Goal: Task Accomplishment & Management: Manage account settings

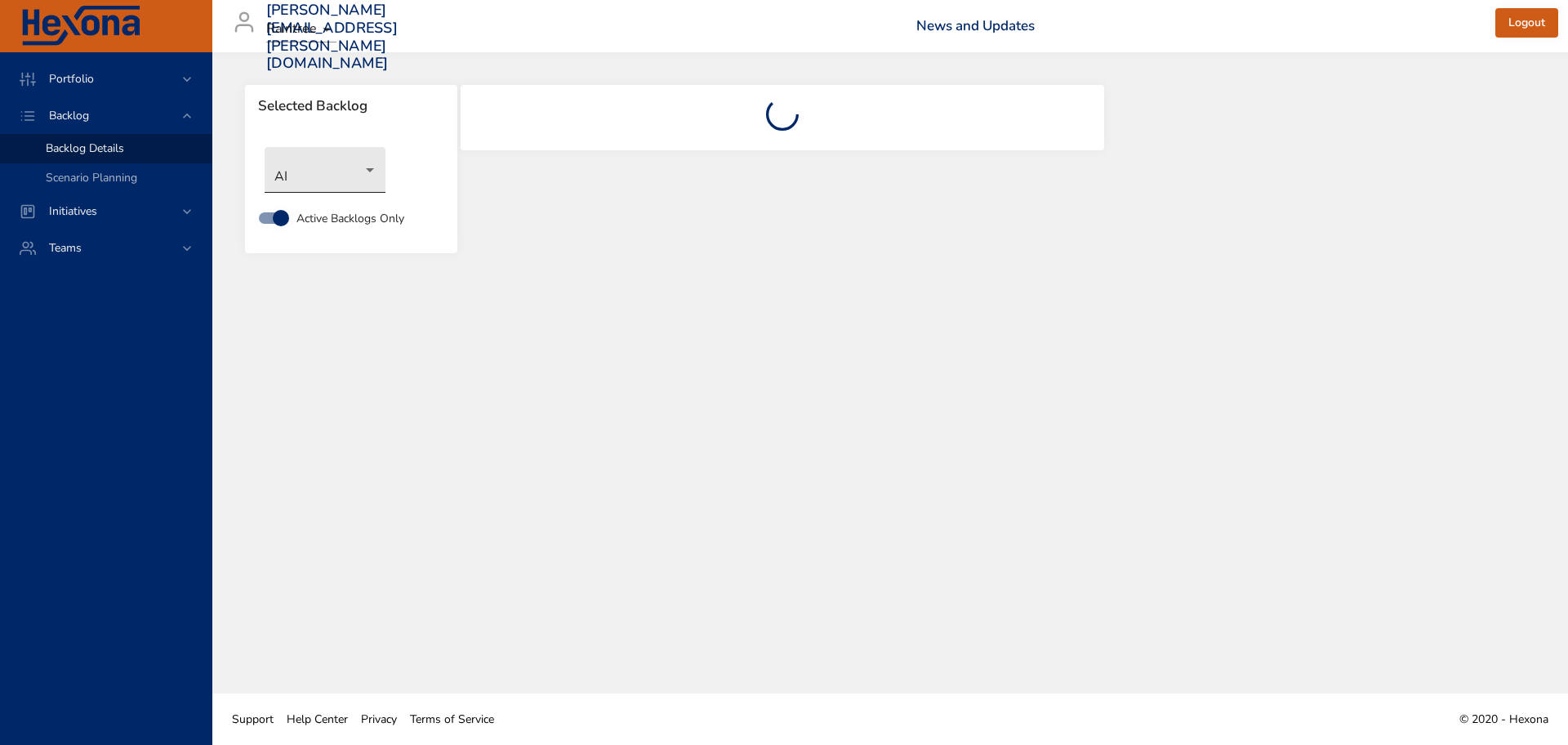
click at [367, 173] on body "Portfolio Backlog Backlog Details Scenario Planning Initiatives Teams [PERSON_N…" at bounding box center [784, 372] width 1568 height 745
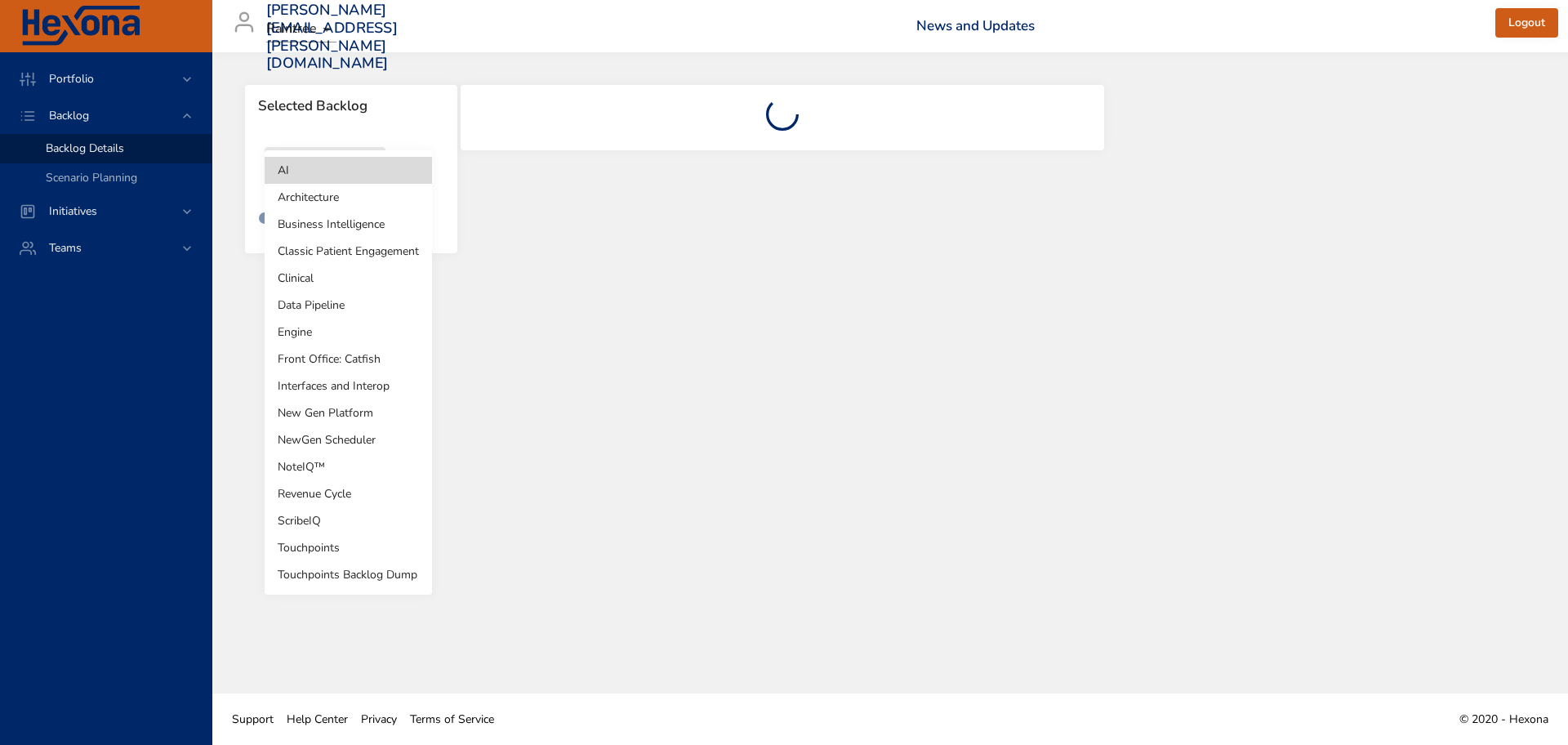
click at [342, 503] on li "Revenue Cycle" at bounding box center [348, 493] width 168 height 27
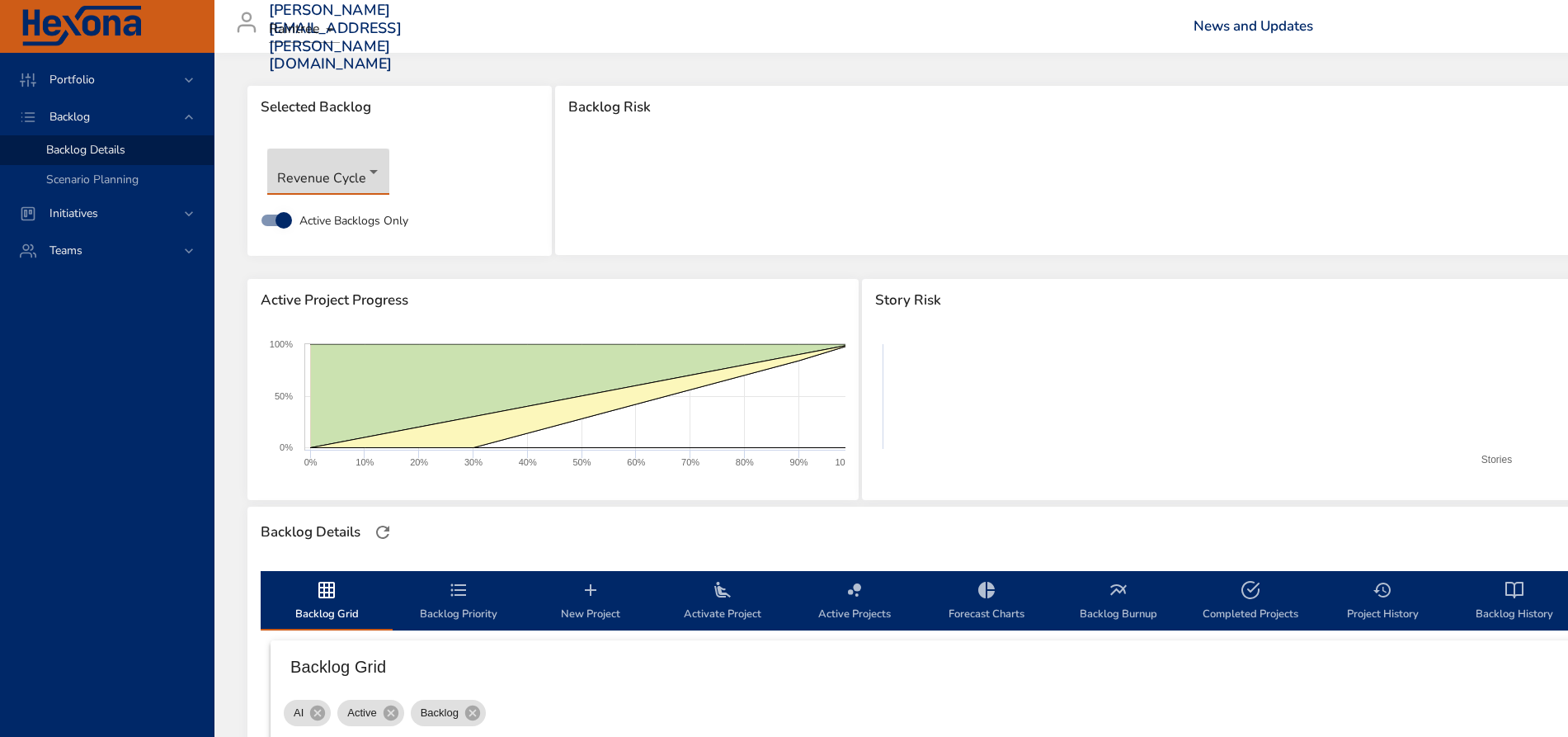
scroll to position [58, 0]
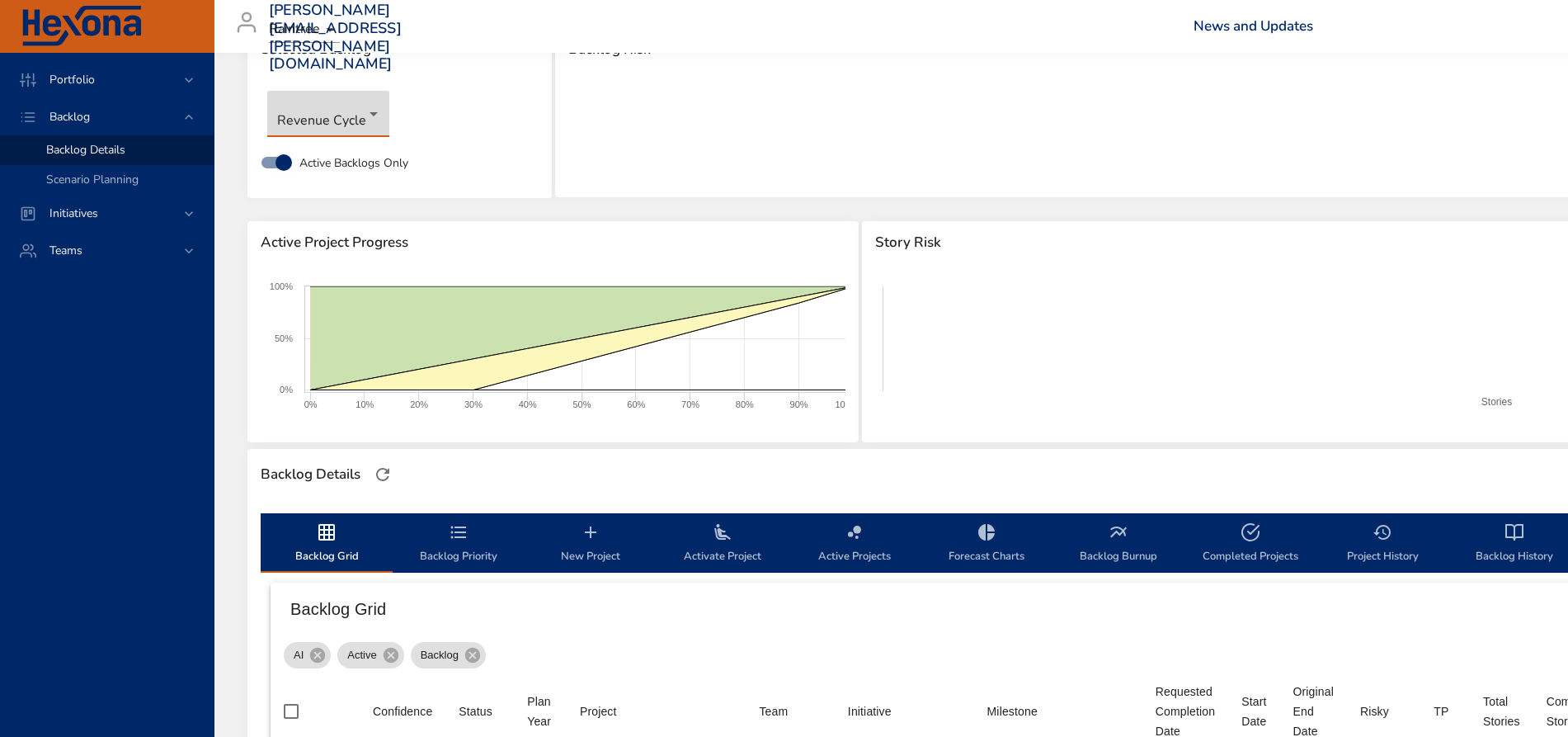
type input "*"
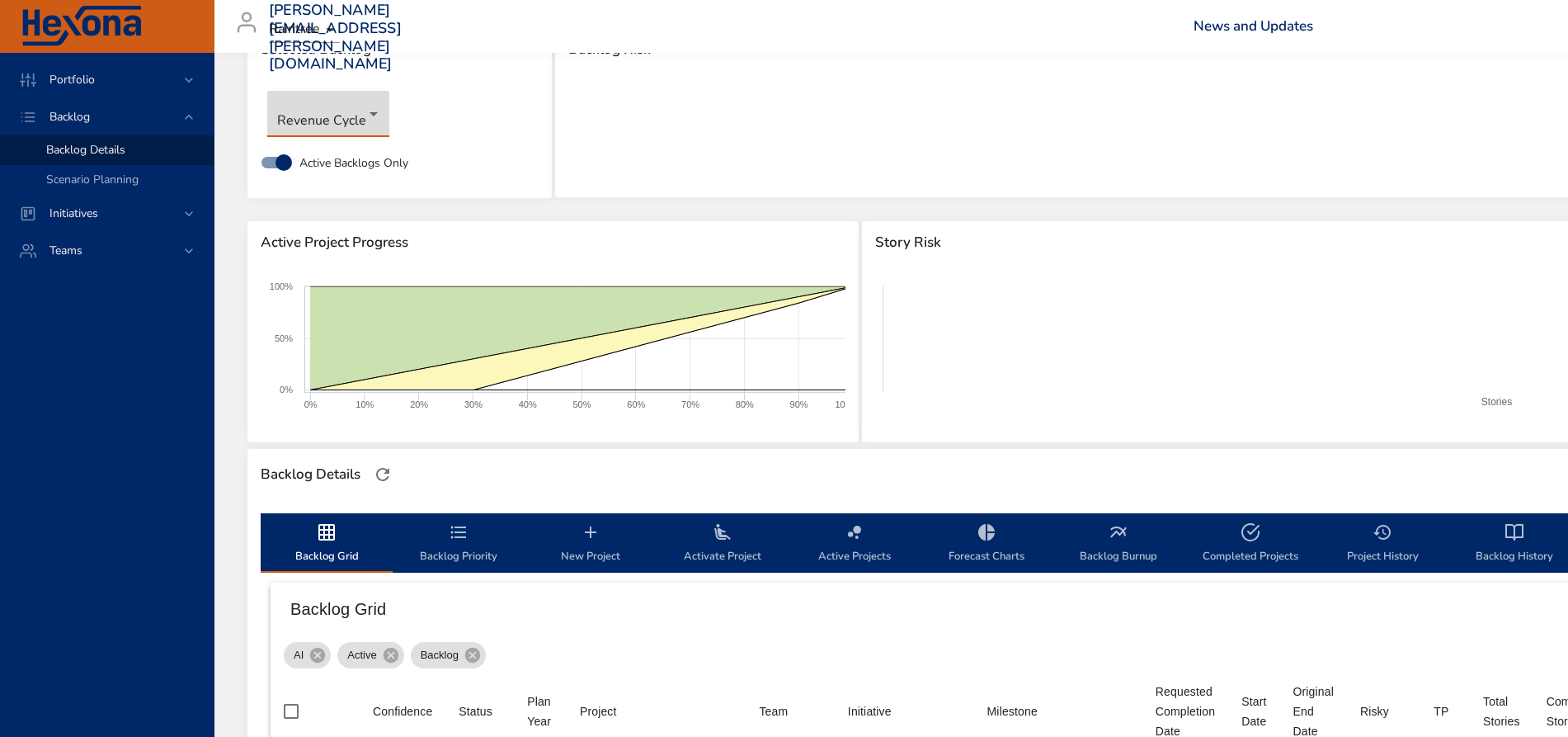
type input "**"
type input "*"
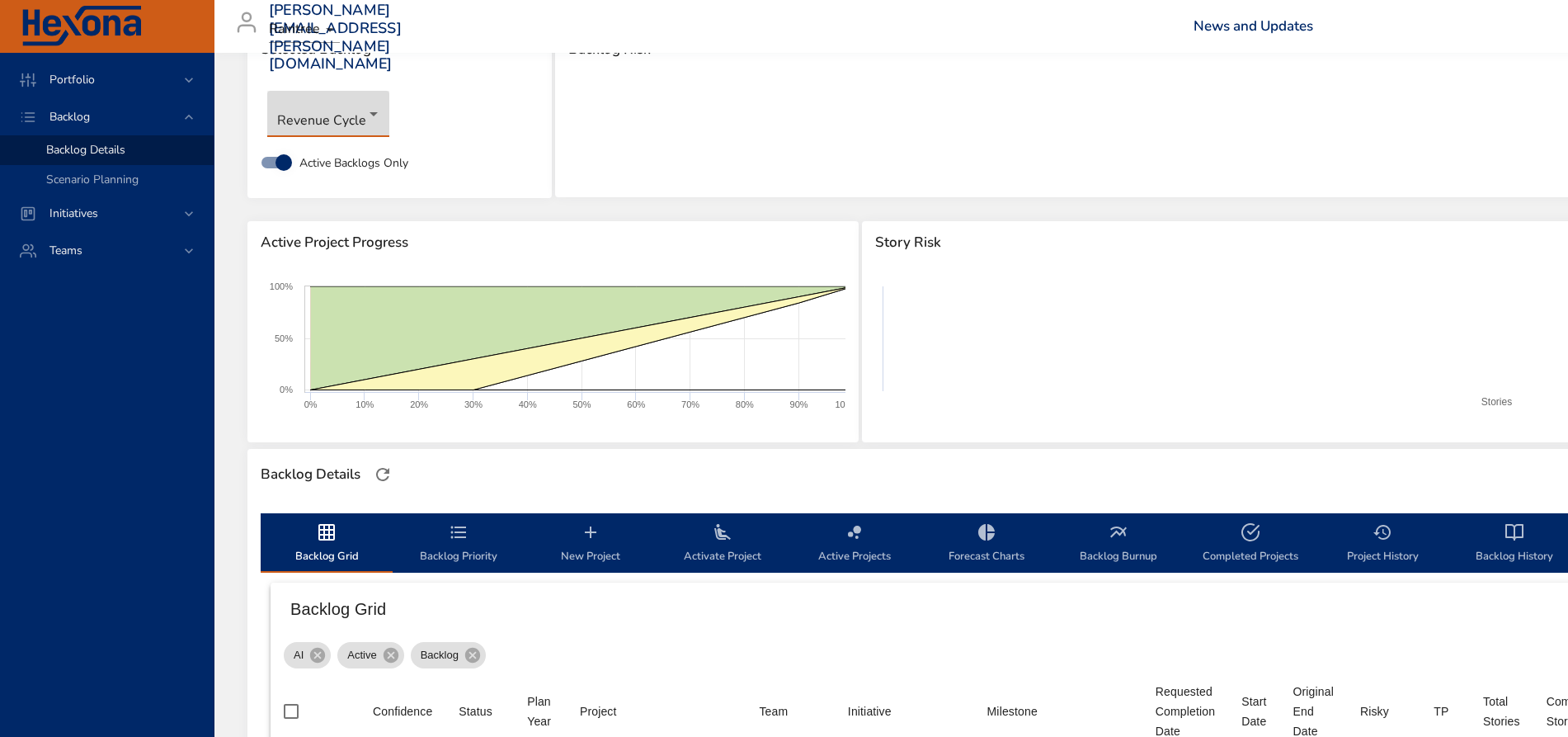
type input "*"
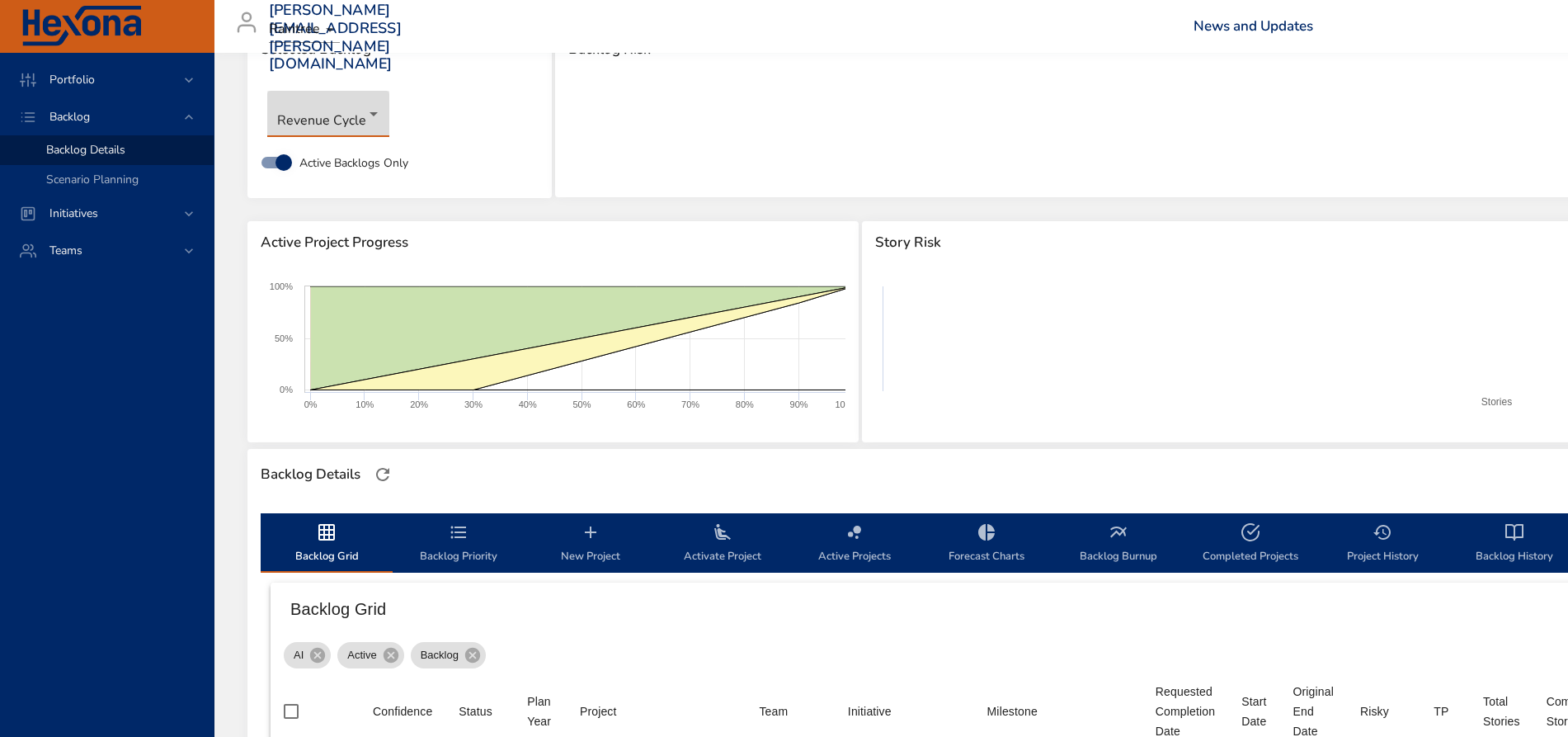
type input "*"
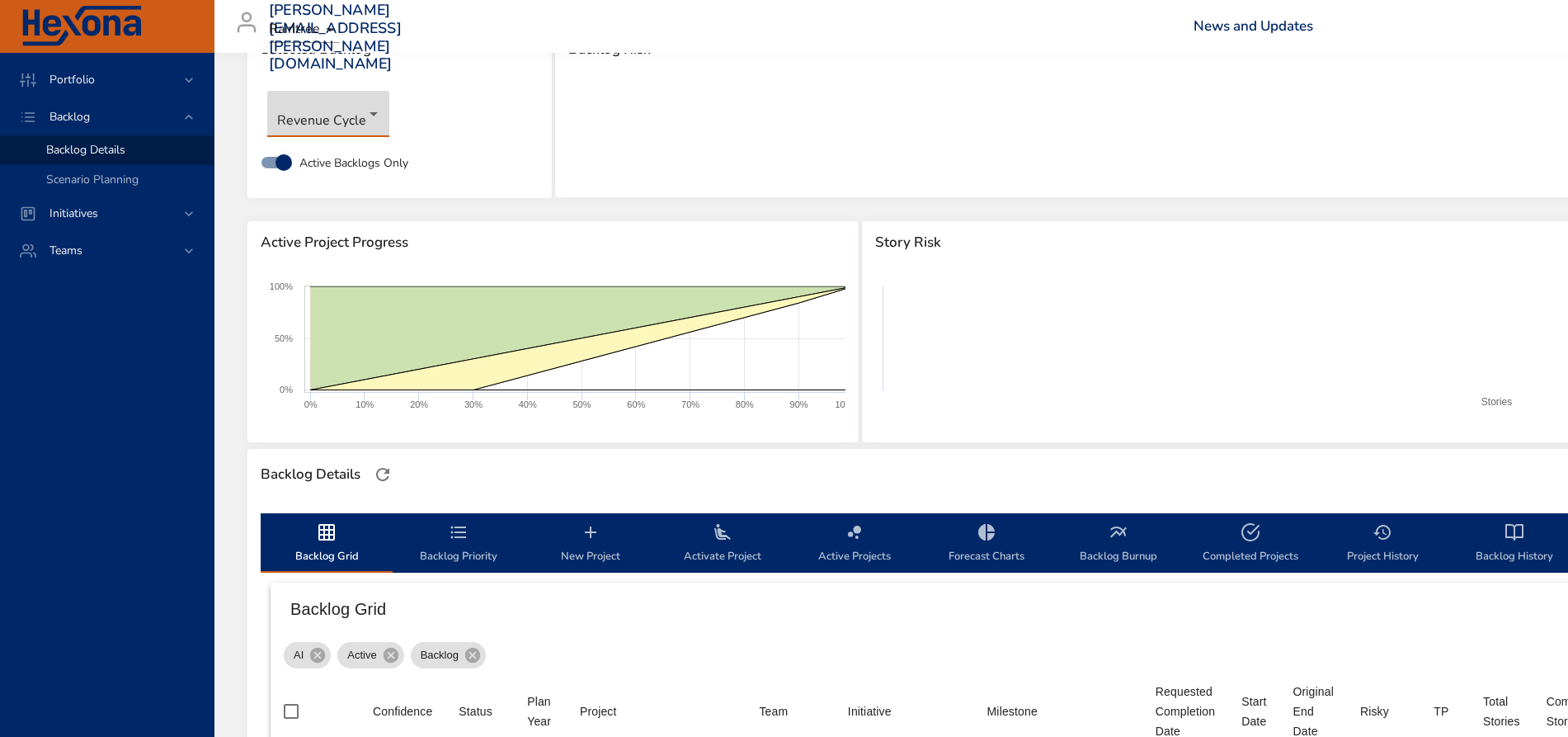
type input "*"
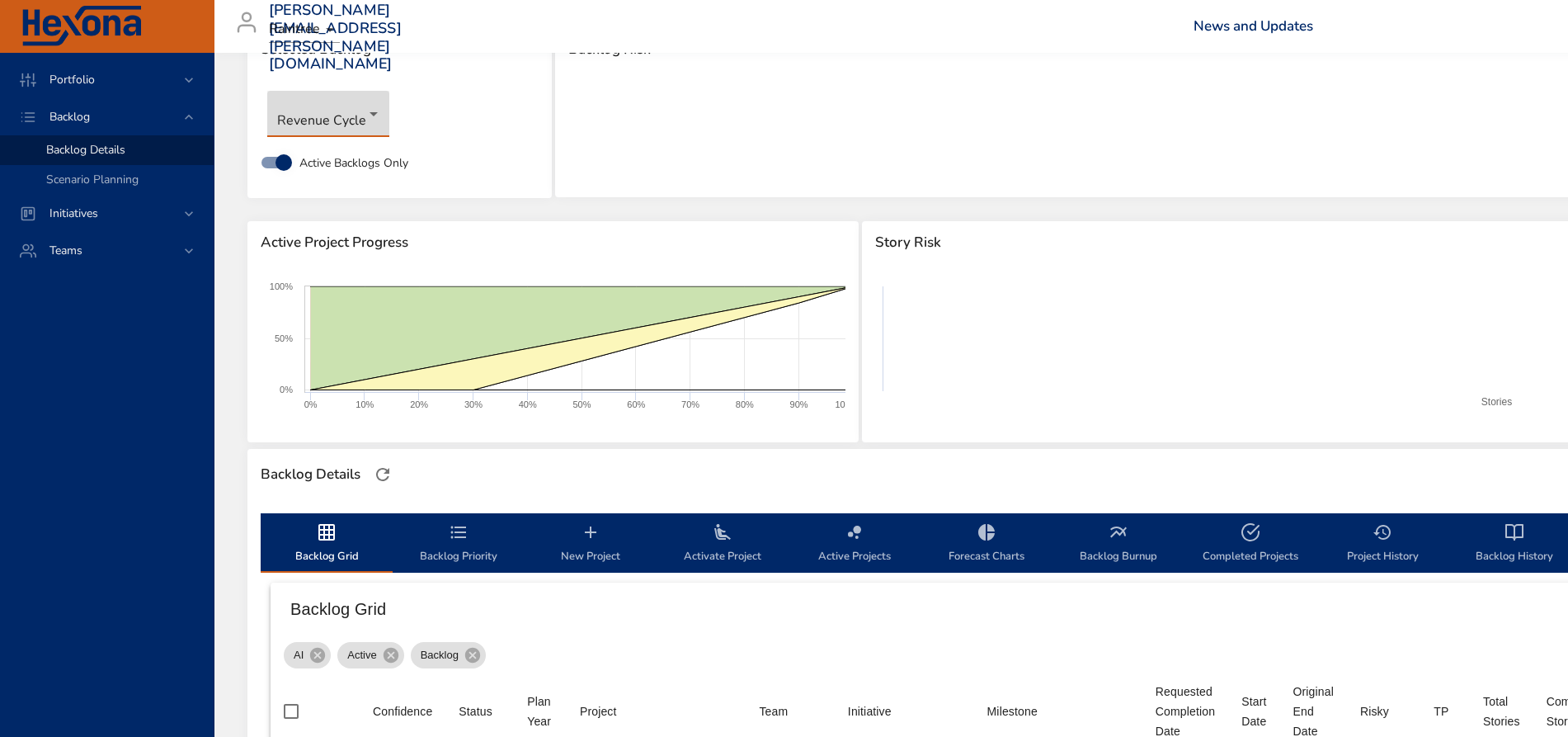
type input "*"
type input "**"
type input "*"
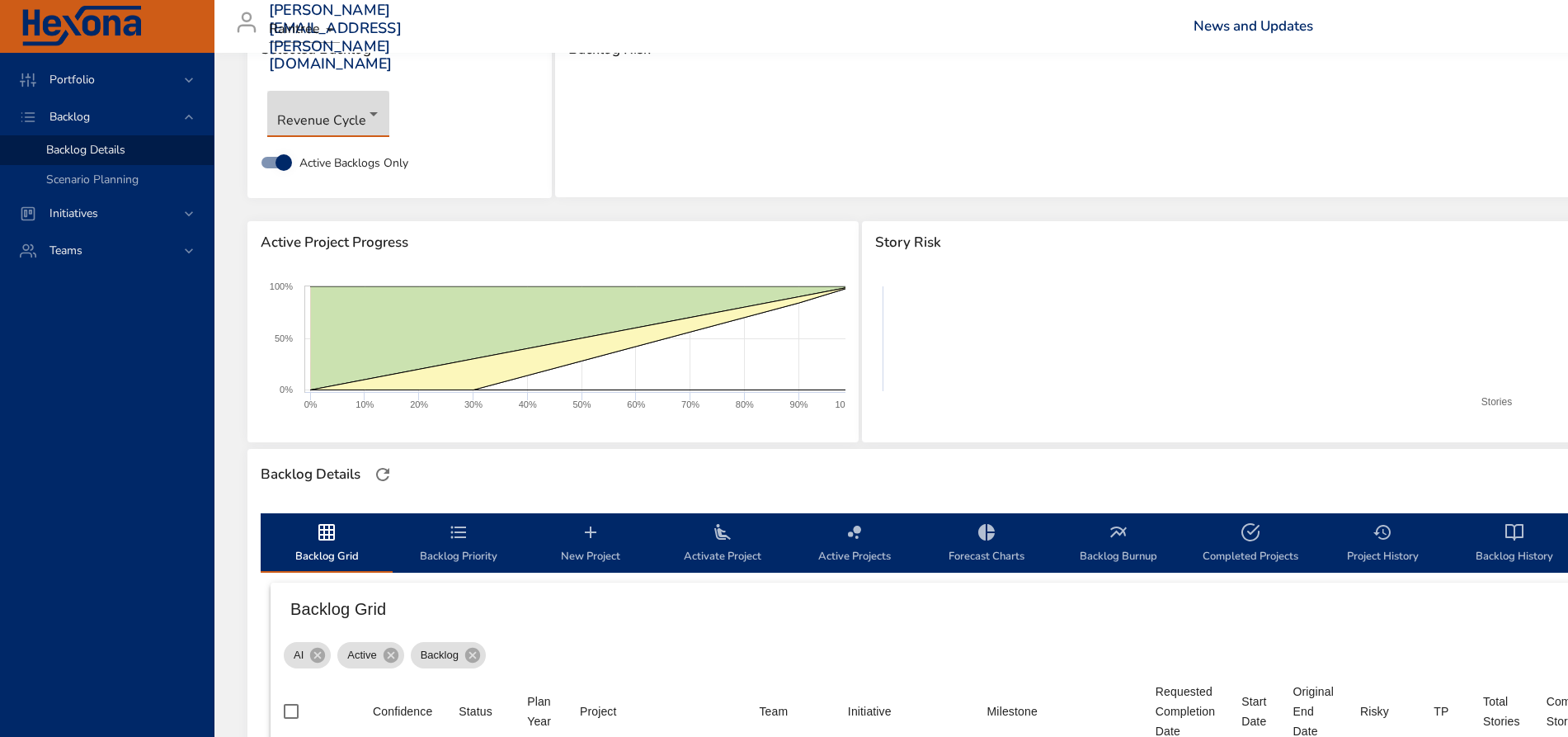
type input "**"
type input "*"
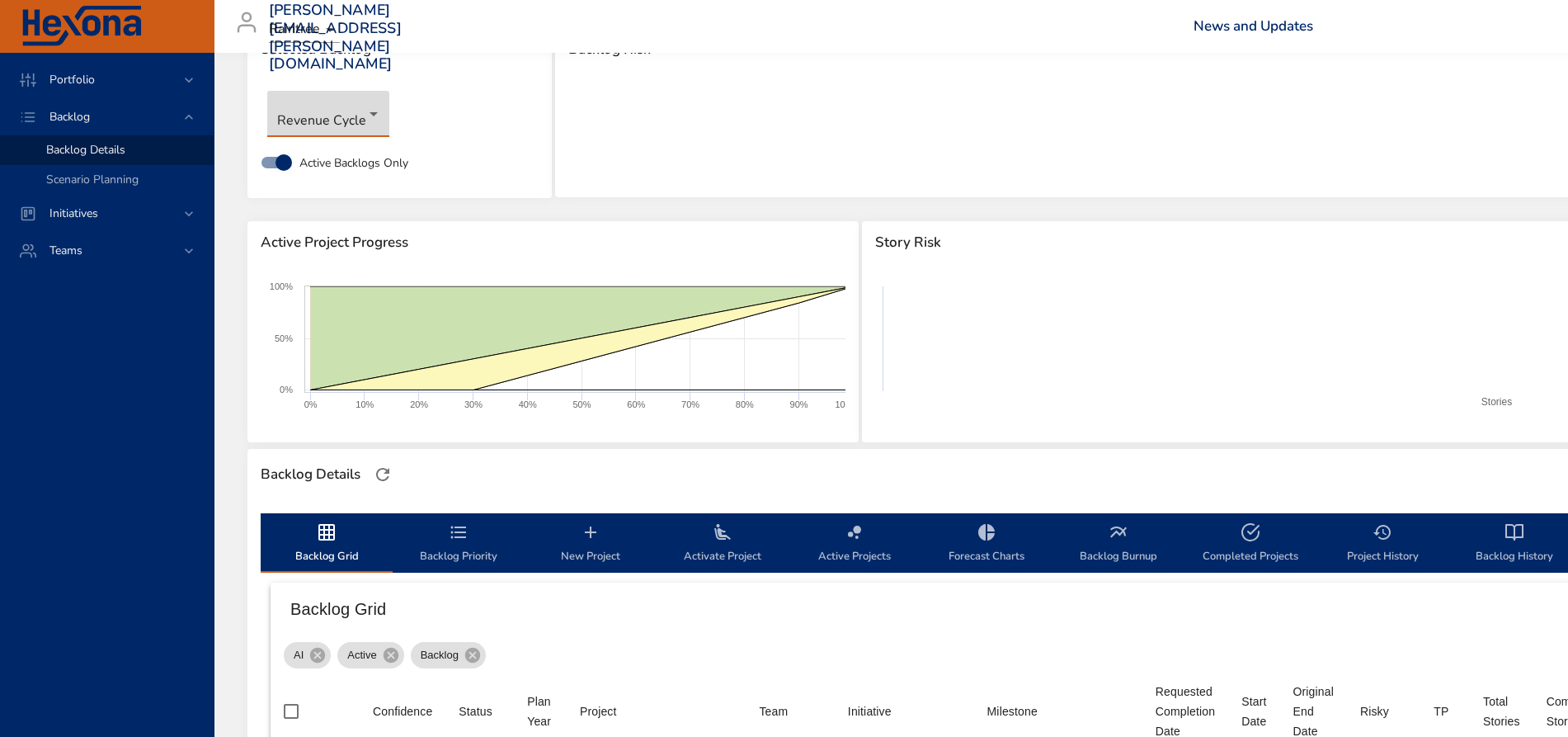
type input "*"
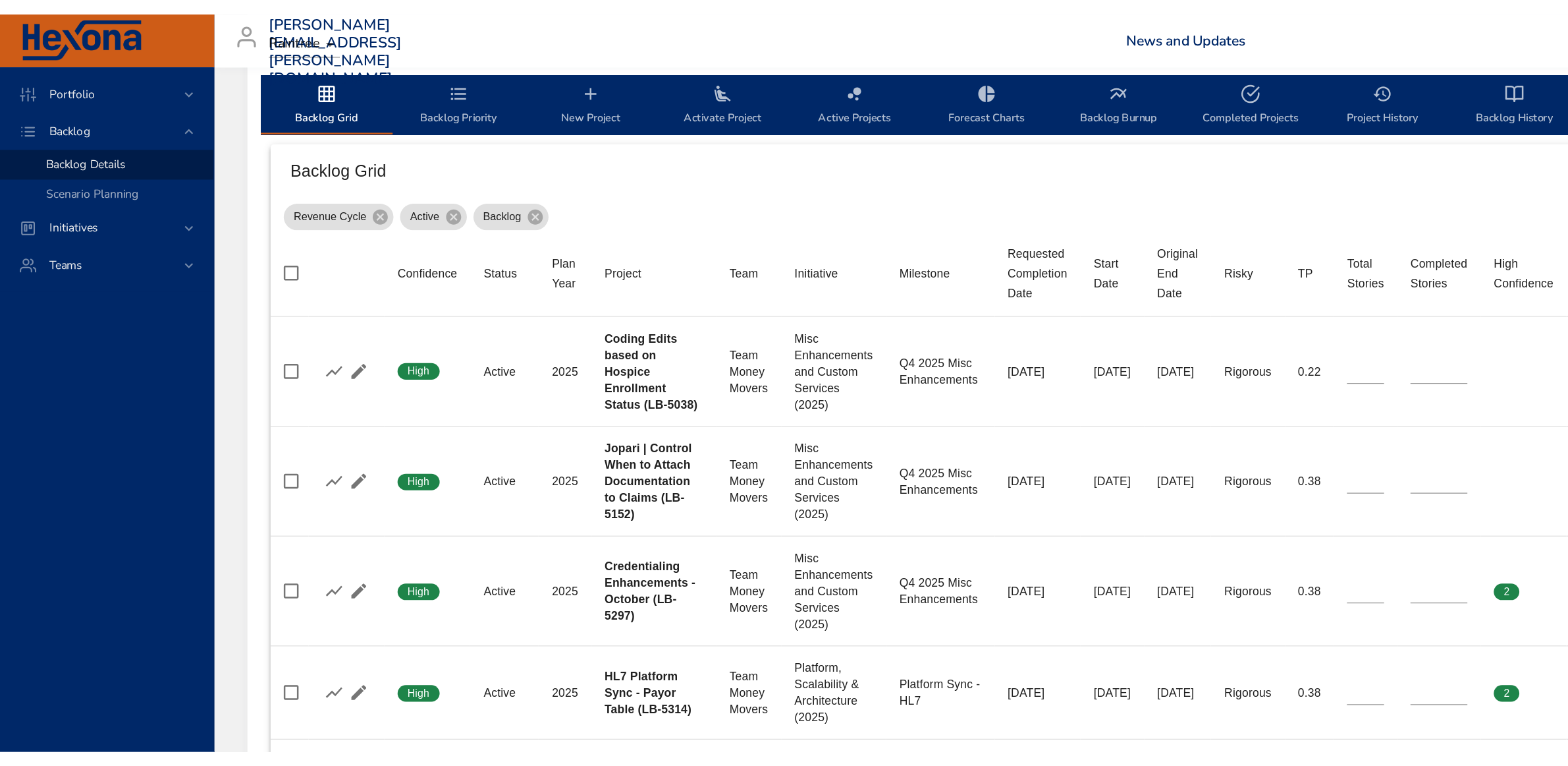
scroll to position [412, 0]
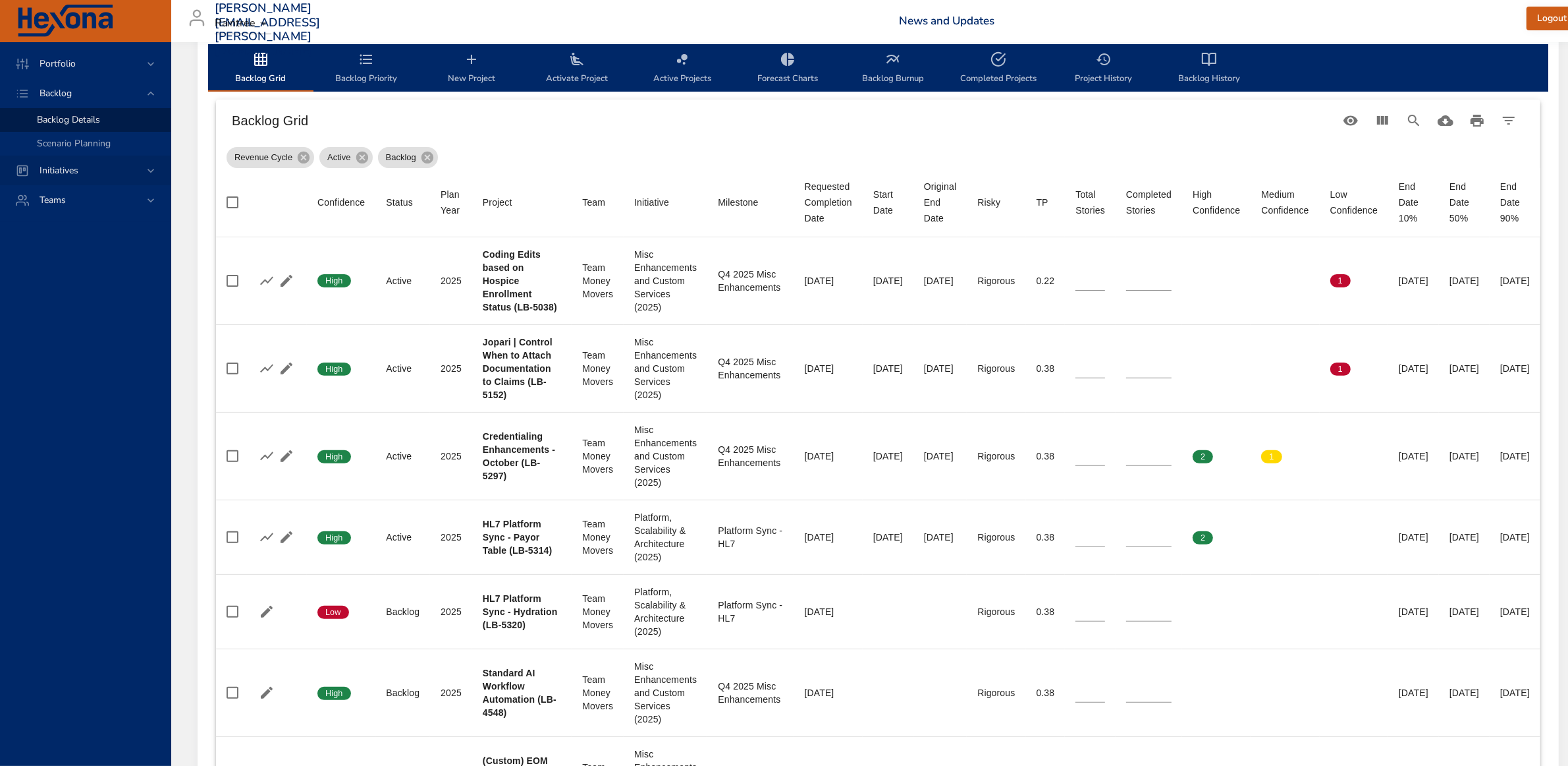
click at [146, 172] on icon at bounding box center [150, 170] width 14 height 14
click at [80, 169] on span "Milestone Details" at bounding box center [72, 173] width 71 height 13
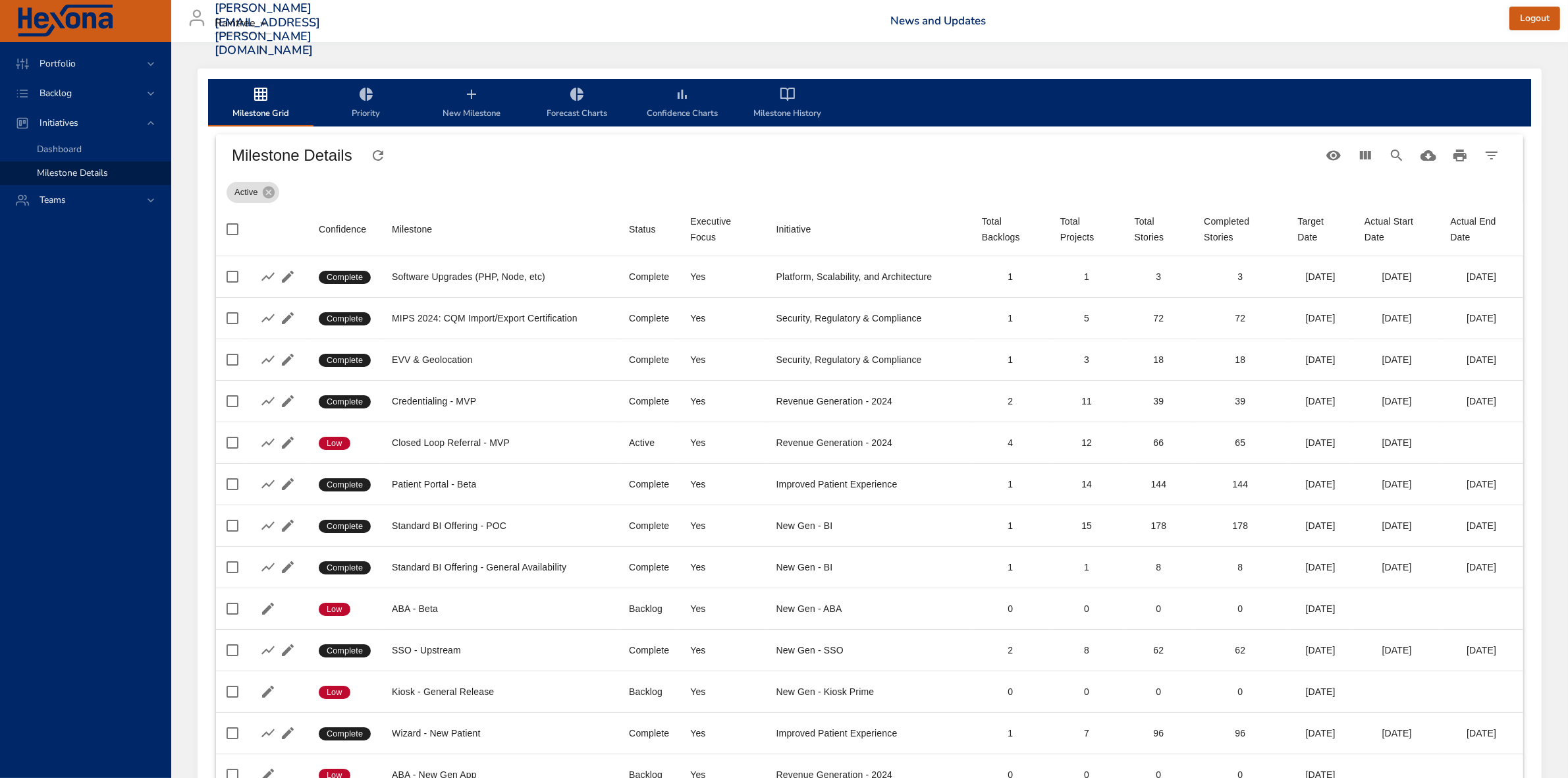
click at [470, 110] on span "New Milestone" at bounding box center [471, 104] width 90 height 35
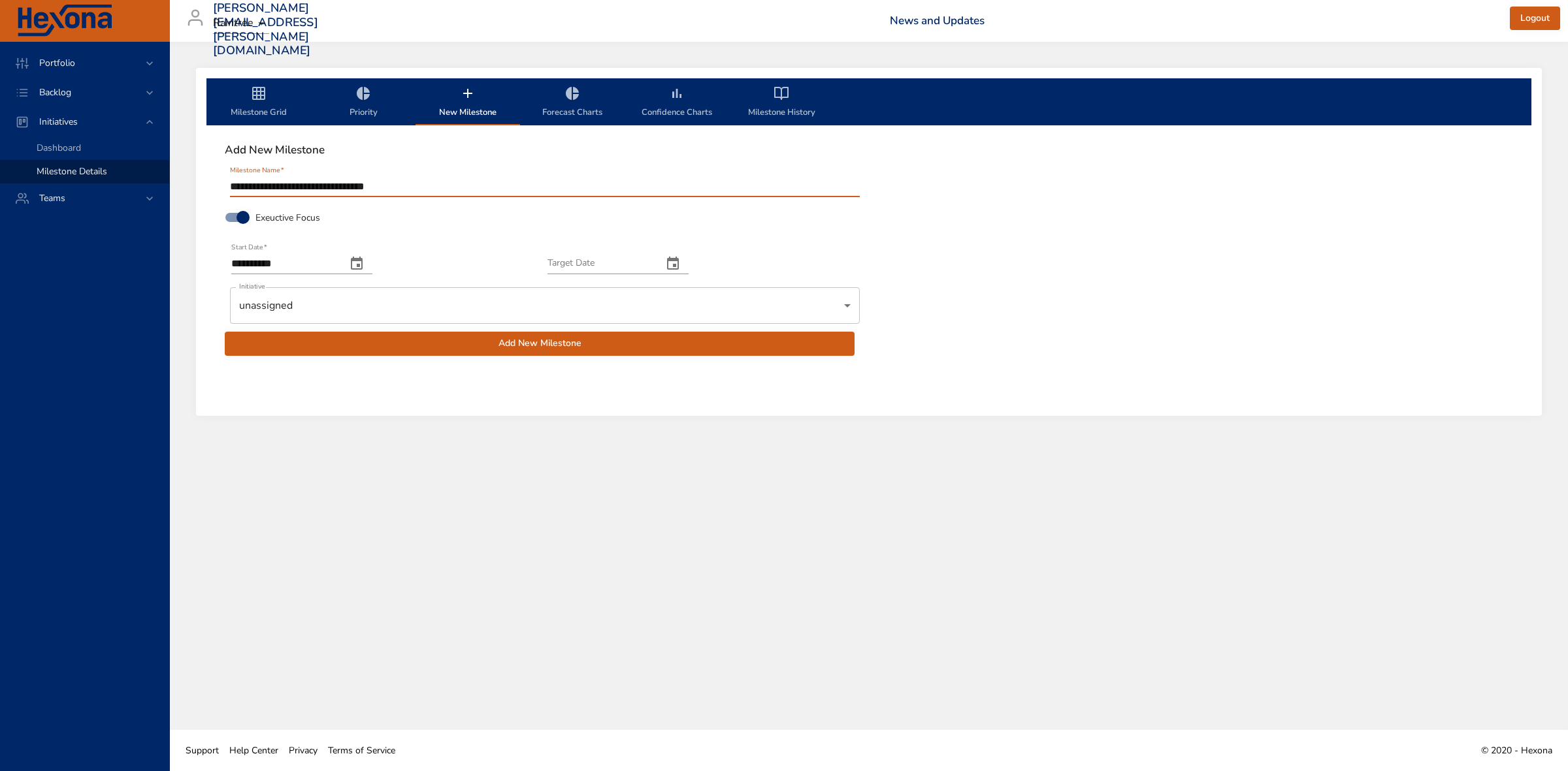
type input "**********"
click at [373, 253] on button "change date" at bounding box center [357, 264] width 32 height 32
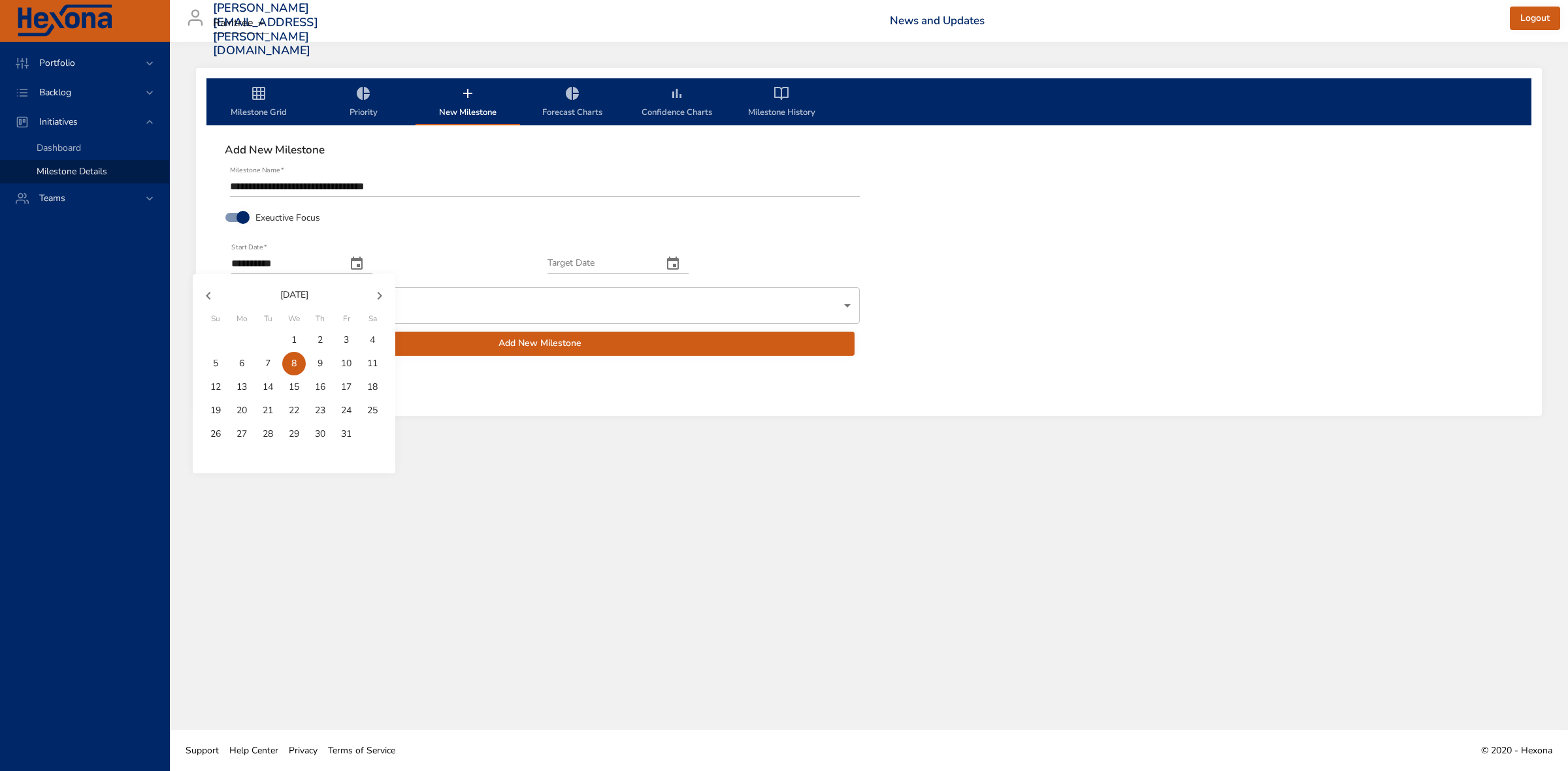
click at [293, 340] on p "1" at bounding box center [294, 340] width 6 height 13
type input "**********"
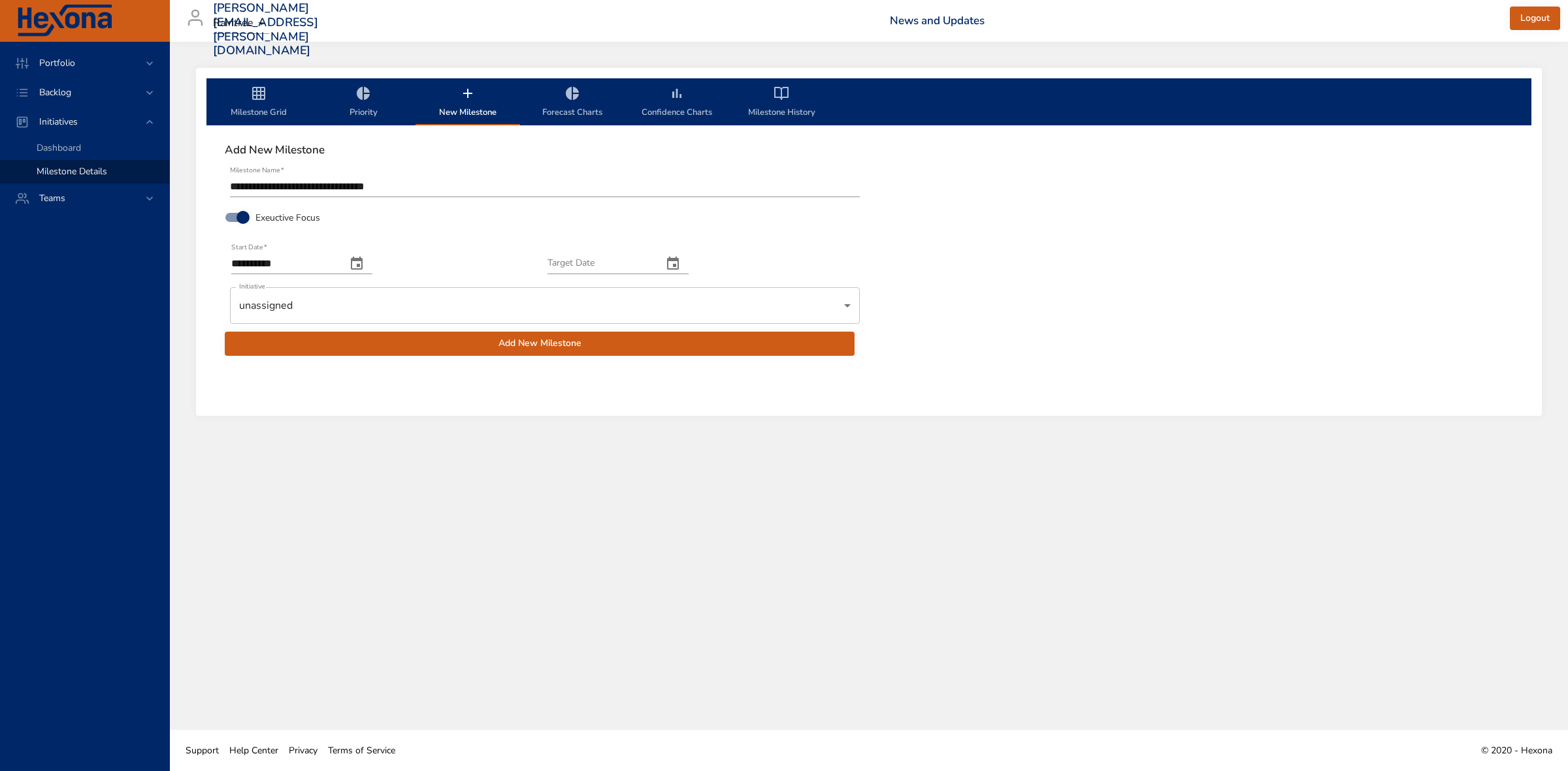
click at [681, 264] on icon "change date" at bounding box center [673, 264] width 16 height 16
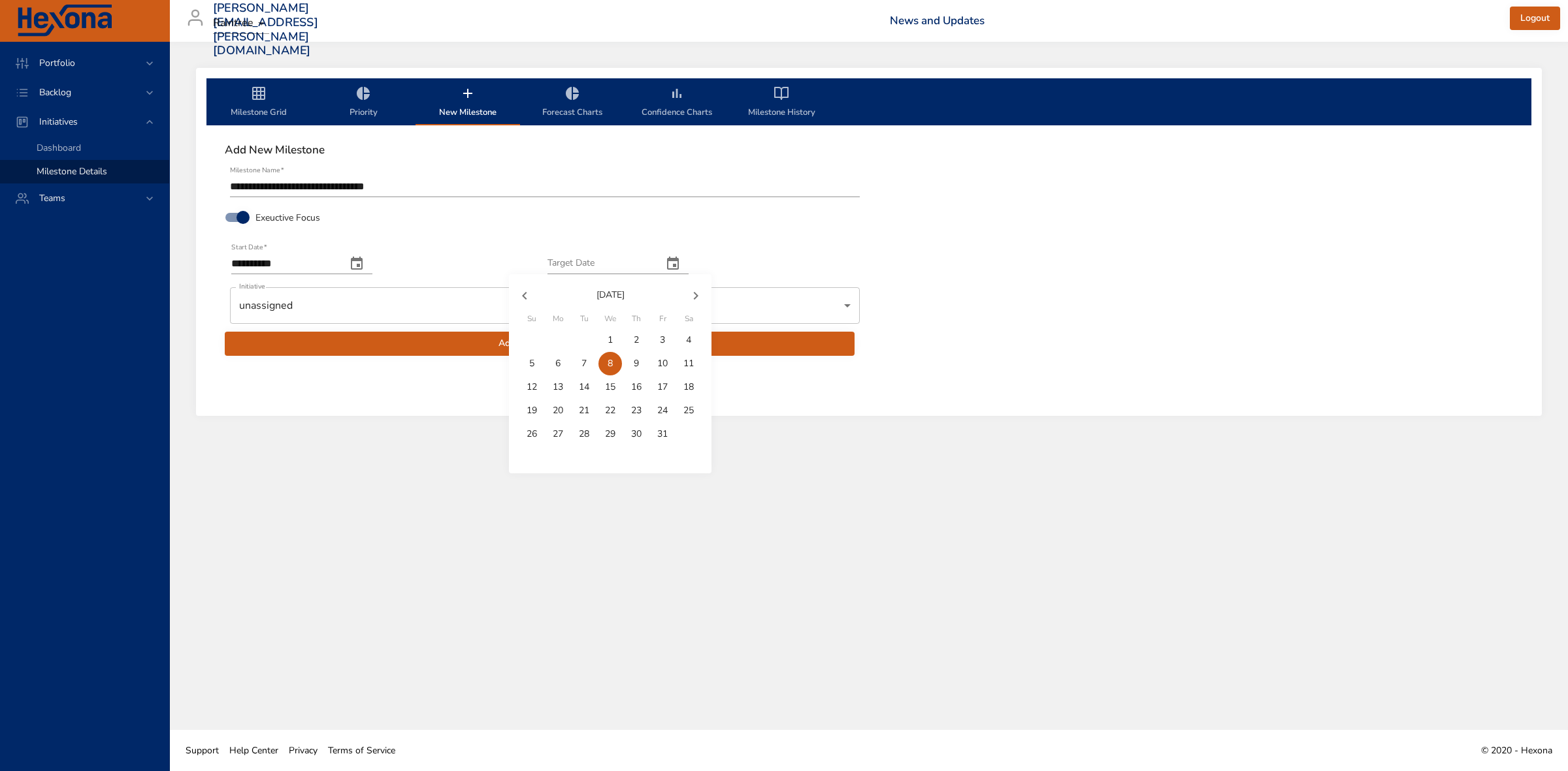
click at [695, 295] on icon "button" at bounding box center [696, 296] width 16 height 16
click at [605, 432] on p "31" at bounding box center [610, 434] width 10 height 13
type input "**********"
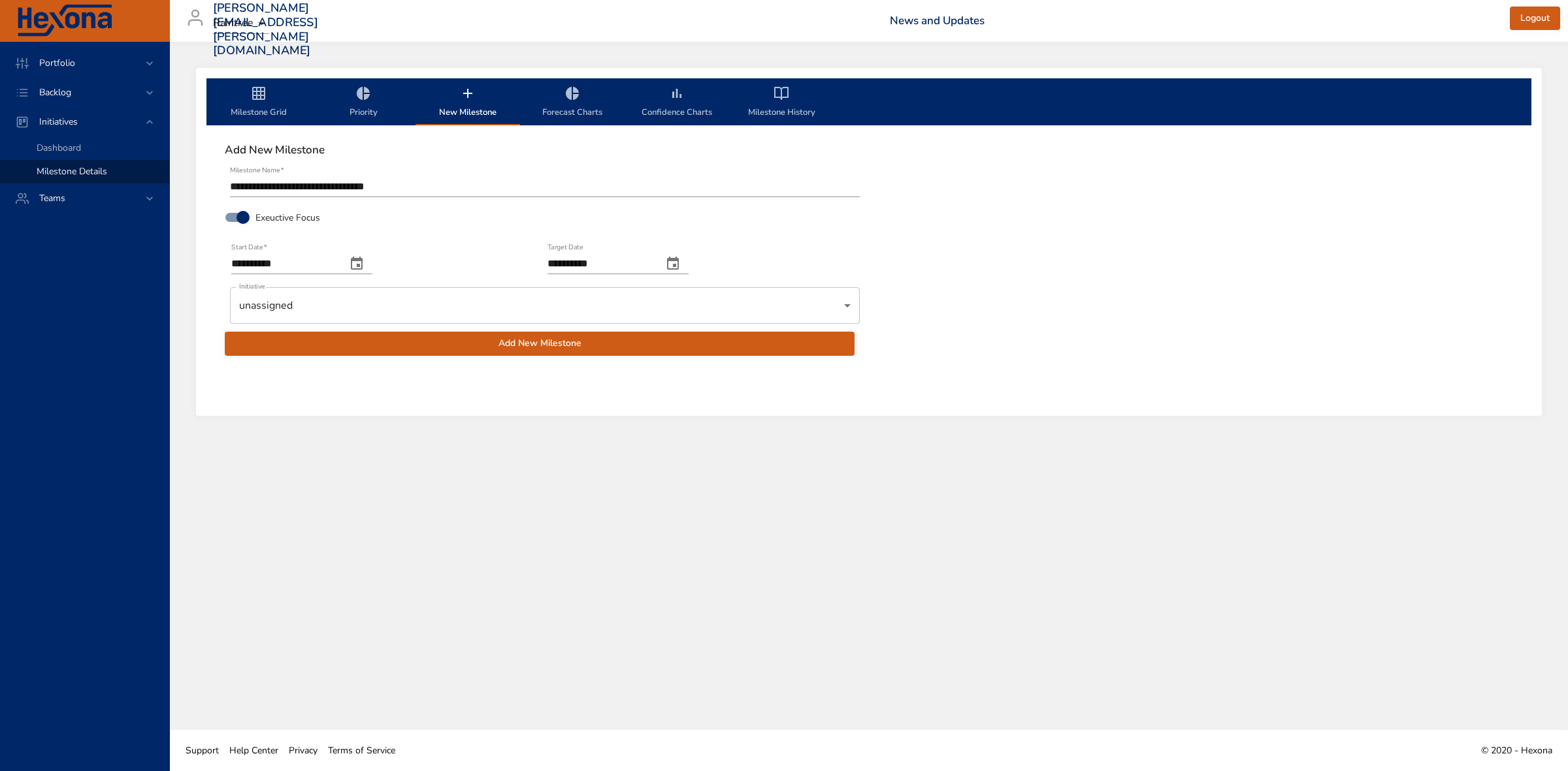
click at [850, 305] on body "**********" at bounding box center [784, 385] width 1568 height 771
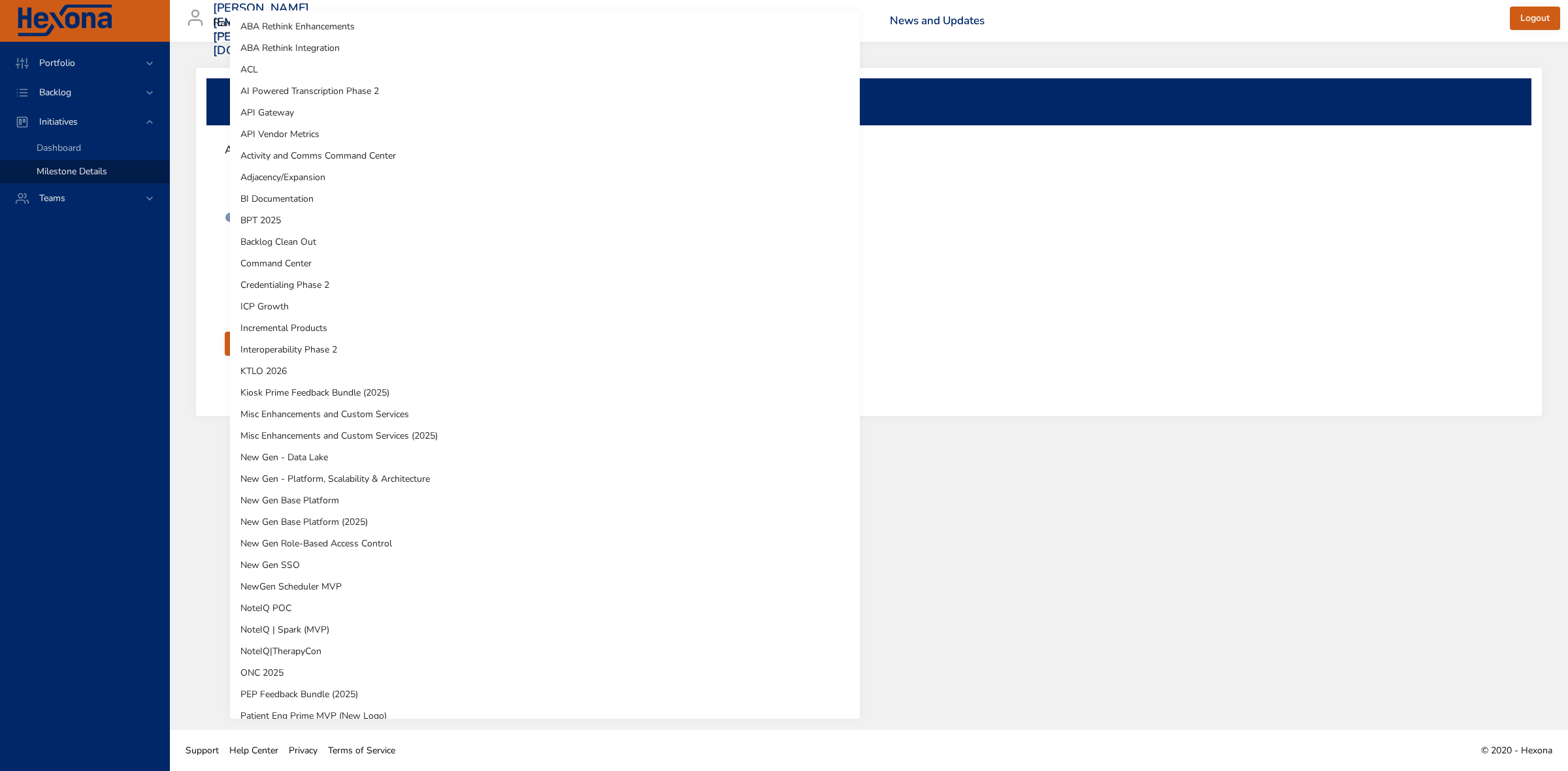
click at [456, 438] on li "Misc Enhancements and Custom Services (2025)" at bounding box center [545, 436] width 630 height 21
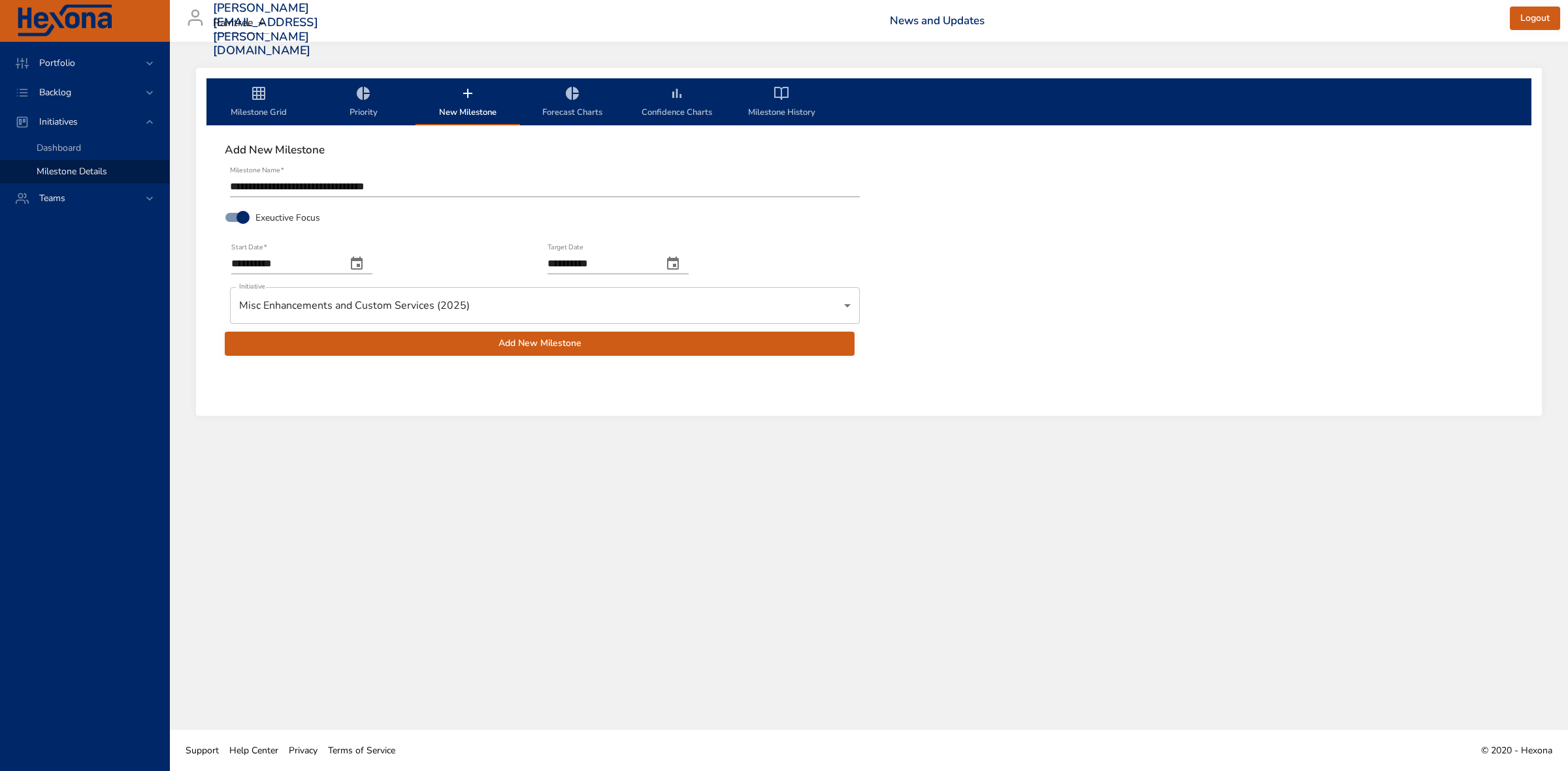
click at [544, 344] on span "Add New Milestone" at bounding box center [539, 343] width 609 height 17
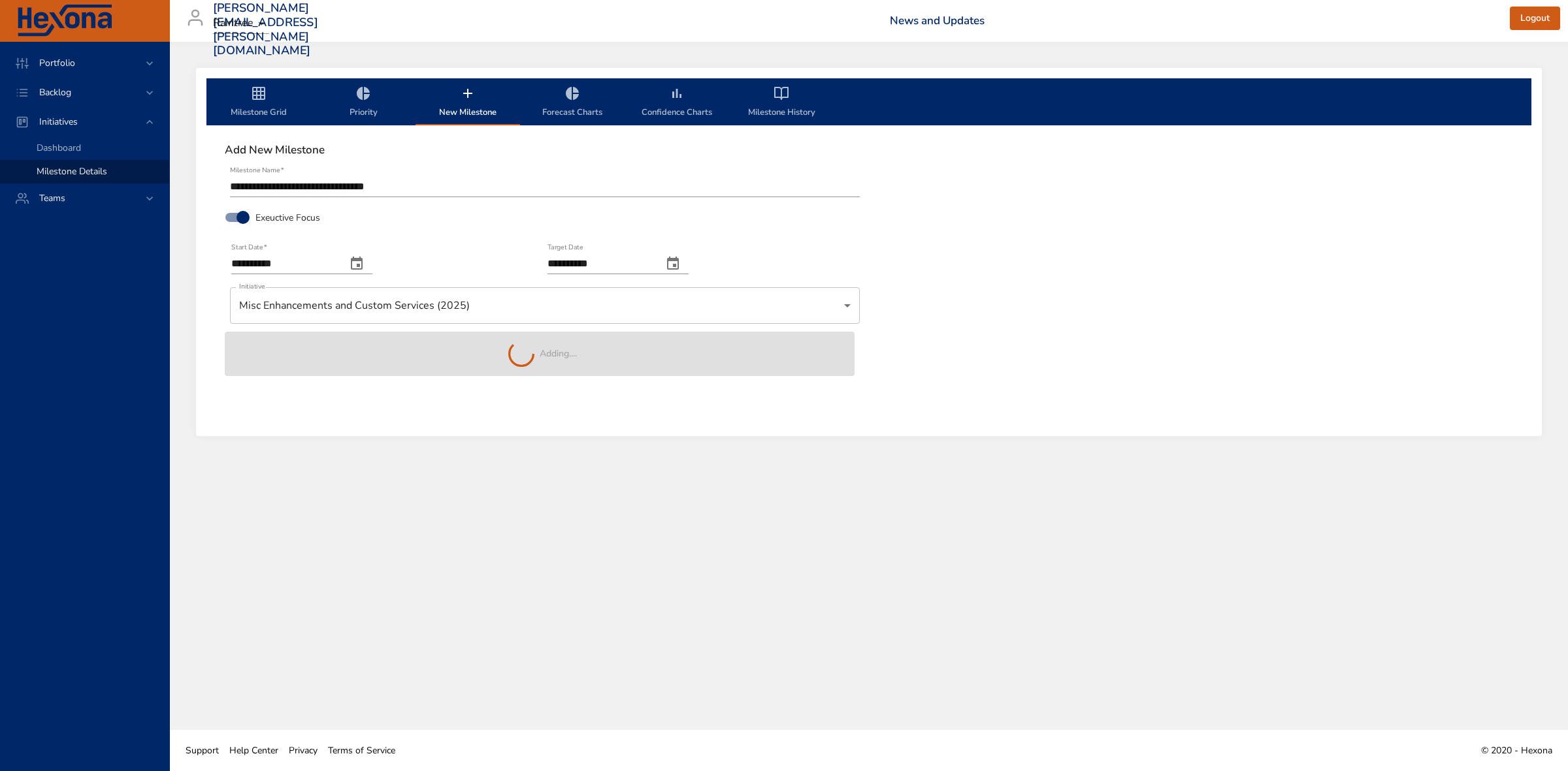
type input "**********"
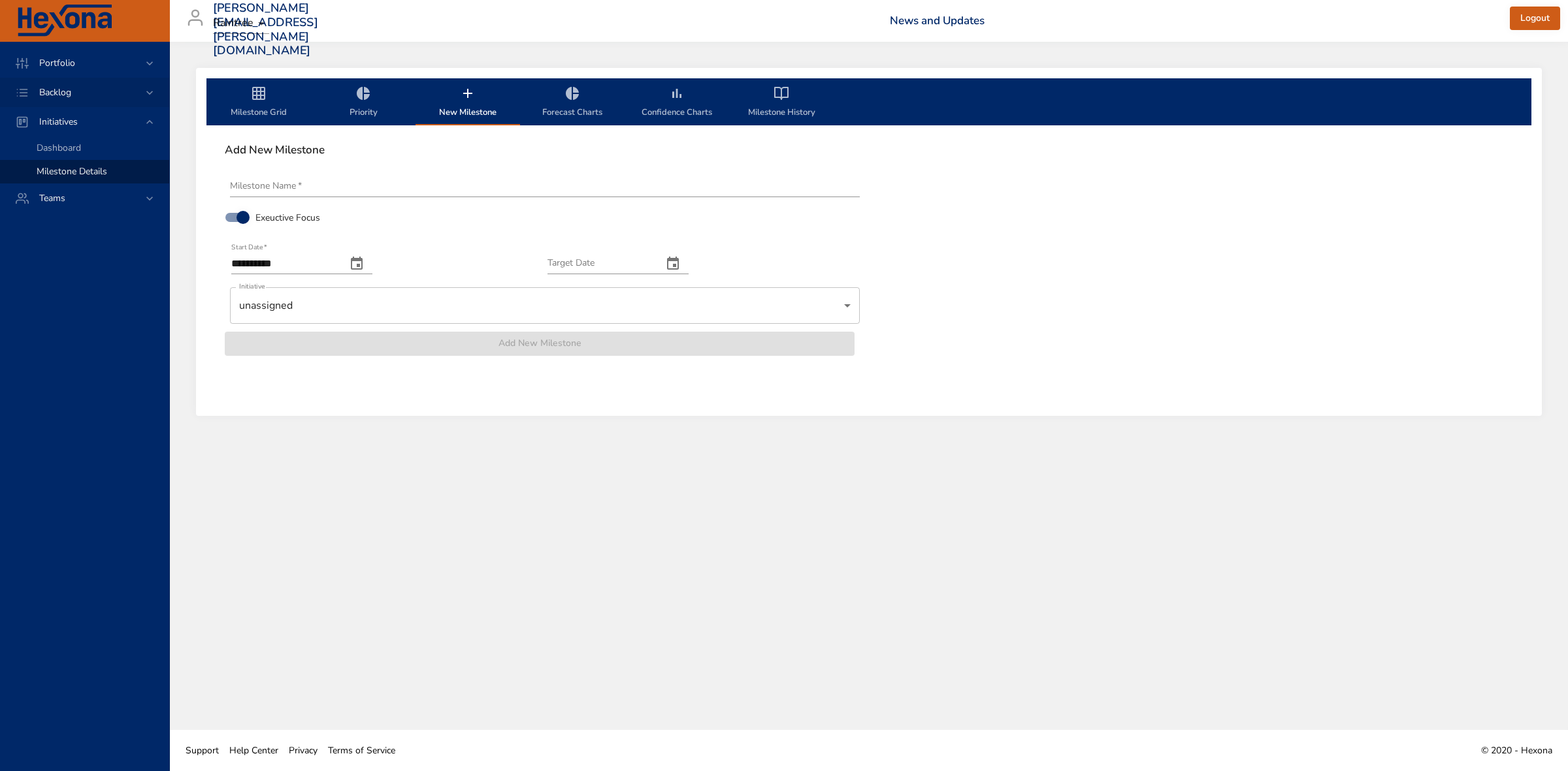
click at [148, 93] on icon at bounding box center [149, 92] width 6 height 4
click at [81, 118] on span "Backlog Details" at bounding box center [67, 118] width 62 height 13
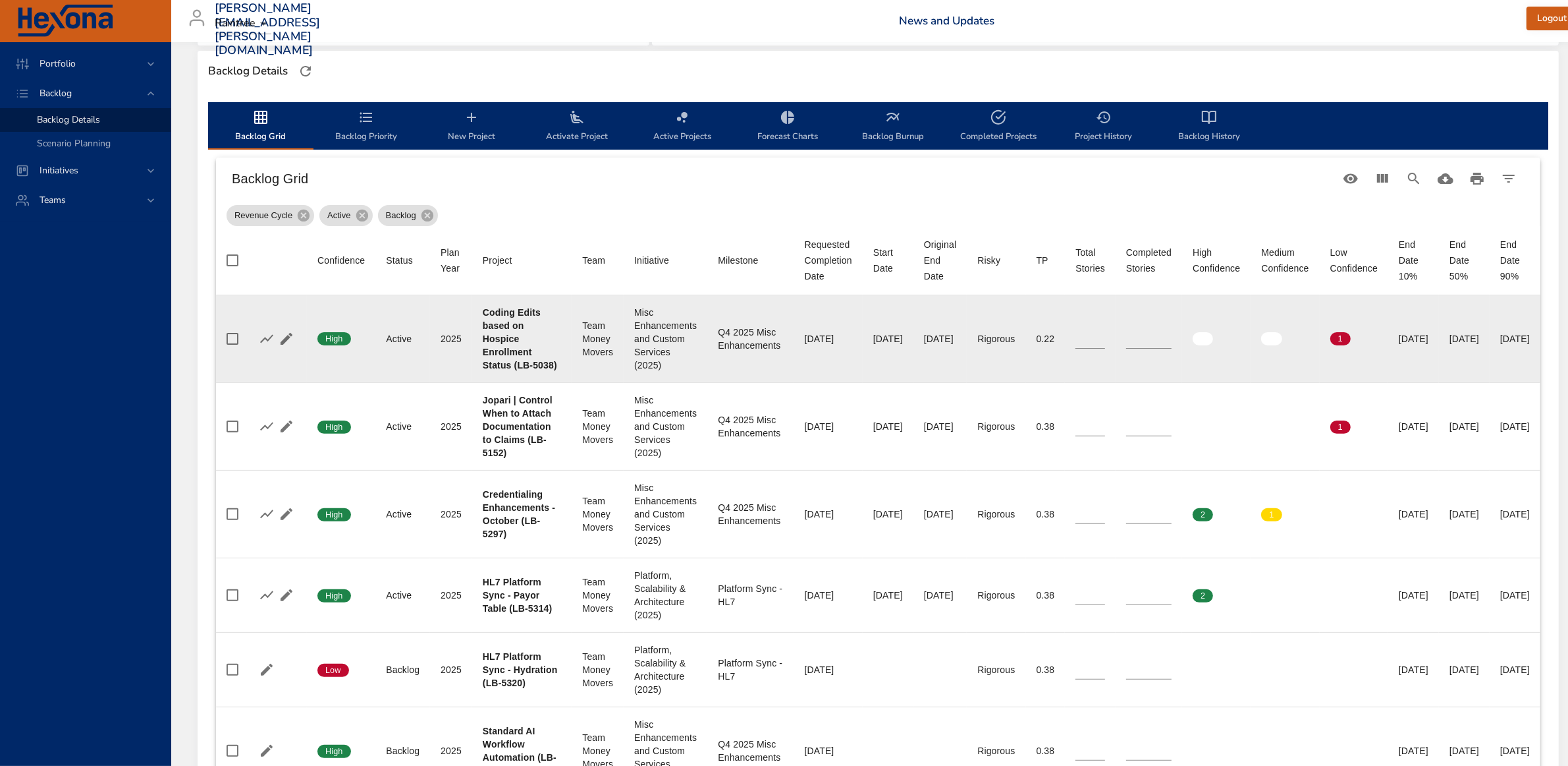
scroll to position [412, 0]
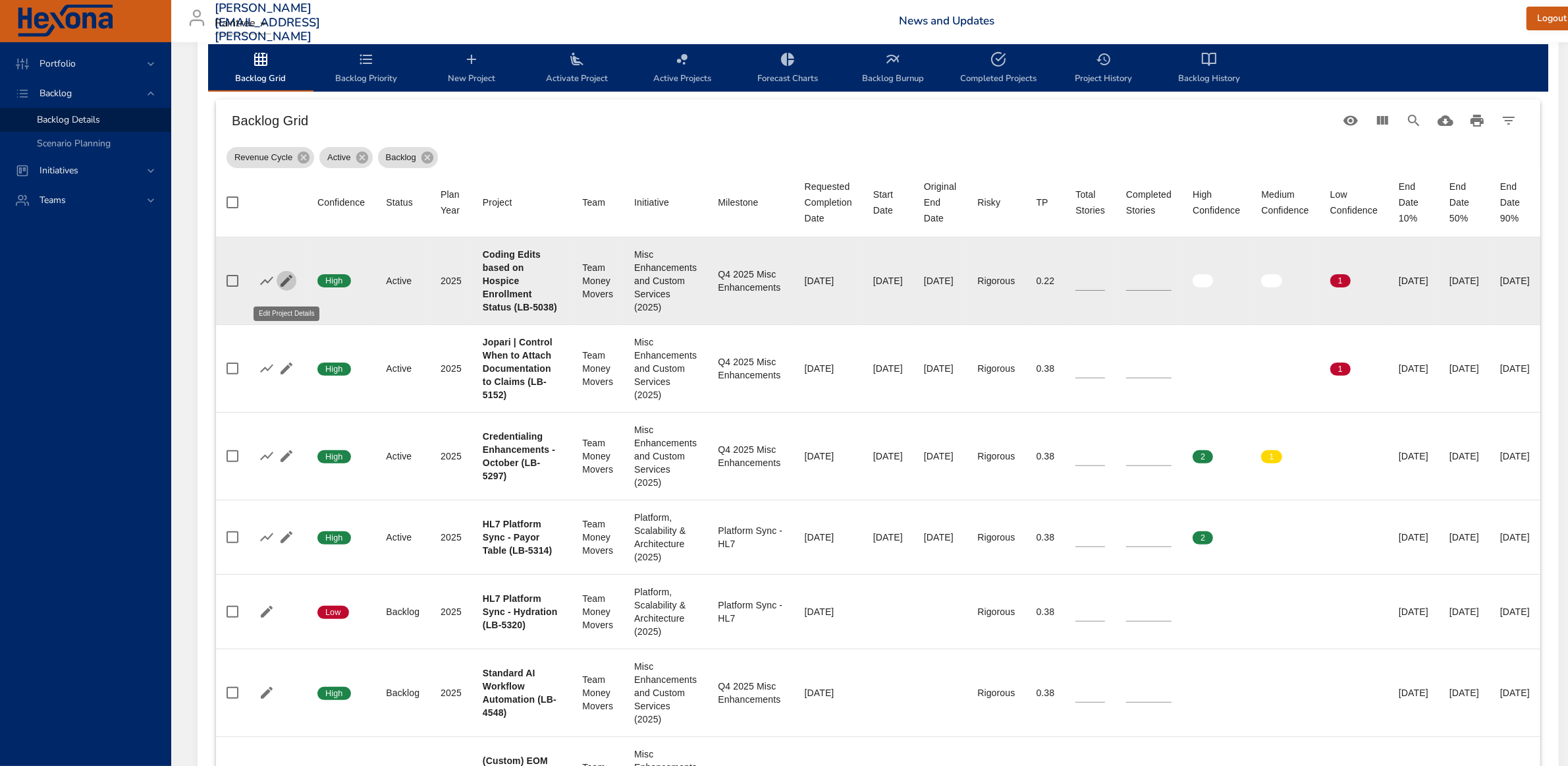
click at [284, 285] on icon "button" at bounding box center [287, 281] width 16 height 16
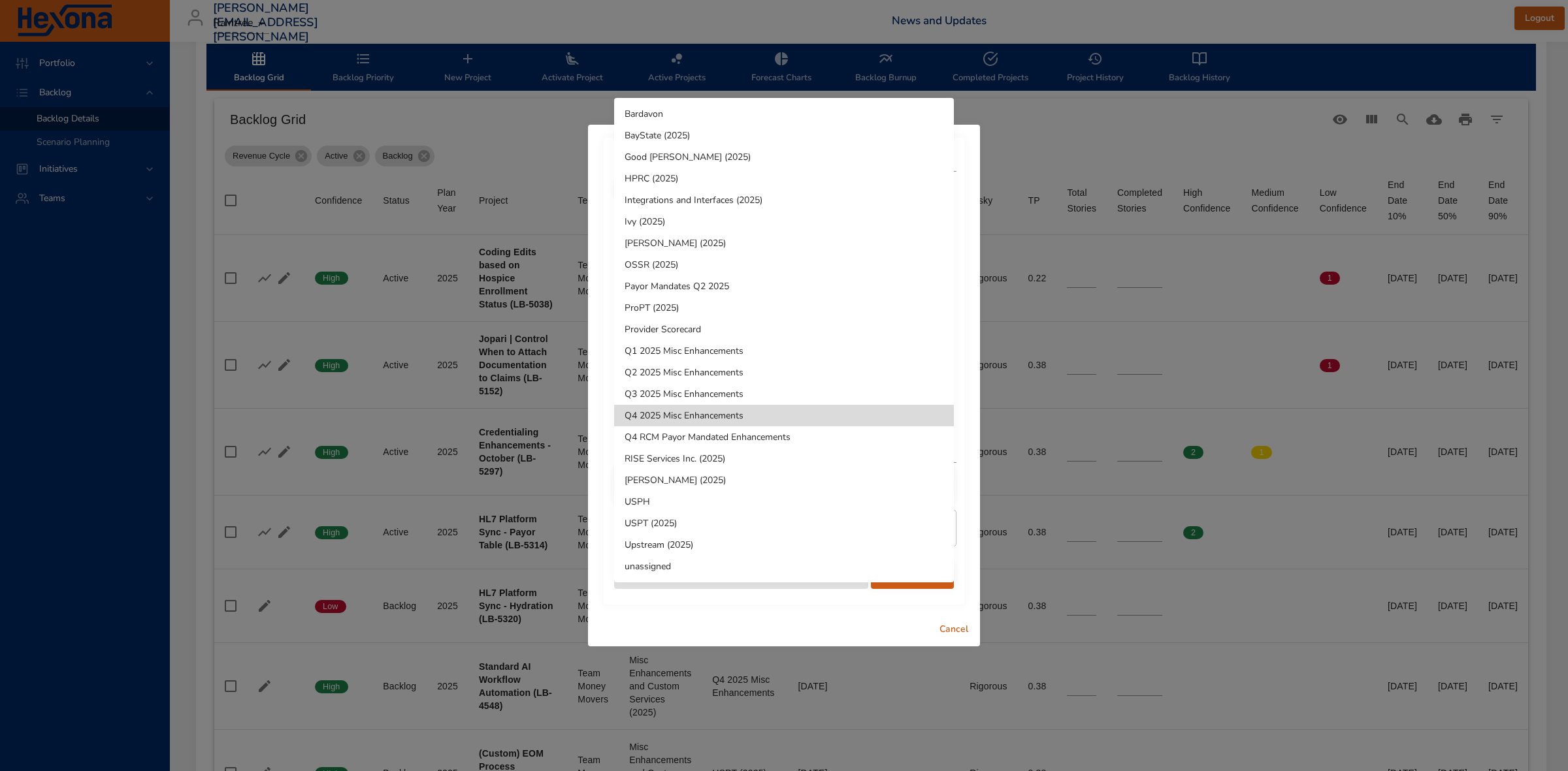
click at [756, 439] on li "Q4 RCM Payor Mandated Enhancements" at bounding box center [784, 436] width 339 height 21
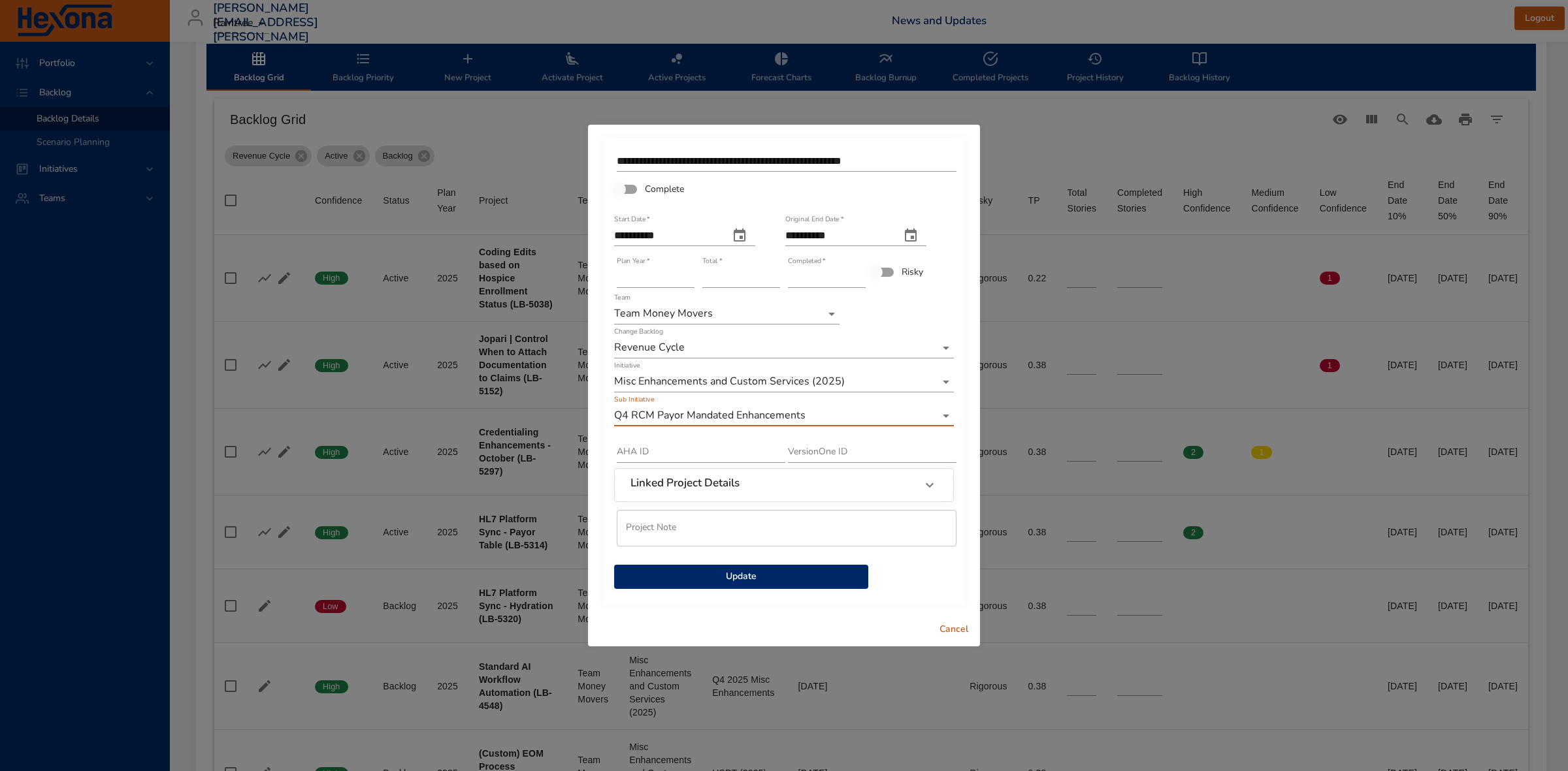
click at [763, 576] on span "Update" at bounding box center [741, 577] width 233 height 17
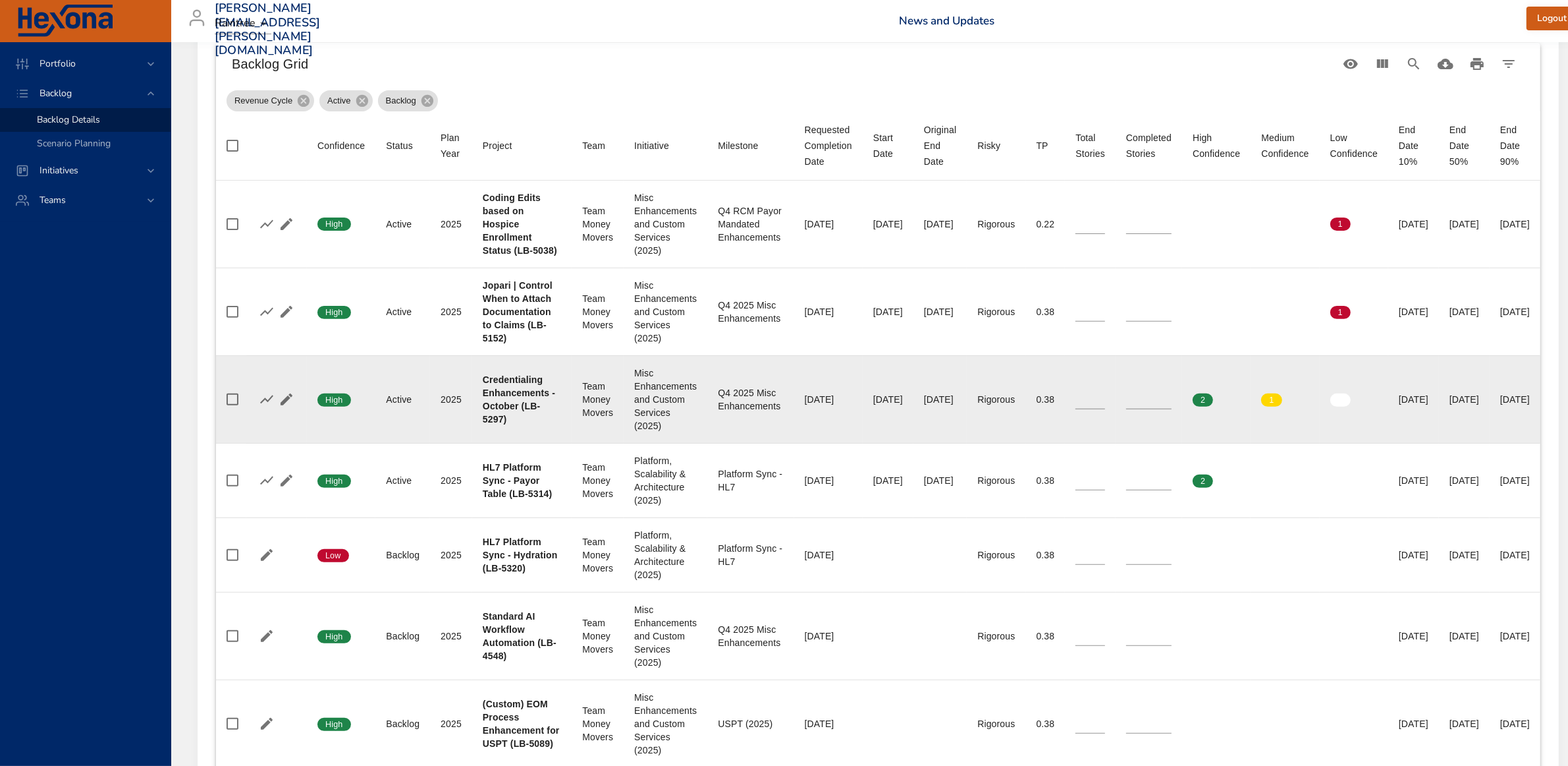
scroll to position [494, 0]
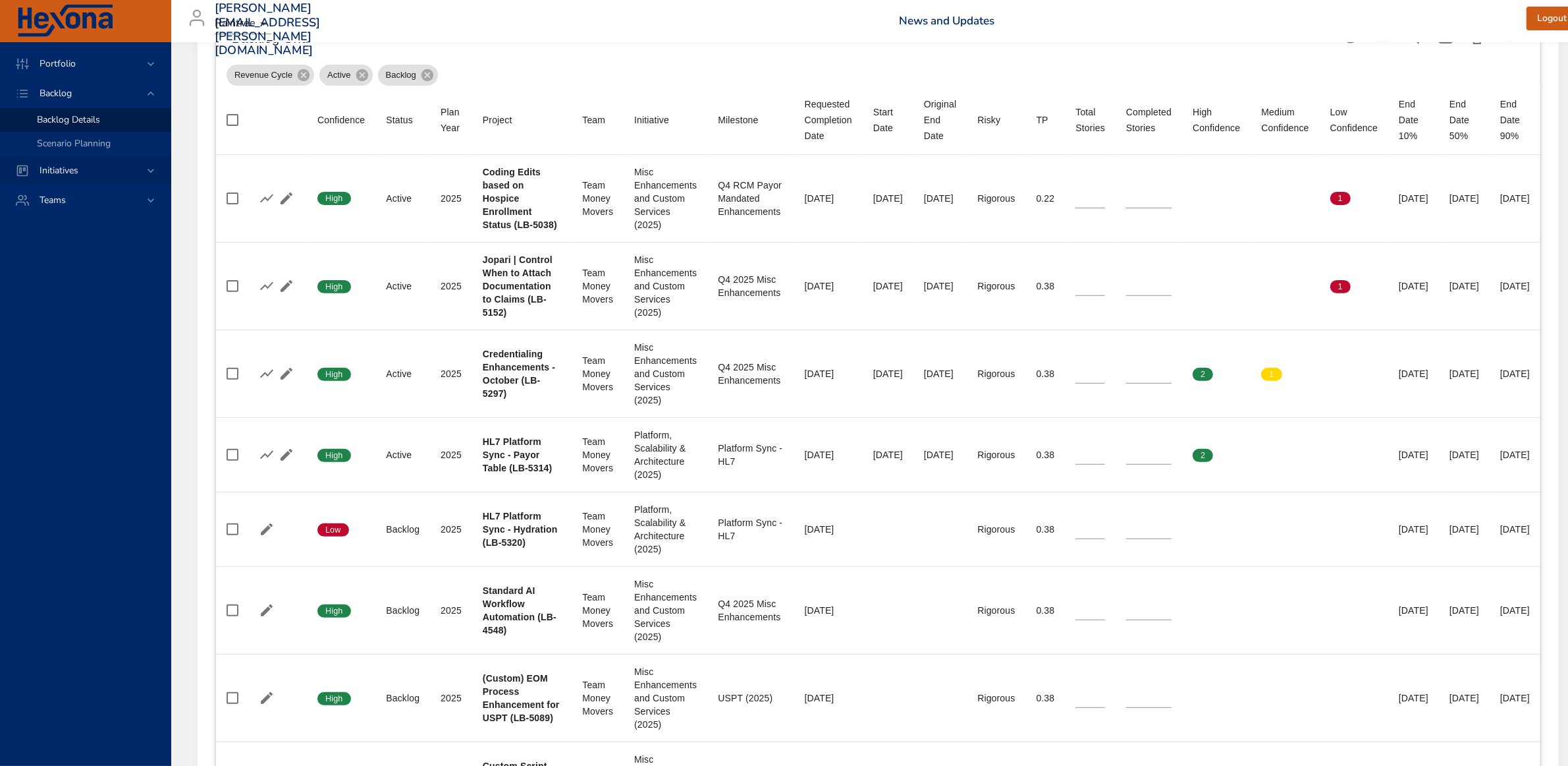
click at [151, 174] on icon at bounding box center [150, 170] width 14 height 14
click at [75, 170] on span "Milestone Details" at bounding box center [72, 173] width 71 height 13
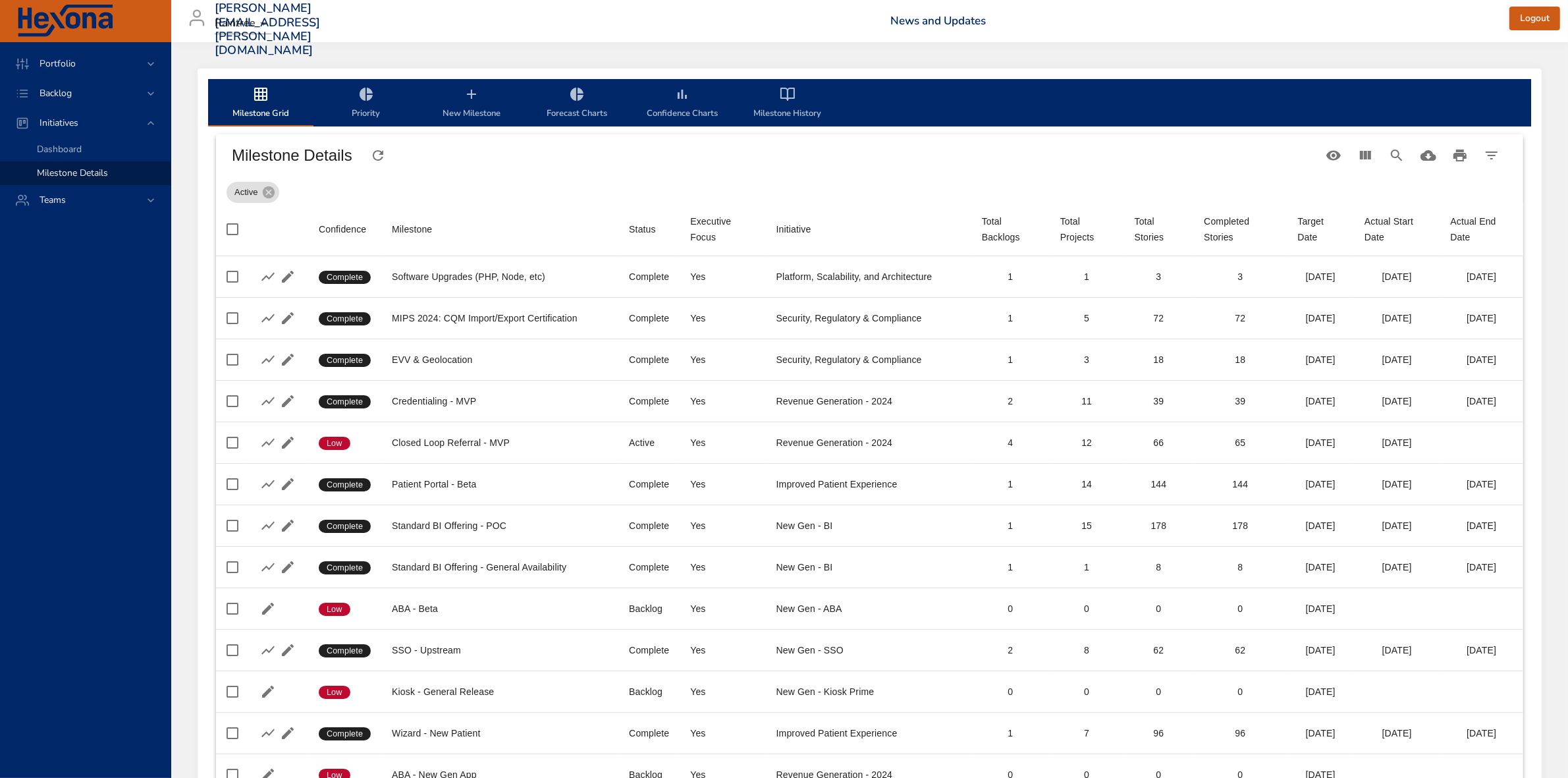
click at [472, 104] on span "New Milestone" at bounding box center [471, 104] width 90 height 35
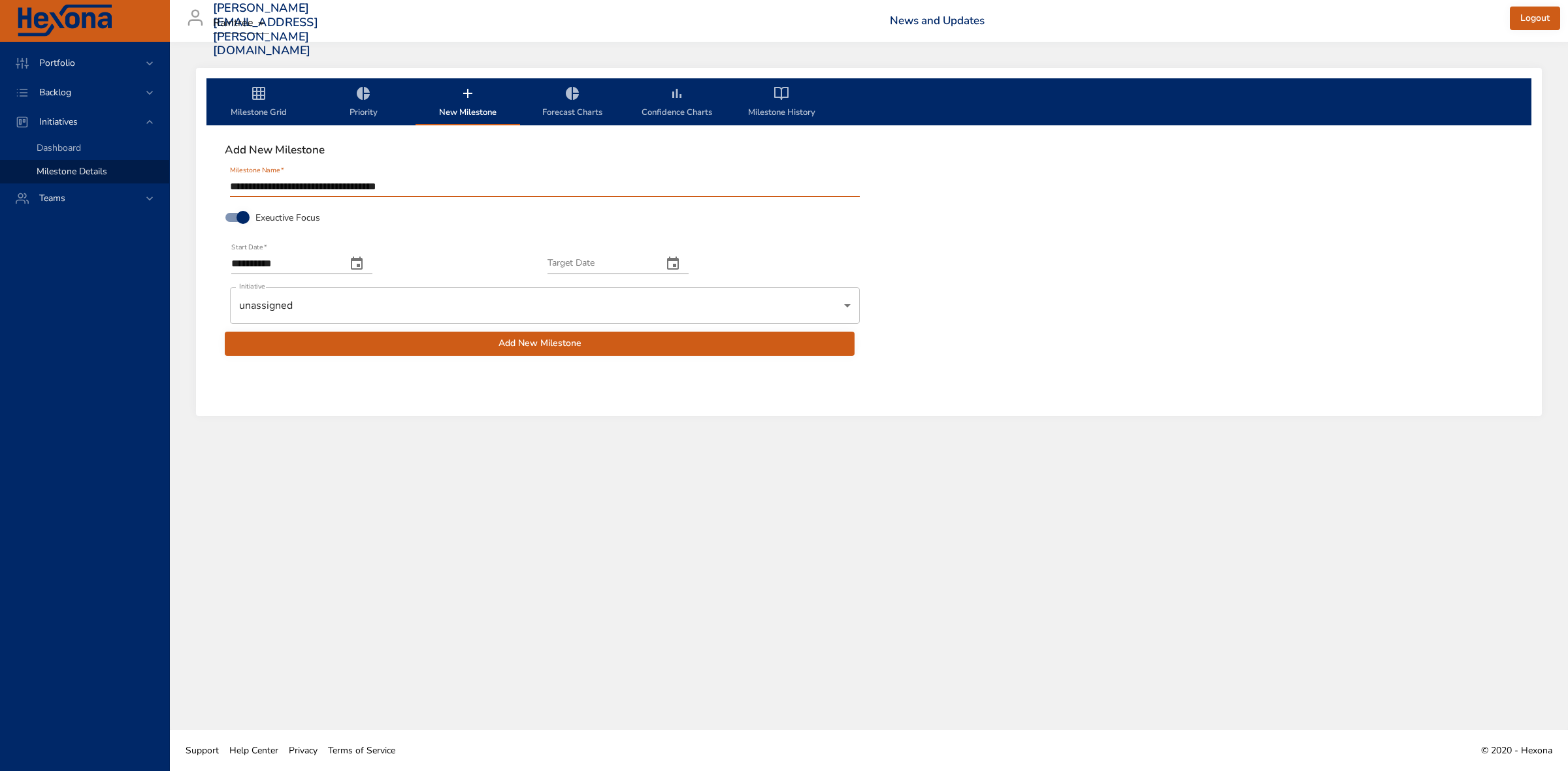
type input "**********"
click at [362, 261] on icon "change date" at bounding box center [356, 263] width 12 height 13
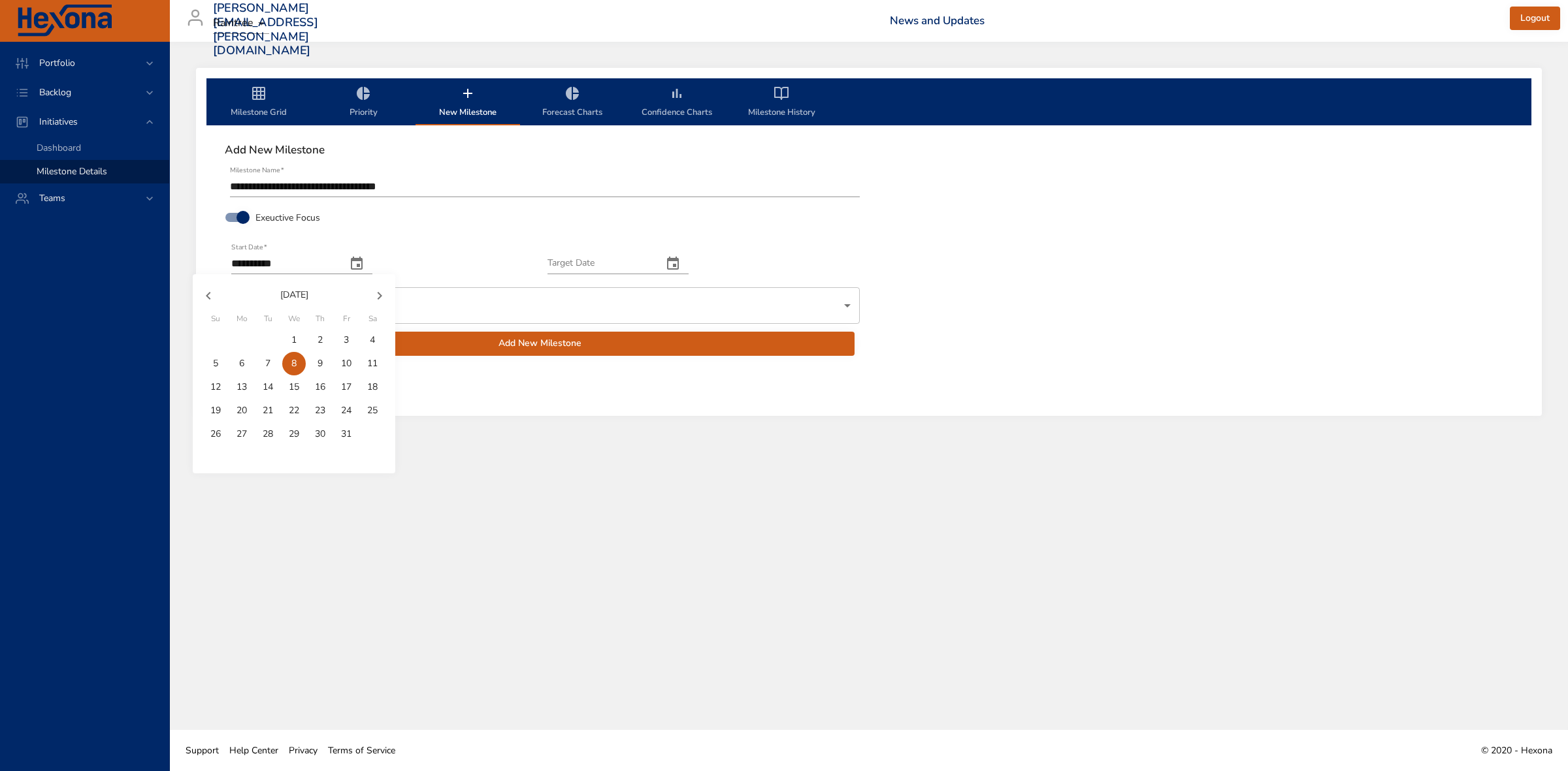
click at [291, 339] on p "1" at bounding box center [294, 340] width 6 height 13
type input "**********"
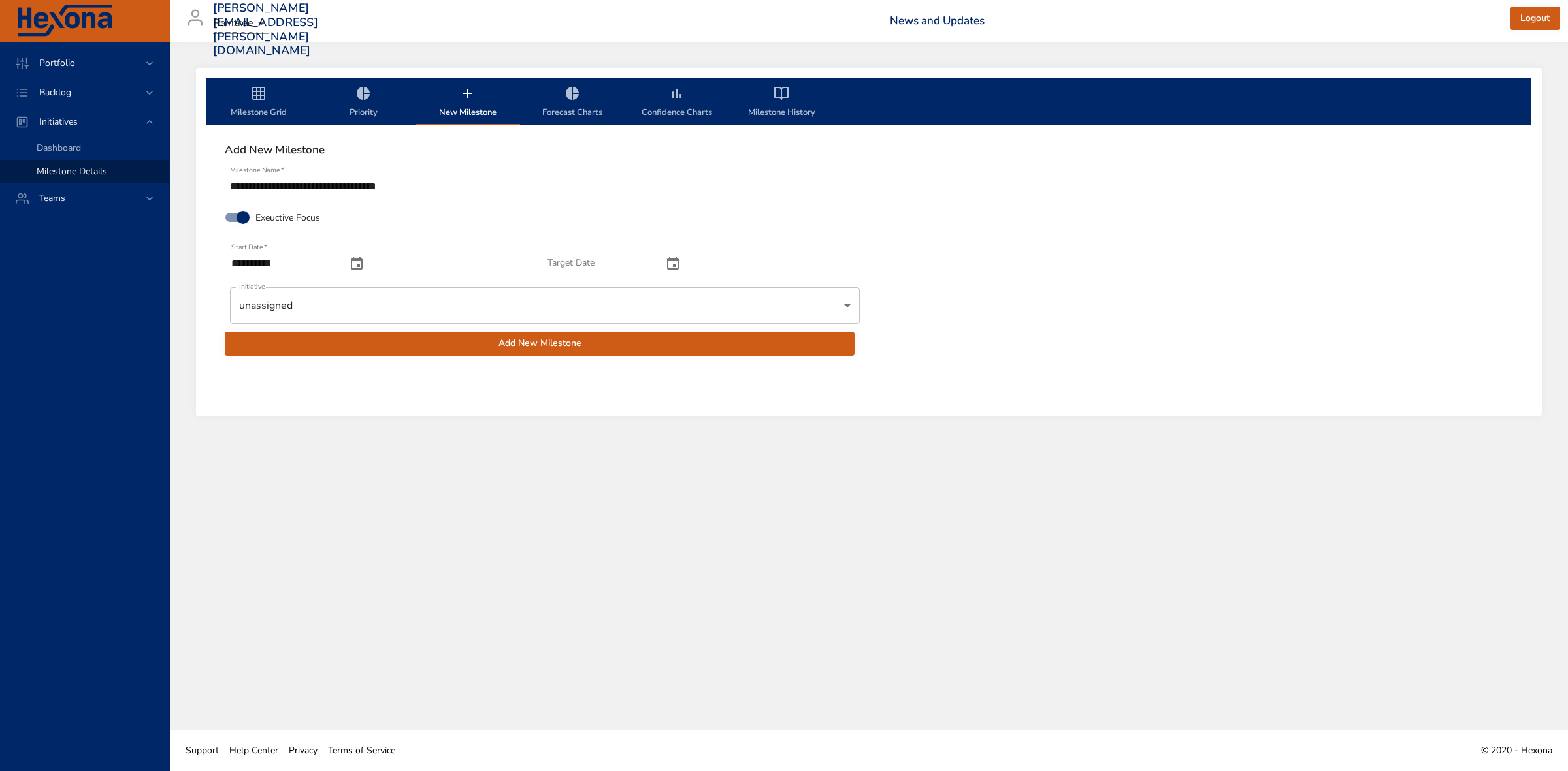
click at [681, 262] on icon "change date" at bounding box center [673, 264] width 16 height 16
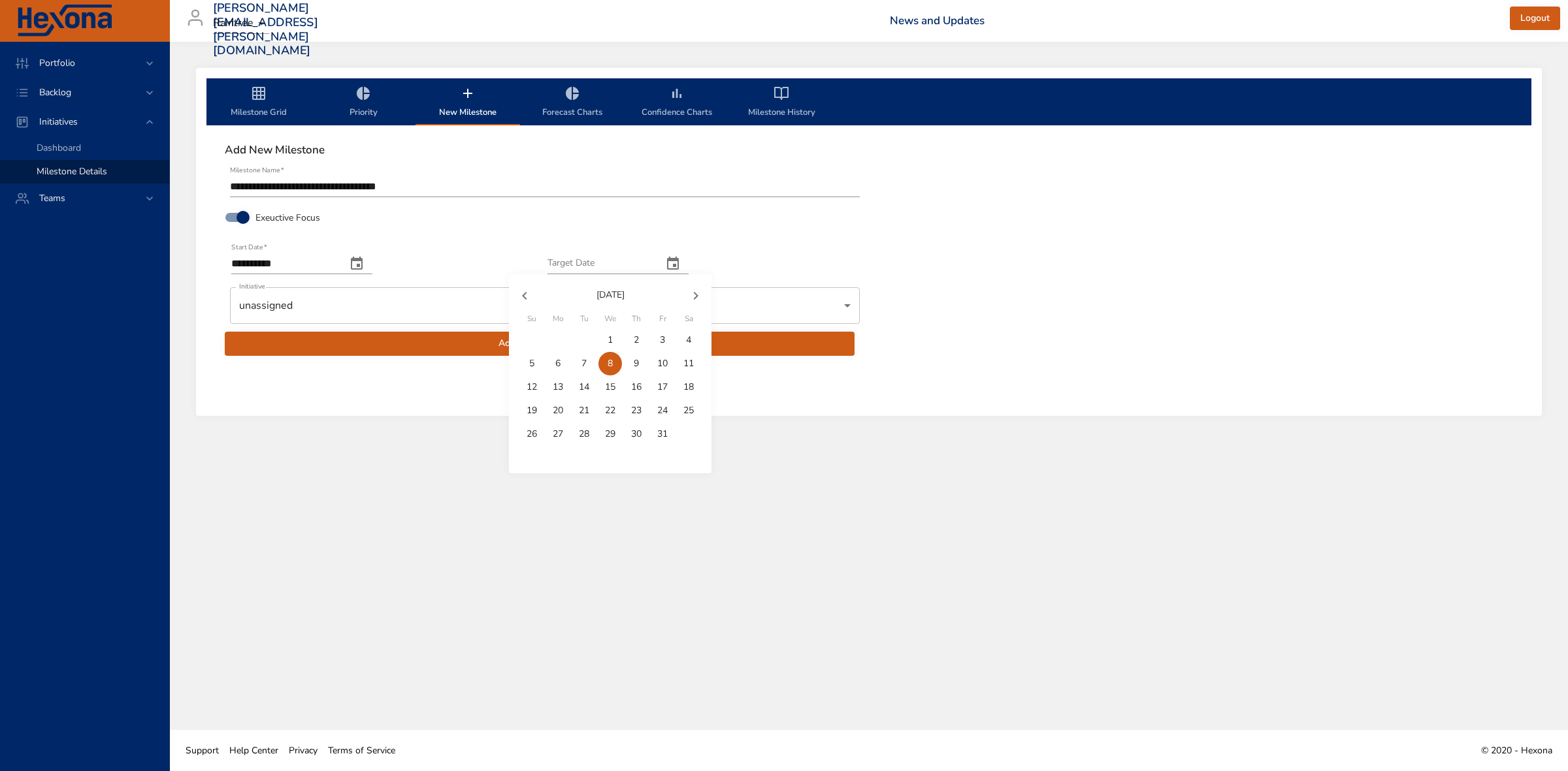
click at [693, 298] on icon "button" at bounding box center [696, 296] width 16 height 16
click at [602, 431] on span "31" at bounding box center [610, 434] width 24 height 13
type input "**********"
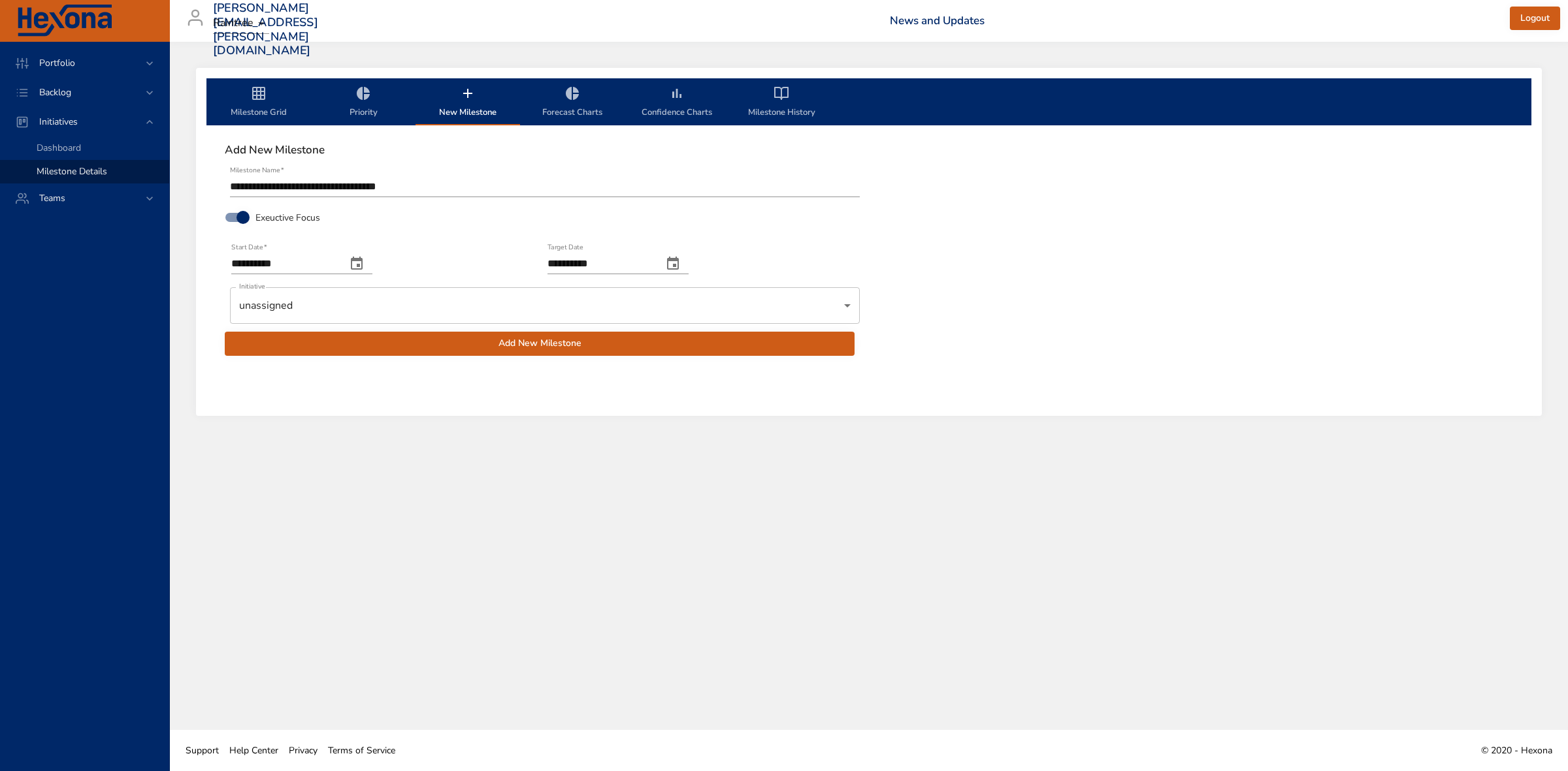
click at [492, 314] on body "**********" at bounding box center [784, 385] width 1568 height 771
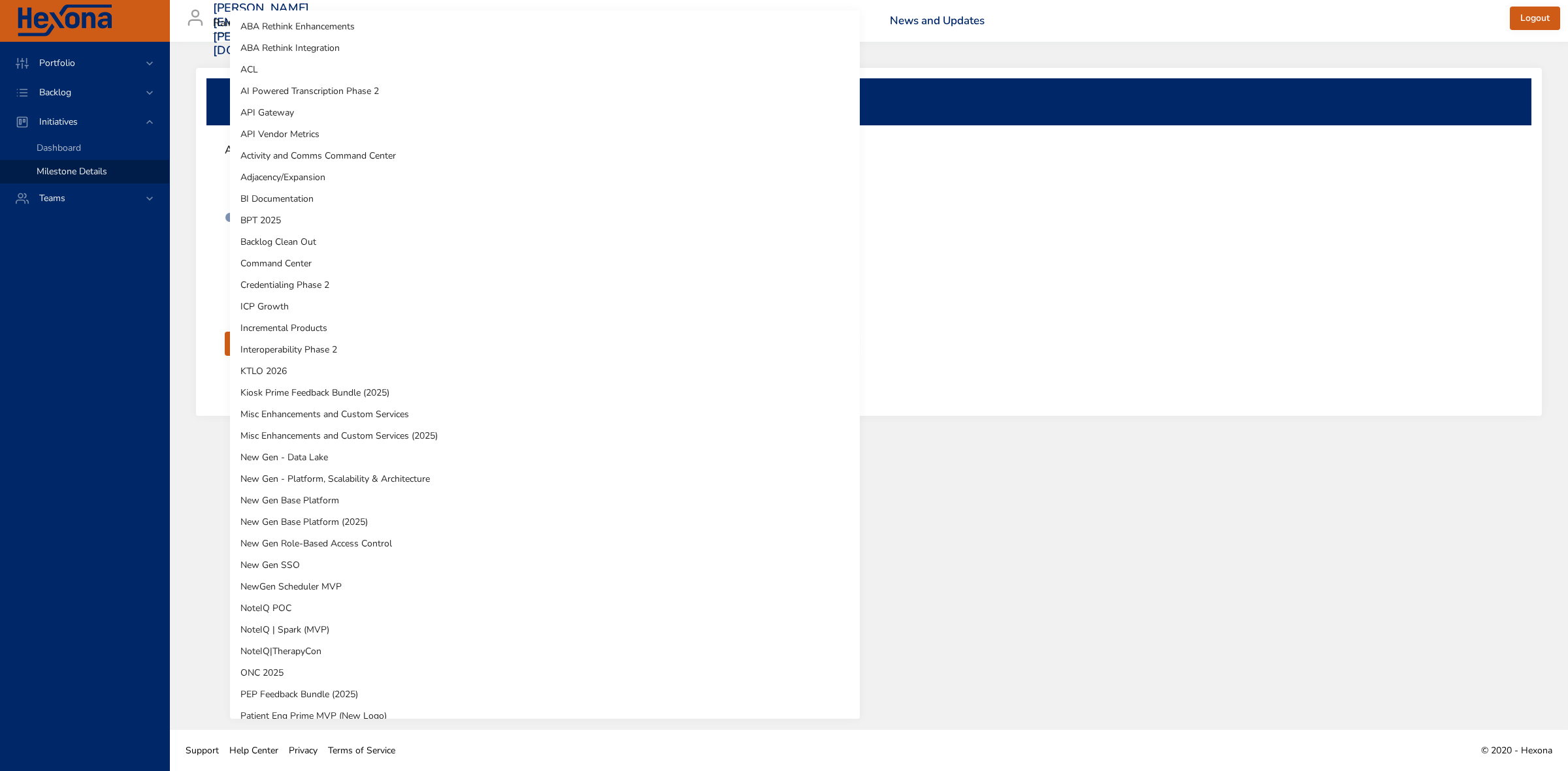
click at [386, 432] on li "Misc Enhancements and Custom Services (2025)" at bounding box center [545, 436] width 630 height 21
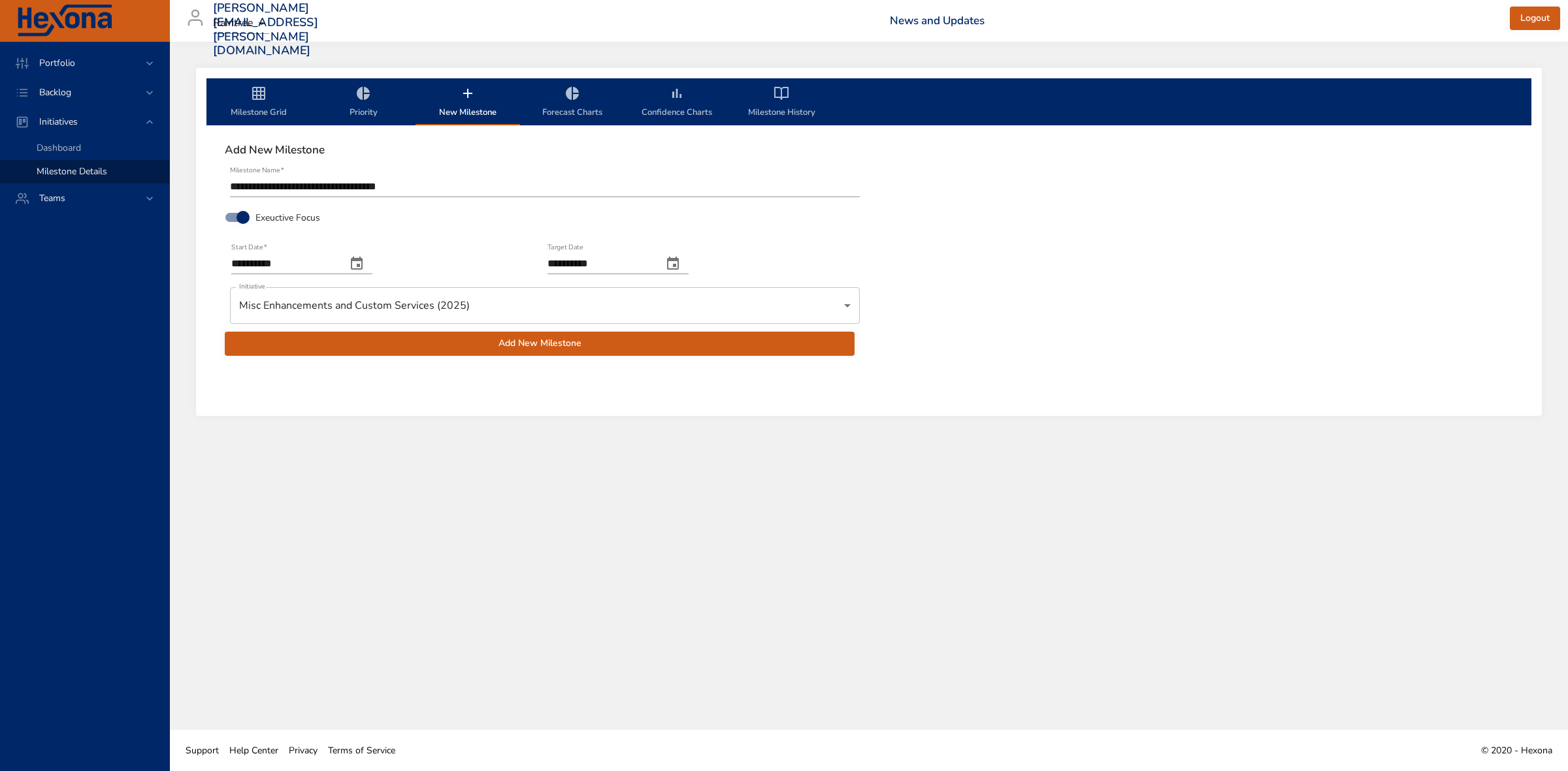
click at [557, 346] on span "Add New Milestone" at bounding box center [539, 343] width 609 height 17
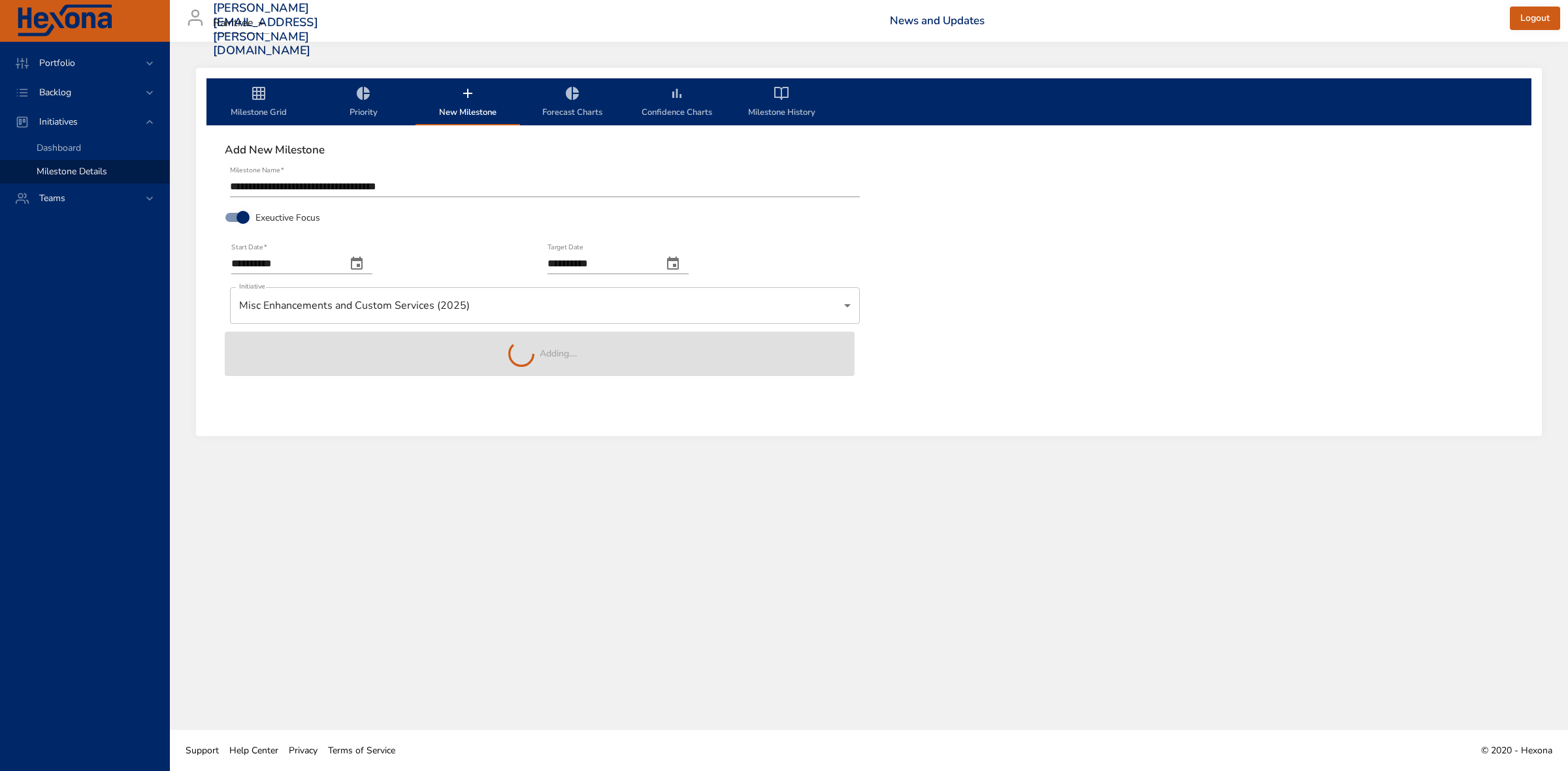
type input "**********"
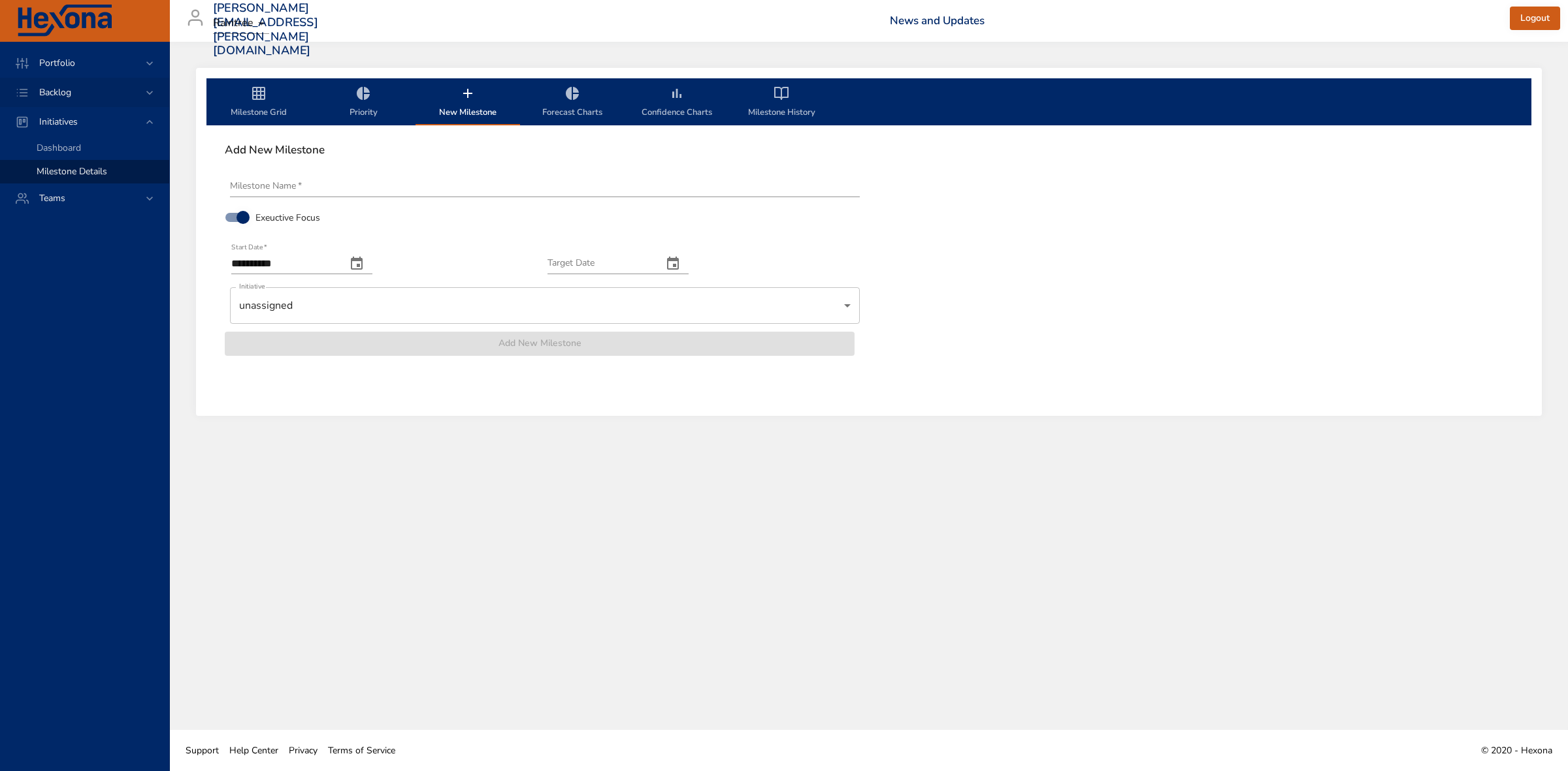
click at [147, 89] on icon at bounding box center [149, 92] width 13 height 13
click at [73, 118] on span "Backlog Details" at bounding box center [67, 118] width 62 height 13
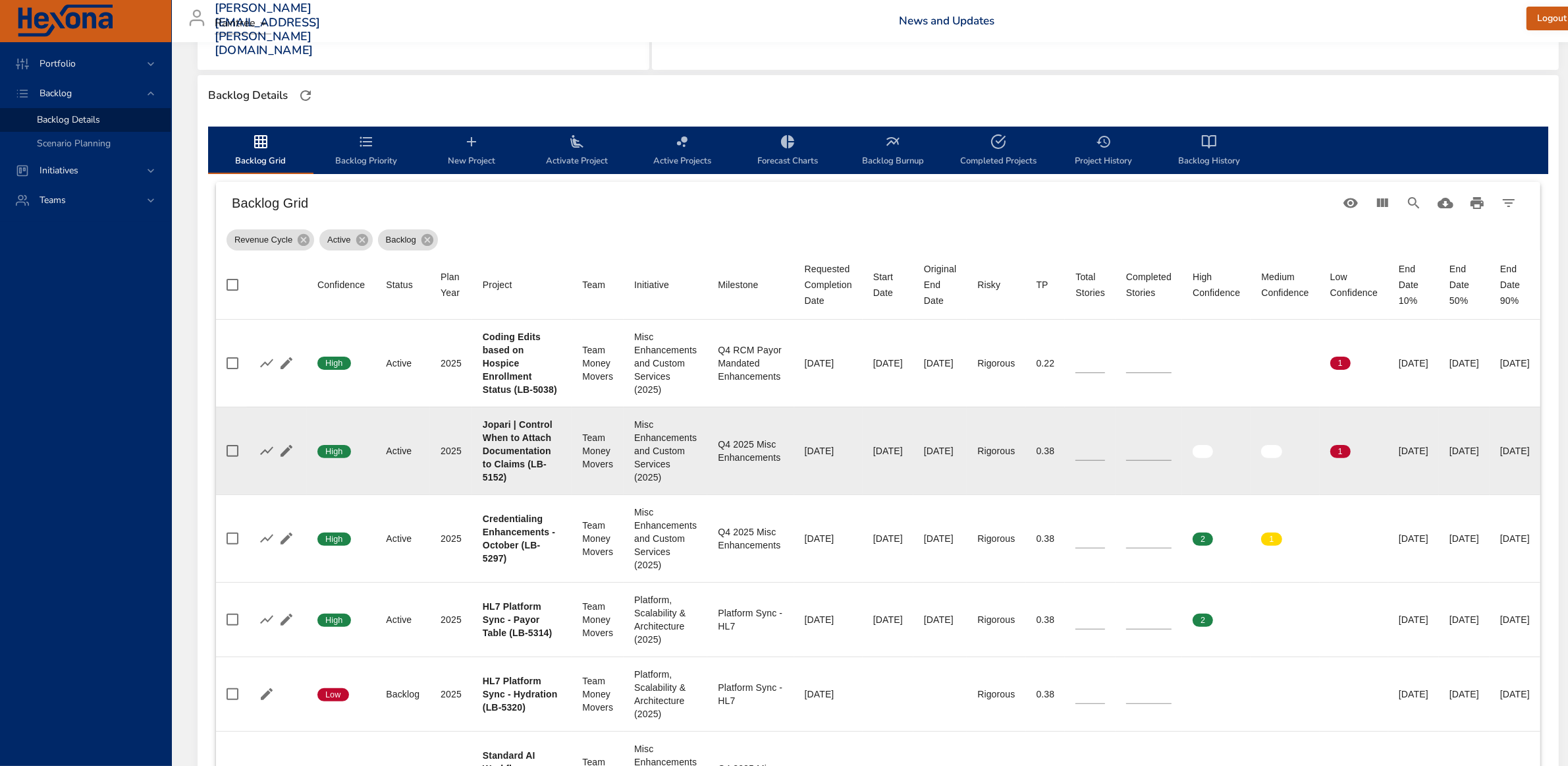
scroll to position [412, 0]
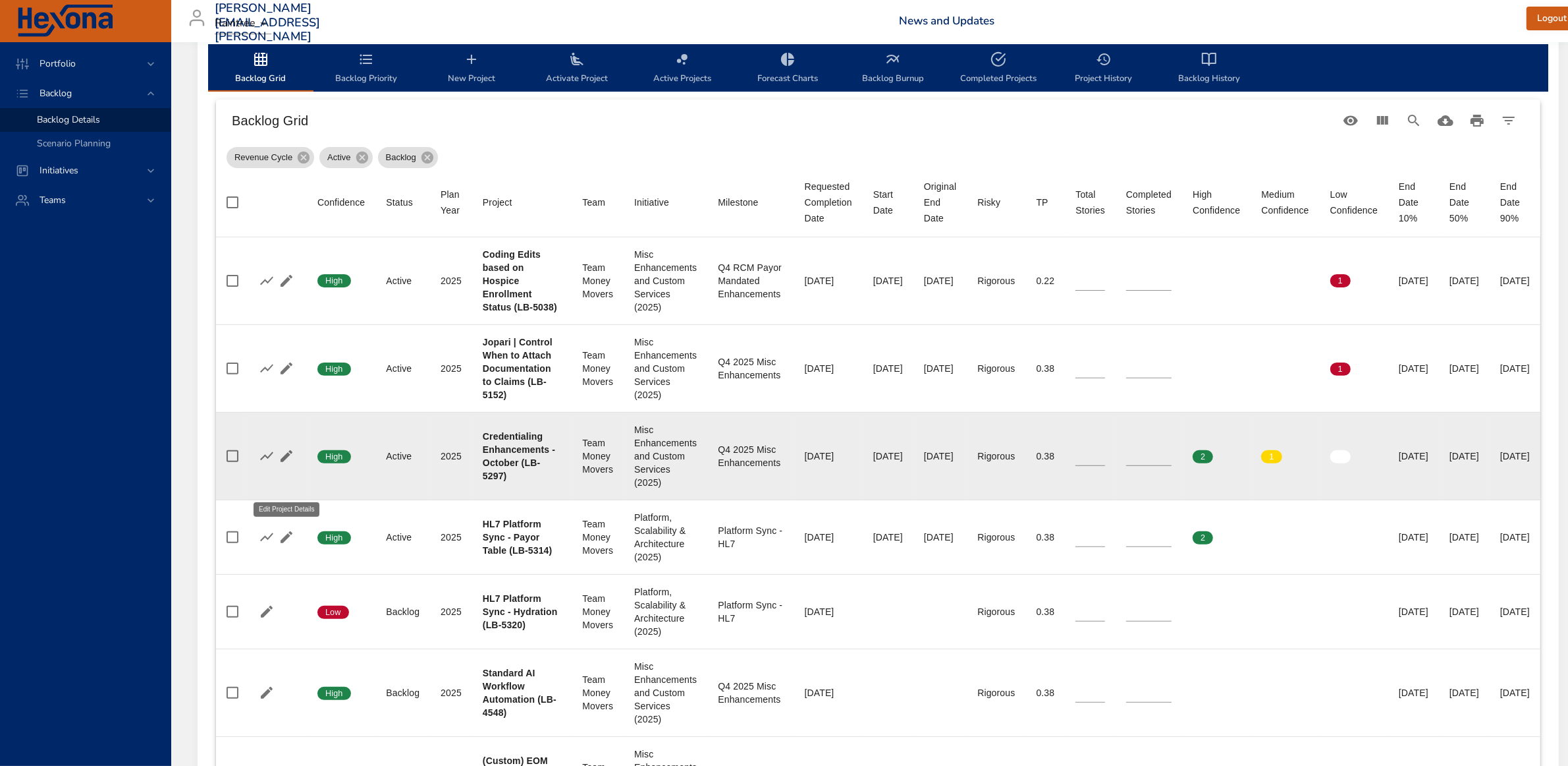
click at [283, 464] on icon "button" at bounding box center [287, 456] width 16 height 16
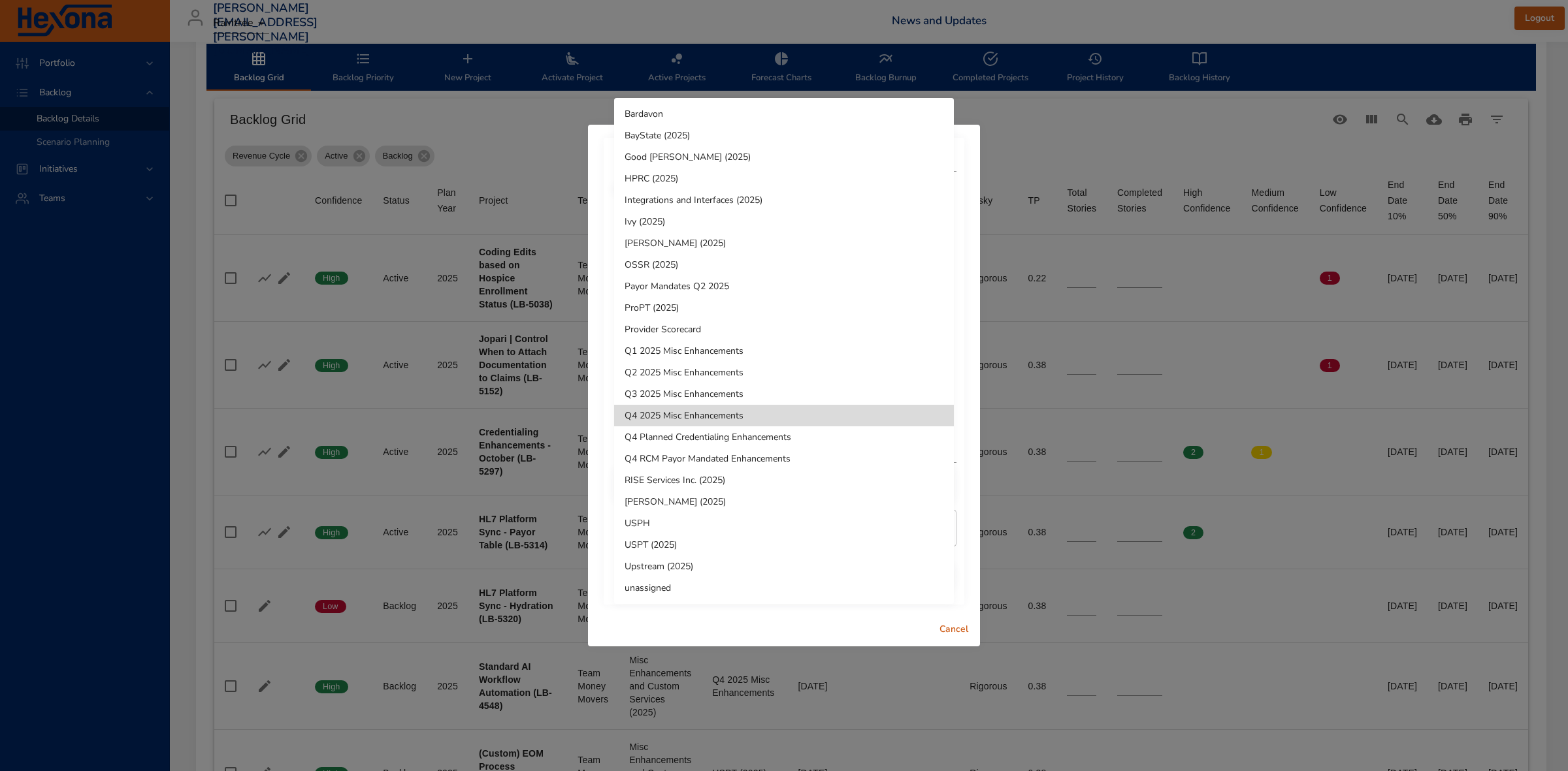
click at [781, 436] on li "Q4 Planned Credentialing Enhancements" at bounding box center [784, 436] width 339 height 21
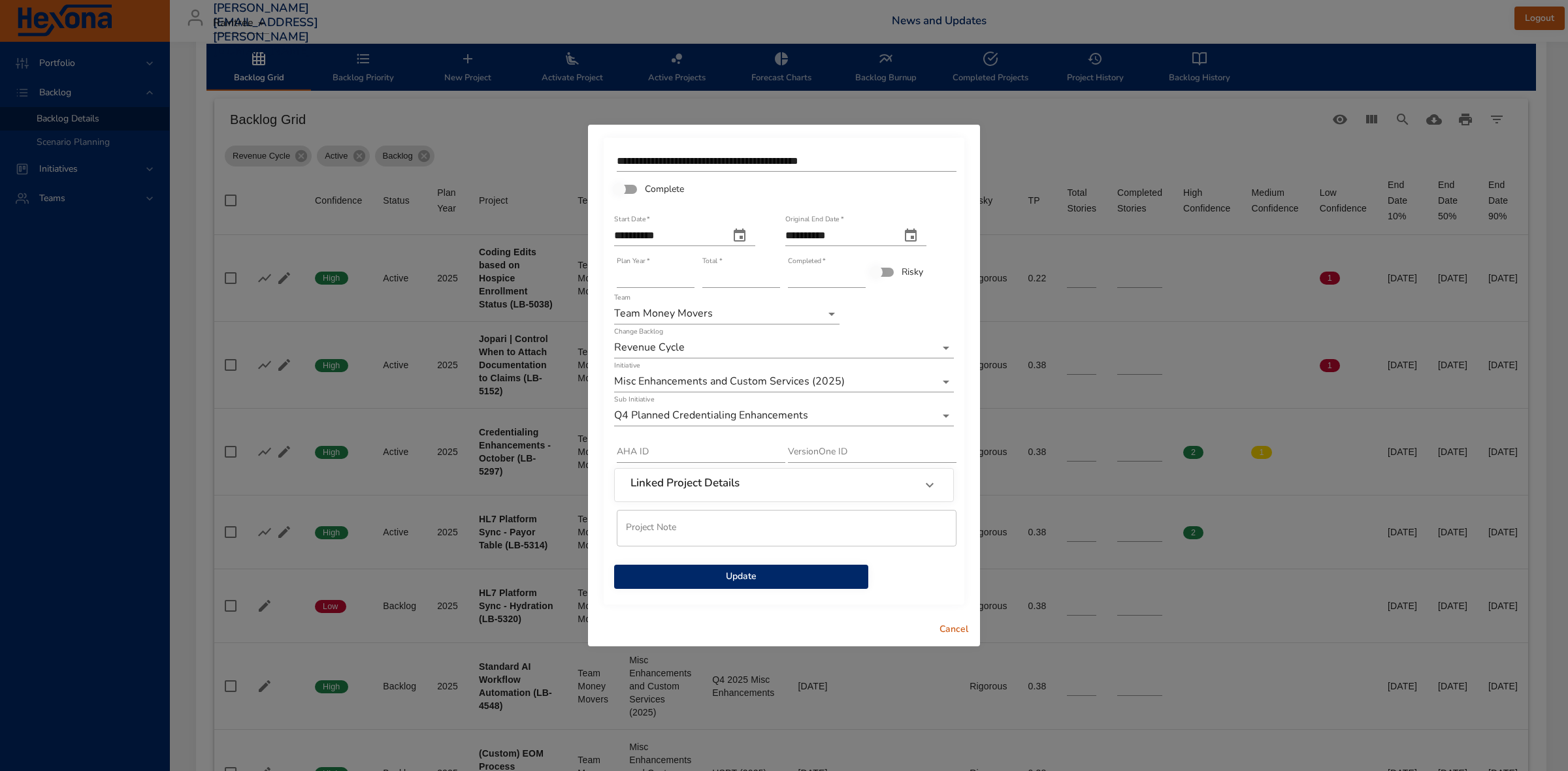
click at [781, 577] on span "Update" at bounding box center [741, 577] width 233 height 17
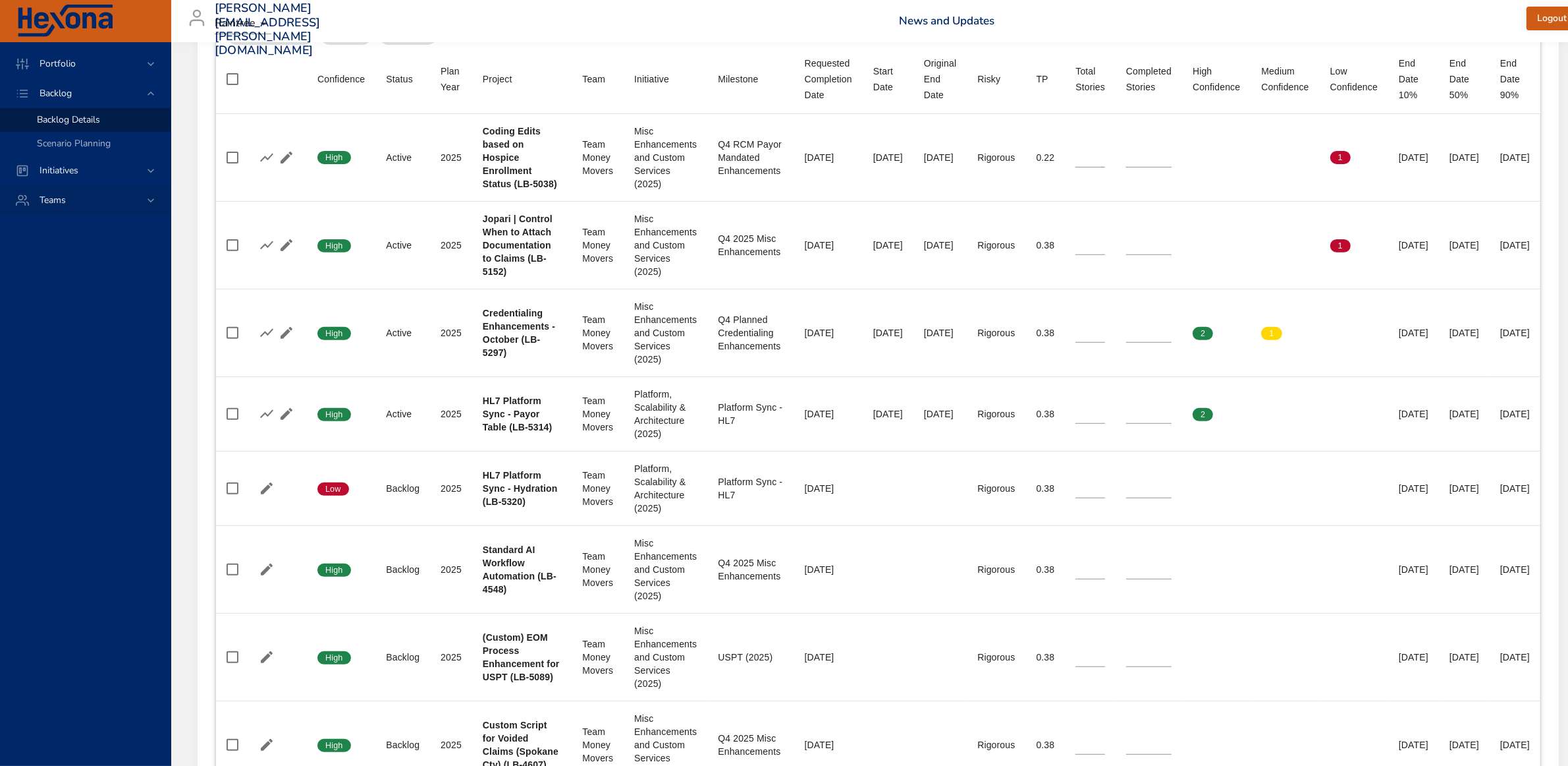
scroll to position [494, 0]
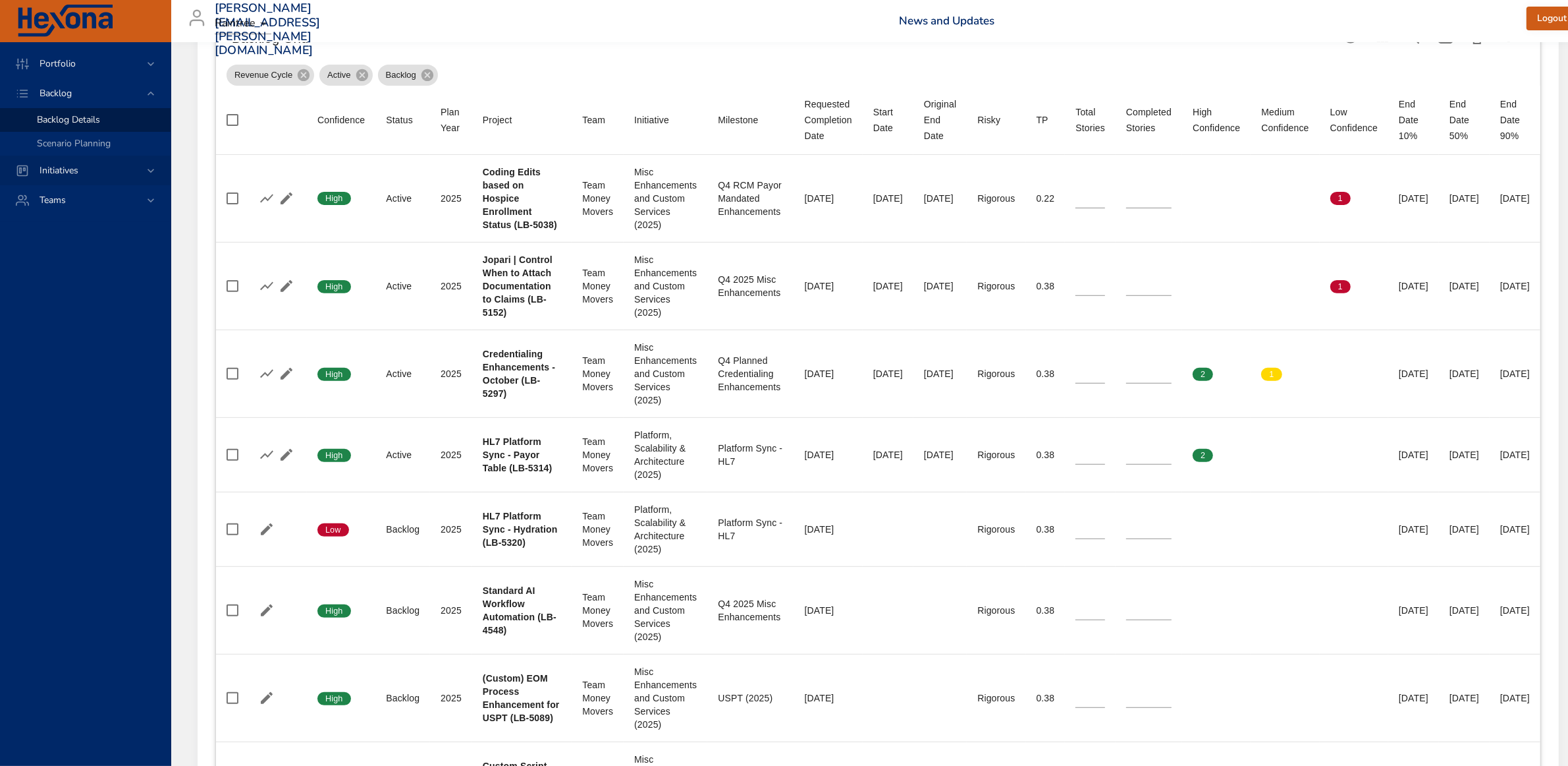
click at [149, 170] on icon at bounding box center [150, 170] width 6 height 4
click at [99, 168] on span "Milestone Details" at bounding box center [72, 173] width 71 height 13
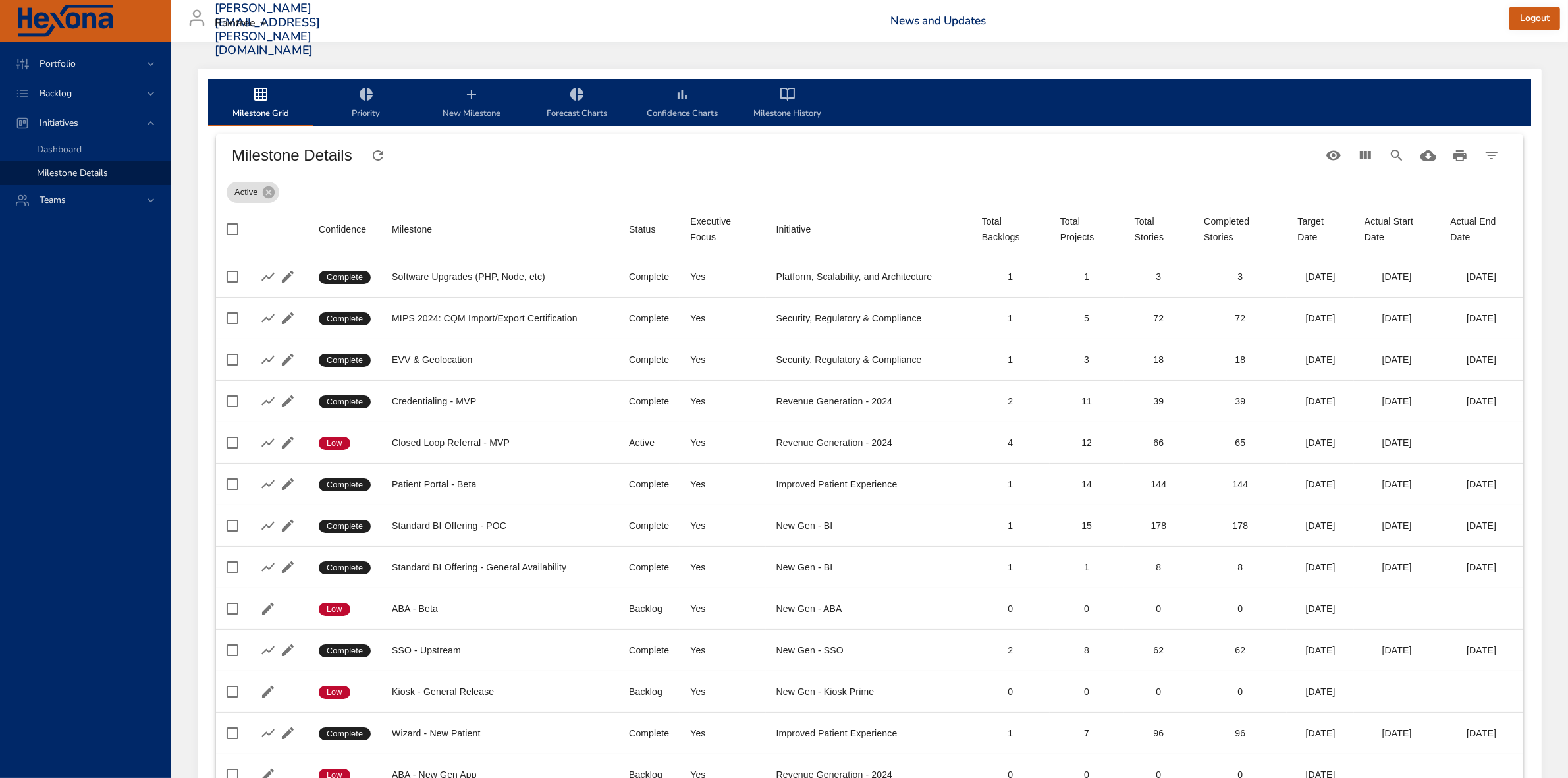
click at [473, 109] on span "New Milestone" at bounding box center [471, 104] width 90 height 35
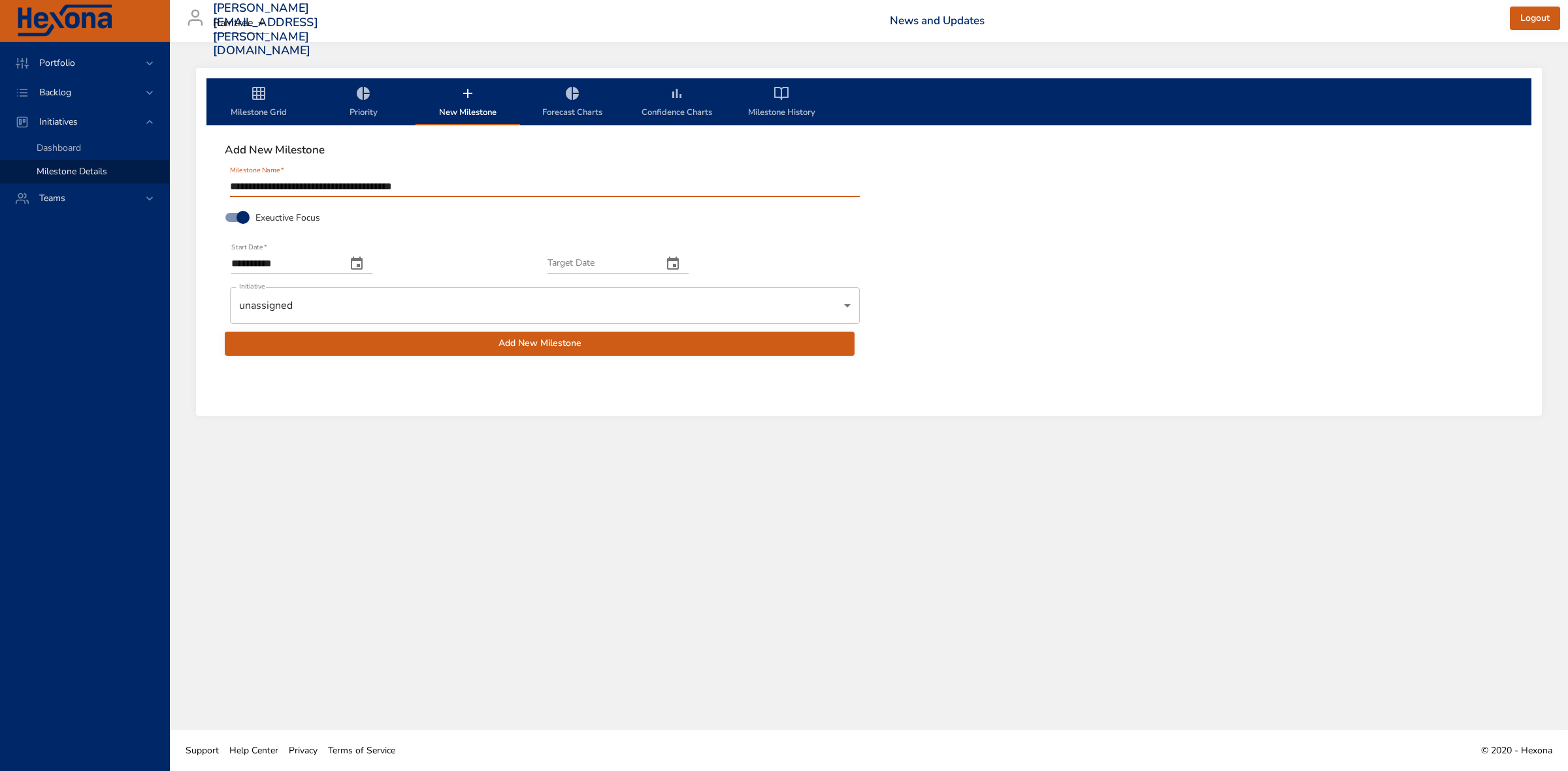
type input "**********"
click at [365, 263] on icon "change date" at bounding box center [357, 264] width 16 height 16
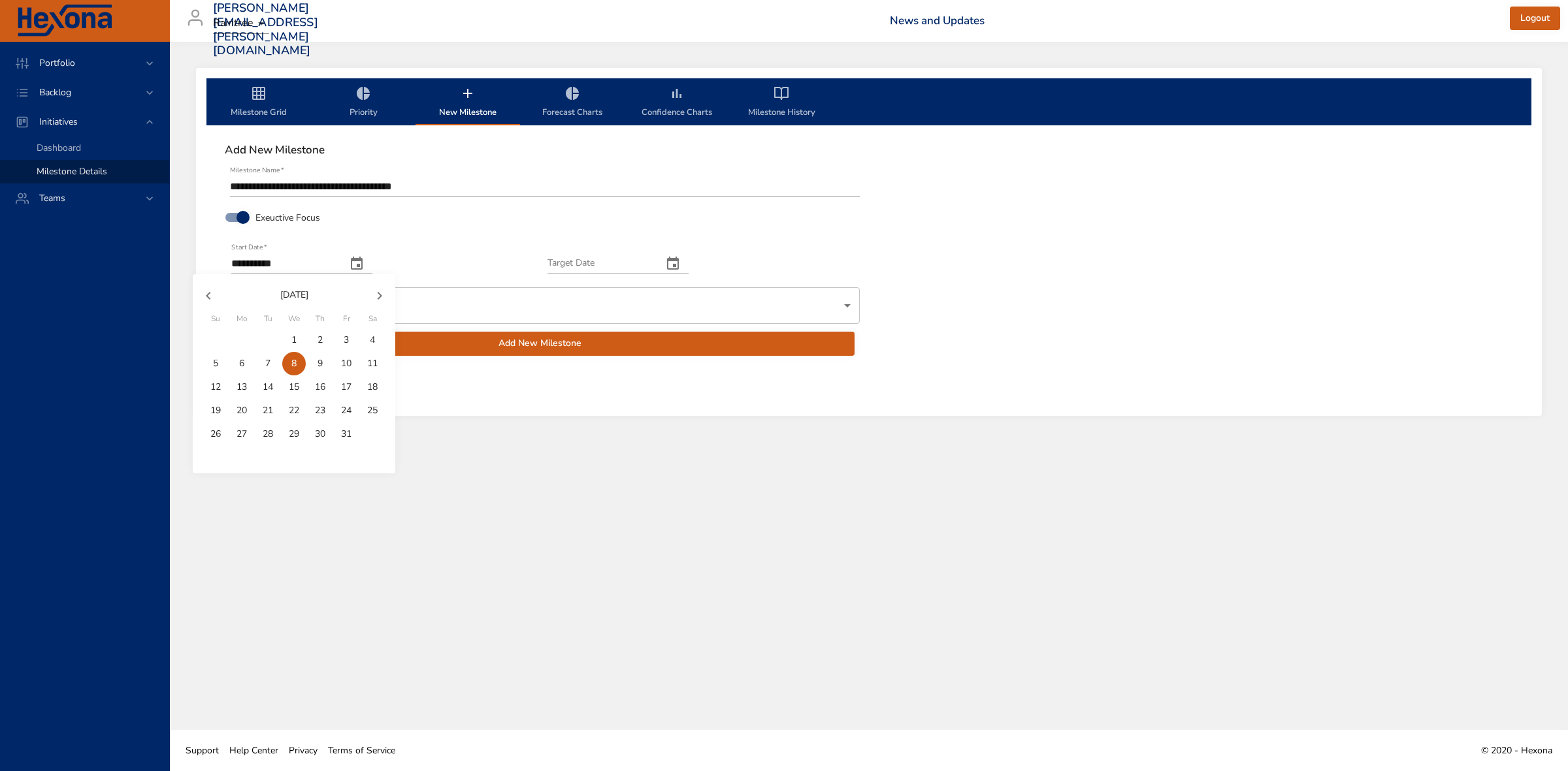
click at [293, 341] on p "1" at bounding box center [294, 340] width 6 height 13
type input "**********"
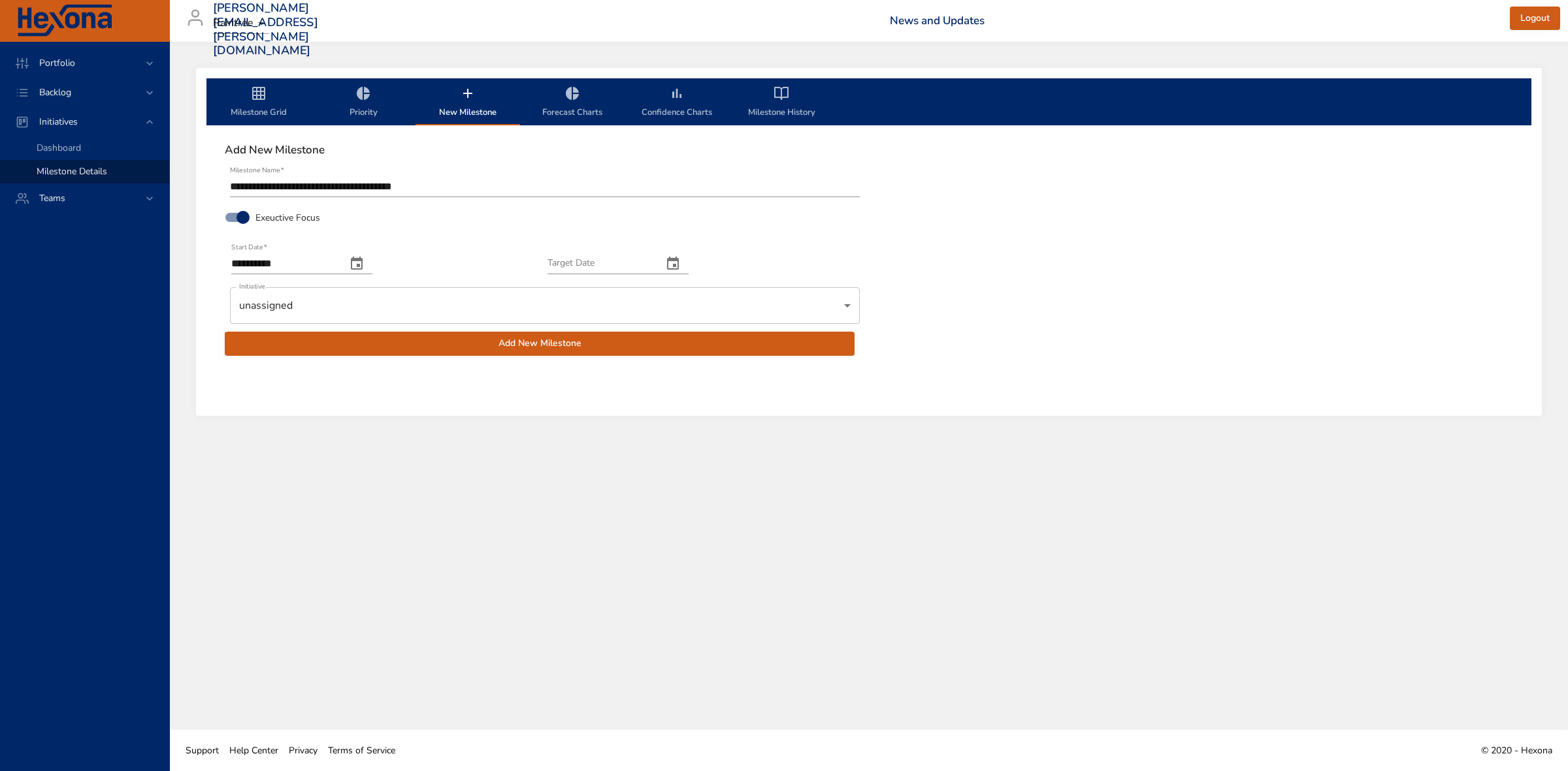
click at [681, 262] on icon "change date" at bounding box center [673, 264] width 16 height 16
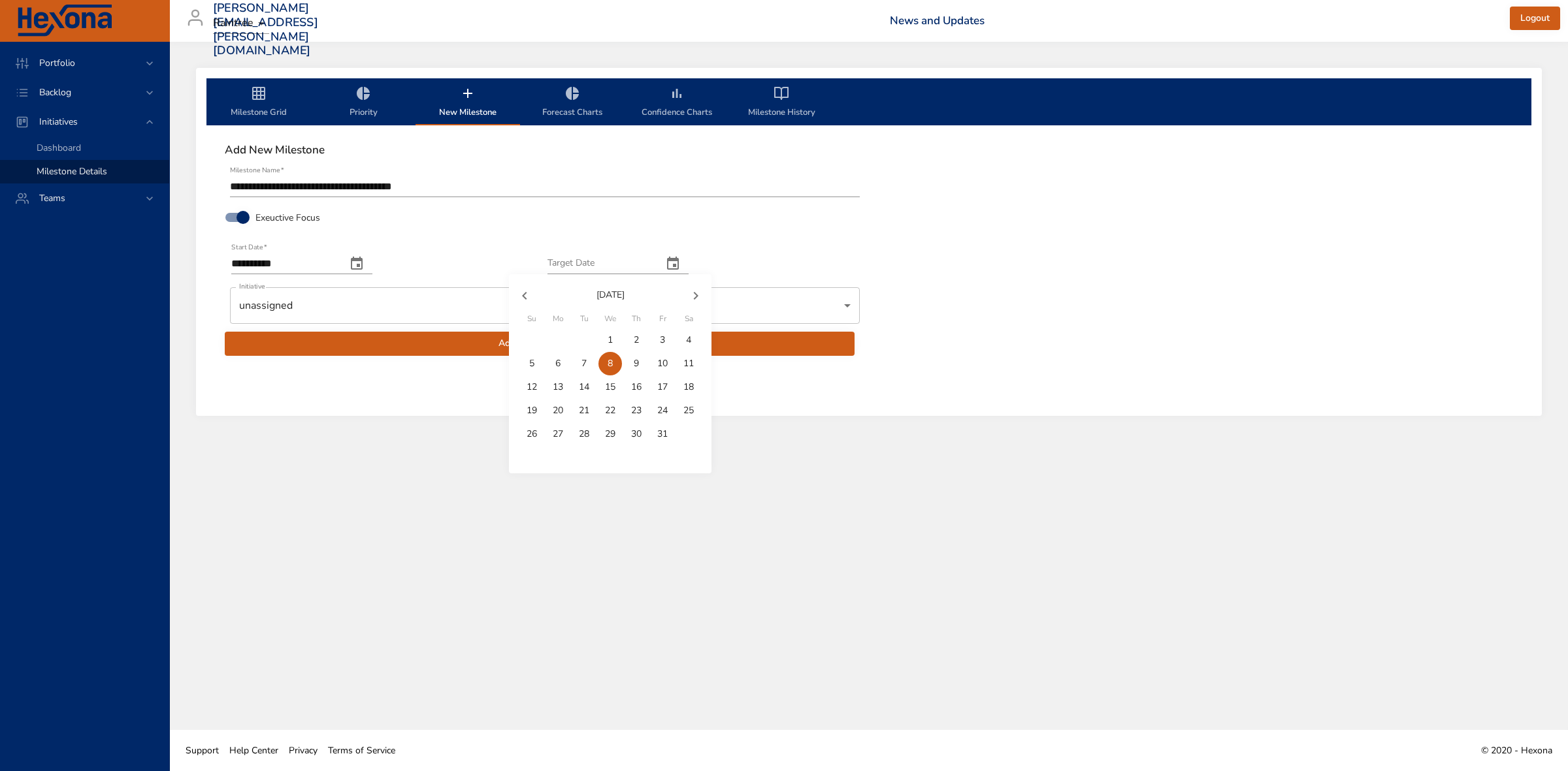
click at [696, 298] on icon "button" at bounding box center [696, 296] width 5 height 8
click at [606, 430] on p "31" at bounding box center [610, 434] width 10 height 13
type input "**********"
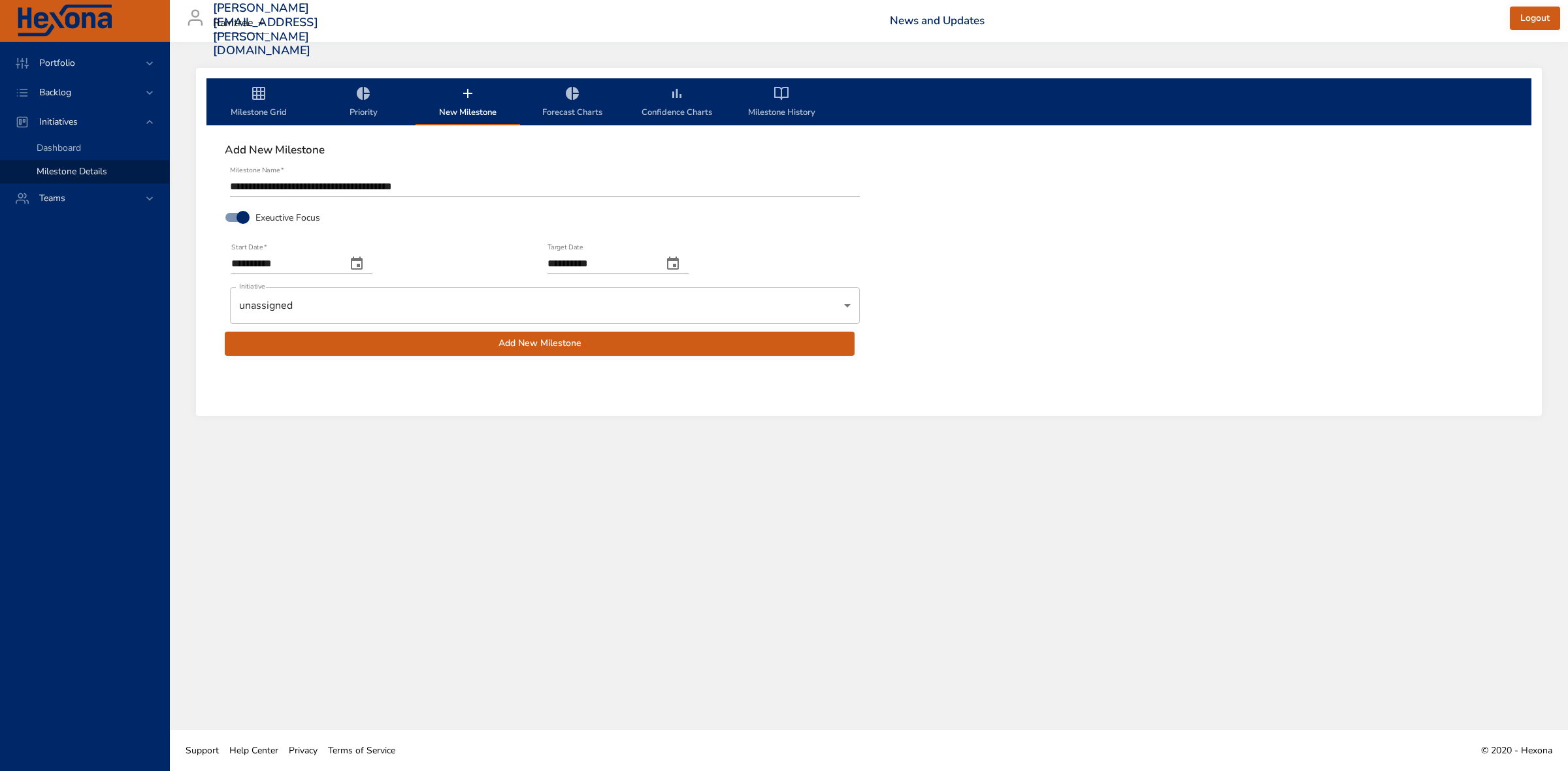
click at [400, 301] on body "**********" at bounding box center [784, 385] width 1568 height 771
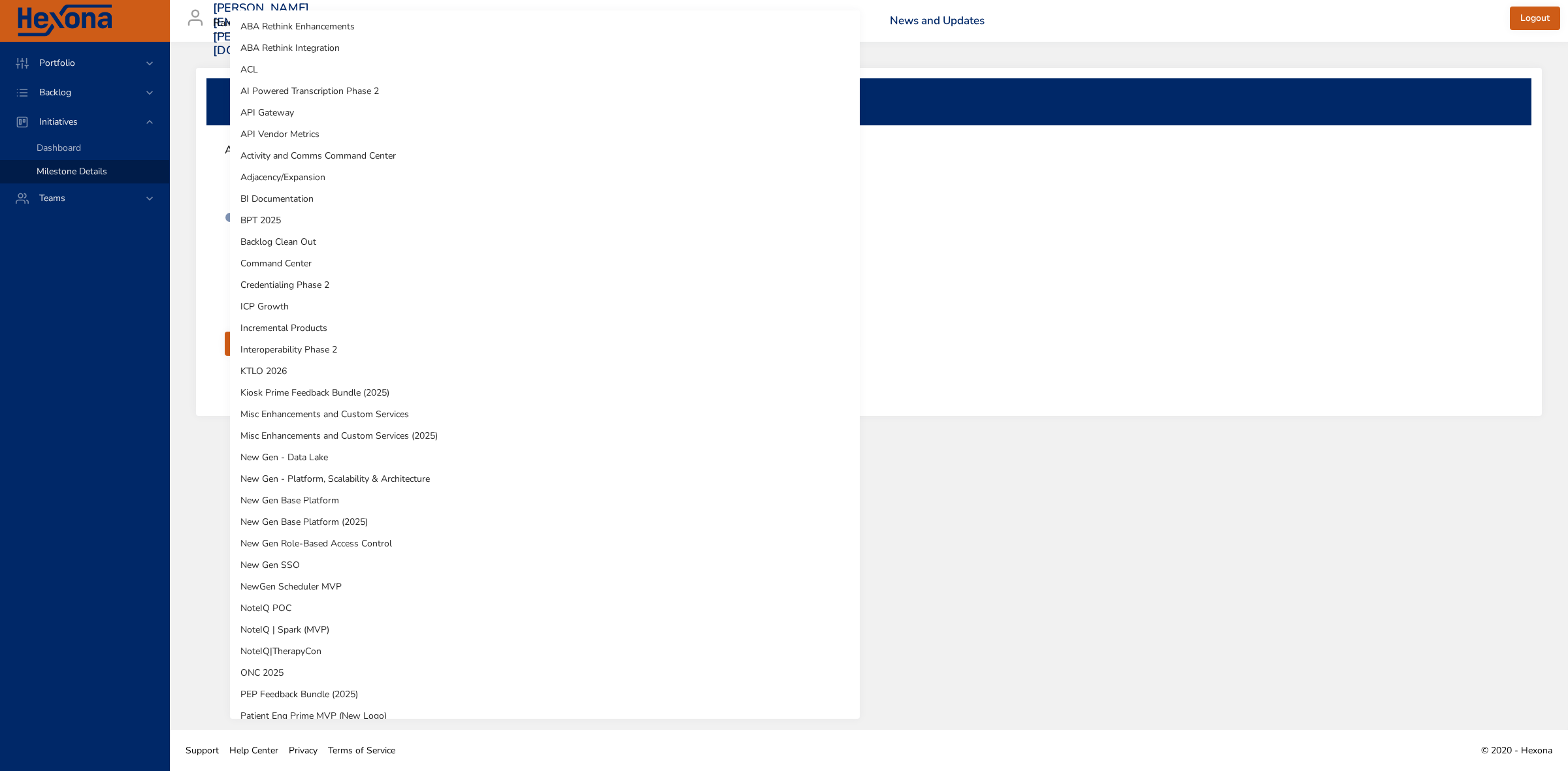
click at [392, 432] on li "Misc Enhancements and Custom Services (2025)" at bounding box center [545, 436] width 630 height 21
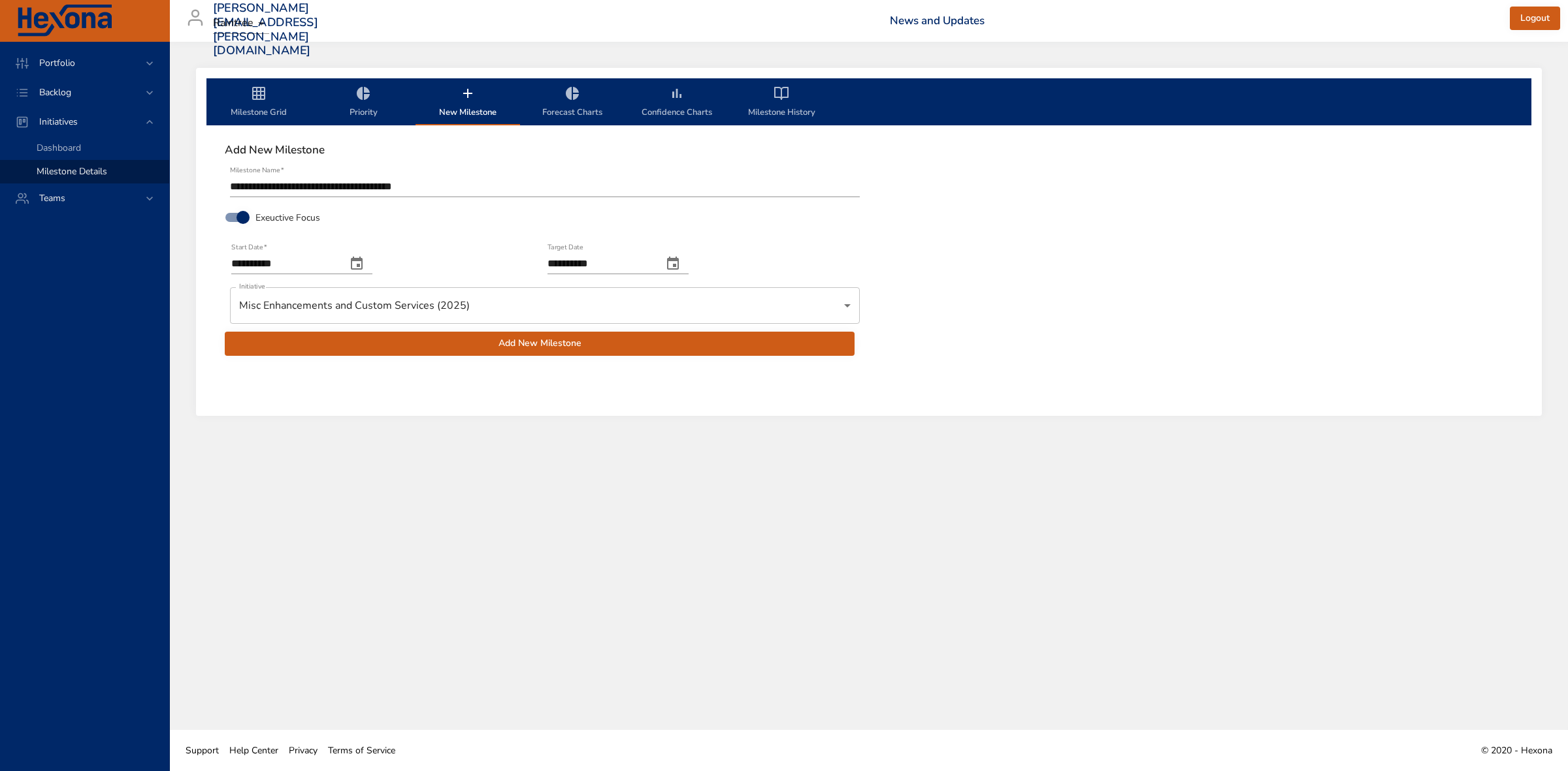
click at [515, 347] on span "Add New Milestone" at bounding box center [539, 343] width 609 height 17
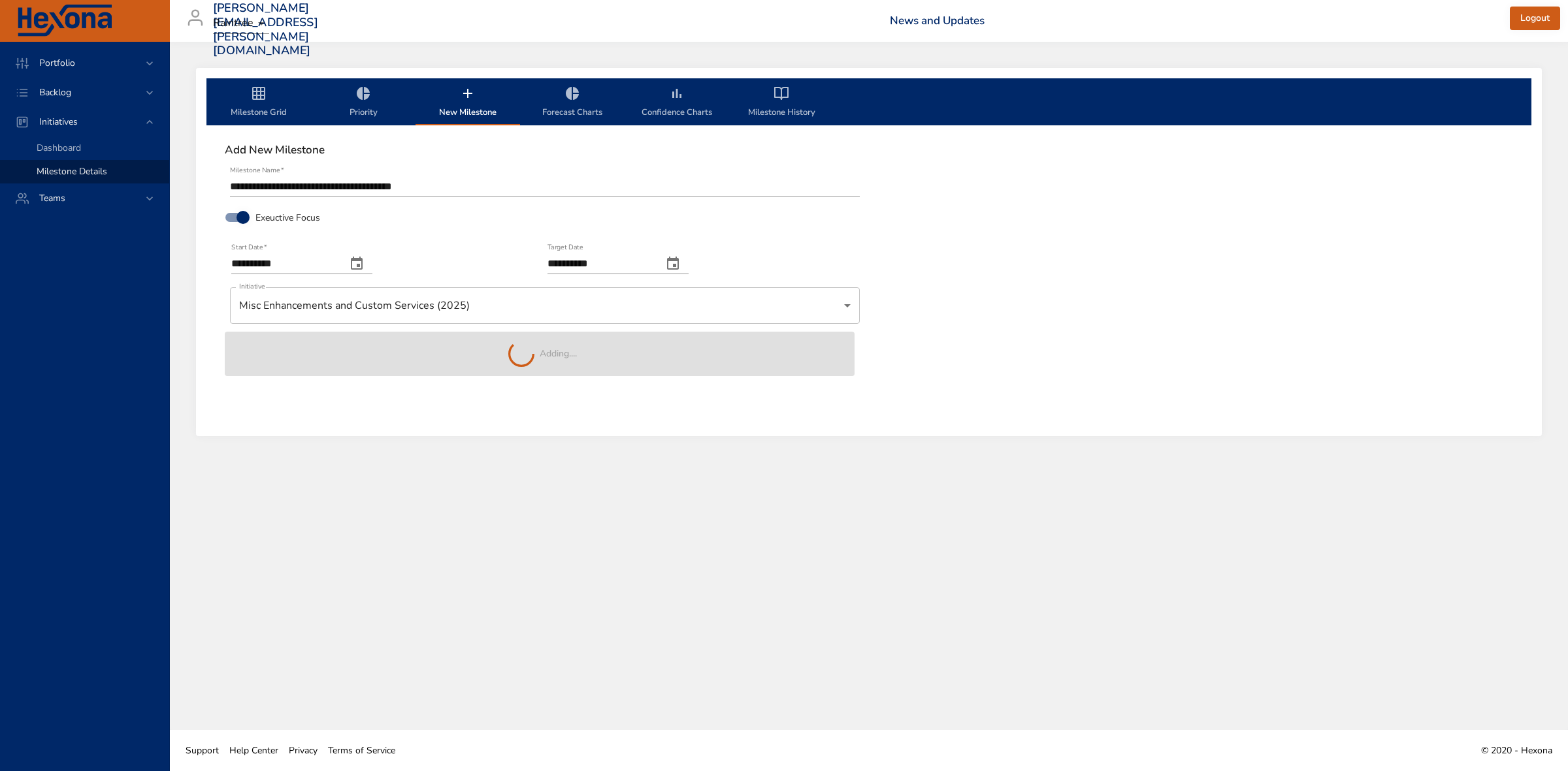
type input "**********"
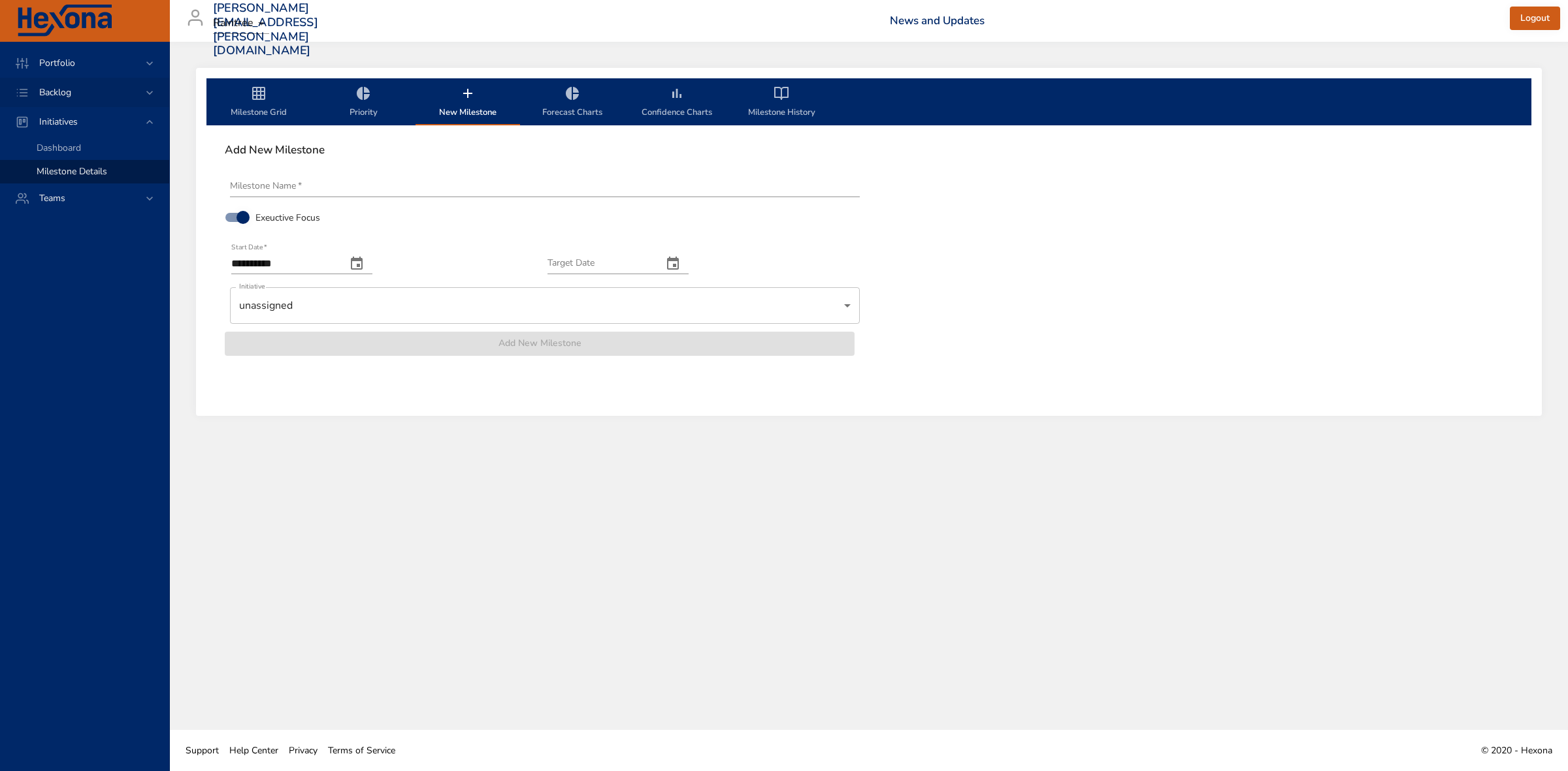
click at [151, 88] on icon at bounding box center [149, 92] width 13 height 13
click at [89, 112] on span "Backlog Details" at bounding box center [67, 118] width 62 height 13
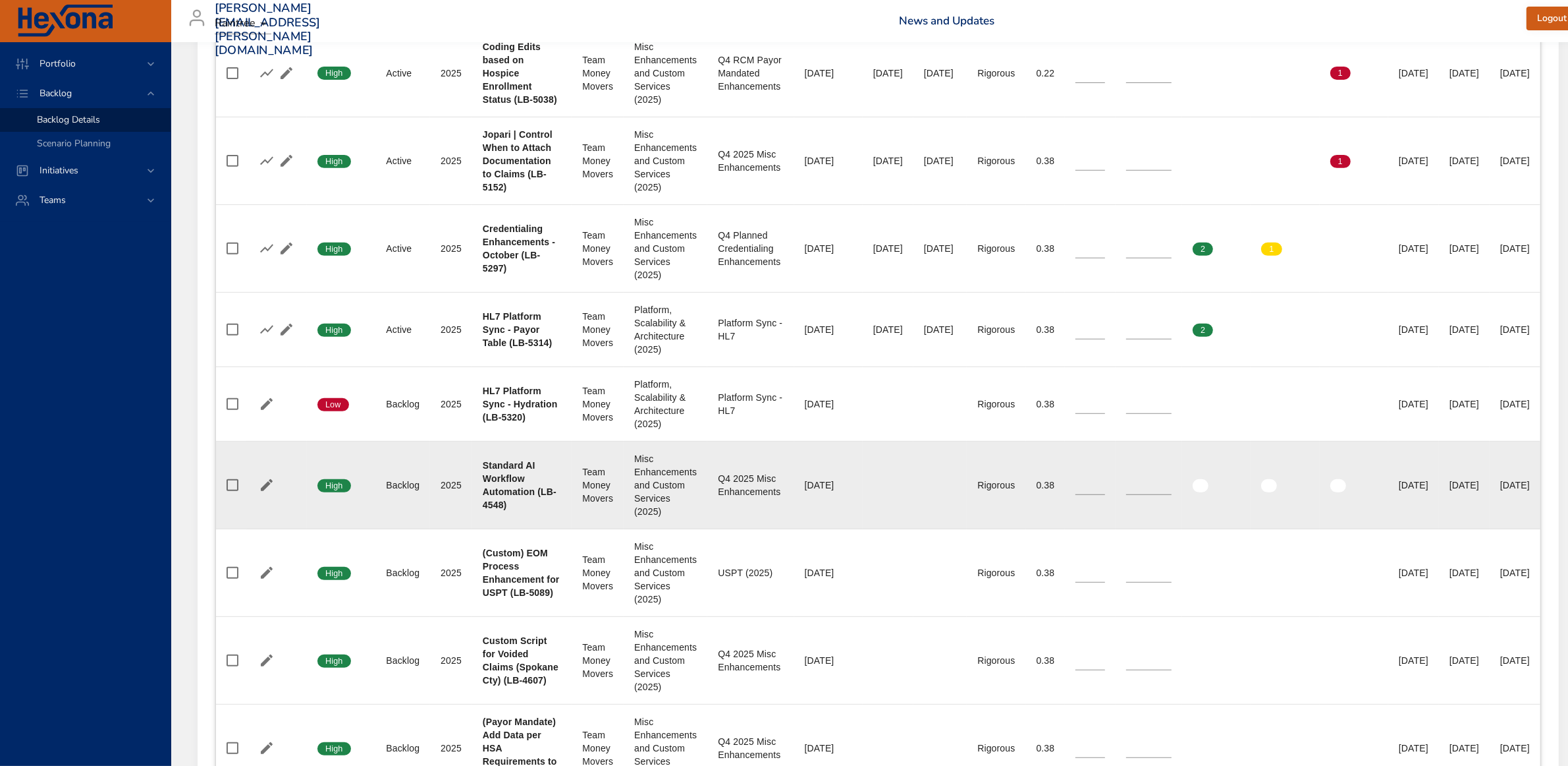
scroll to position [659, 0]
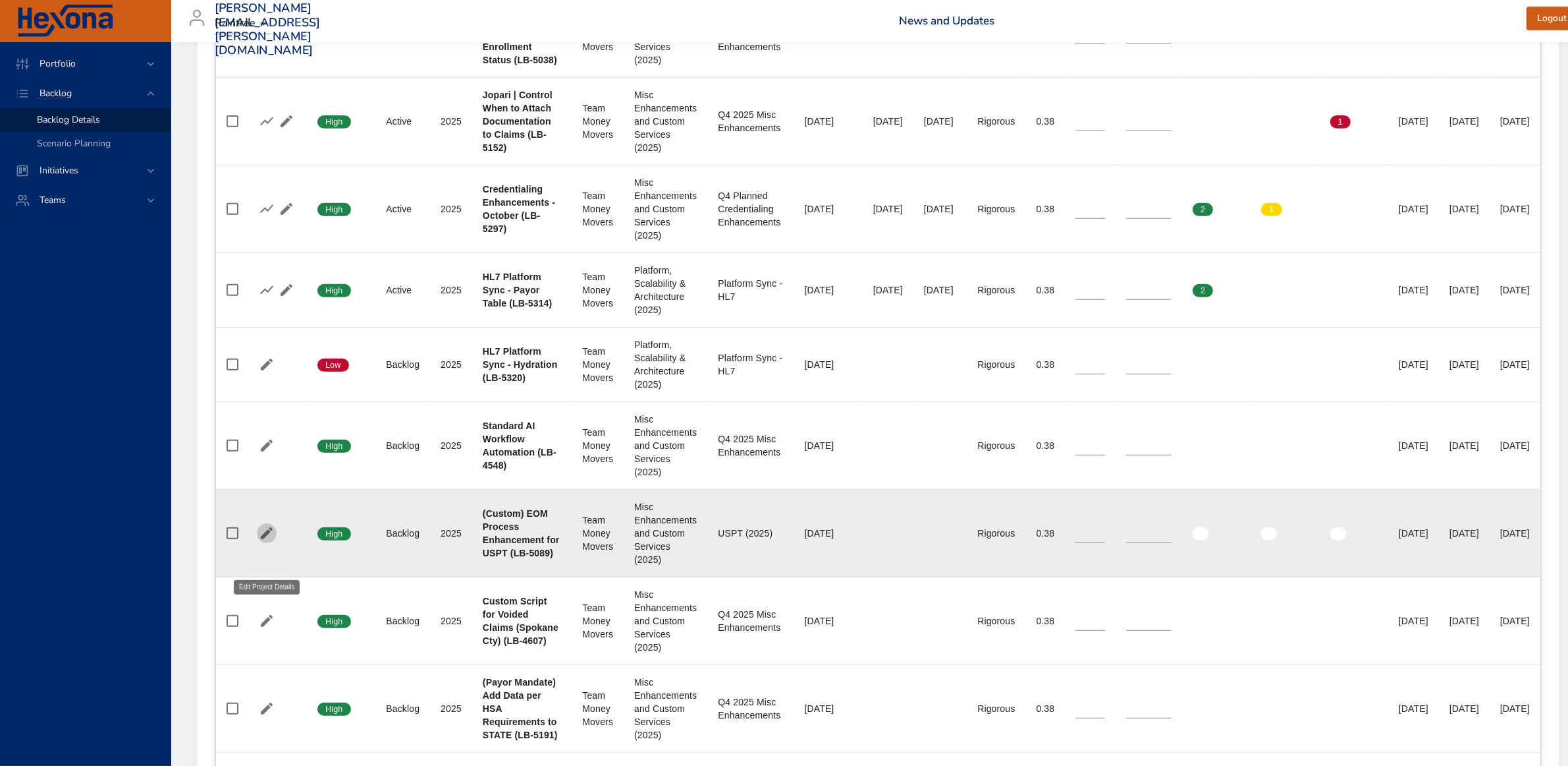
click at [264, 541] on icon "button" at bounding box center [267, 533] width 16 height 16
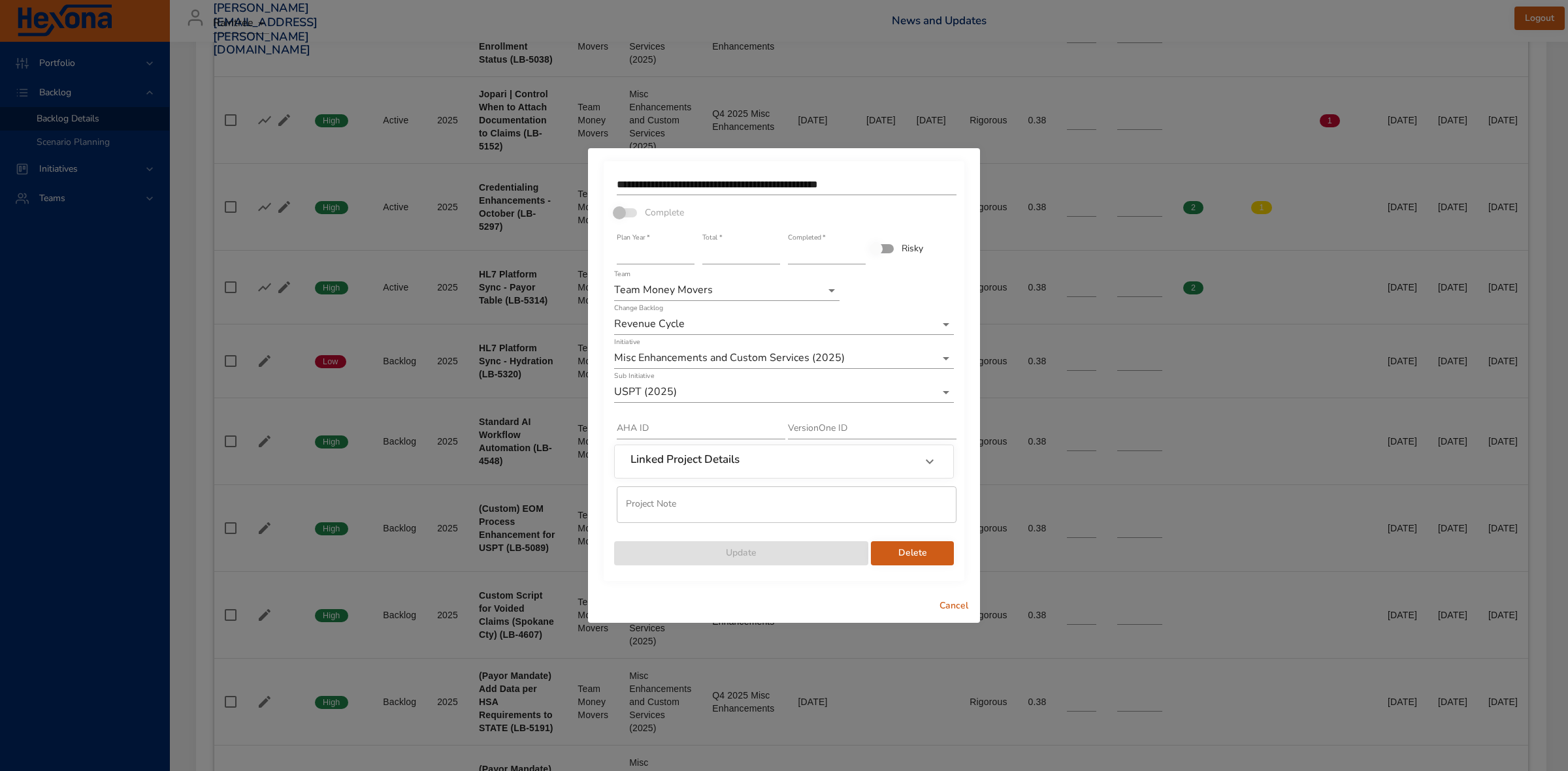
click at [959, 595] on span "Cancel" at bounding box center [954, 606] width 32 height 17
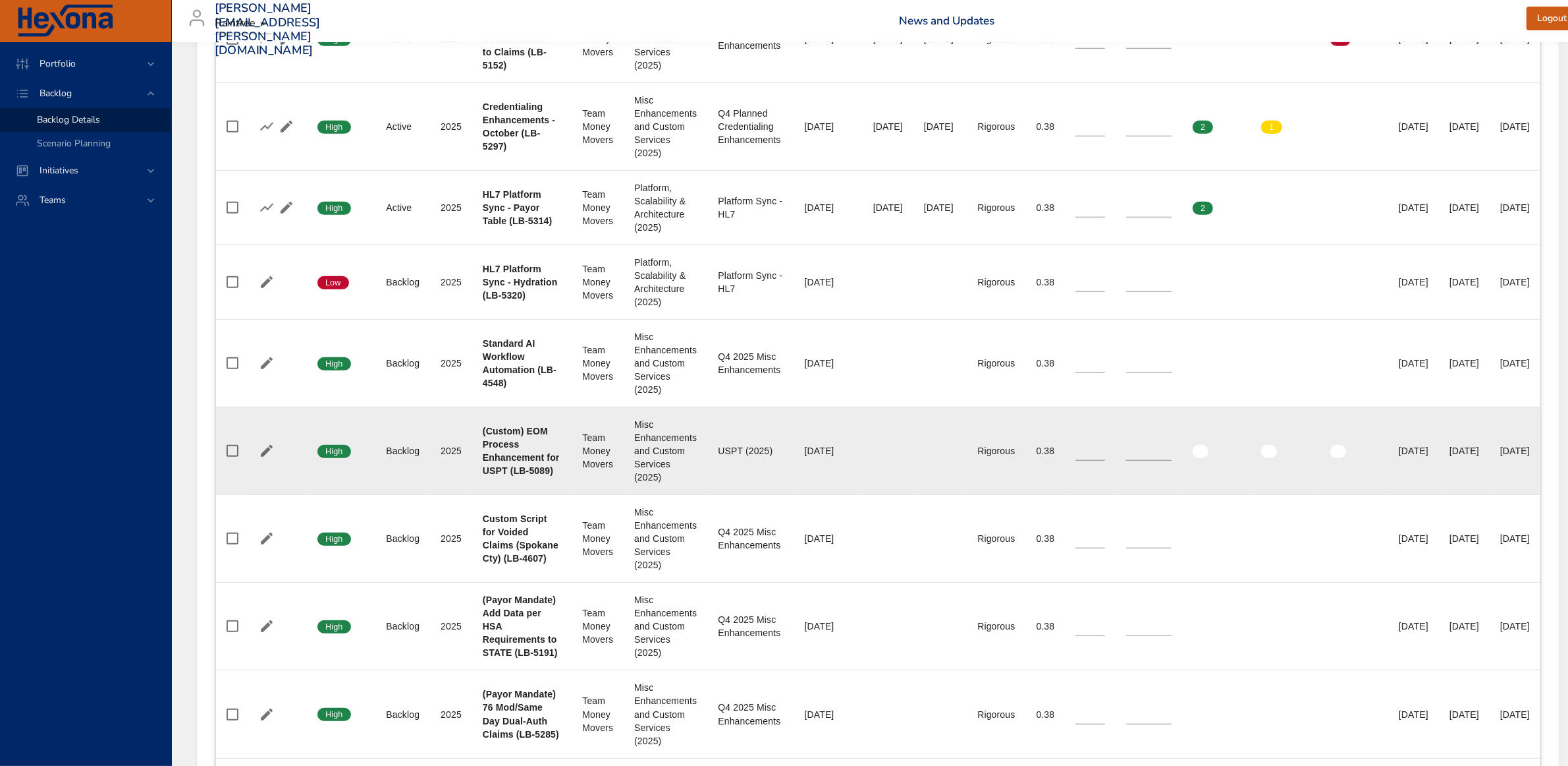
scroll to position [823, 0]
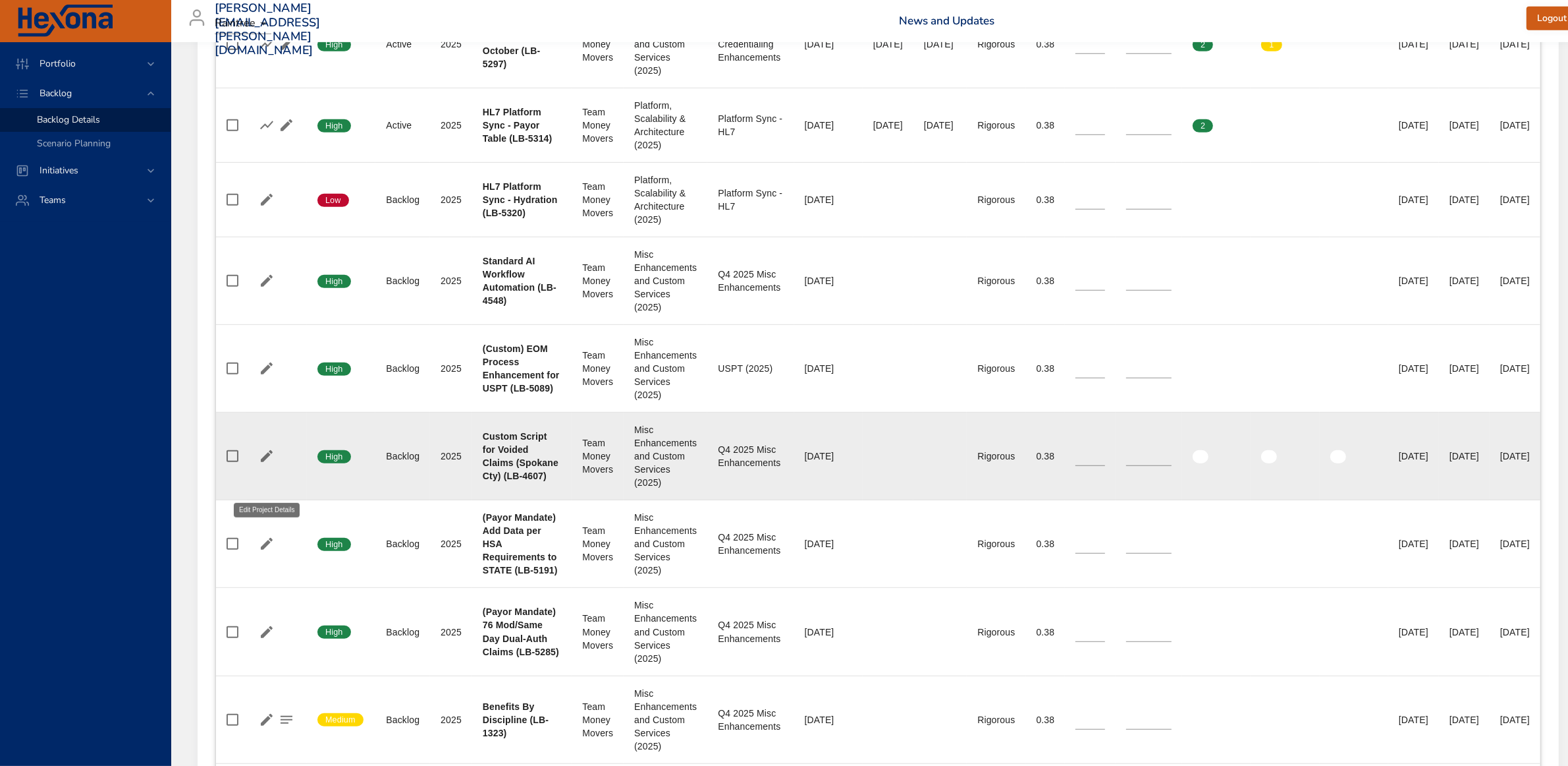
click at [262, 462] on icon "button" at bounding box center [267, 455] width 12 height 12
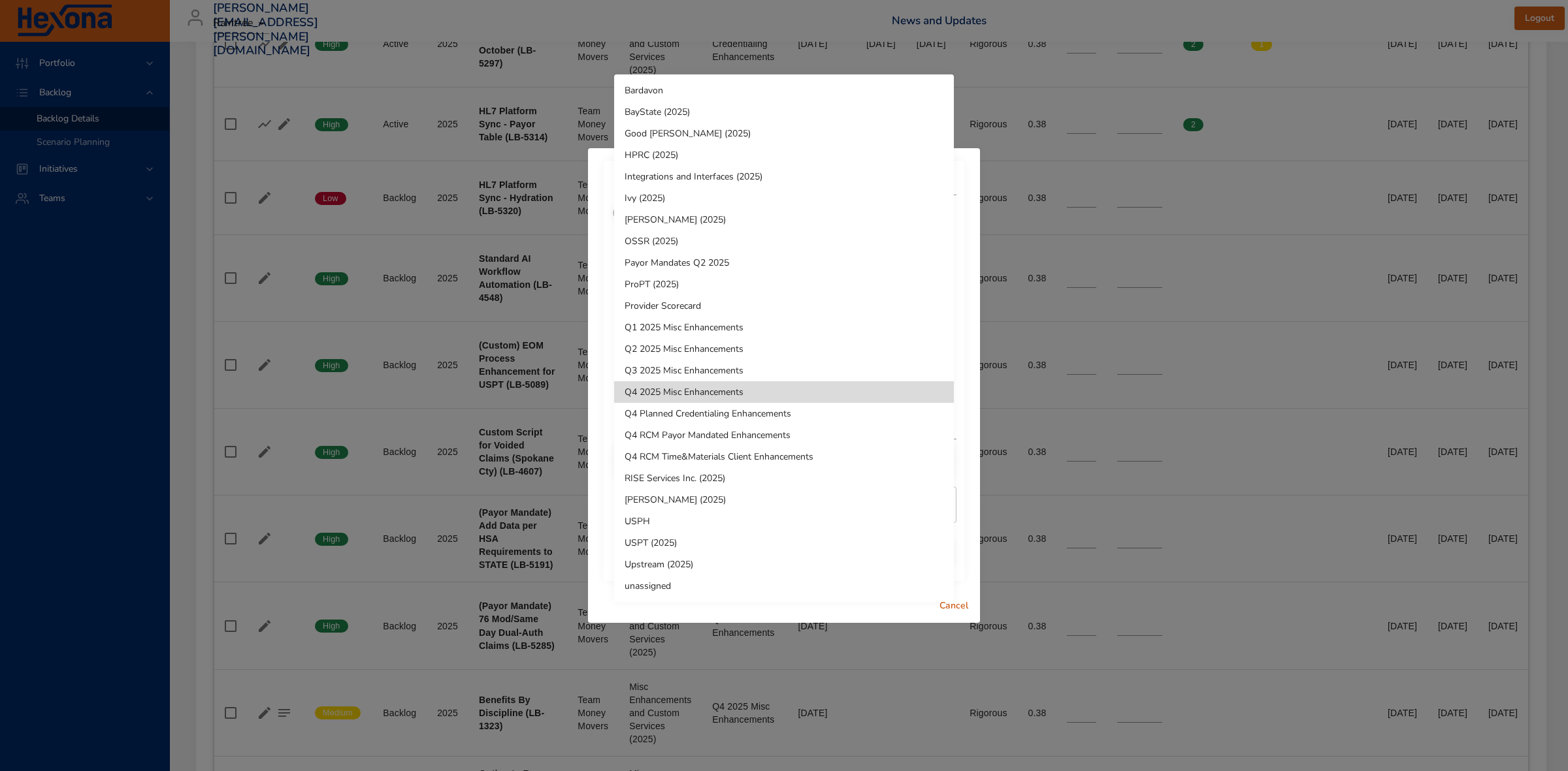
click at [794, 455] on li "Q4 RCM Time&Materials Client Enhancements" at bounding box center [784, 456] width 339 height 21
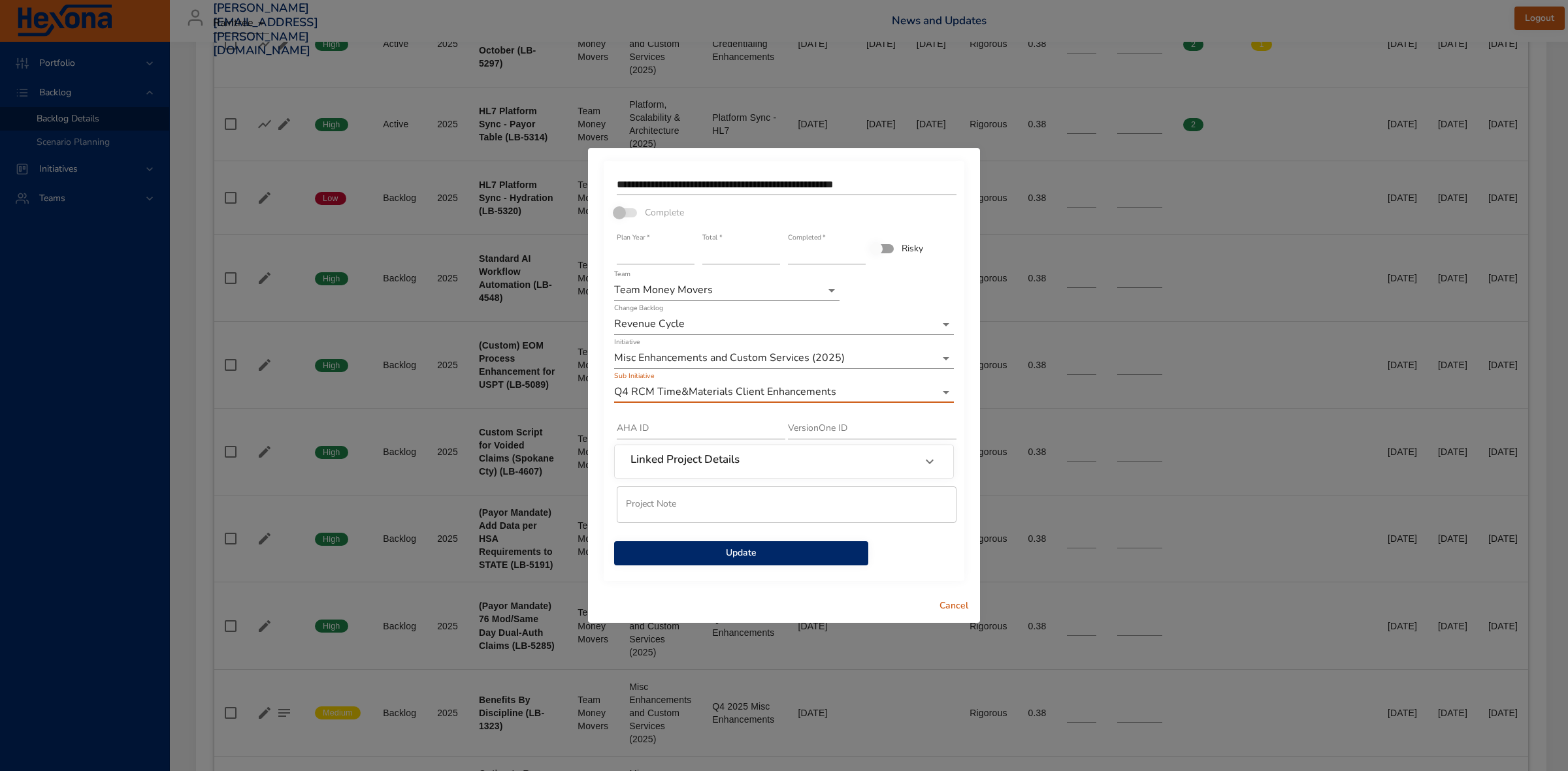
click at [782, 556] on span "Update" at bounding box center [741, 553] width 233 height 17
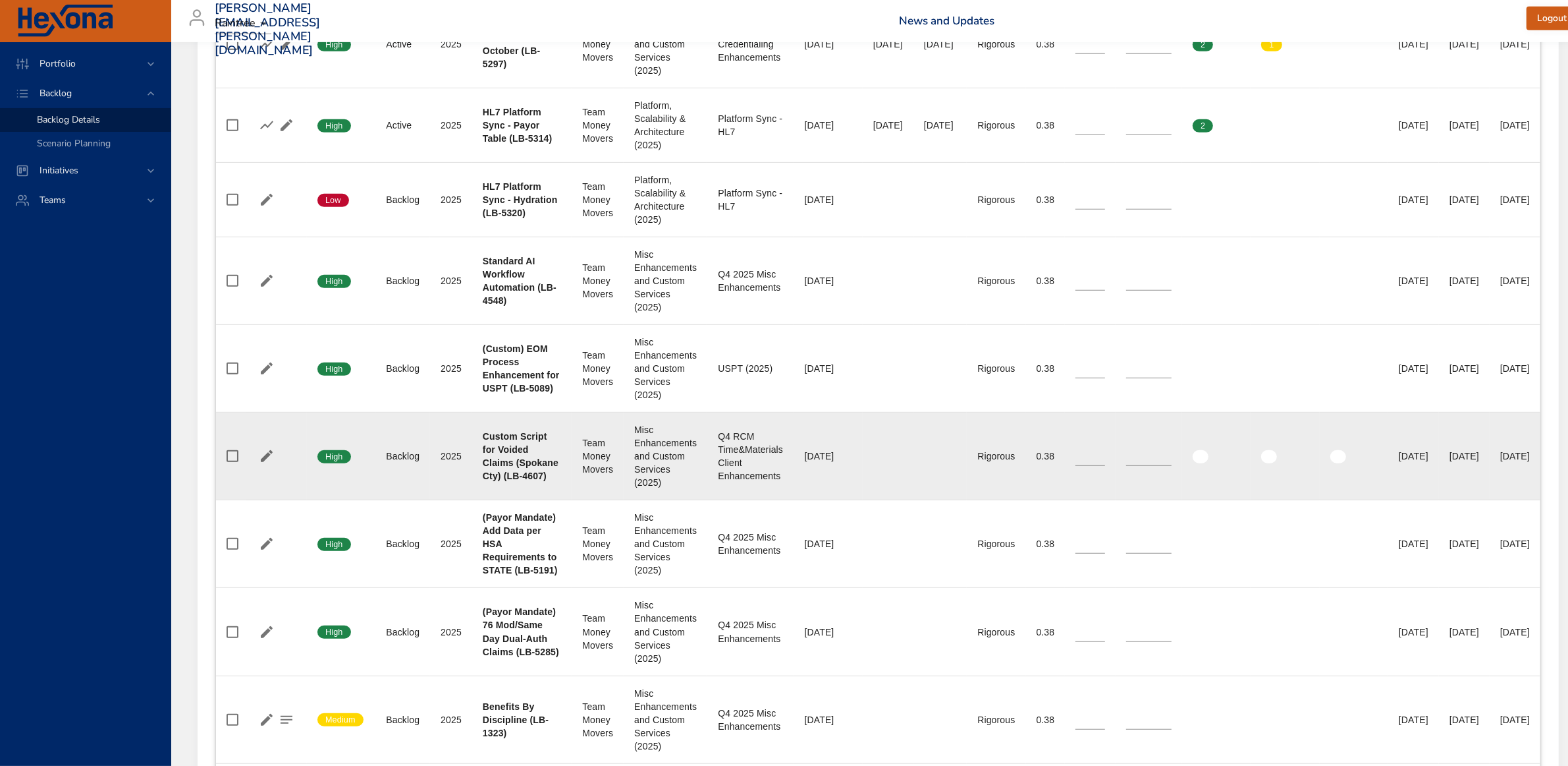
scroll to position [906, 0]
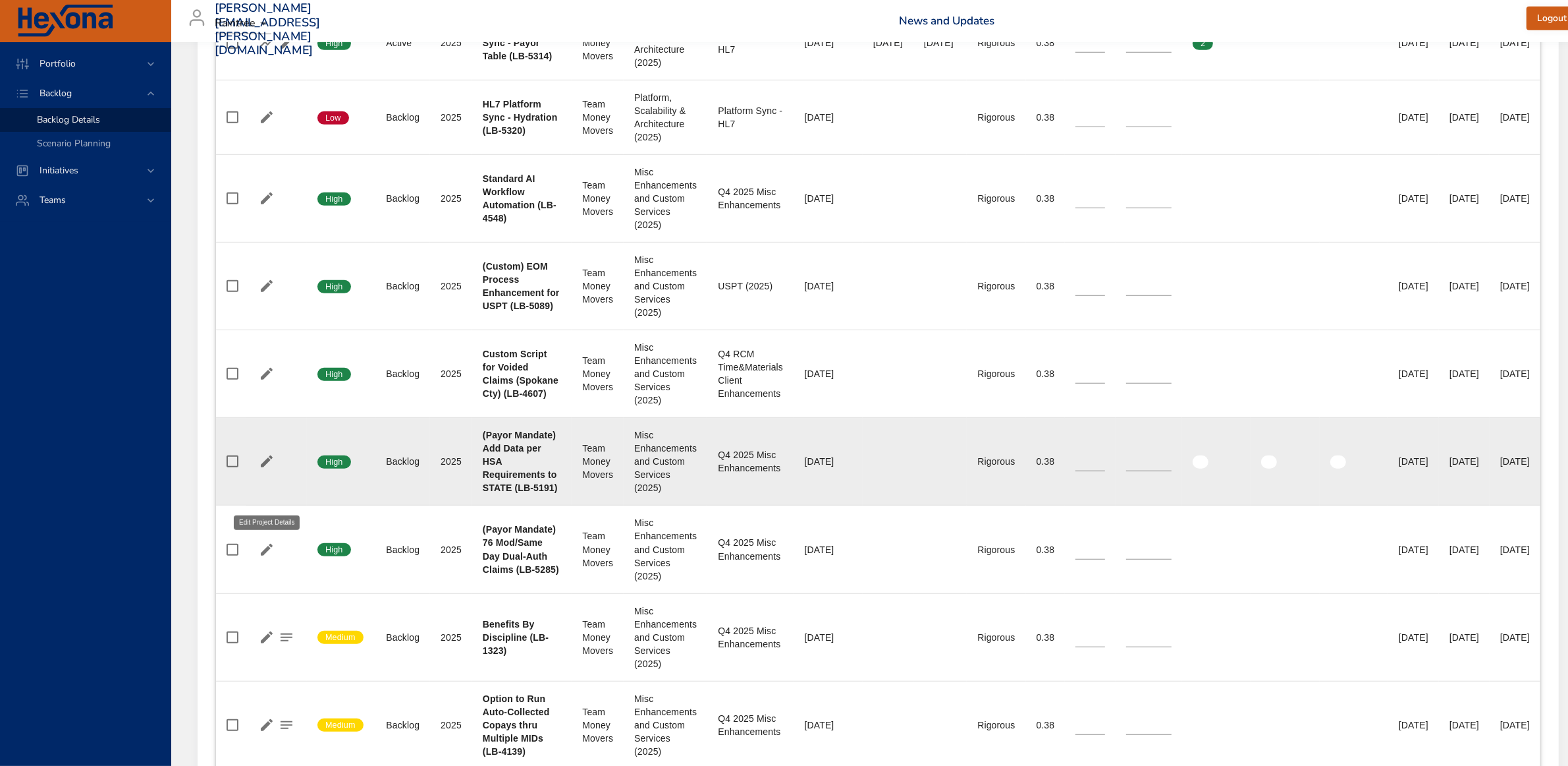
click at [266, 467] on icon "button" at bounding box center [267, 461] width 12 height 12
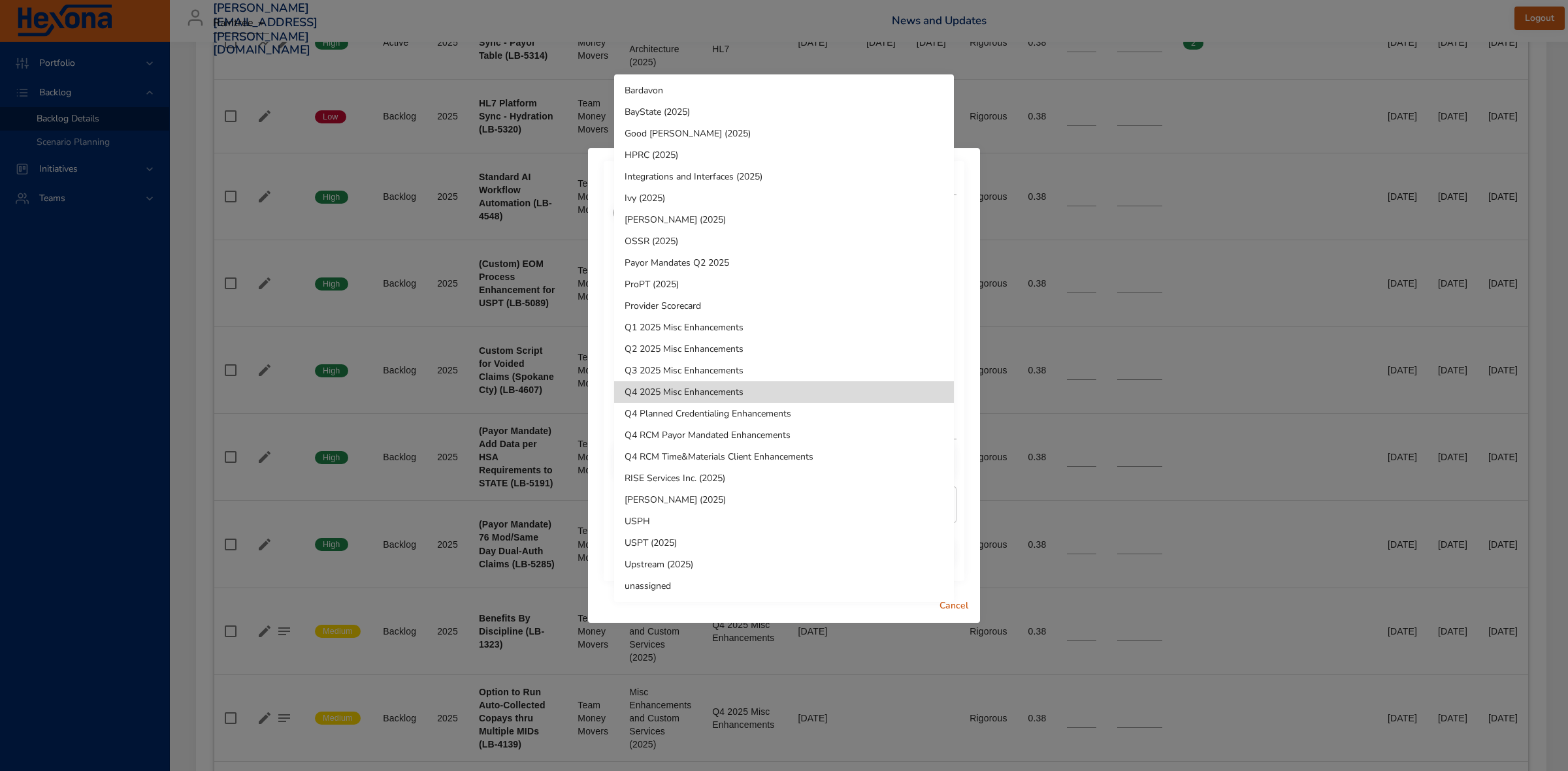
click at [688, 436] on li "Q4 RCM Payor Mandated Enhancements" at bounding box center [784, 435] width 339 height 21
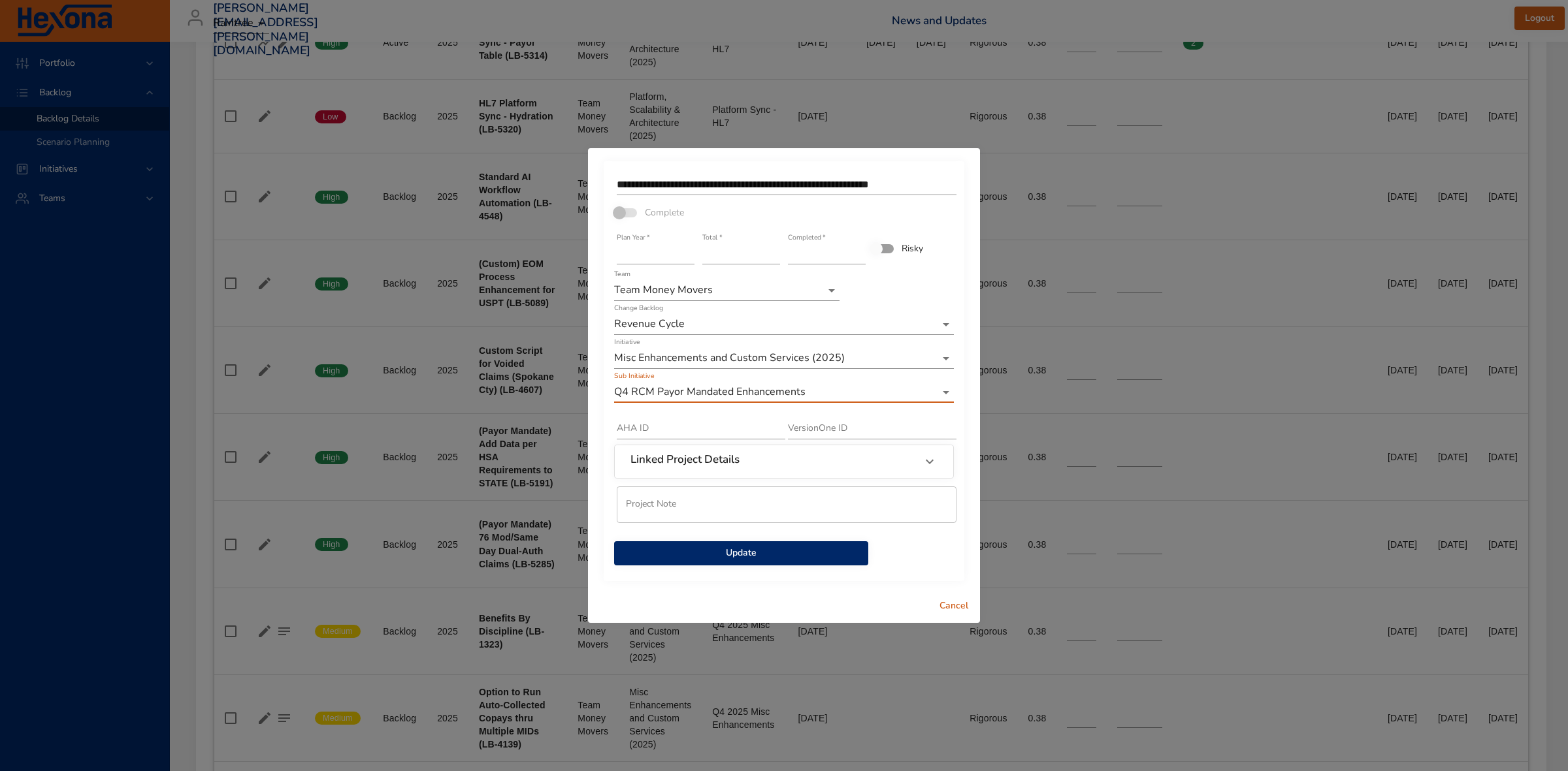
click at [772, 553] on span "Update" at bounding box center [741, 553] width 233 height 17
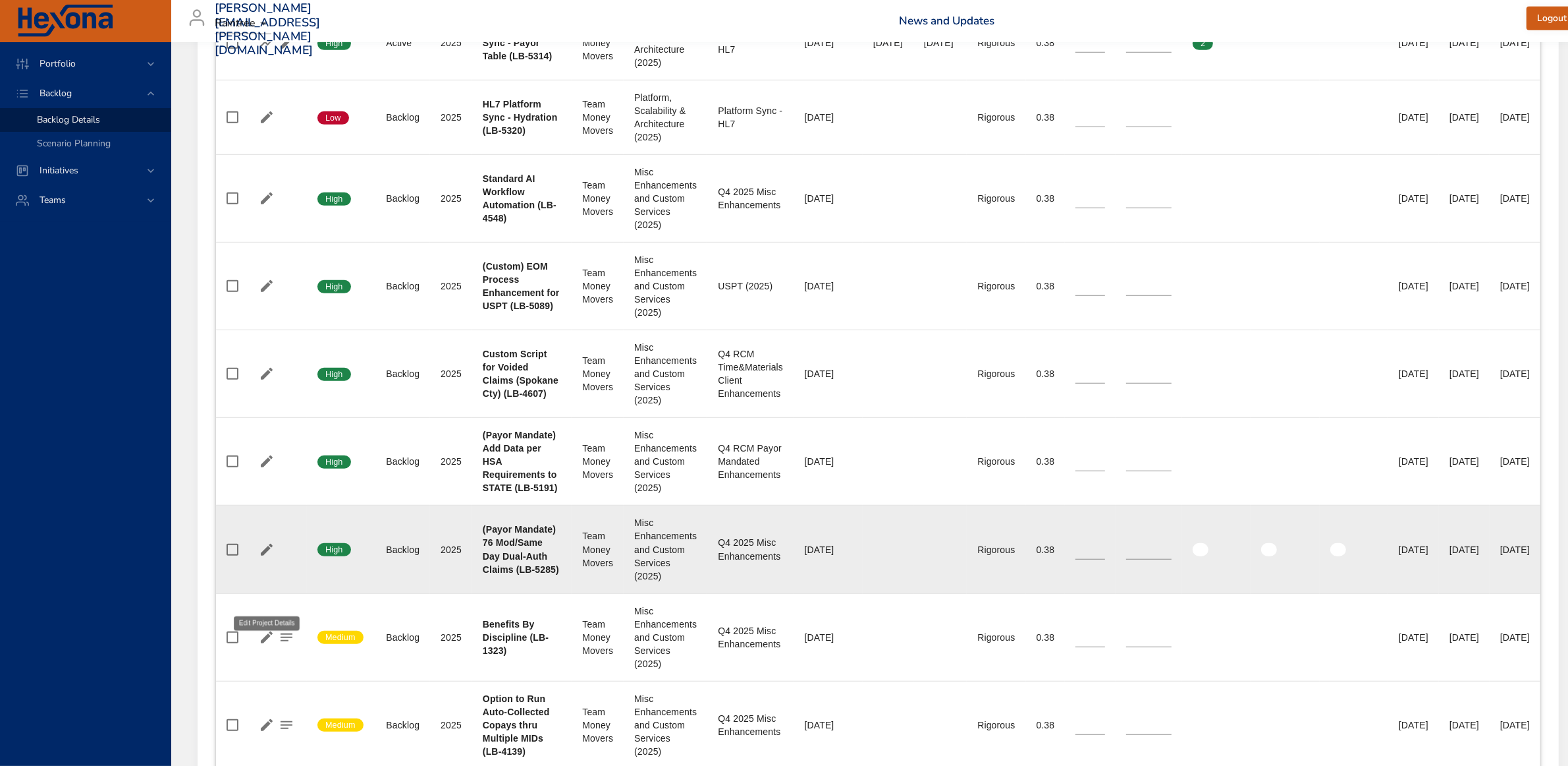
click at [266, 557] on icon "button" at bounding box center [267, 549] width 16 height 16
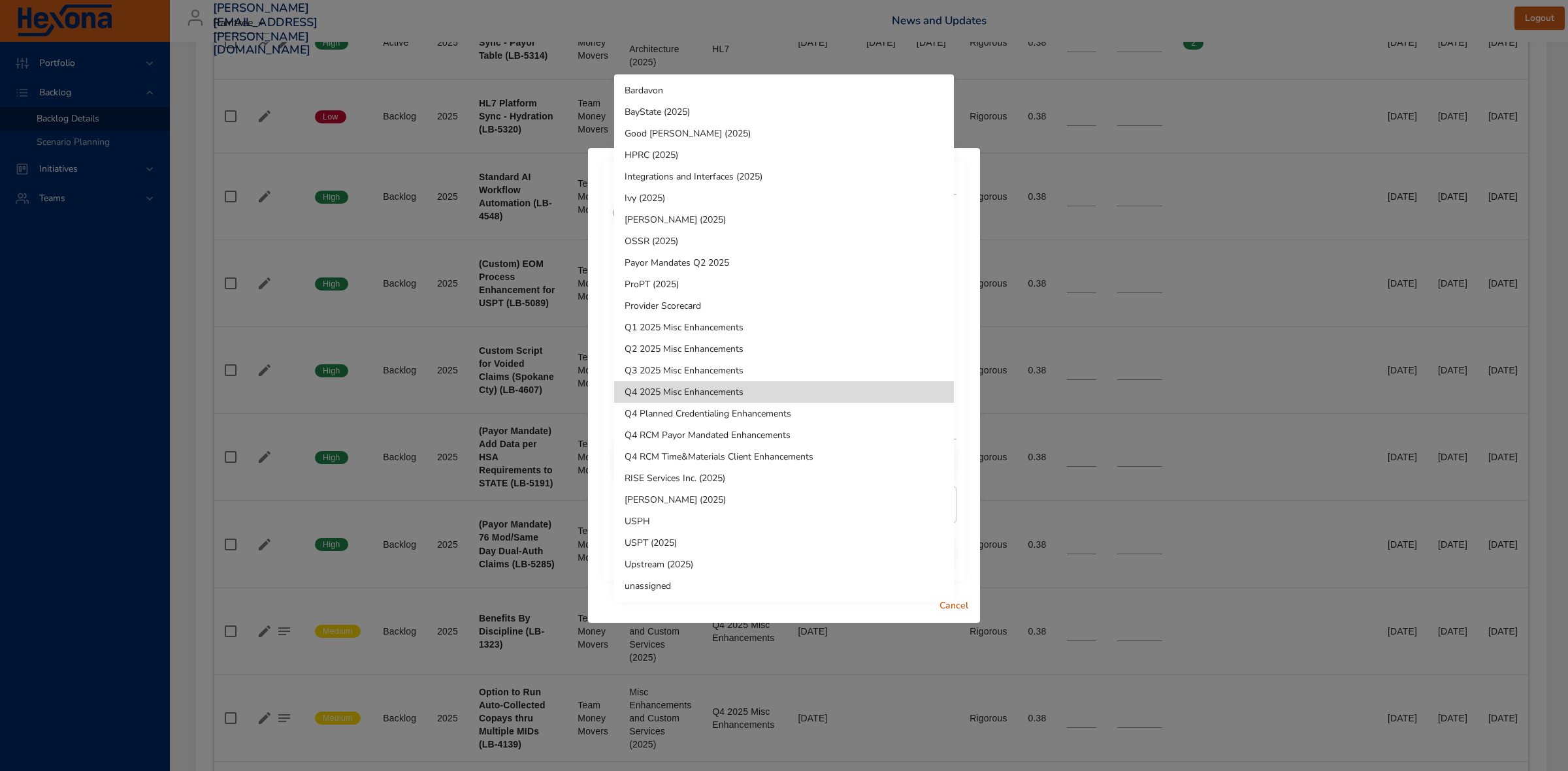
click at [688, 433] on li "Q4 RCM Payor Mandated Enhancements" at bounding box center [784, 435] width 339 height 21
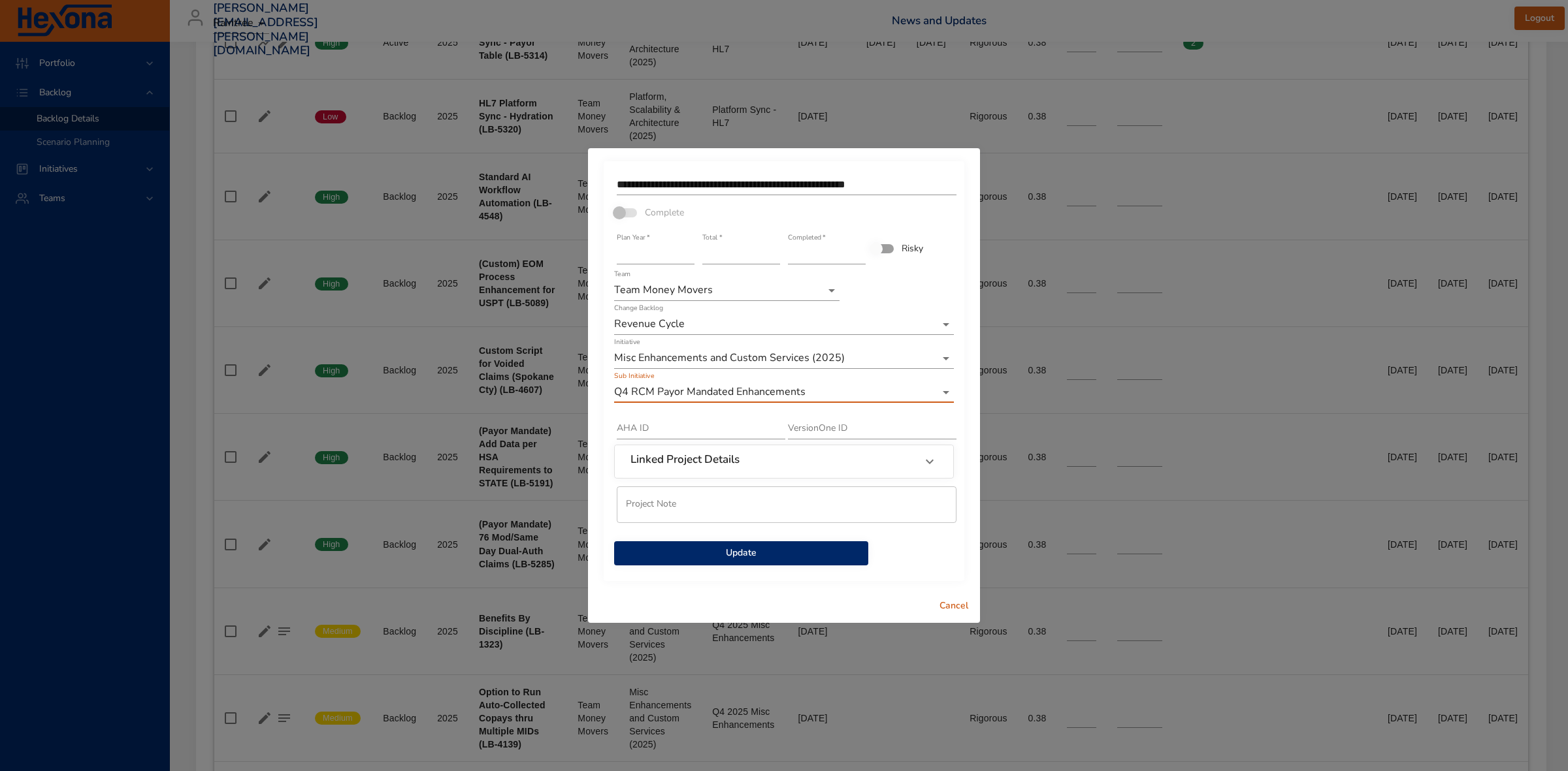
click at [755, 551] on span "Update" at bounding box center [741, 553] width 233 height 17
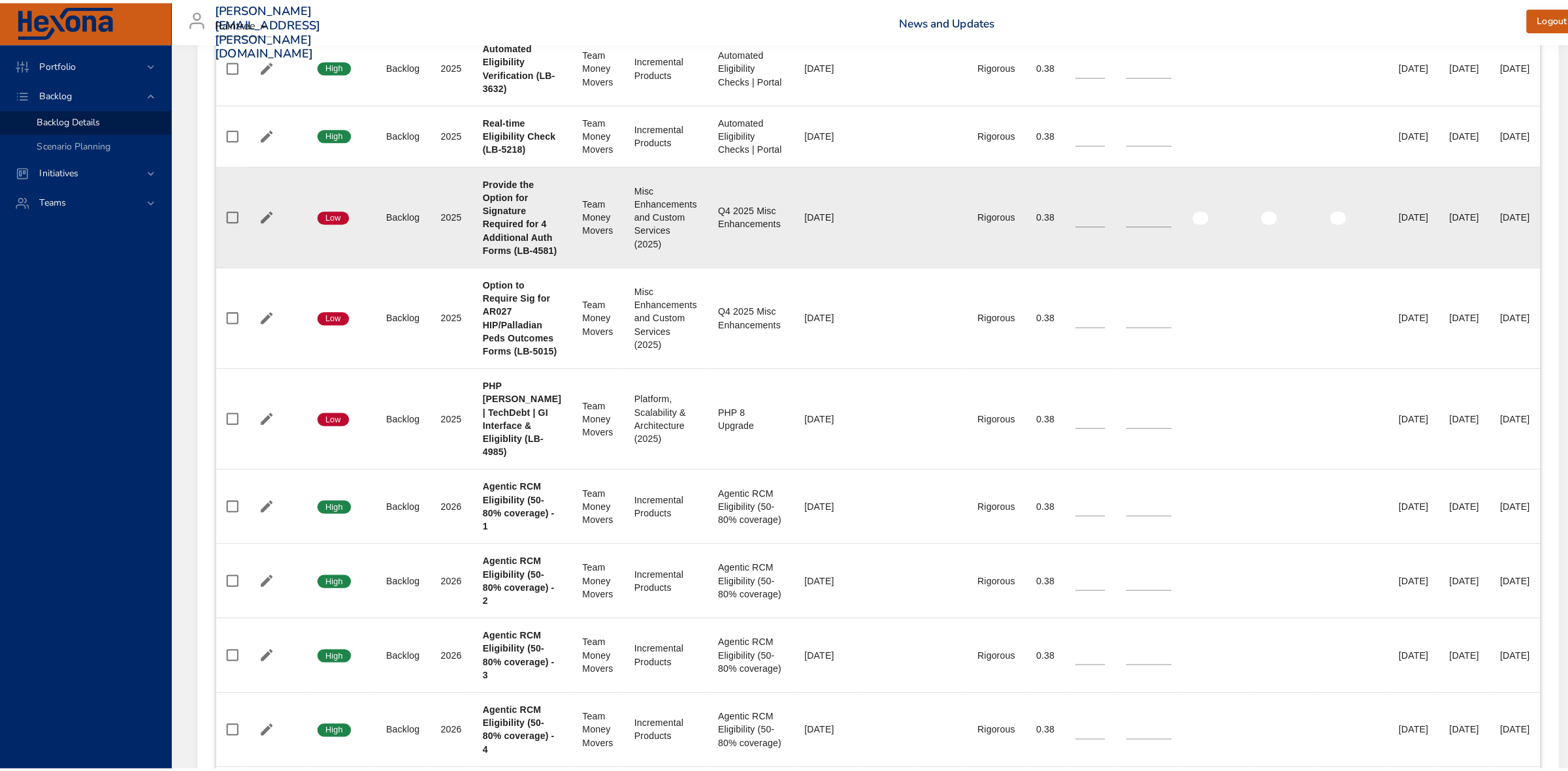
scroll to position [1633, 0]
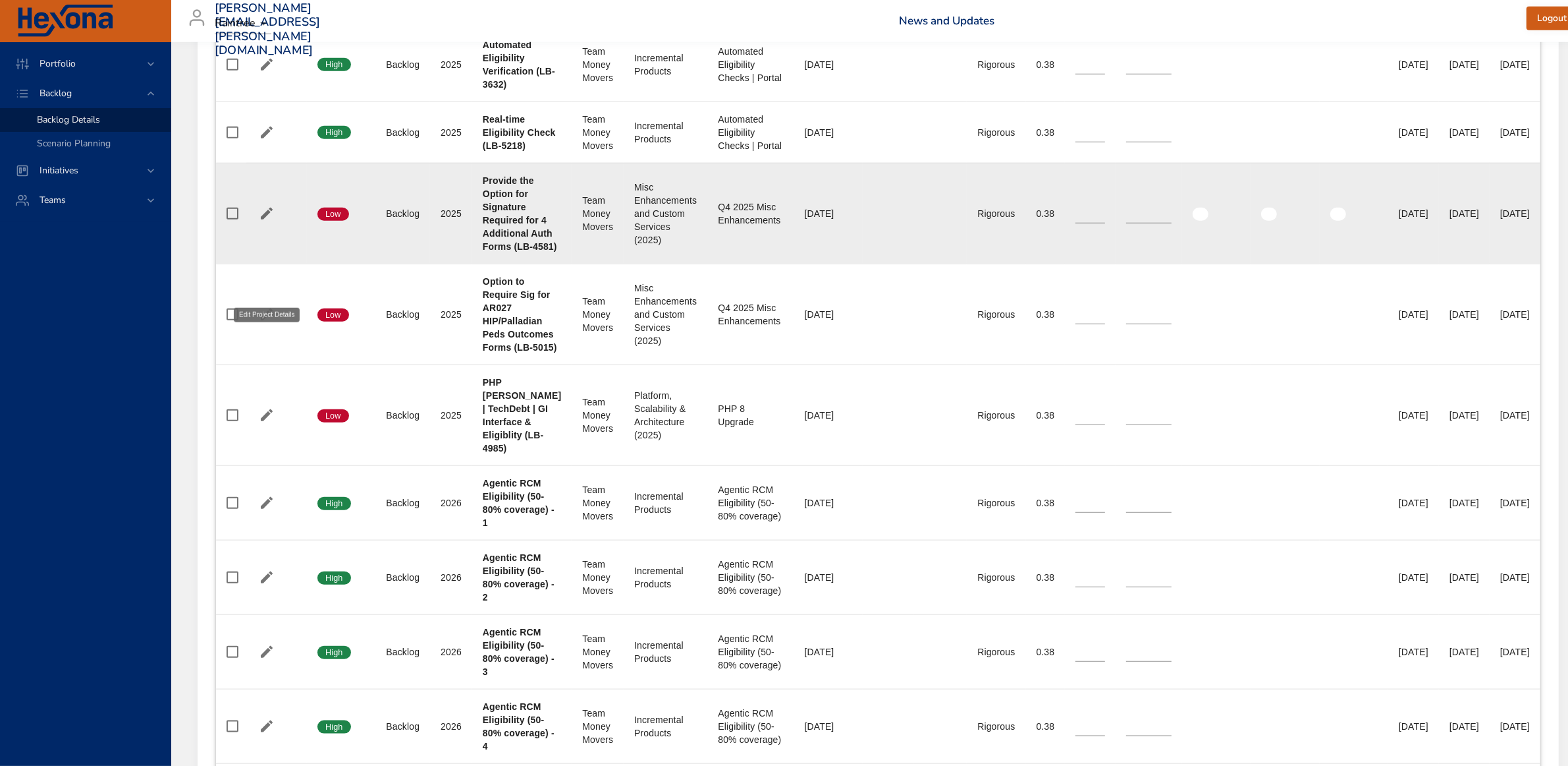
click at [267, 221] on icon "button" at bounding box center [267, 213] width 16 height 16
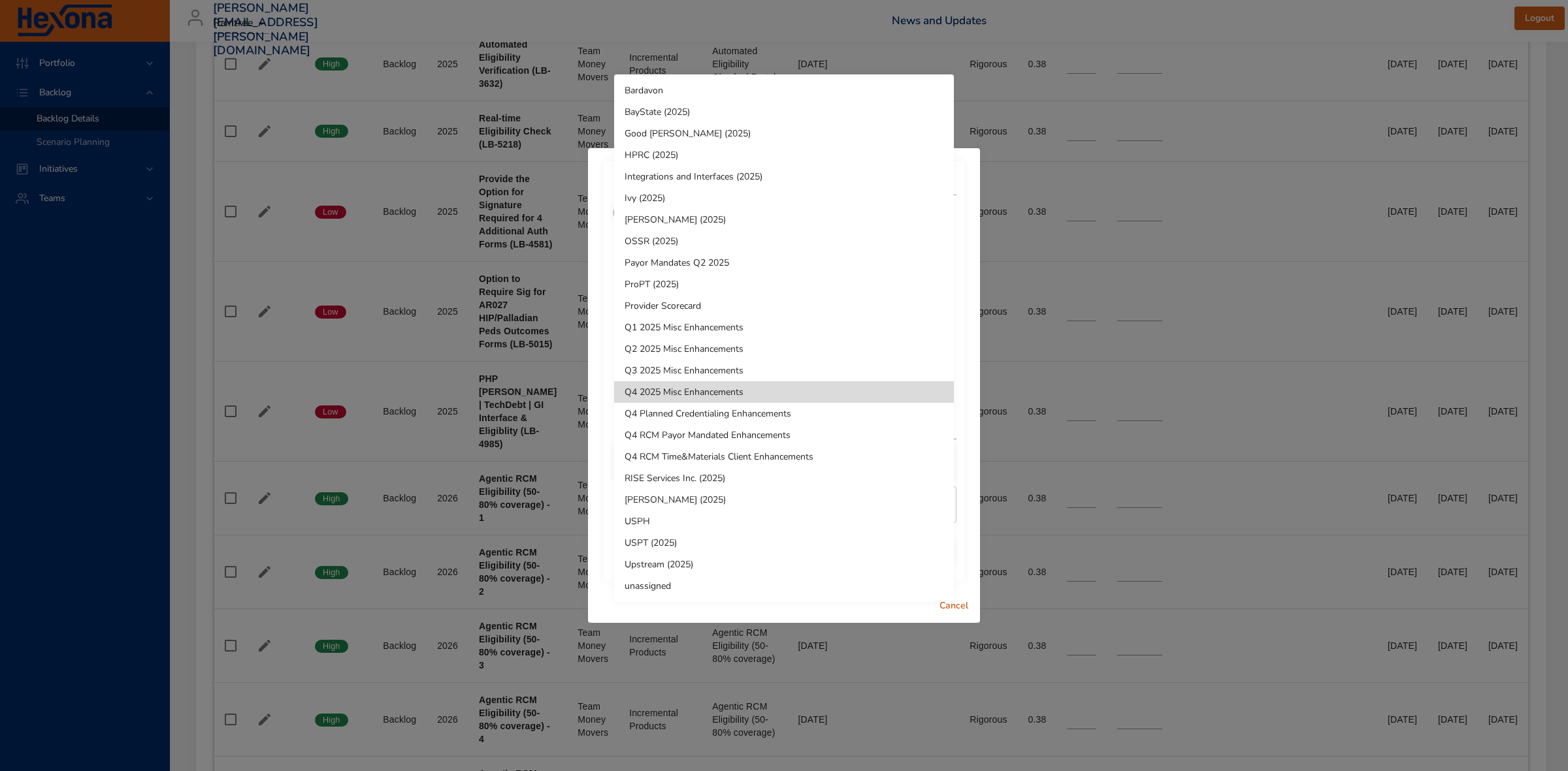
click at [651, 582] on li "unassigned" at bounding box center [784, 586] width 339 height 21
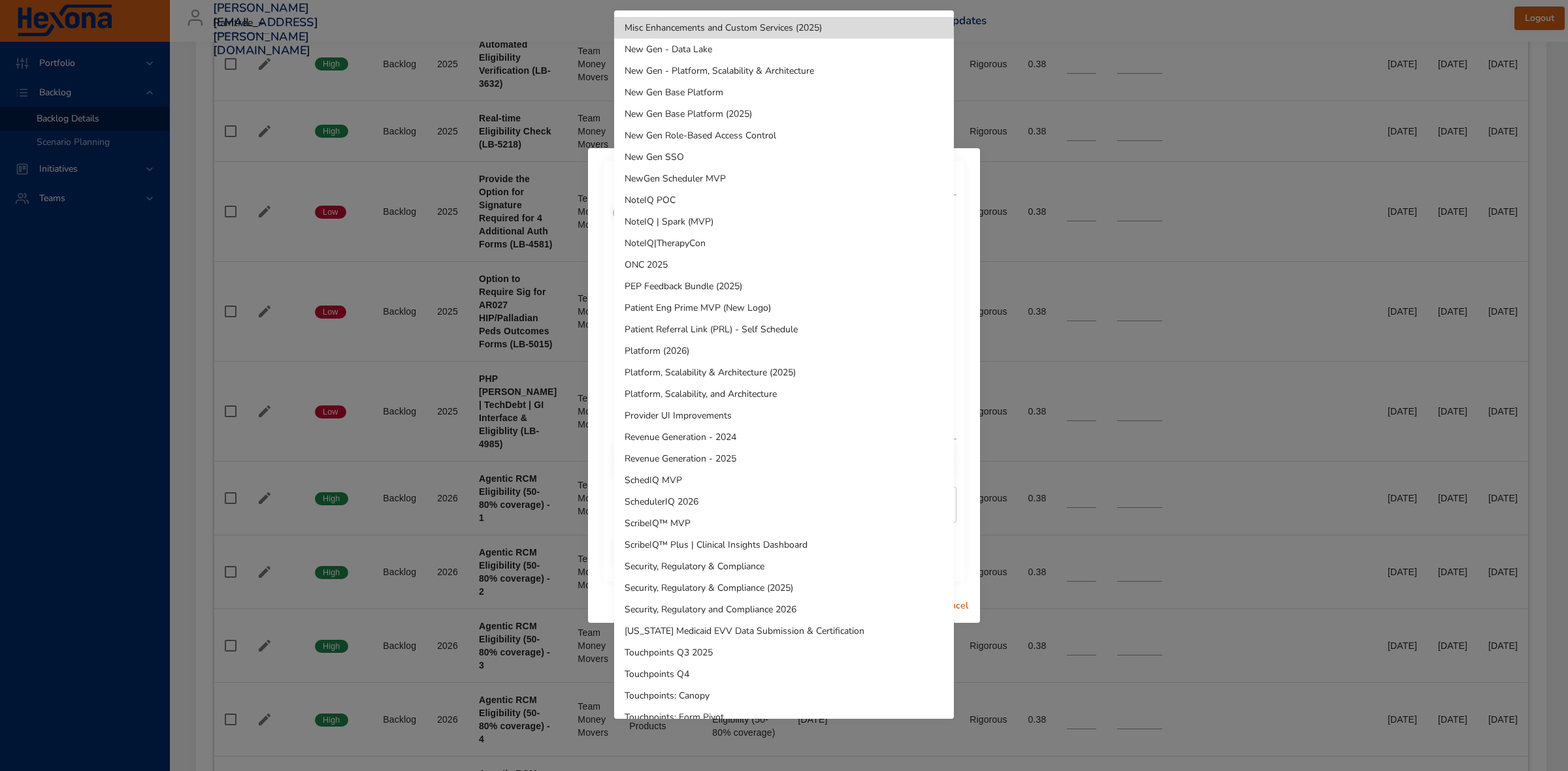
scroll to position [530, 0]
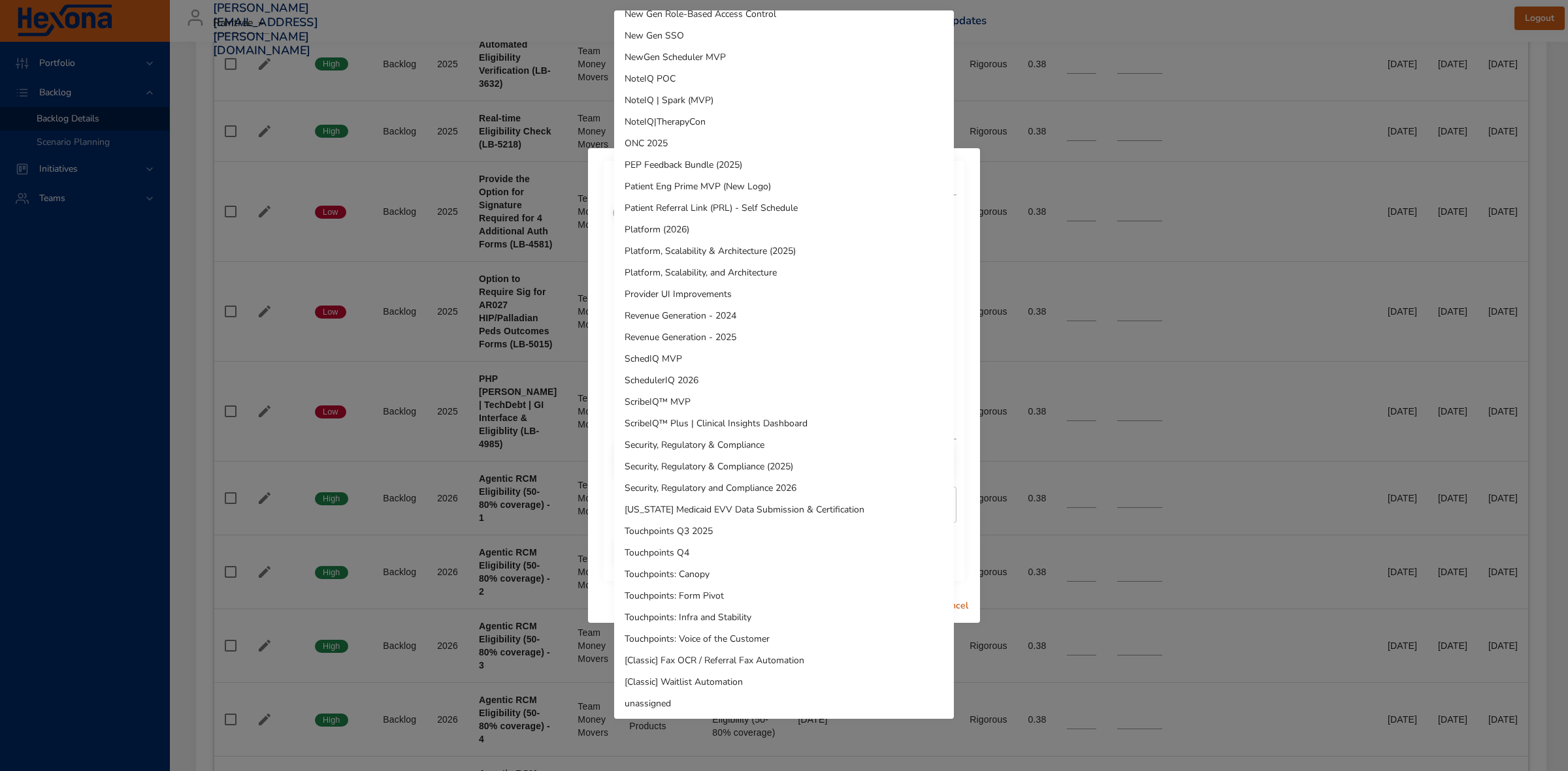
click at [665, 595] on li "unassigned" at bounding box center [784, 703] width 339 height 21
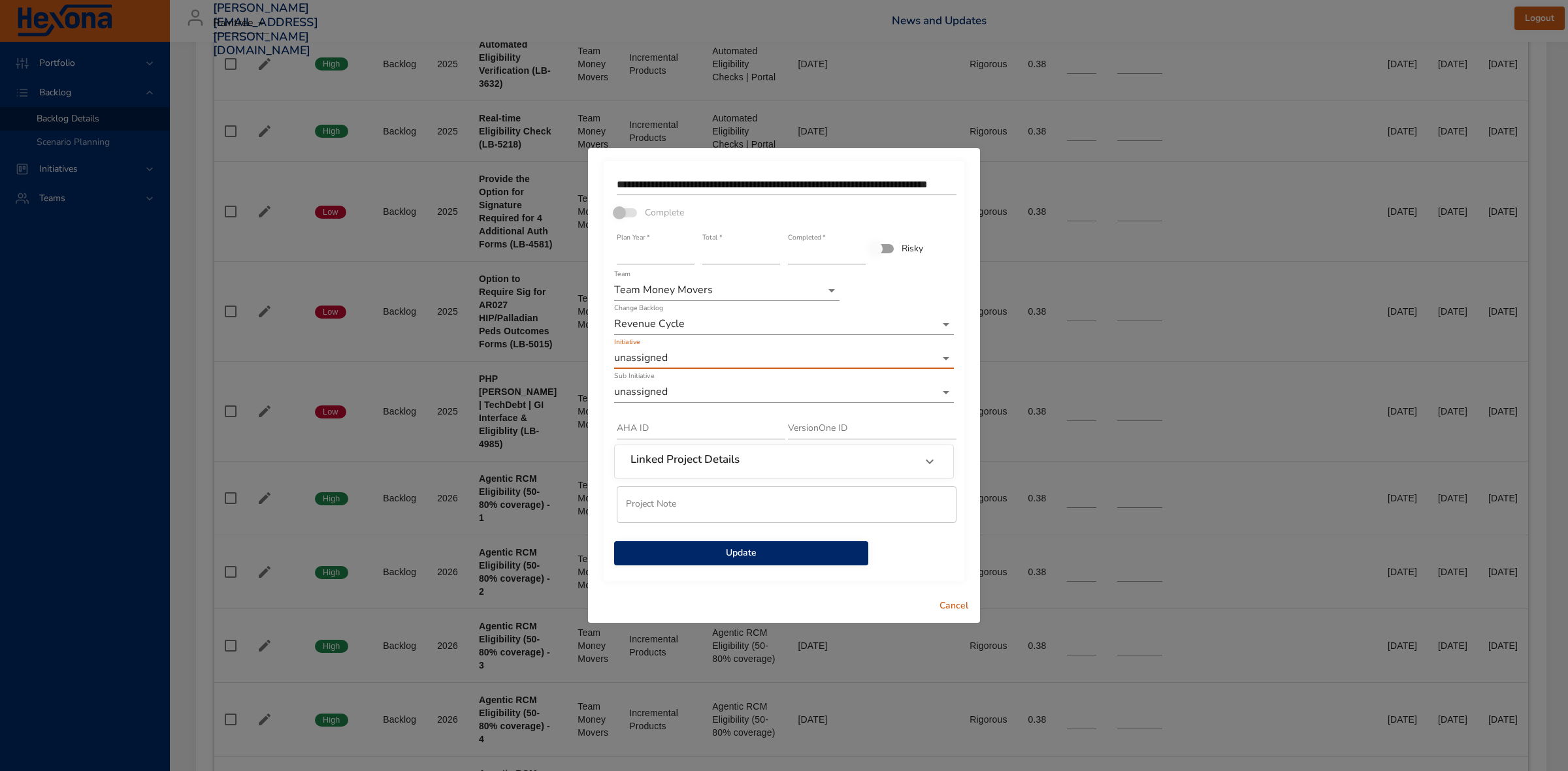
click at [782, 555] on span "Update" at bounding box center [741, 553] width 233 height 17
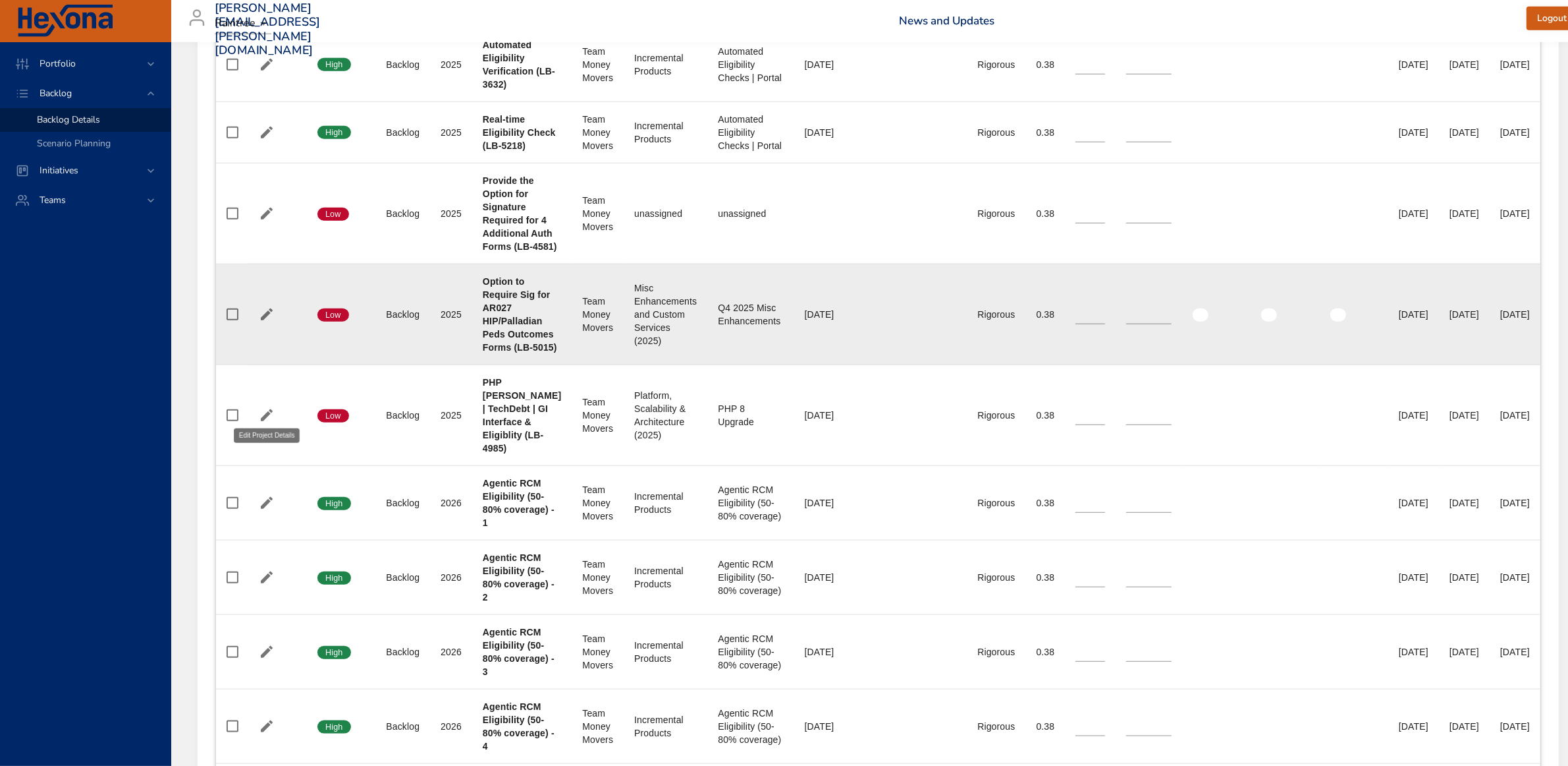
click at [266, 322] on icon "button" at bounding box center [267, 315] width 16 height 16
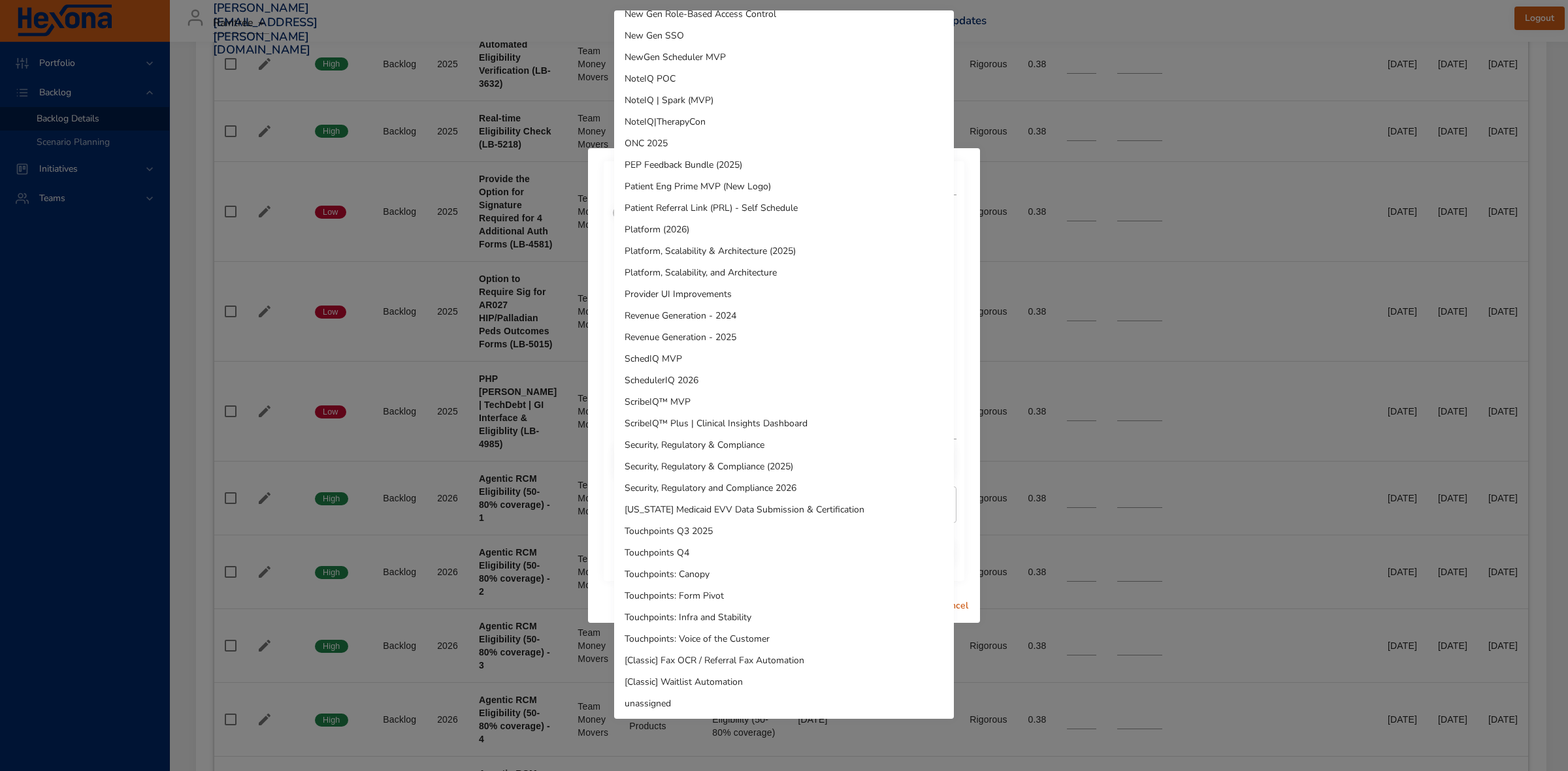
click at [658, 595] on li "unassigned" at bounding box center [784, 703] width 339 height 21
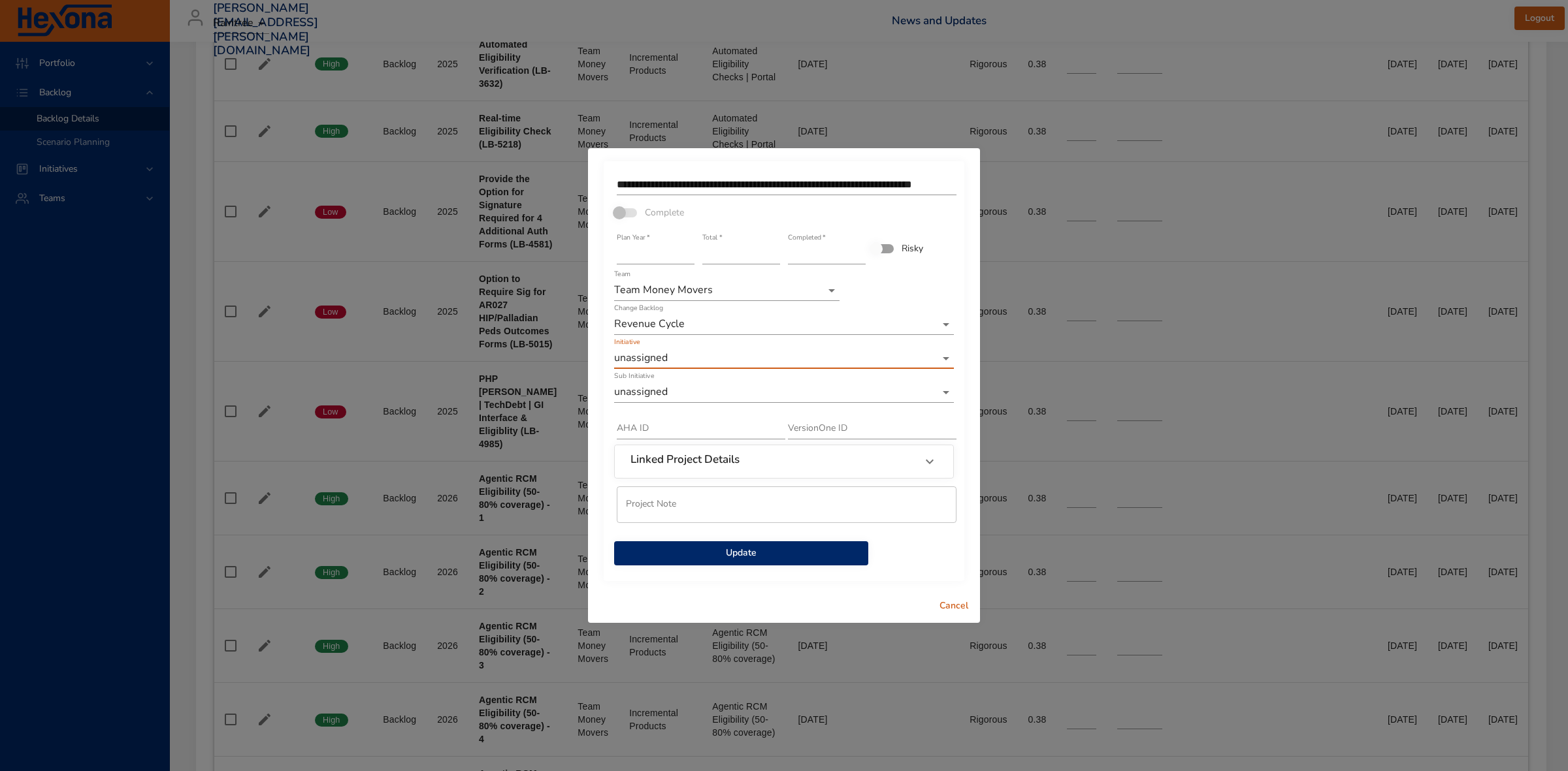
click at [776, 554] on span "Update" at bounding box center [741, 553] width 233 height 17
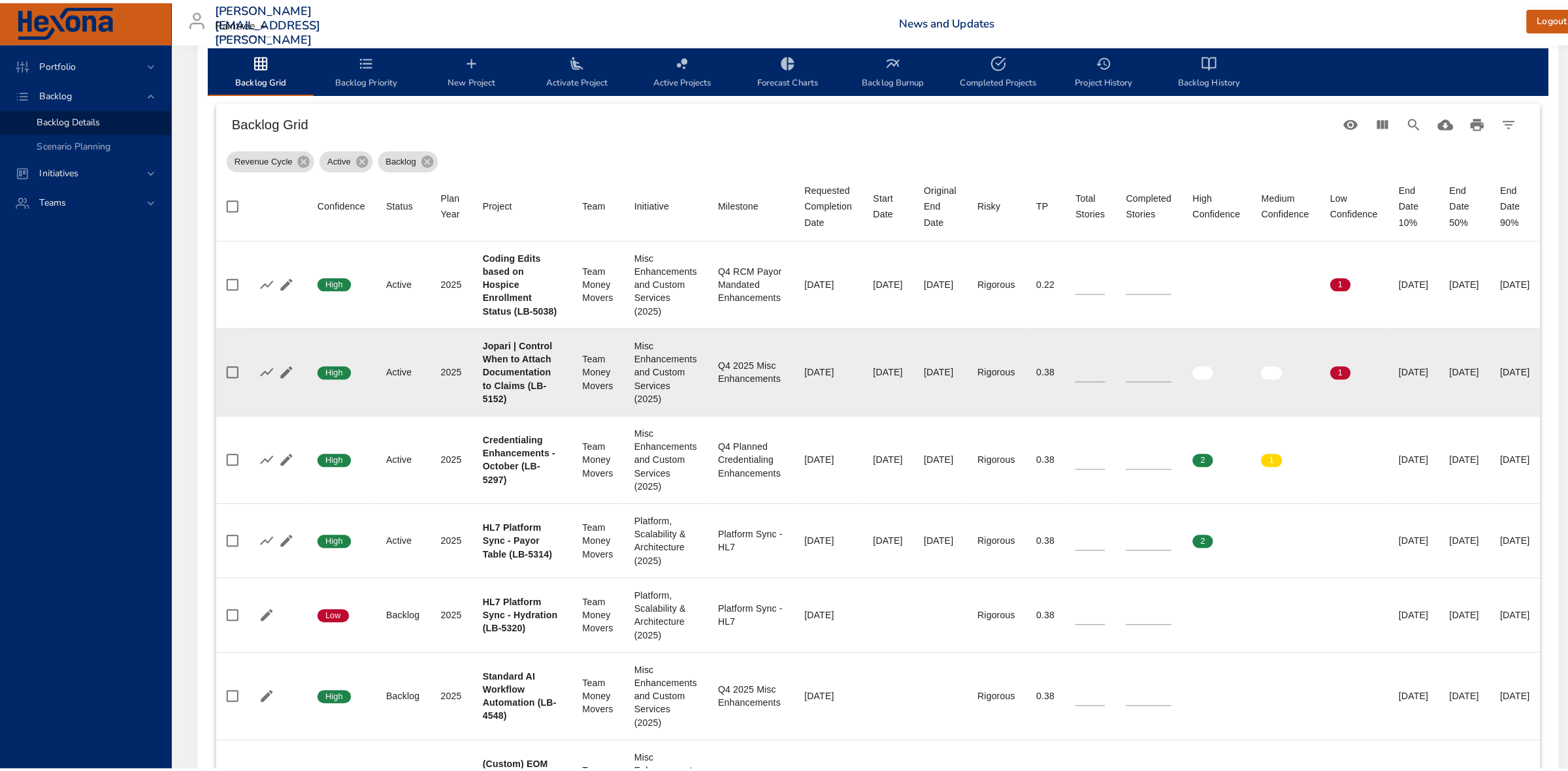
scroll to position [327, 0]
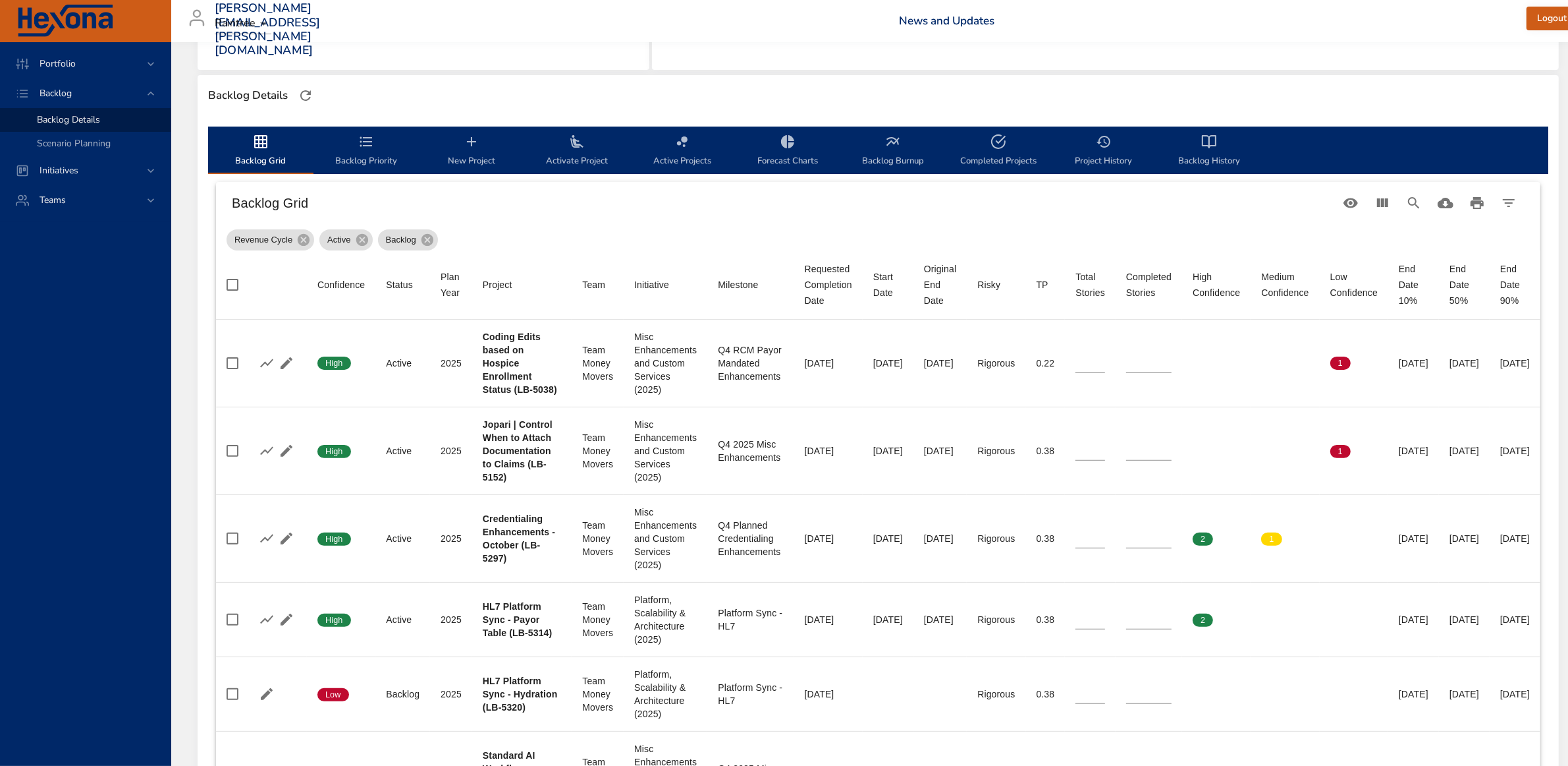
drag, startPoint x: 475, startPoint y: 162, endPoint x: 515, endPoint y: 170, distance: 40.8
click at [475, 162] on span "New Project" at bounding box center [471, 151] width 90 height 35
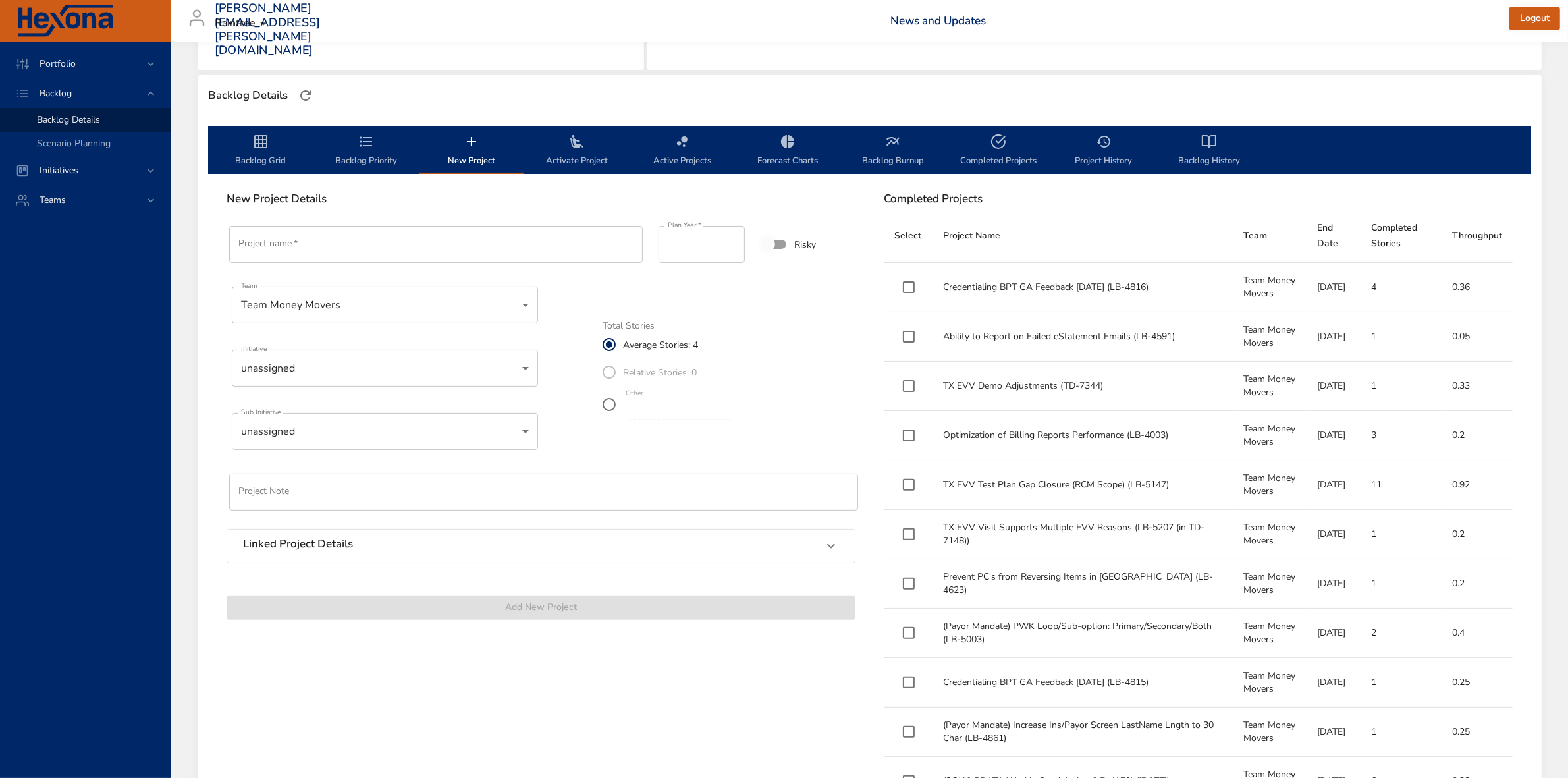
click at [349, 241] on input "Project name   *" at bounding box center [436, 244] width 414 height 37
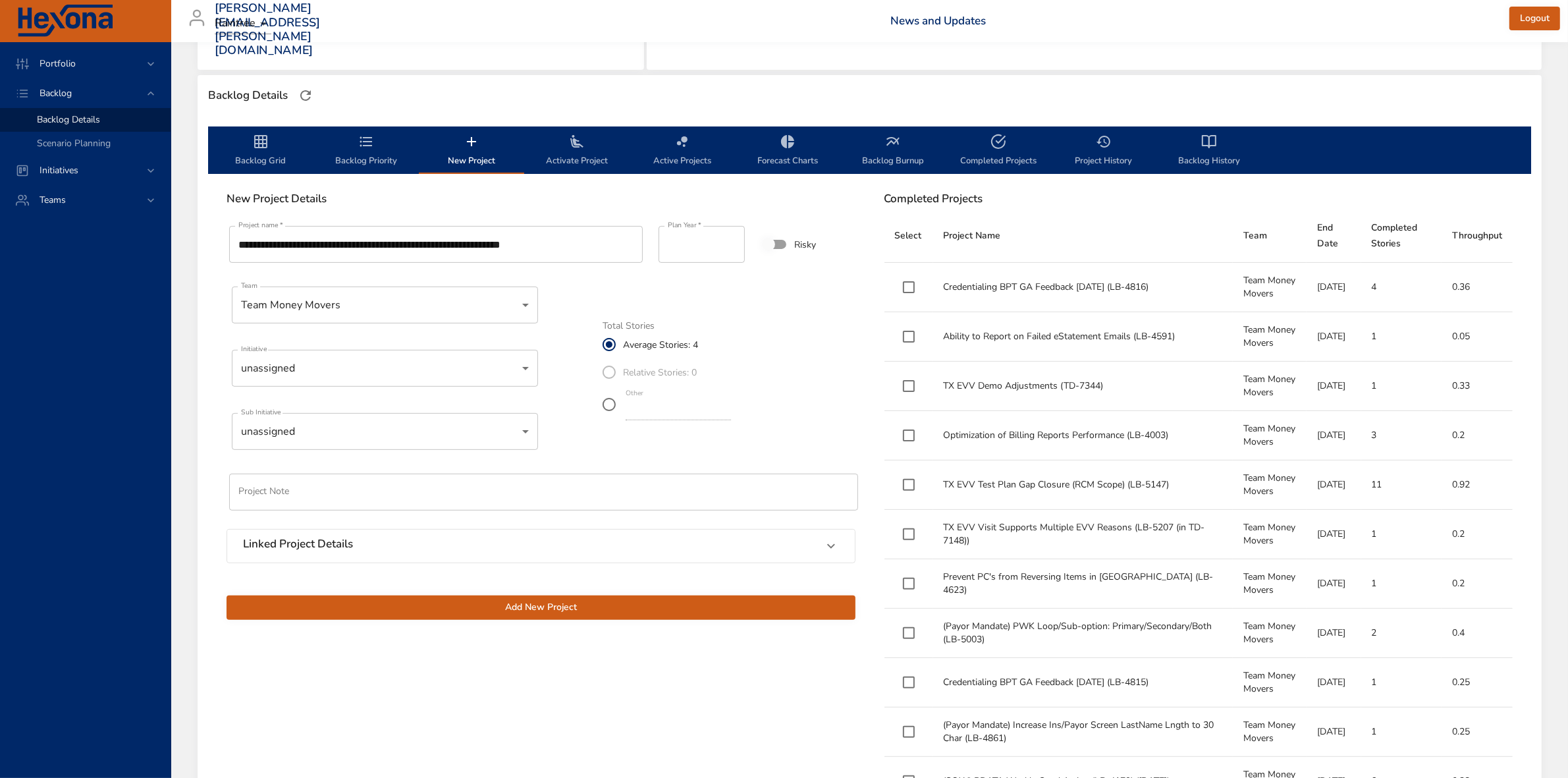
click at [597, 246] on input "**********" at bounding box center [436, 244] width 414 height 37
type input "**********"
click at [731, 407] on input "*" at bounding box center [678, 409] width 105 height 21
click at [731, 414] on input "*" at bounding box center [678, 409] width 105 height 21
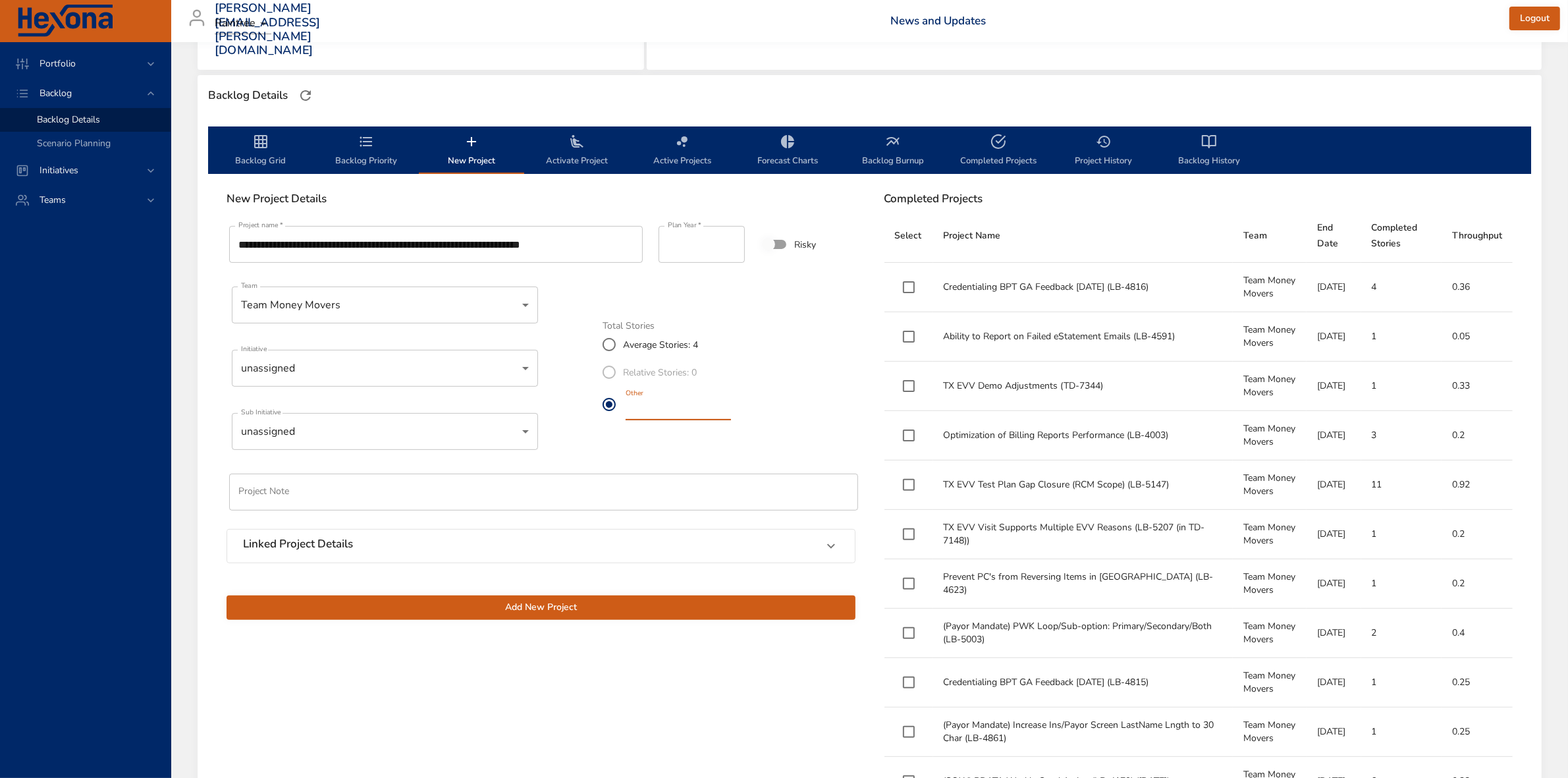
type input "*"
click at [731, 414] on input "*" at bounding box center [678, 409] width 105 height 21
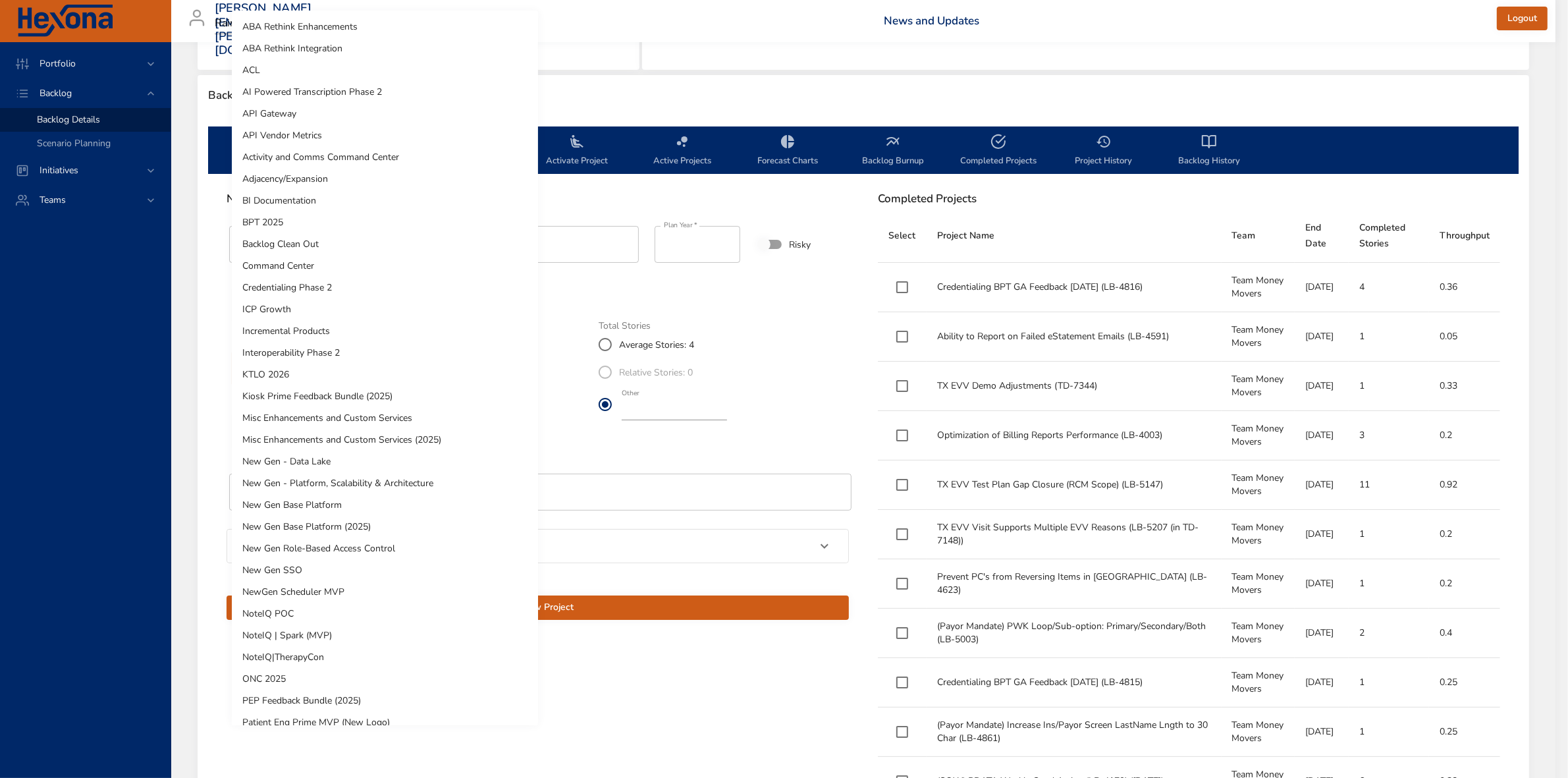
click at [361, 368] on body "Portfolio Backlog Backlog Details Scenario Planning Initiatives Teams [PERSON_N…" at bounding box center [784, 59] width 1568 height 778
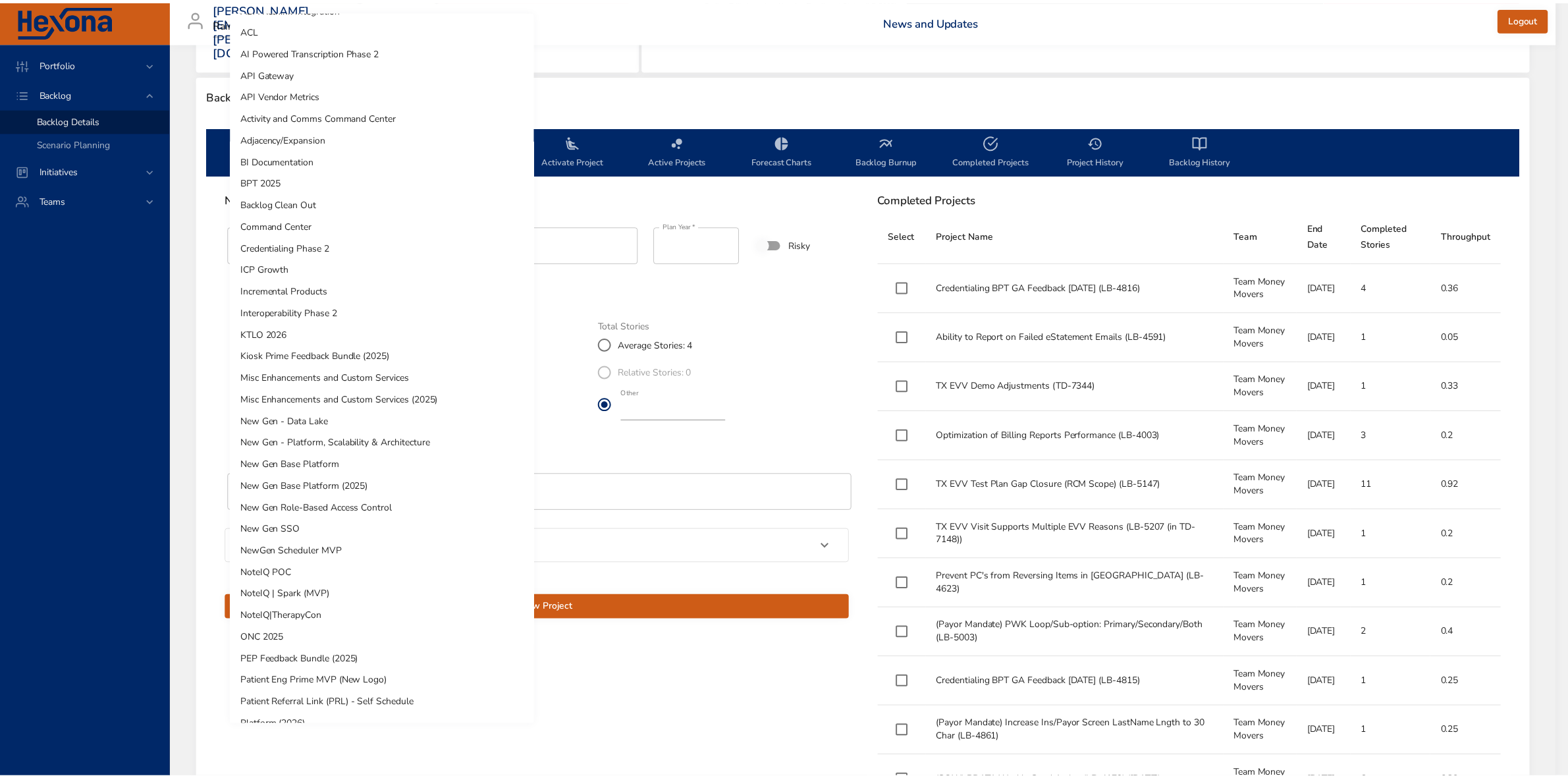
scroll to position [0, 0]
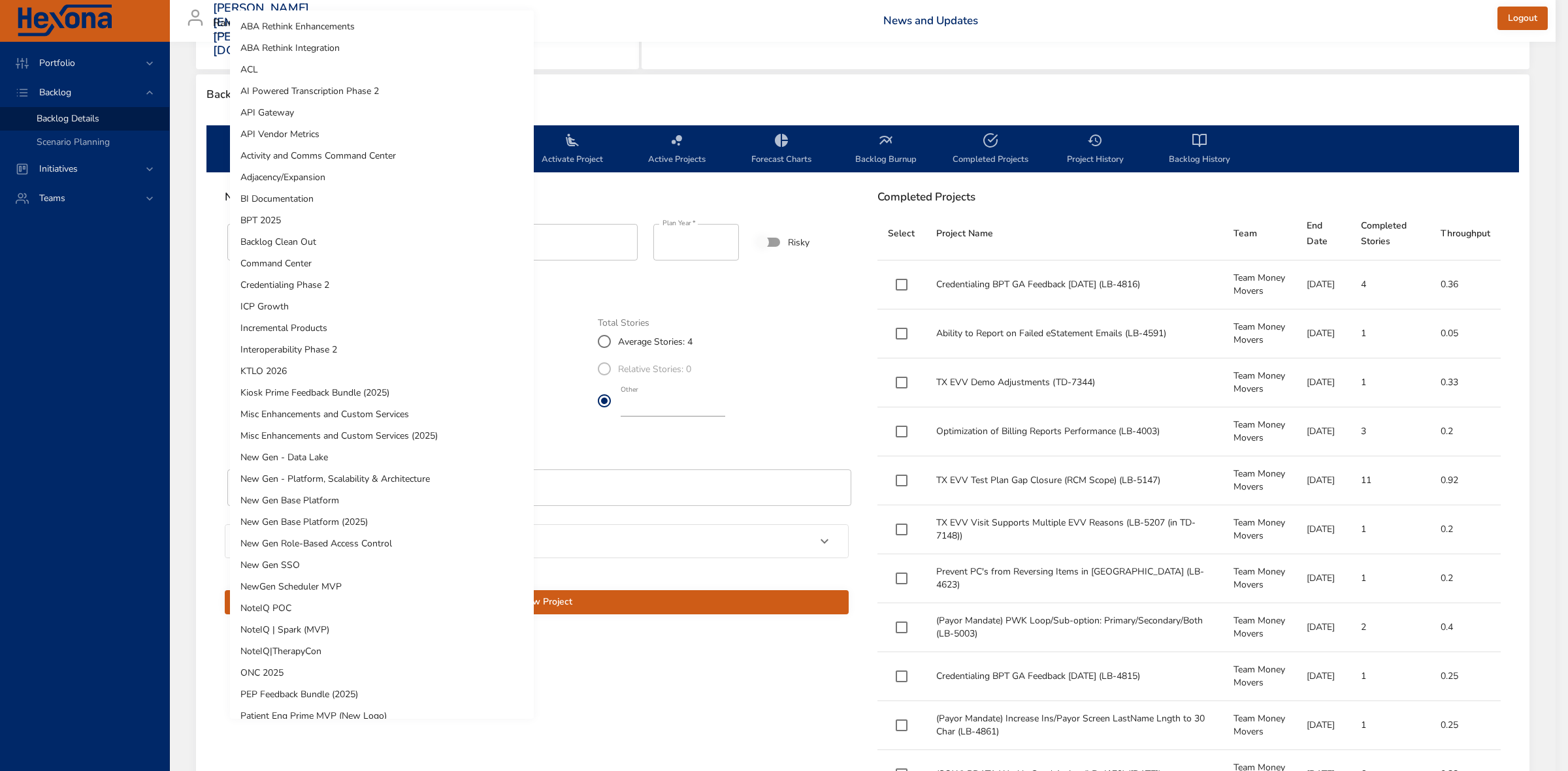
click at [328, 435] on li "Misc Enhancements and Custom Services (2025)" at bounding box center [381, 436] width 304 height 21
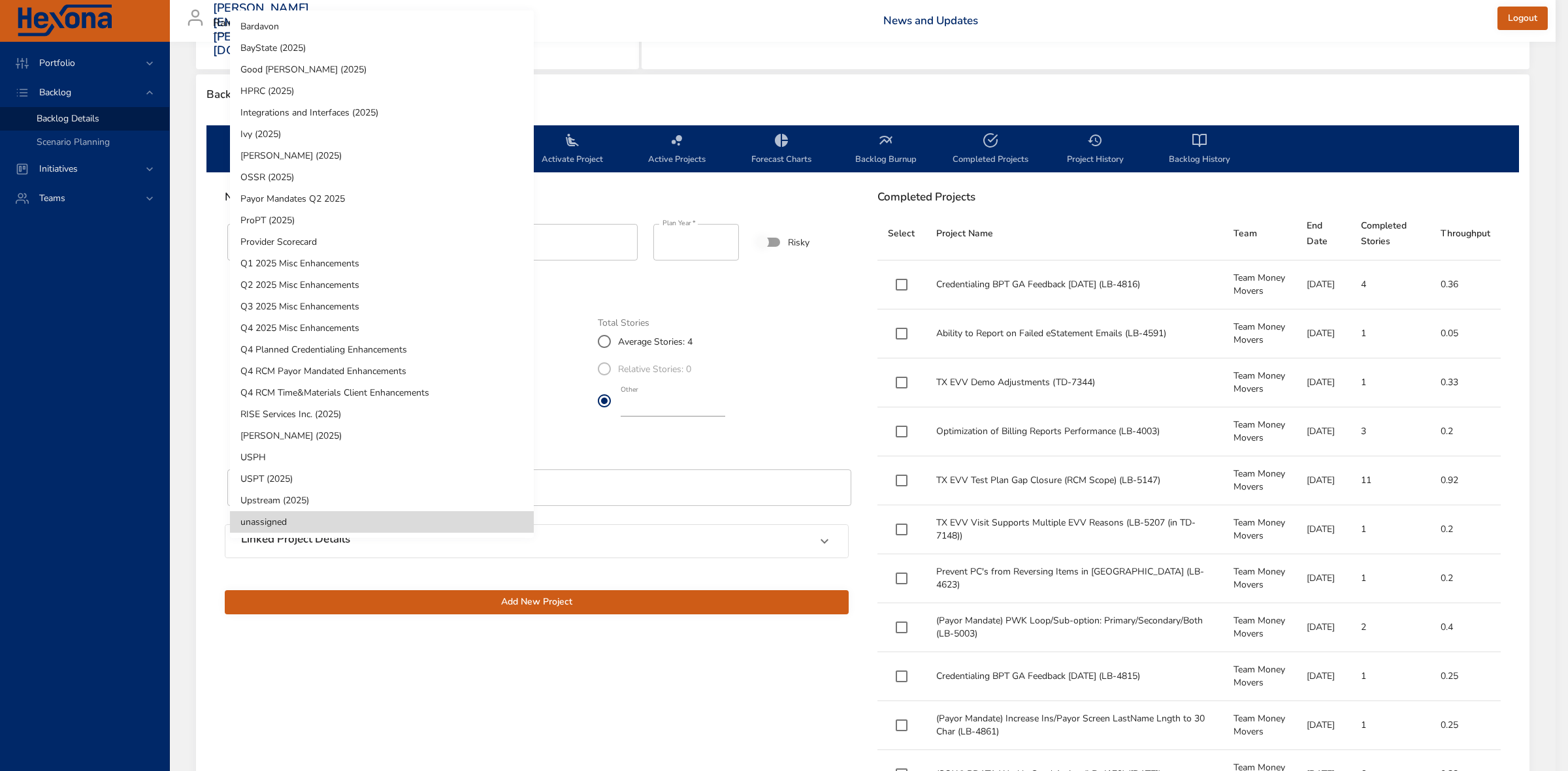
click at [368, 432] on body "Portfolio Backlog Backlog Details Scenario Planning Initiatives Teams [PERSON_N…" at bounding box center [784, 58] width 1568 height 771
click at [305, 324] on li "Q4 2025 Misc Enhancements" at bounding box center [381, 327] width 304 height 21
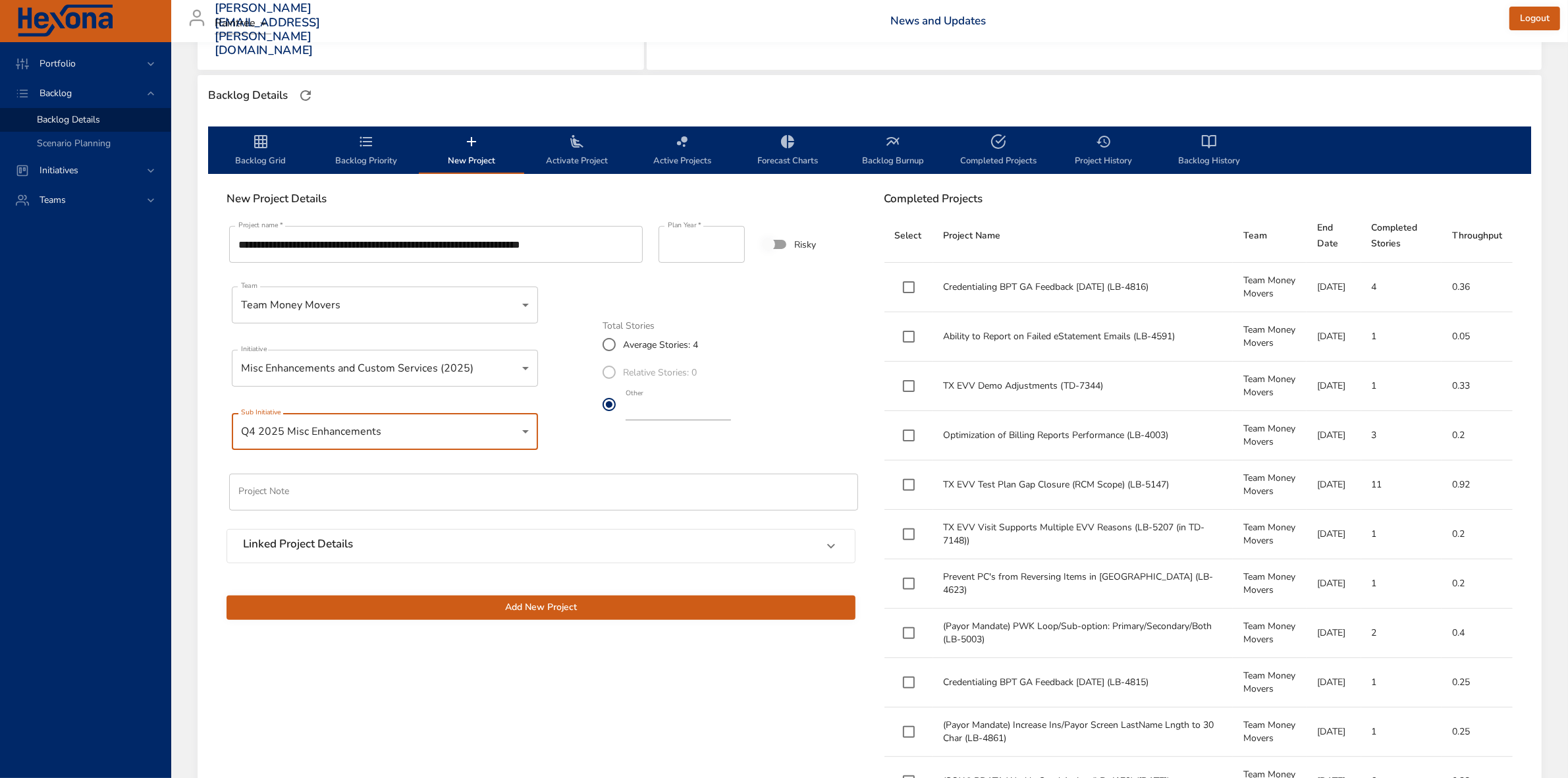
click at [554, 600] on span "Add New Project" at bounding box center [541, 608] width 608 height 17
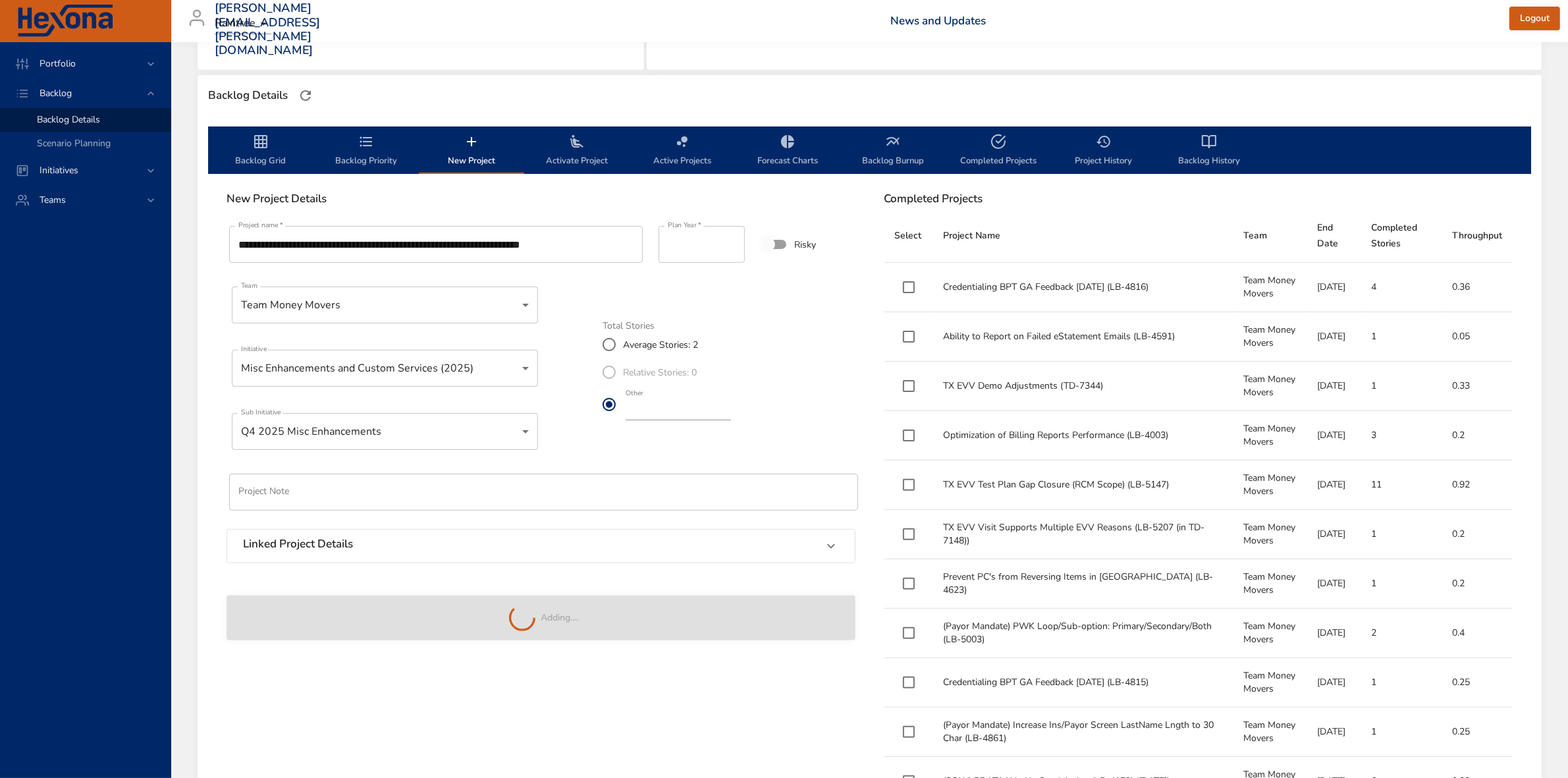
type input "*"
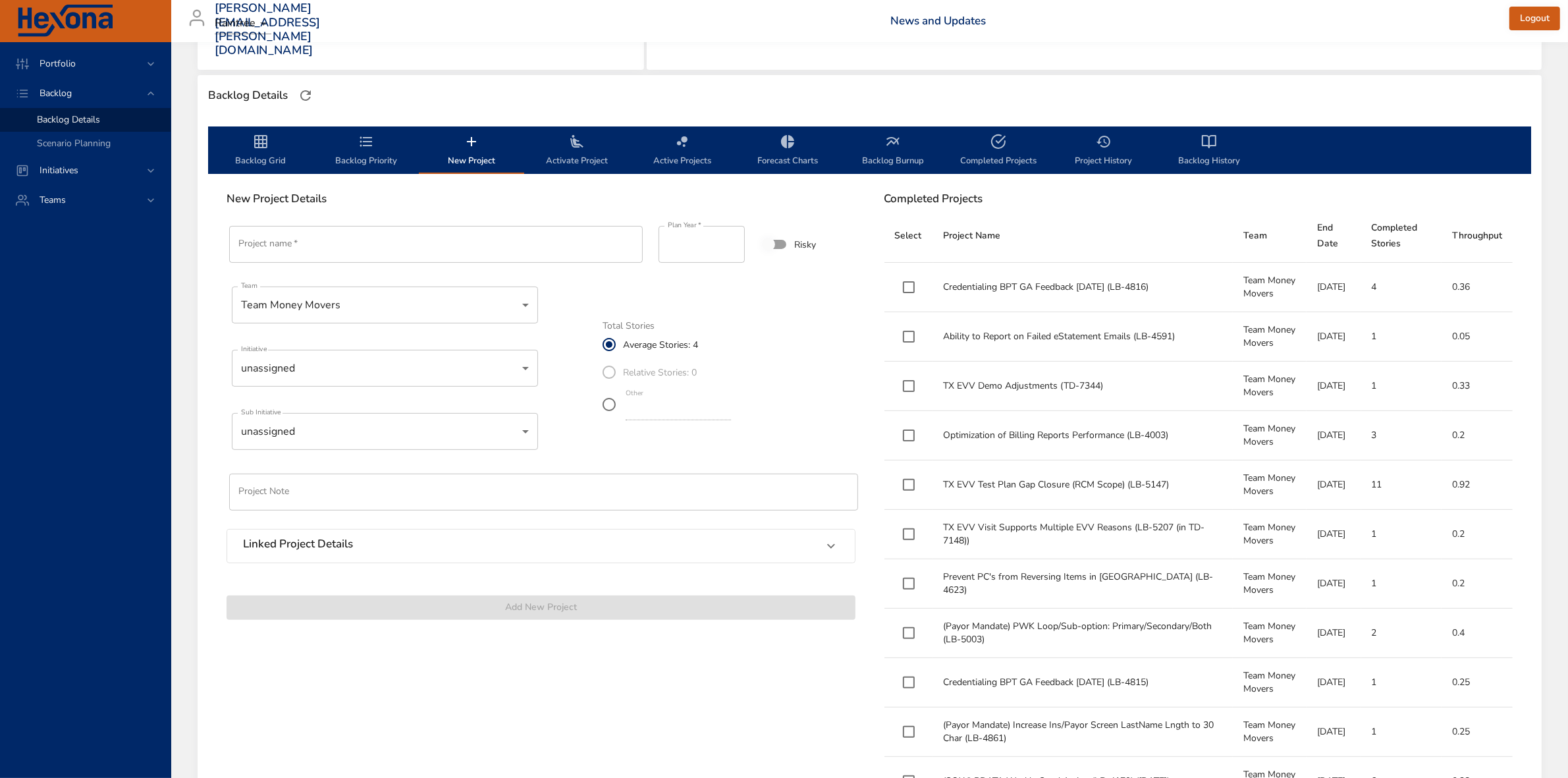
click at [364, 165] on span "Backlog Priority" at bounding box center [366, 151] width 90 height 35
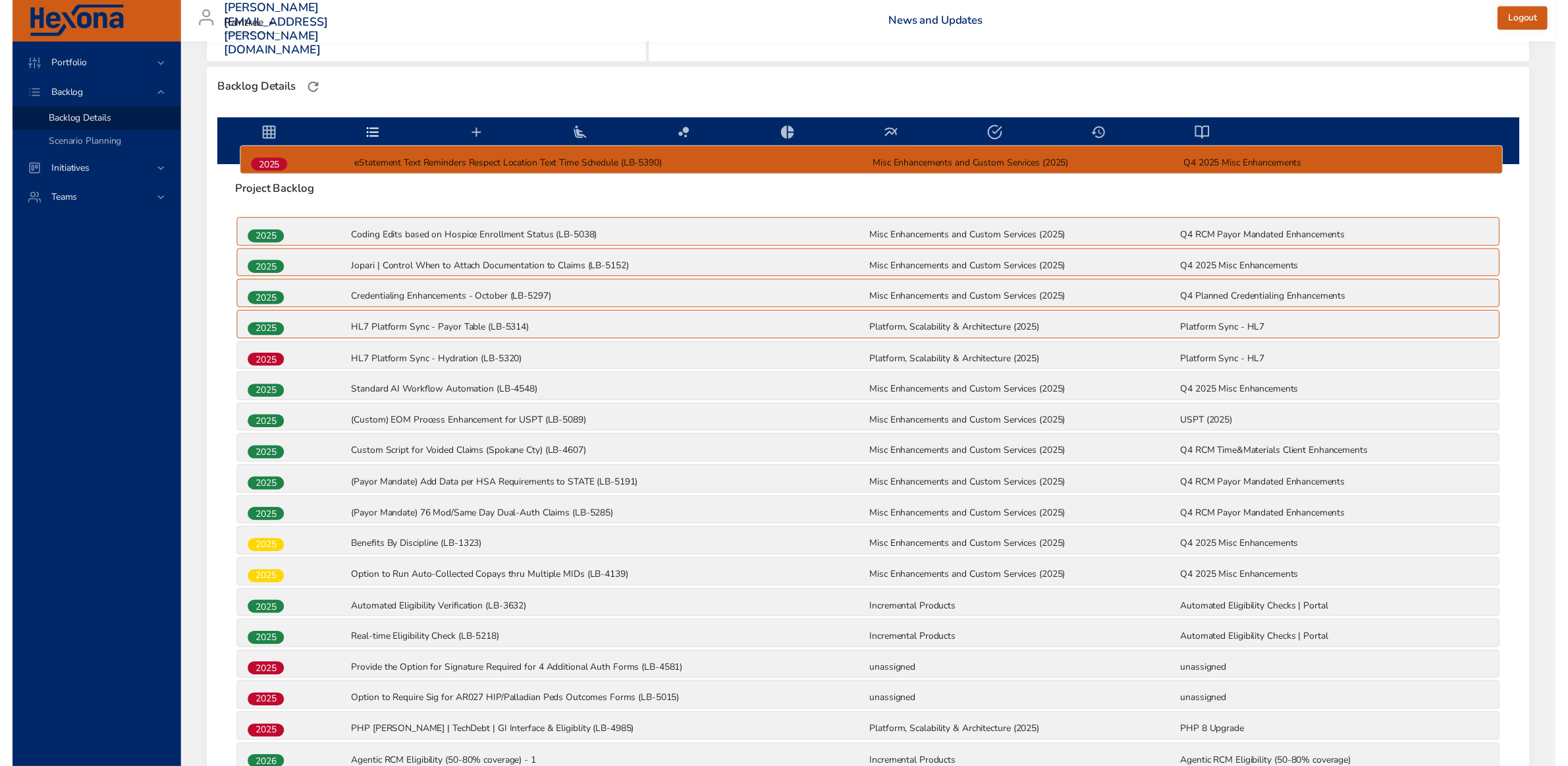
scroll to position [334, 0]
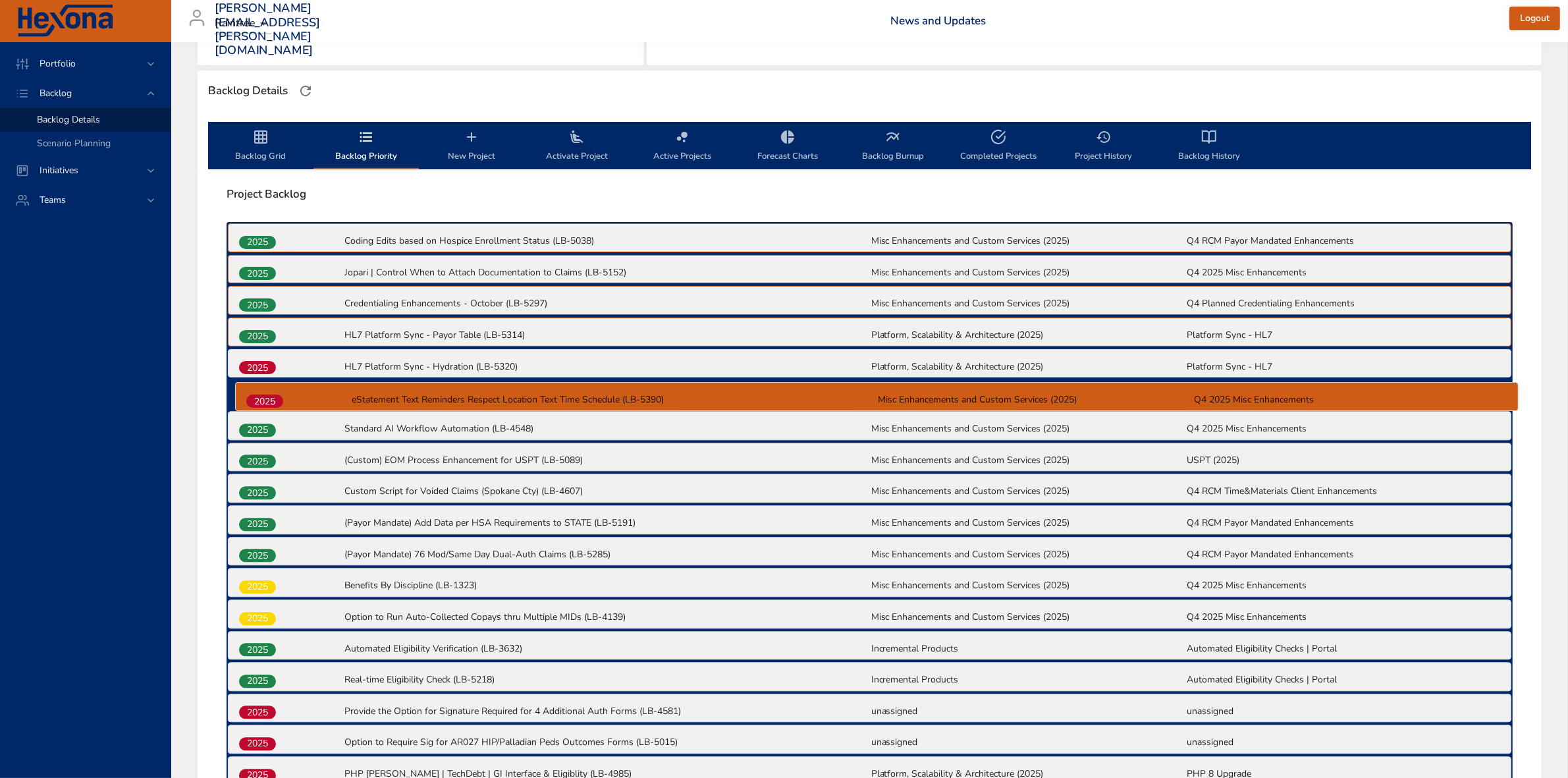
drag, startPoint x: 258, startPoint y: 643, endPoint x: 267, endPoint y: 394, distance: 249.2
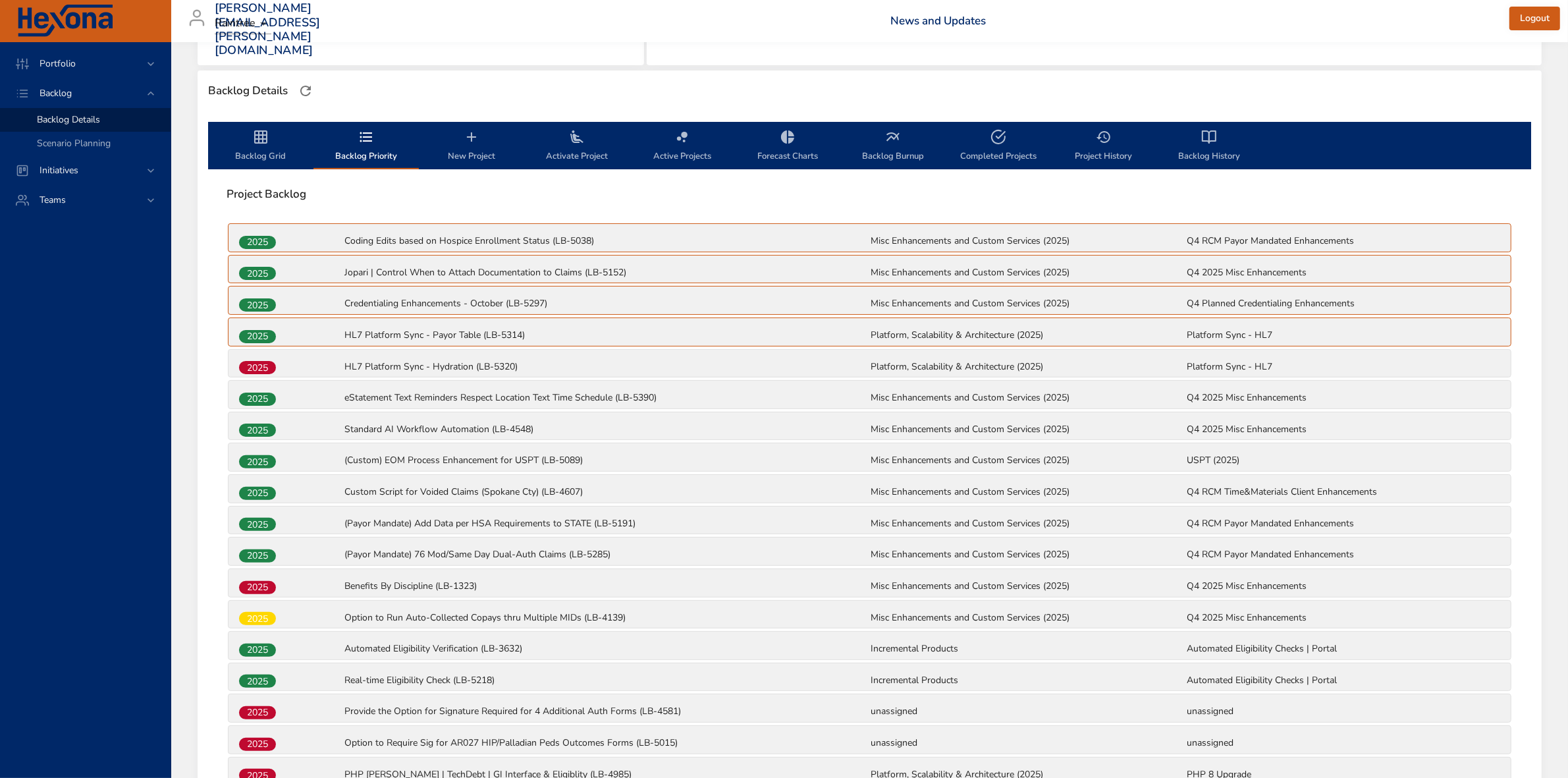
click at [267, 148] on span "Backlog Grid" at bounding box center [260, 147] width 90 height 35
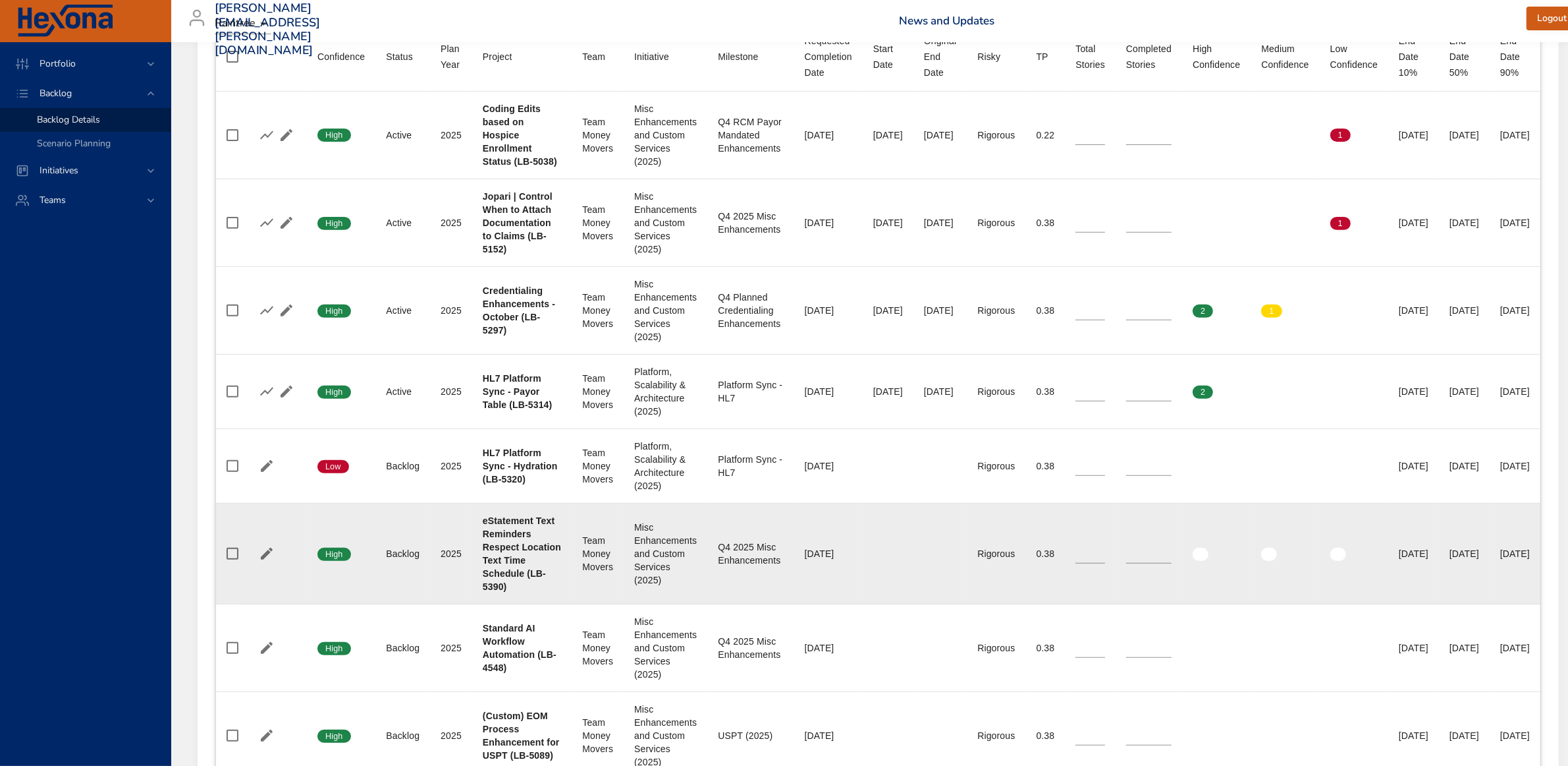
scroll to position [828, 0]
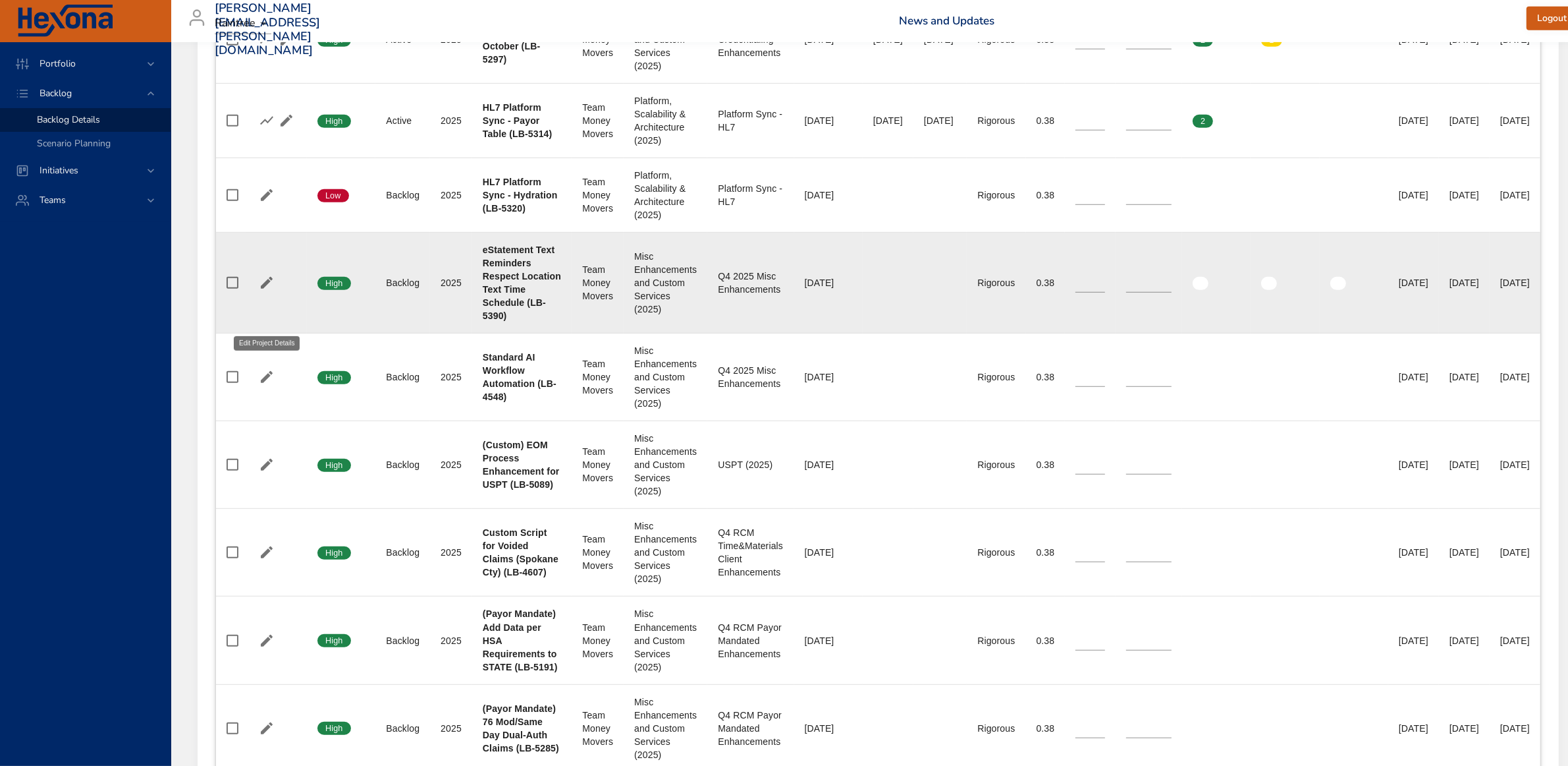
click at [263, 291] on icon "button" at bounding box center [267, 283] width 16 height 16
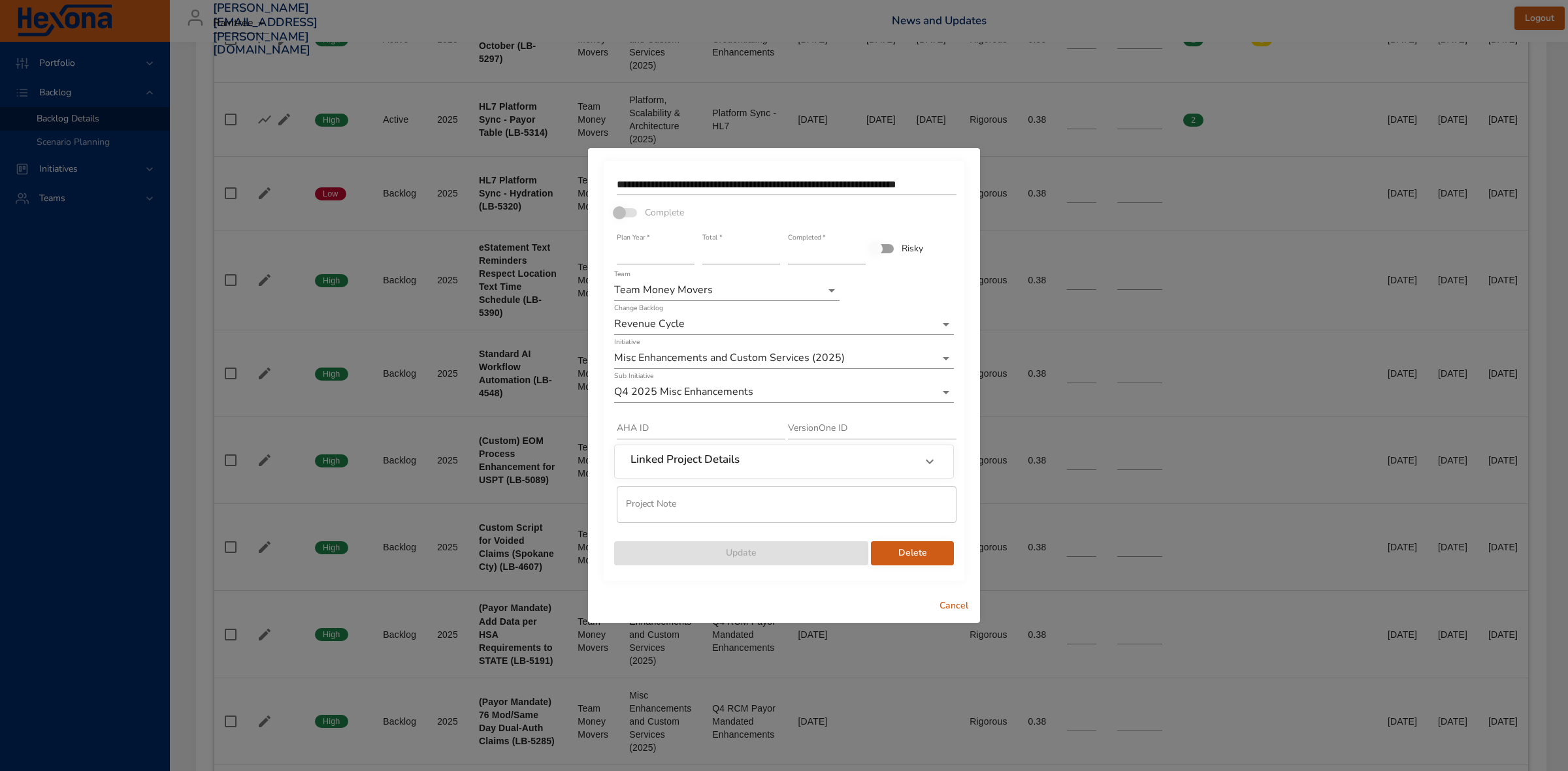
click at [955, 595] on span "Cancel" at bounding box center [954, 606] width 32 height 17
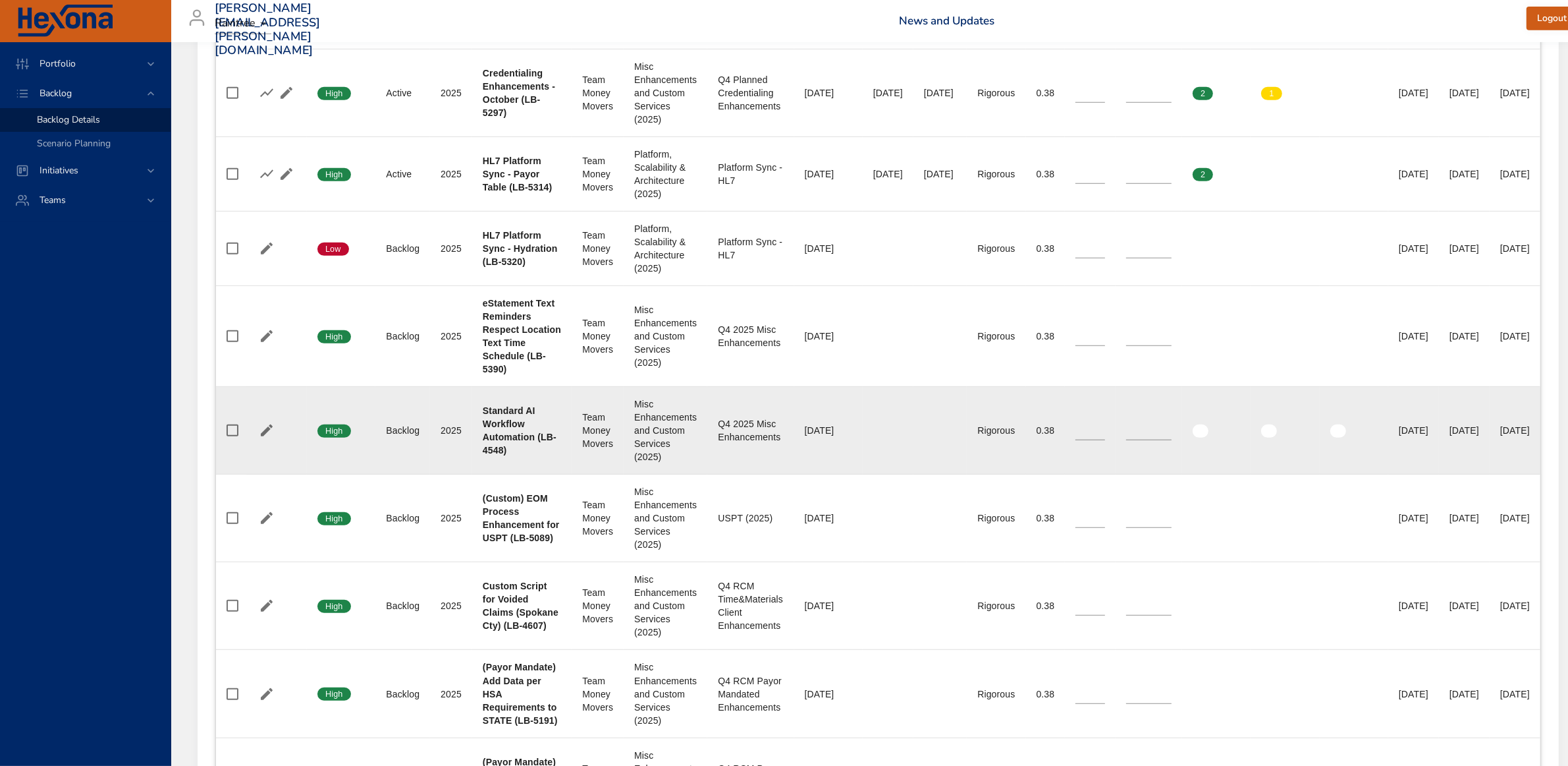
scroll to position [746, 0]
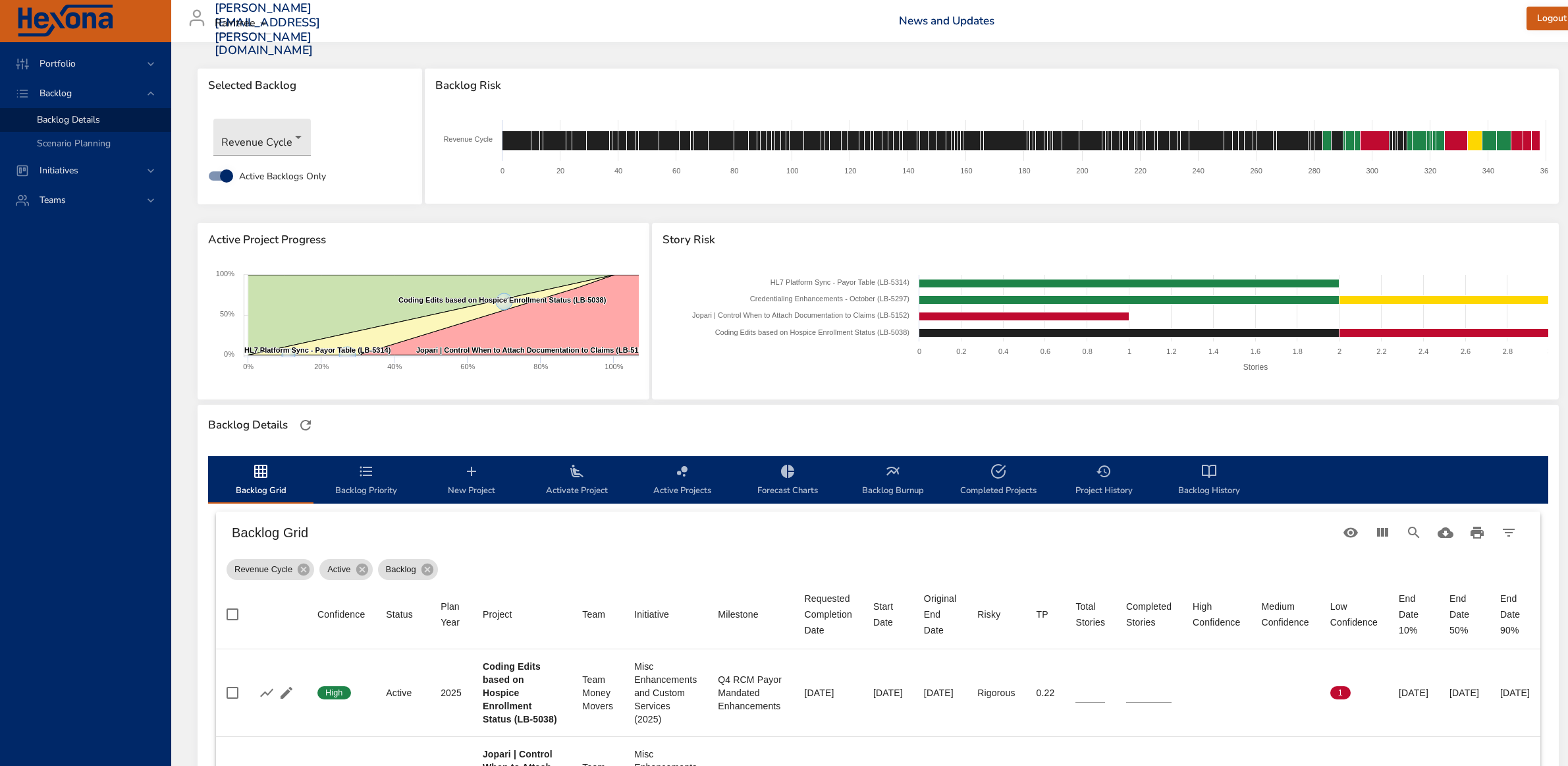
scroll to position [746, 0]
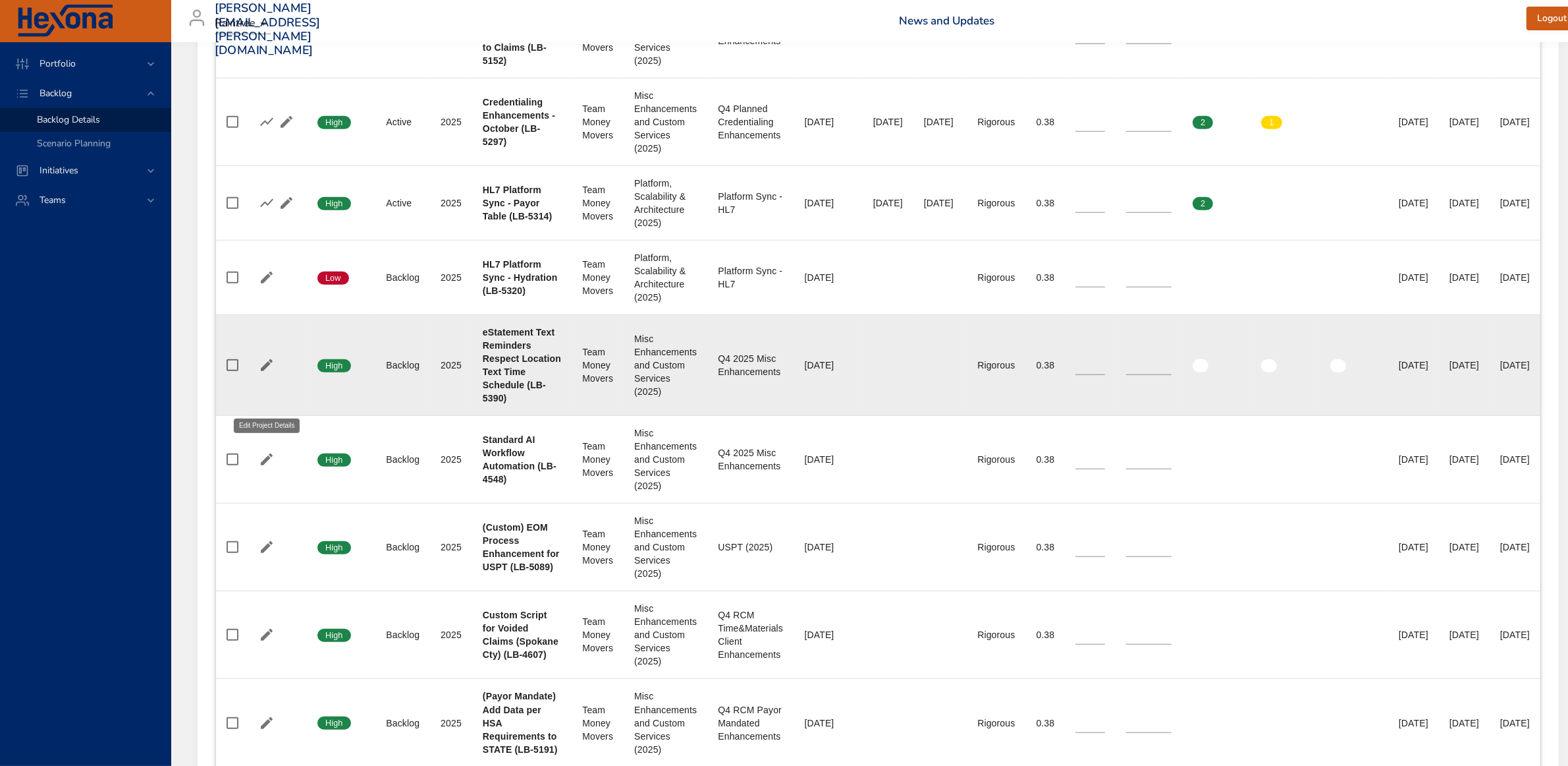
click at [259, 373] on icon "button" at bounding box center [267, 365] width 16 height 16
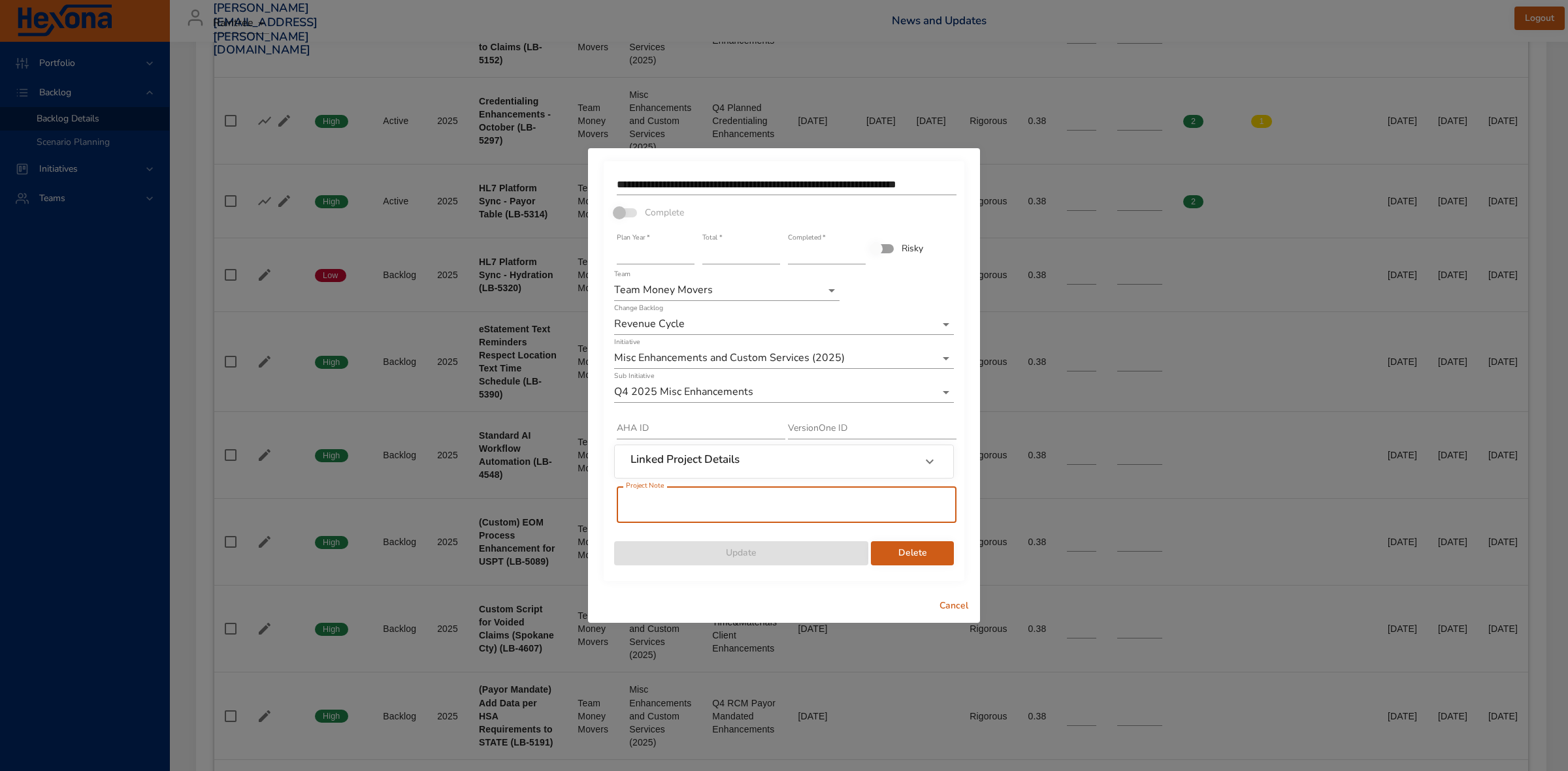
click at [655, 503] on input "text" at bounding box center [786, 505] width 339 height 36
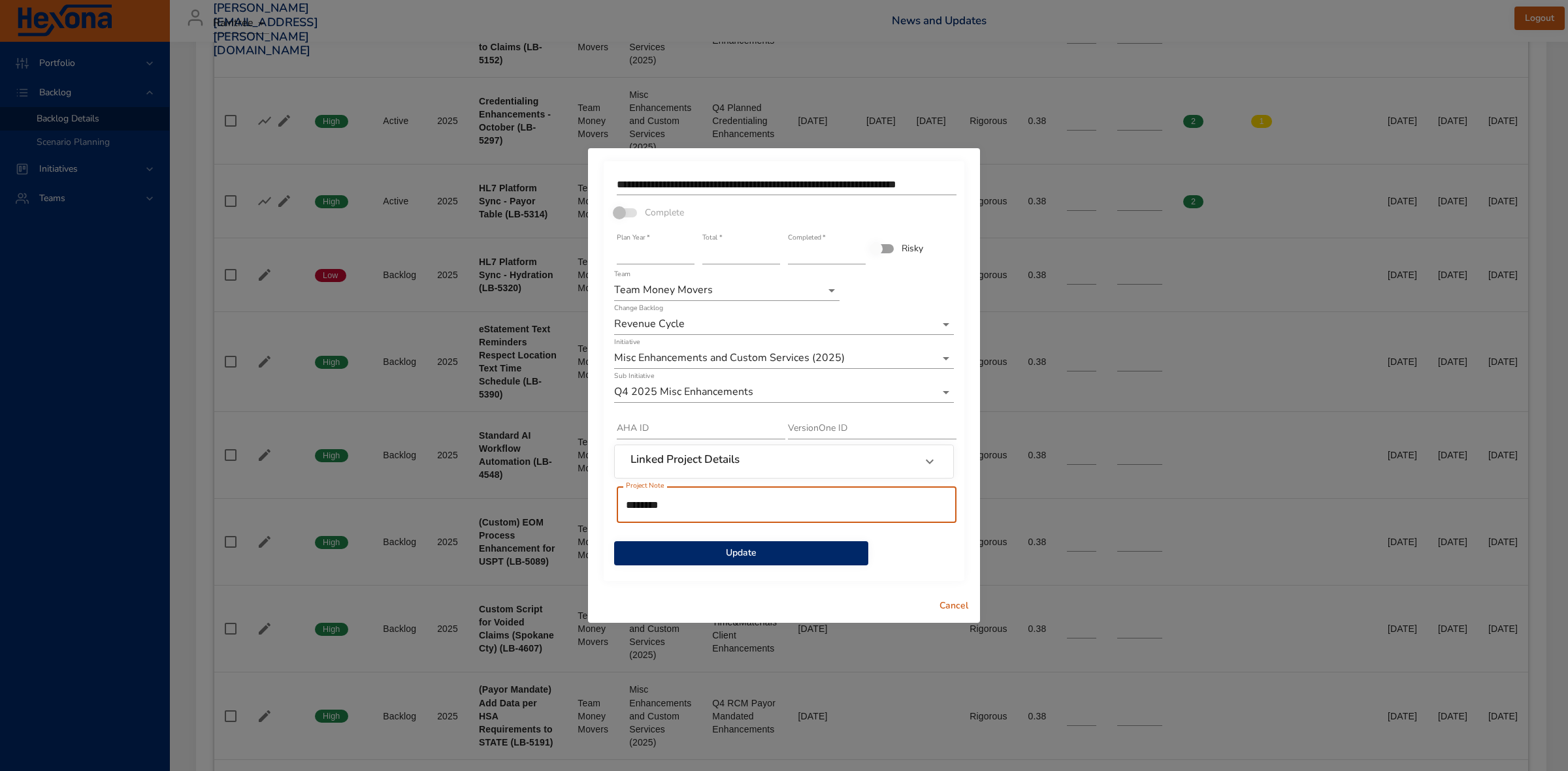
type input "********"
click at [759, 554] on span "Update" at bounding box center [741, 553] width 233 height 17
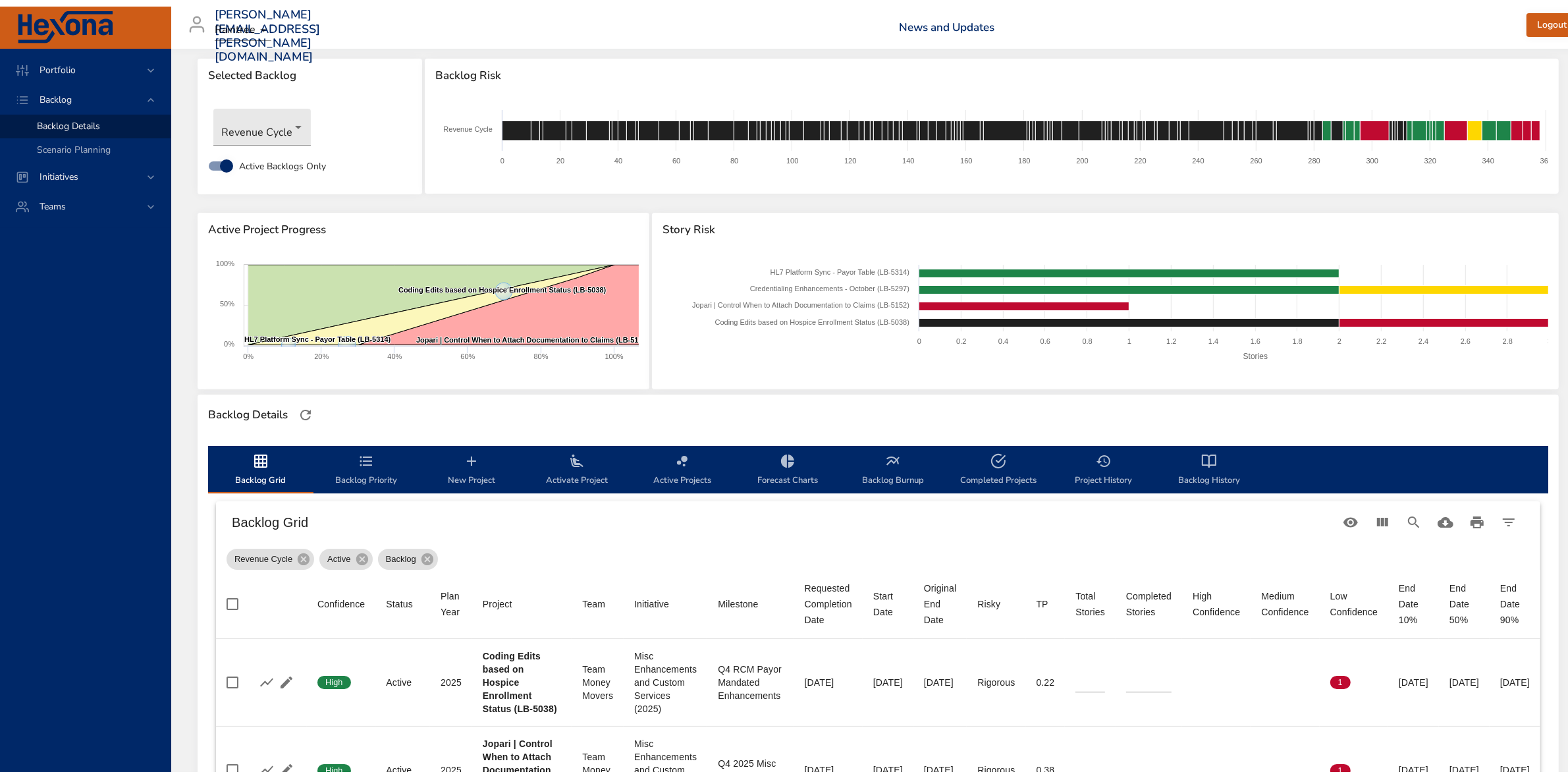
scroll to position [0, 0]
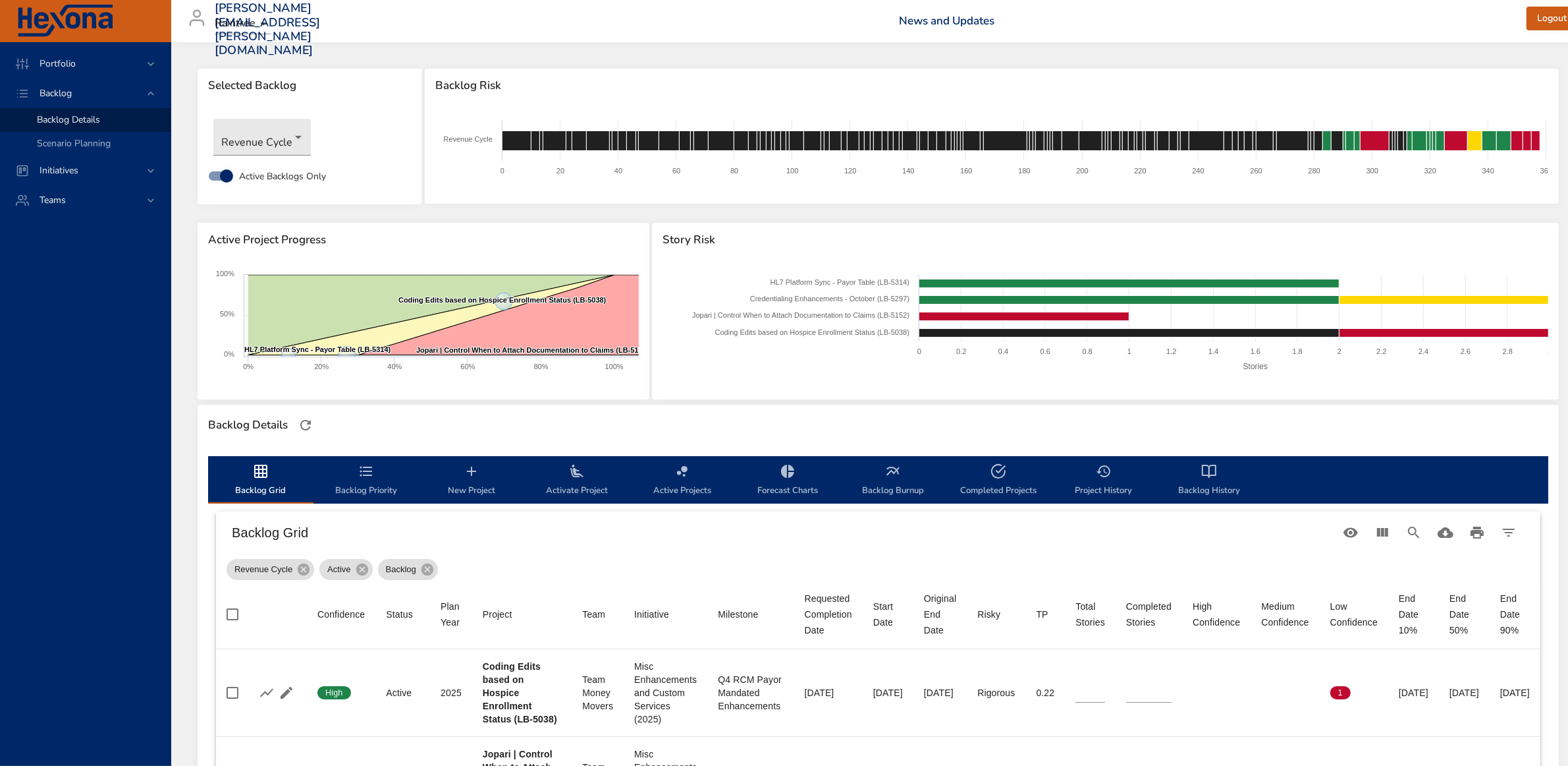
click at [576, 483] on span "Activate Project" at bounding box center [577, 481] width 90 height 35
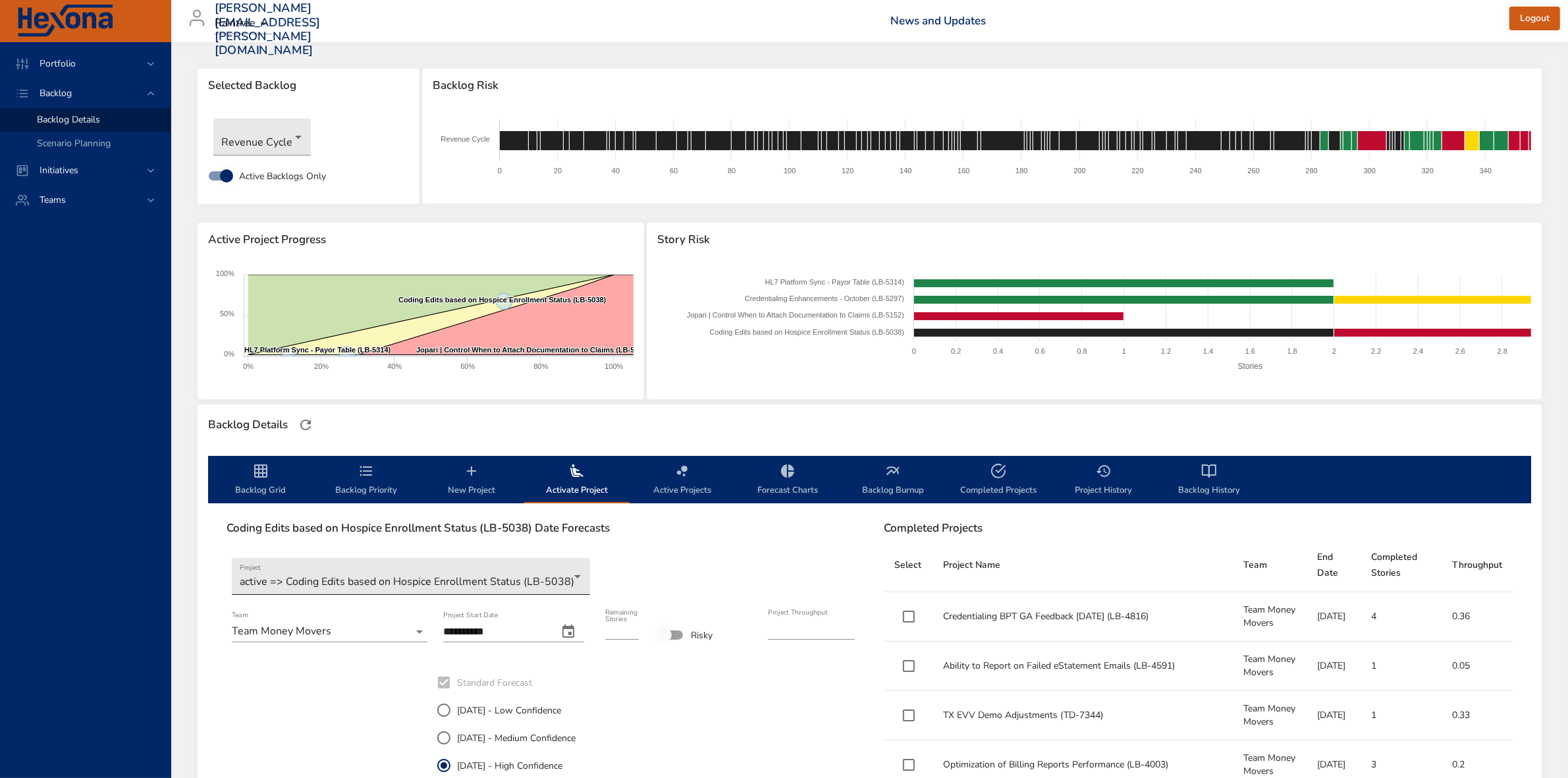
click at [575, 575] on body "Portfolio Backlog Backlog Details Scenario Planning Initiatives Teams julia.lie…" at bounding box center [784, 389] width 1568 height 778
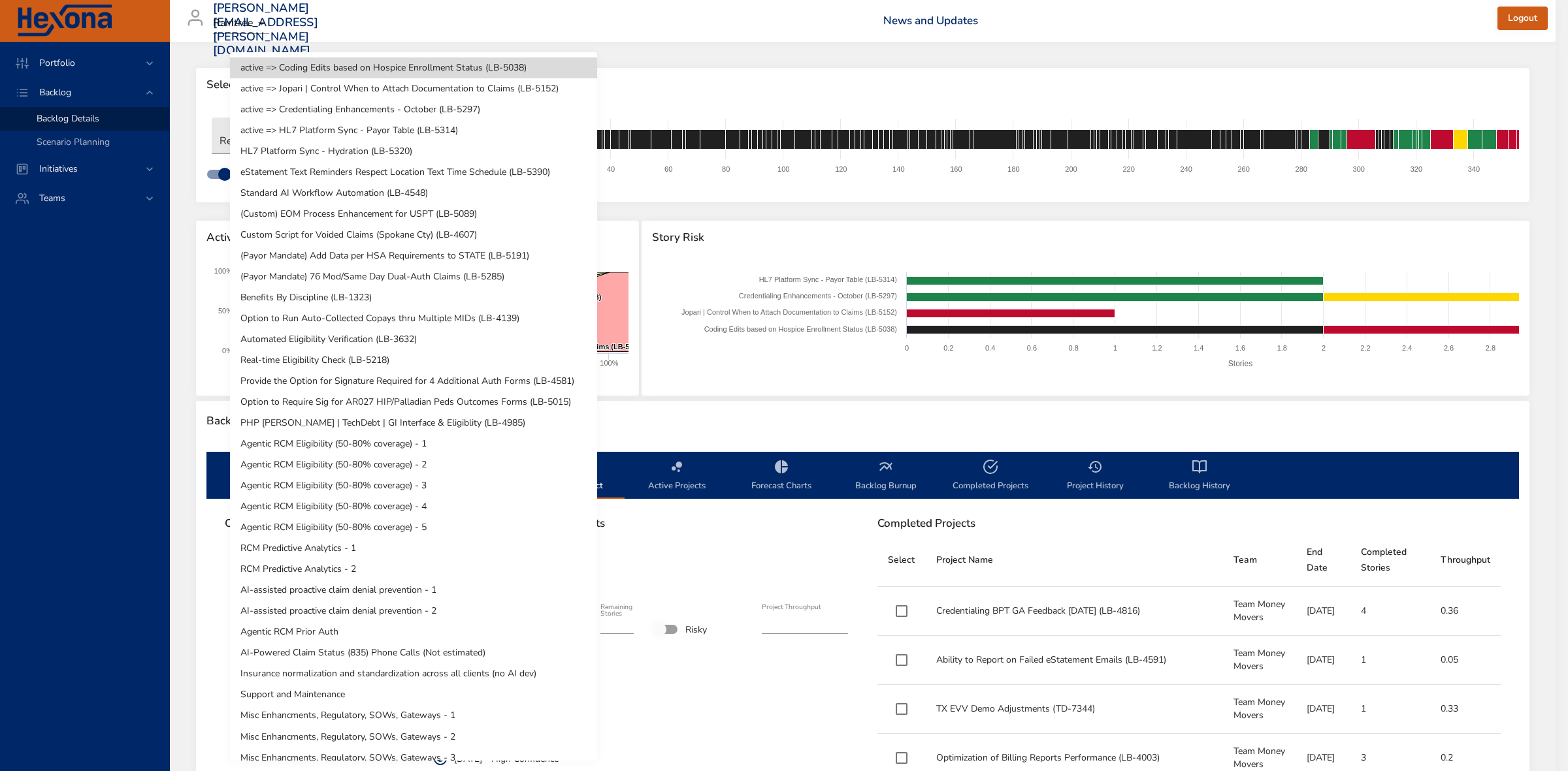
click at [377, 172] on li "eStatement Text Reminders Respect Location Text Time Schedule (LB-5390)" at bounding box center [413, 172] width 367 height 21
type input "*"
type input "****"
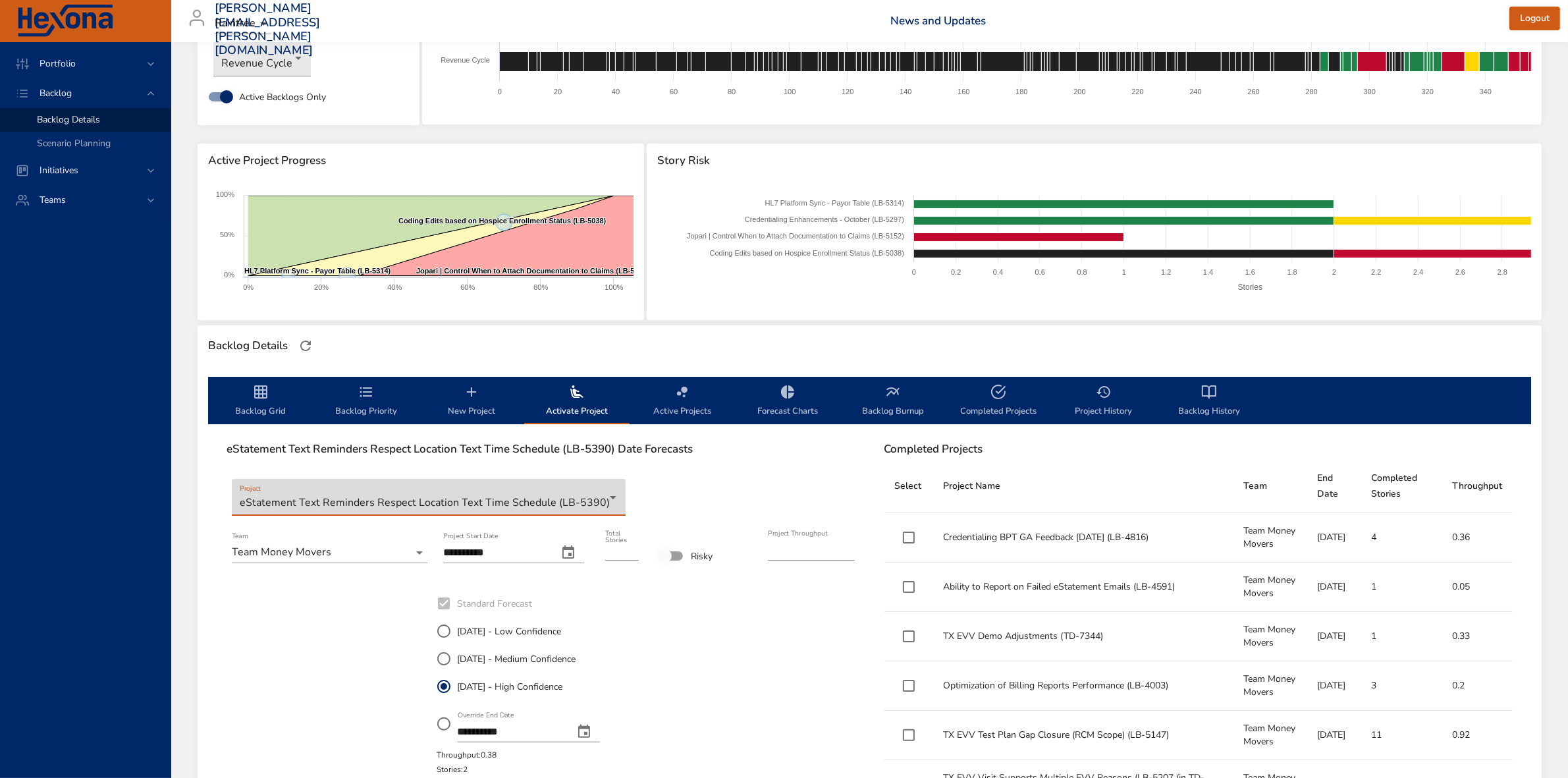
scroll to position [495, 0]
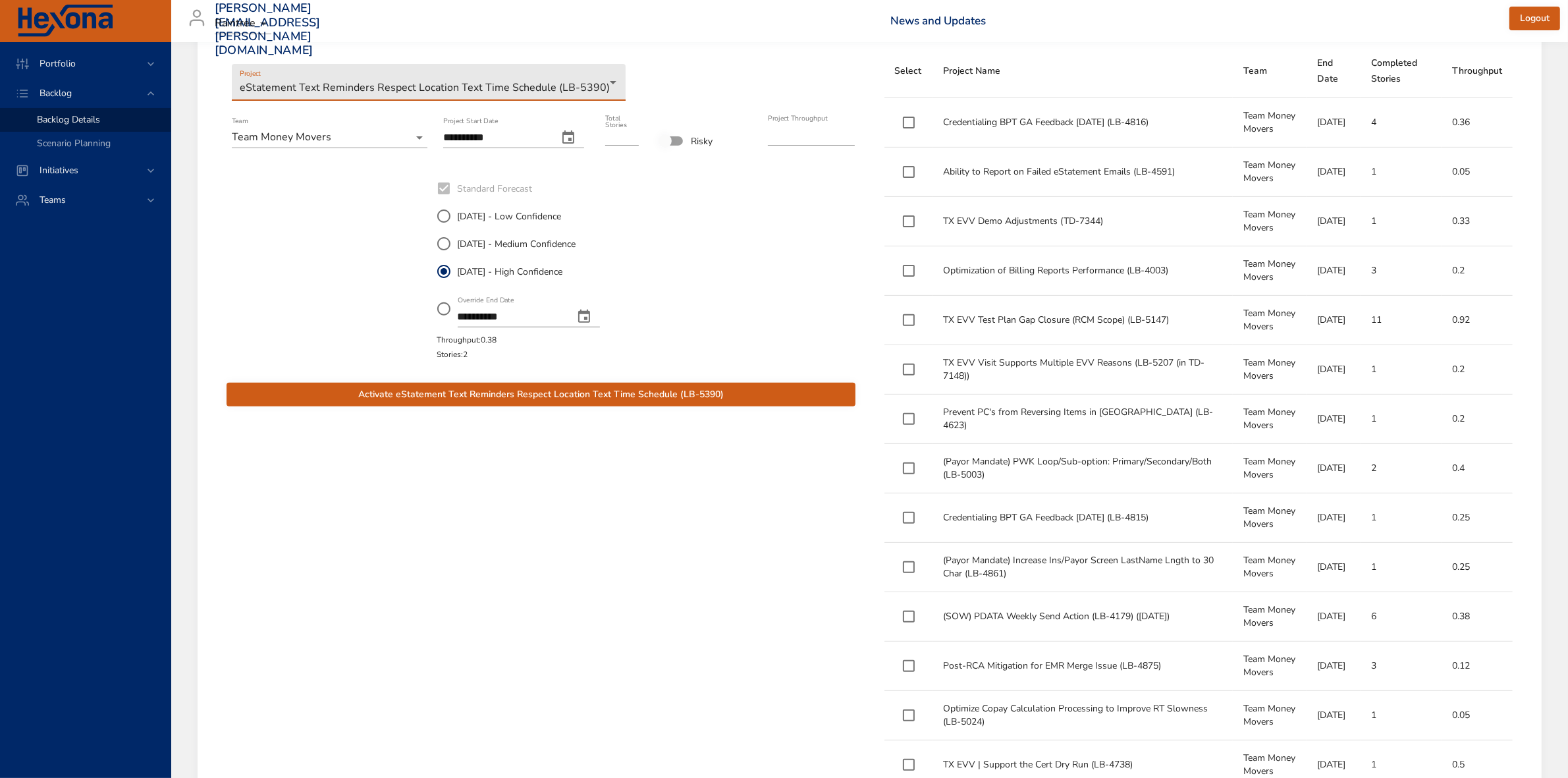
click at [538, 393] on span "Activate eStatement Text Reminders Respect Location Text Time Schedule (LB-5390)" at bounding box center [541, 395] width 608 height 17
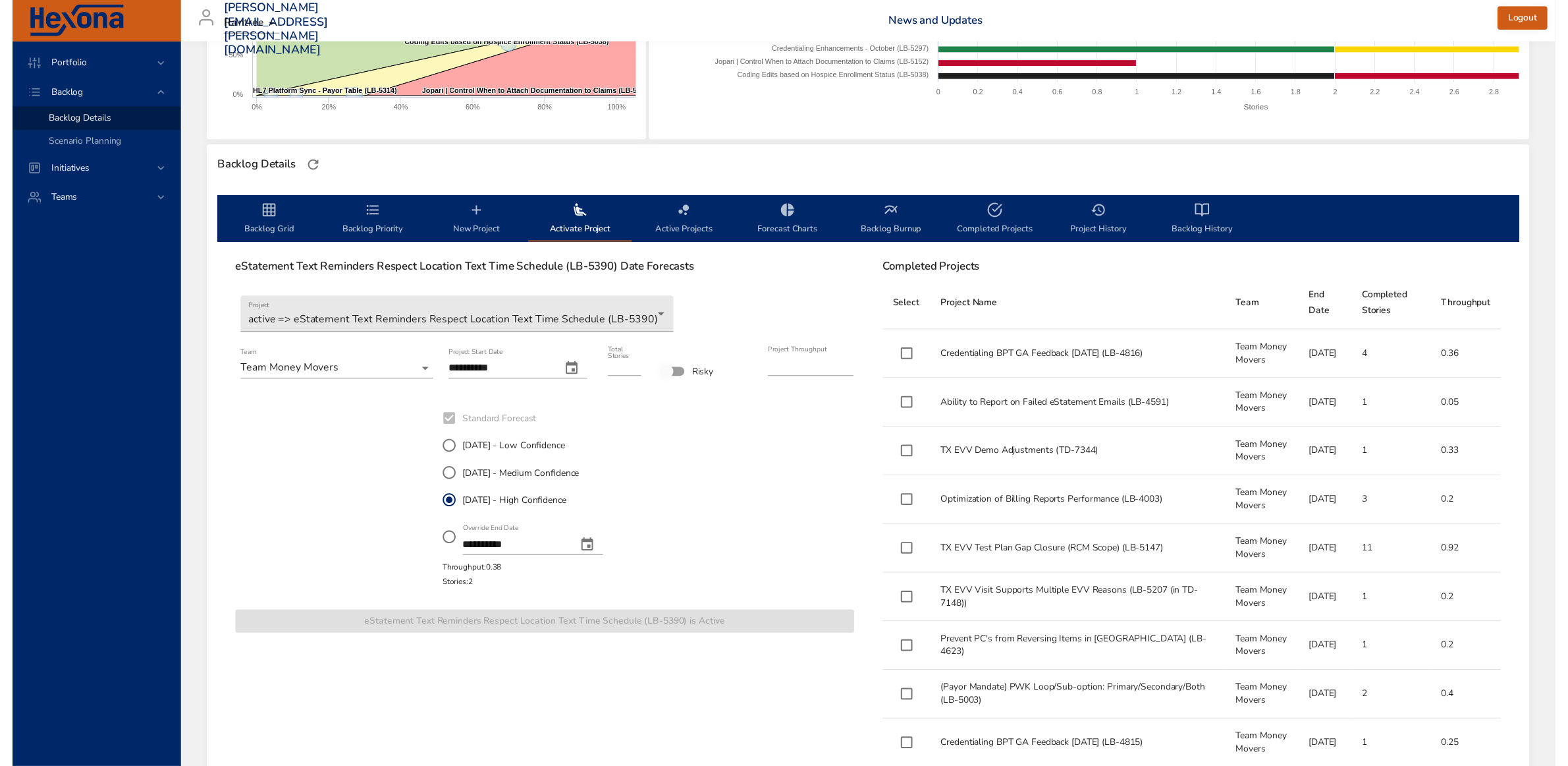
scroll to position [165, 0]
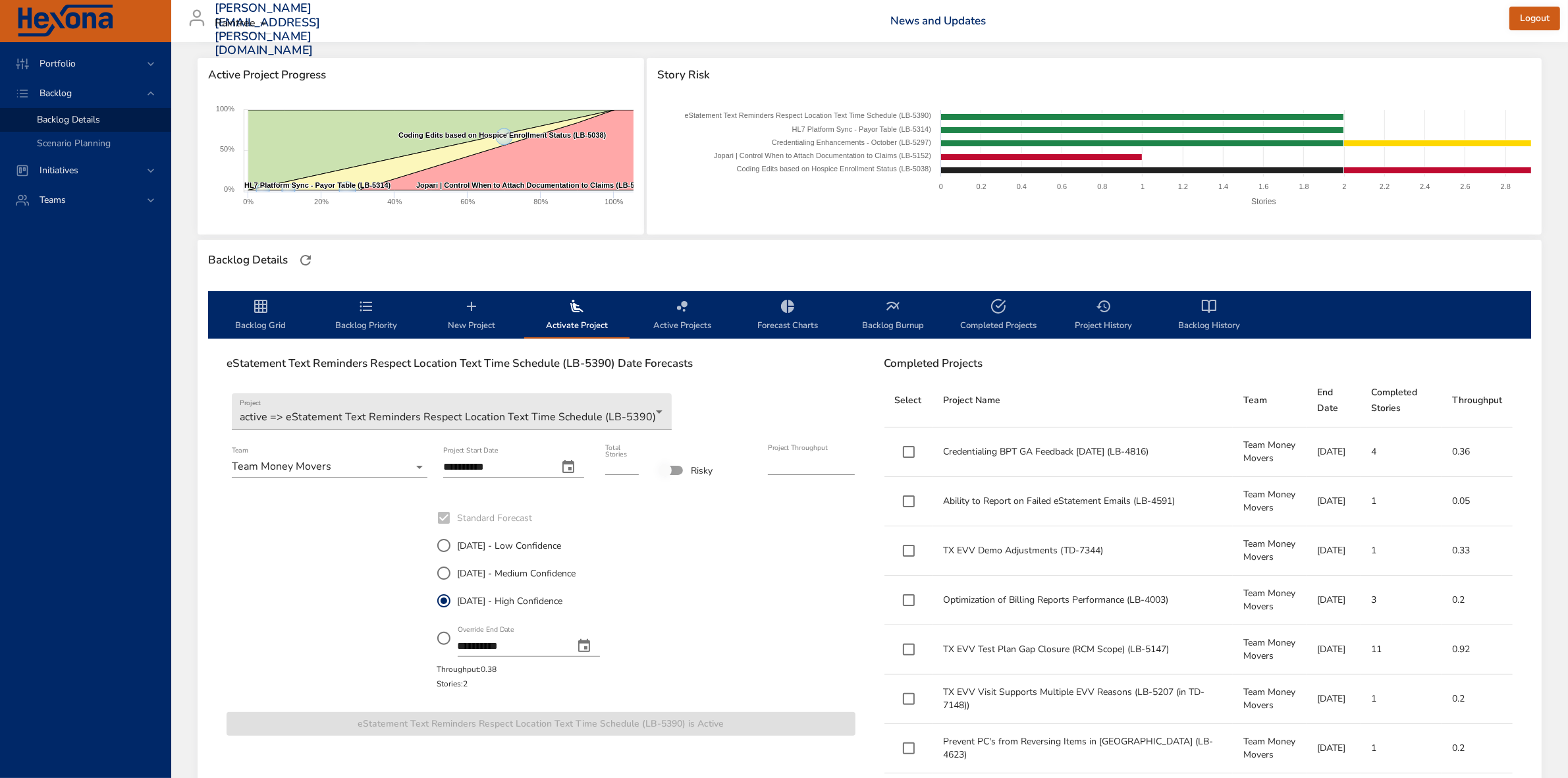
click at [592, 653] on icon "change date" at bounding box center [584, 647] width 16 height 16
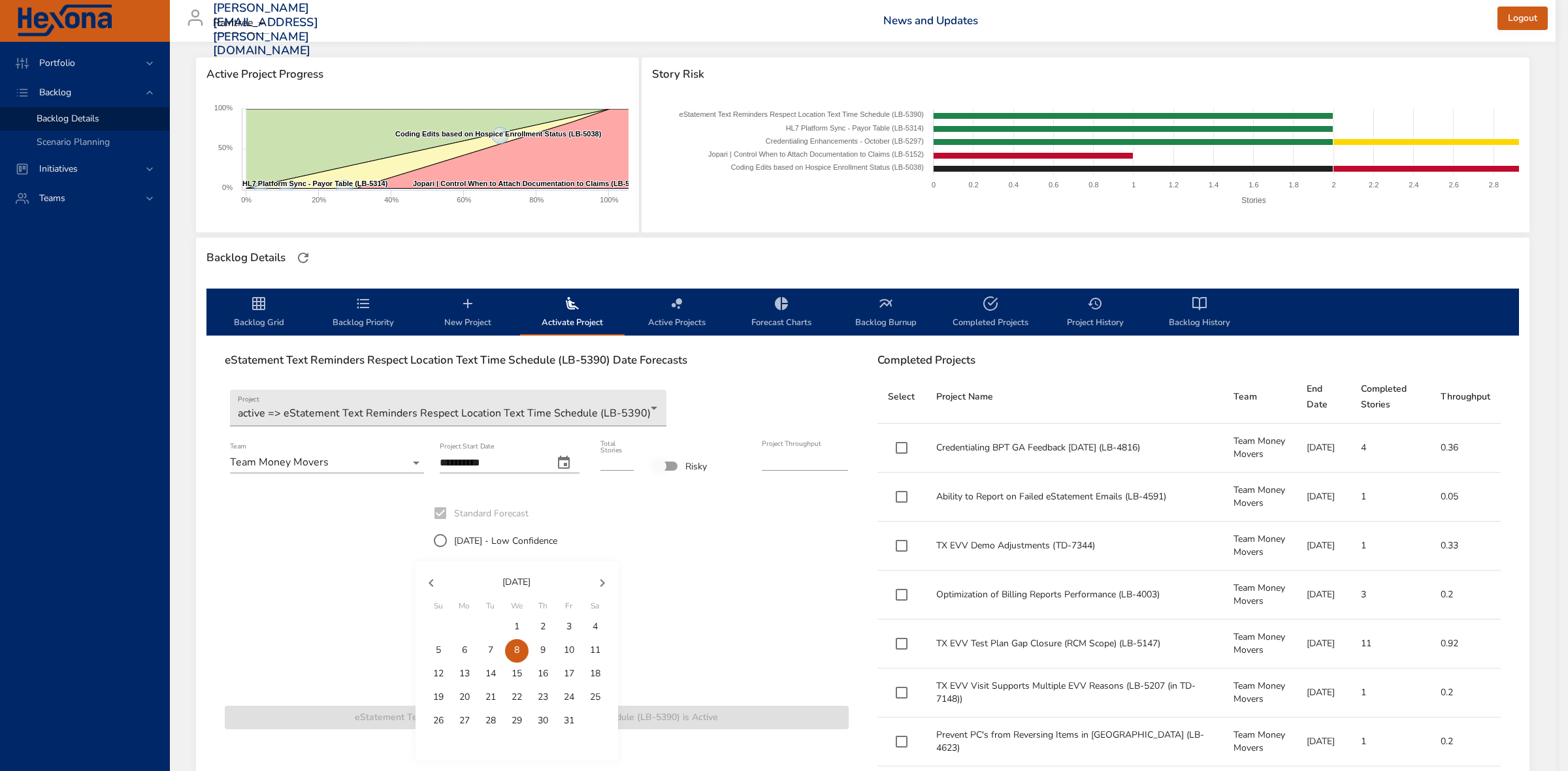
click at [794, 634] on div at bounding box center [784, 385] width 1568 height 771
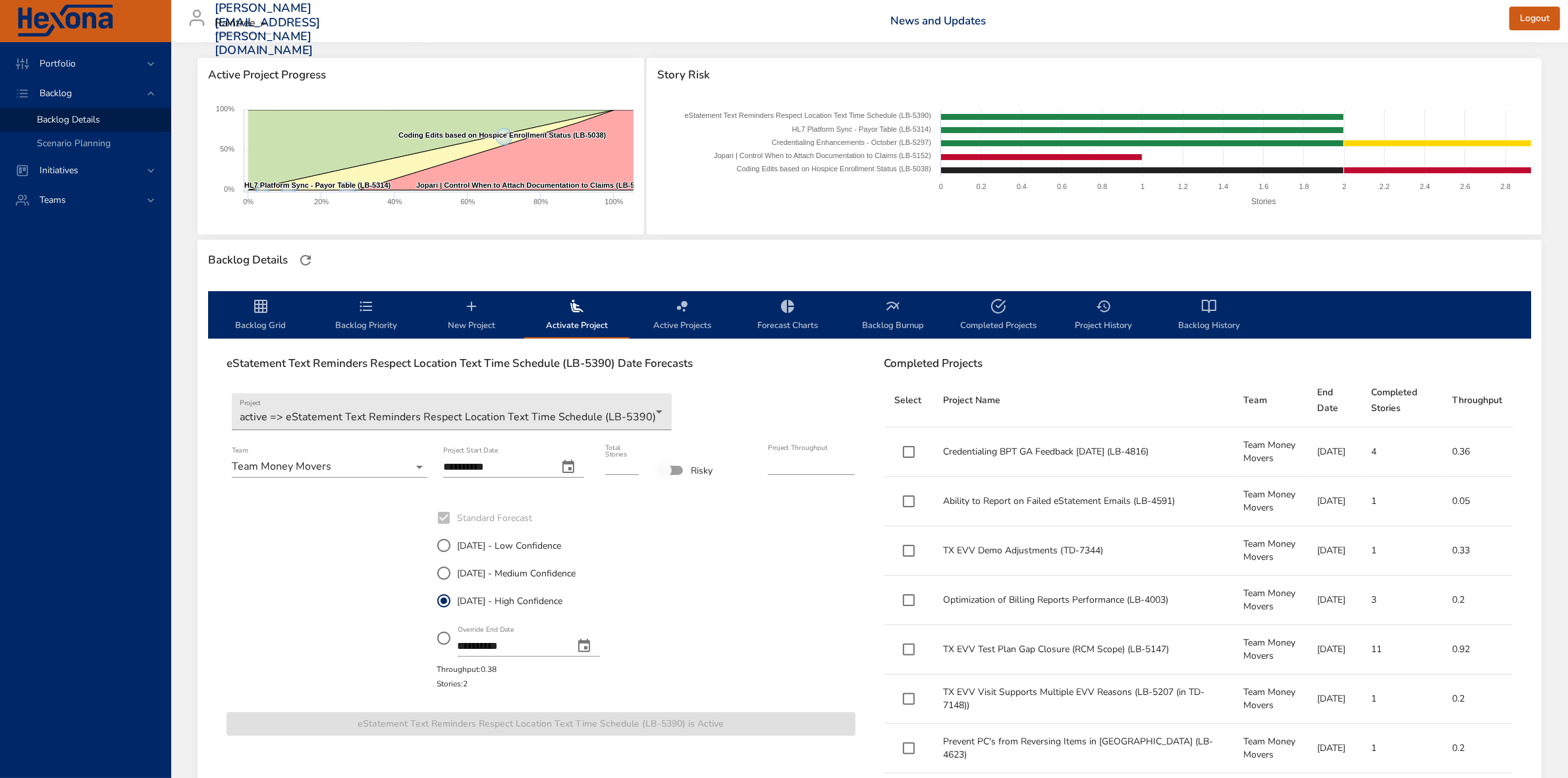
click at [592, 650] on icon "change date" at bounding box center [584, 647] width 16 height 16
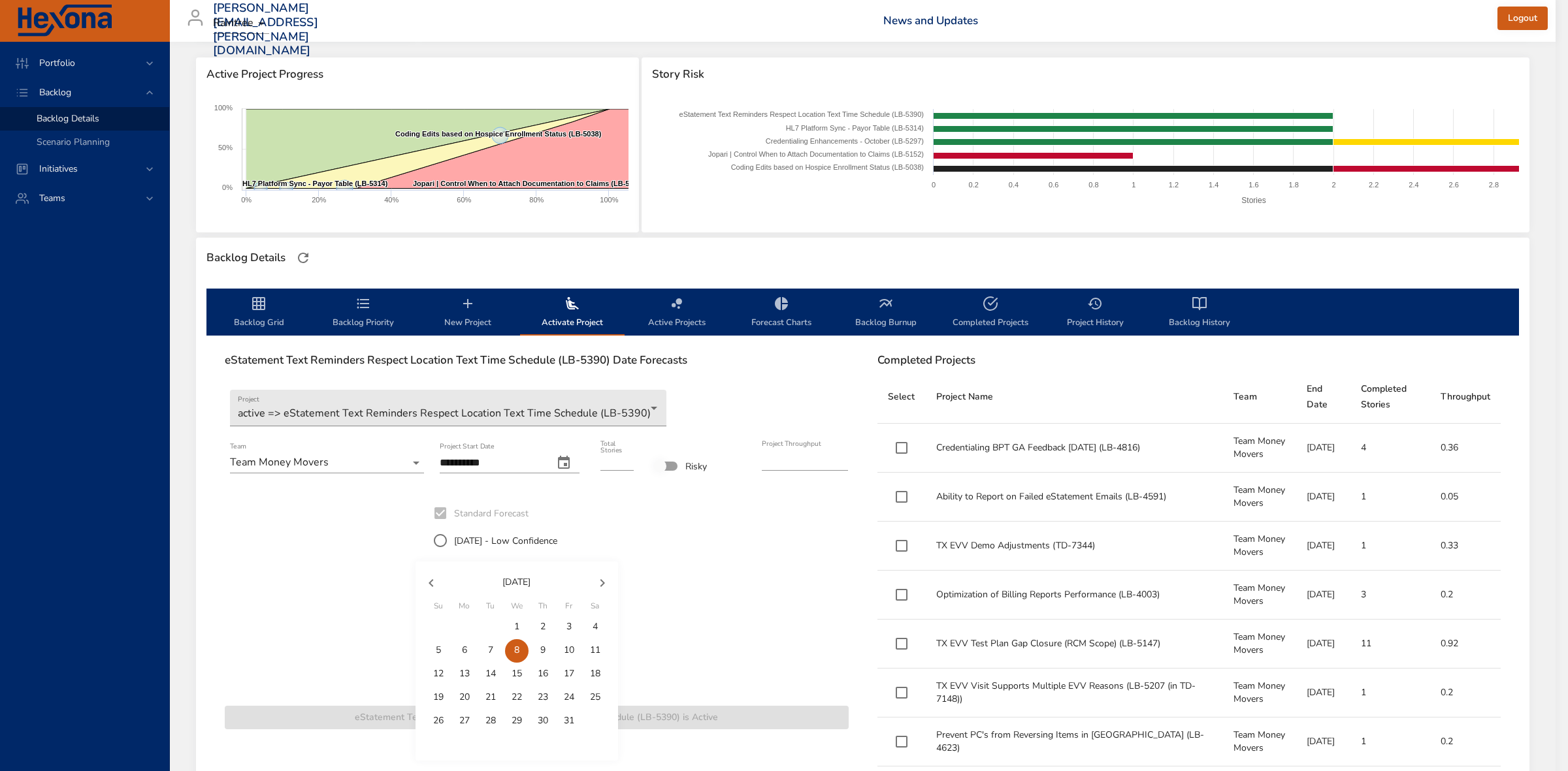
click at [801, 605] on div at bounding box center [784, 385] width 1568 height 771
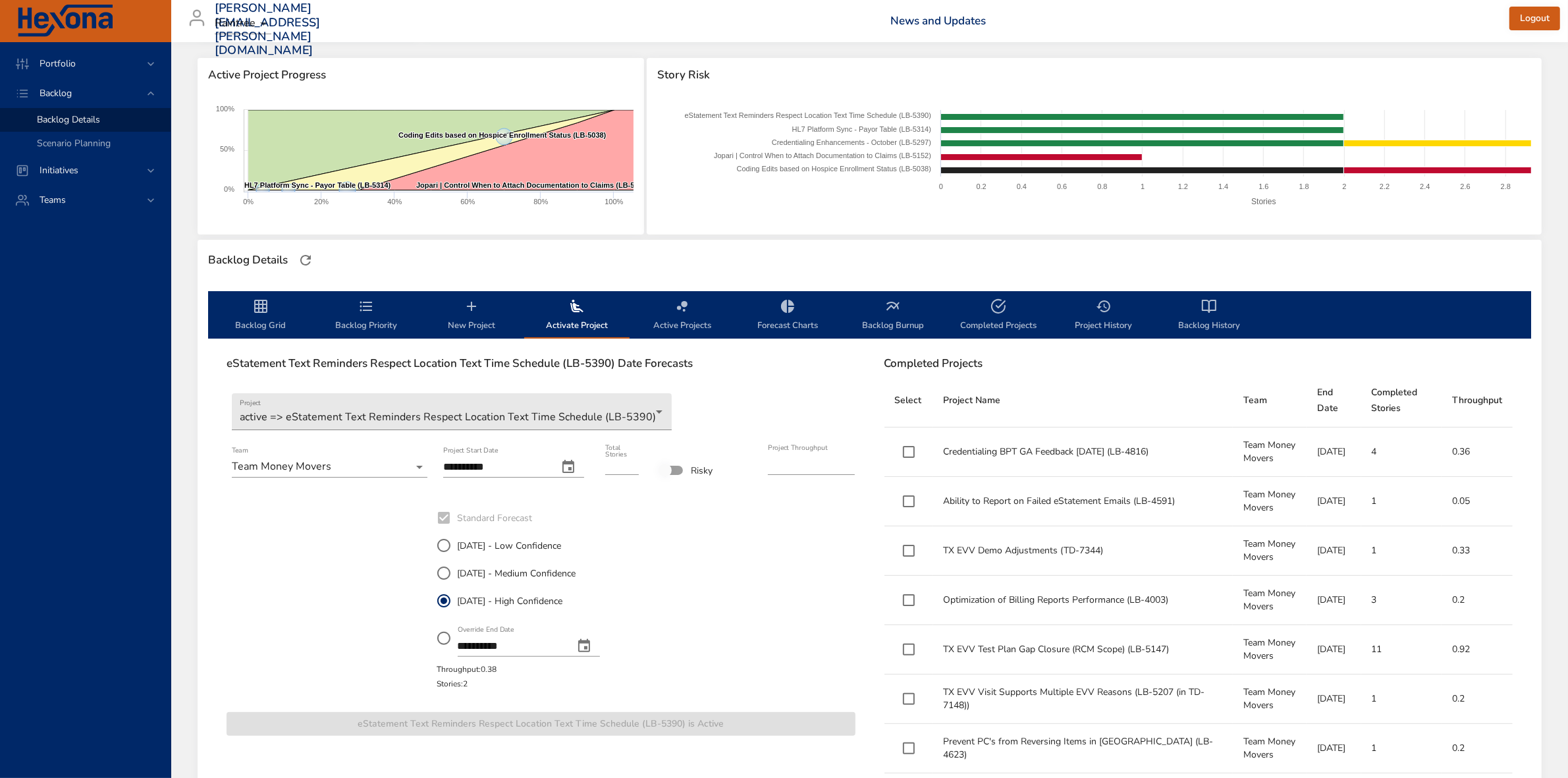
click at [244, 316] on span "Backlog Grid" at bounding box center [260, 316] width 90 height 35
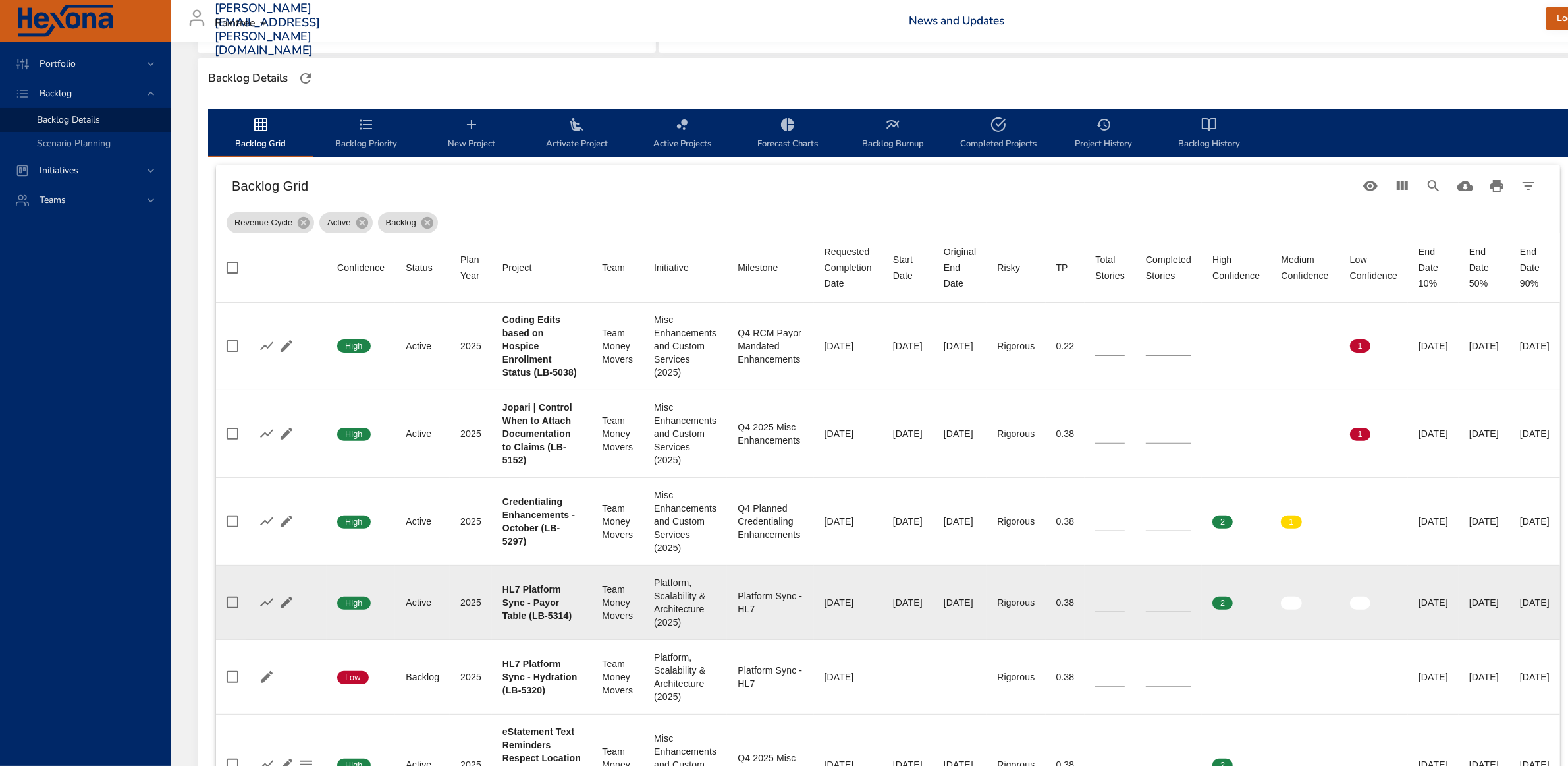
scroll to position [247, 0]
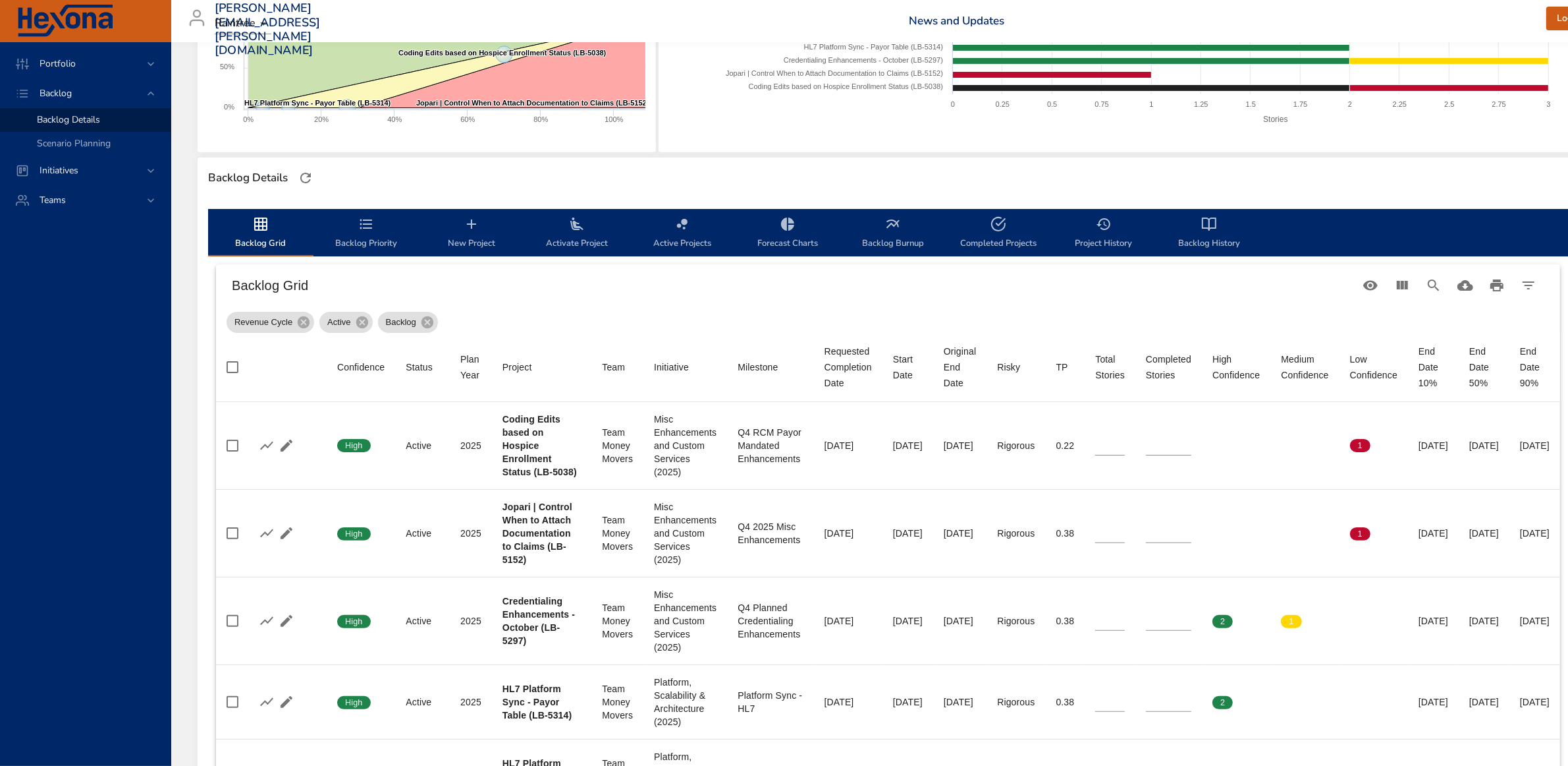
click at [363, 240] on span "Backlog Priority" at bounding box center [366, 233] width 90 height 35
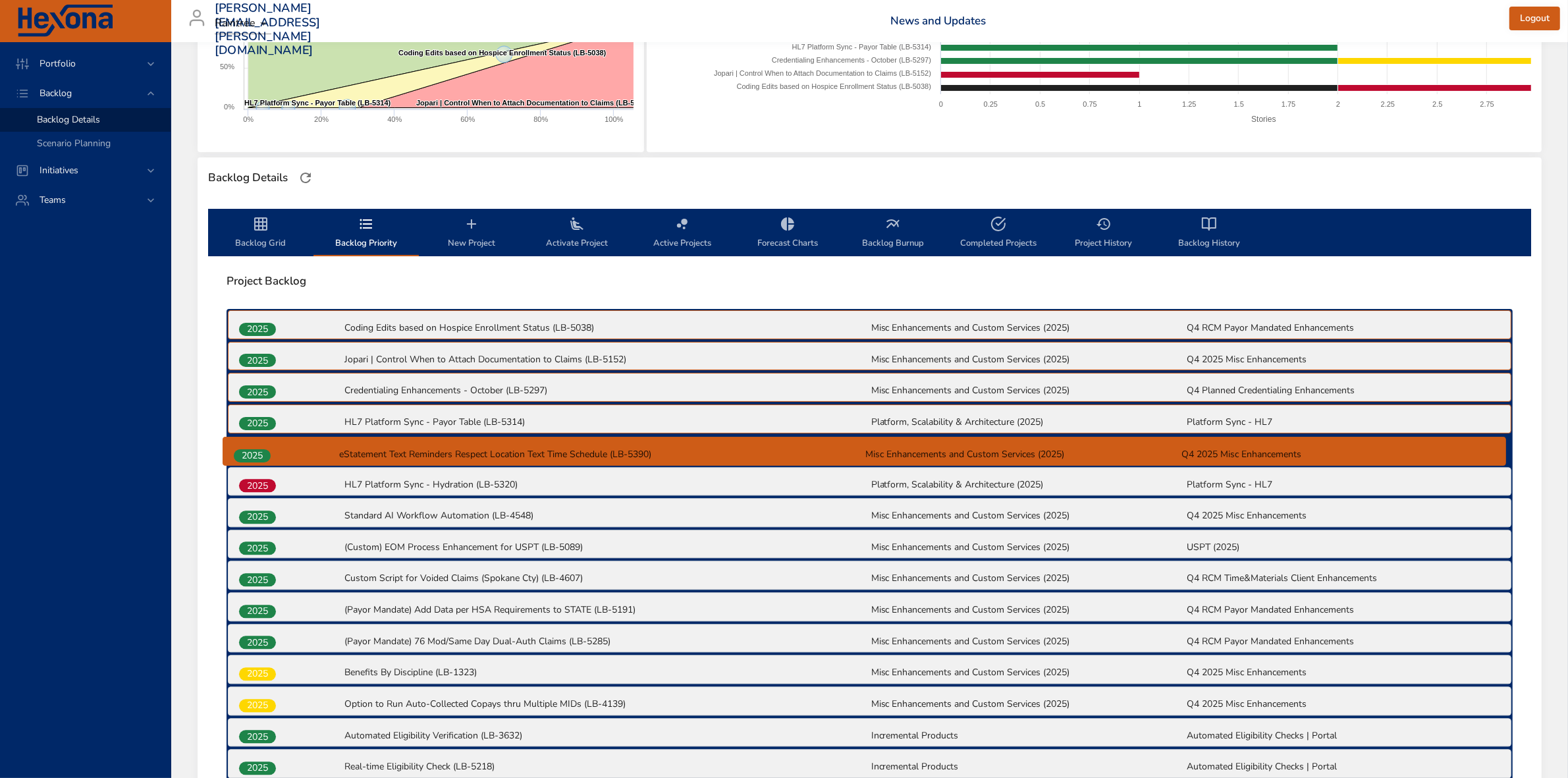
drag, startPoint x: 254, startPoint y: 489, endPoint x: 250, endPoint y: 455, distance: 34.2
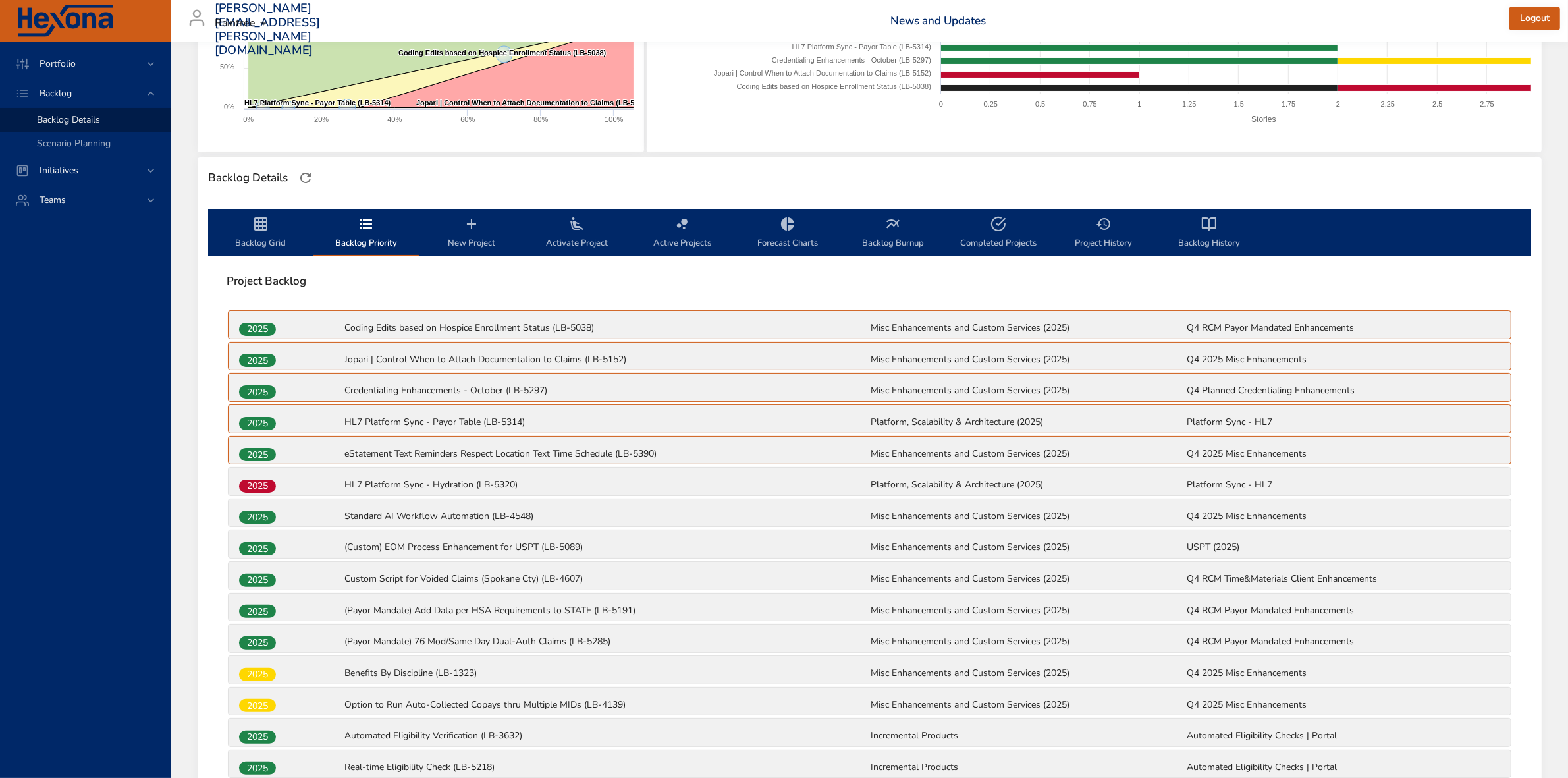
click at [245, 236] on span "Backlog Grid" at bounding box center [260, 233] width 90 height 35
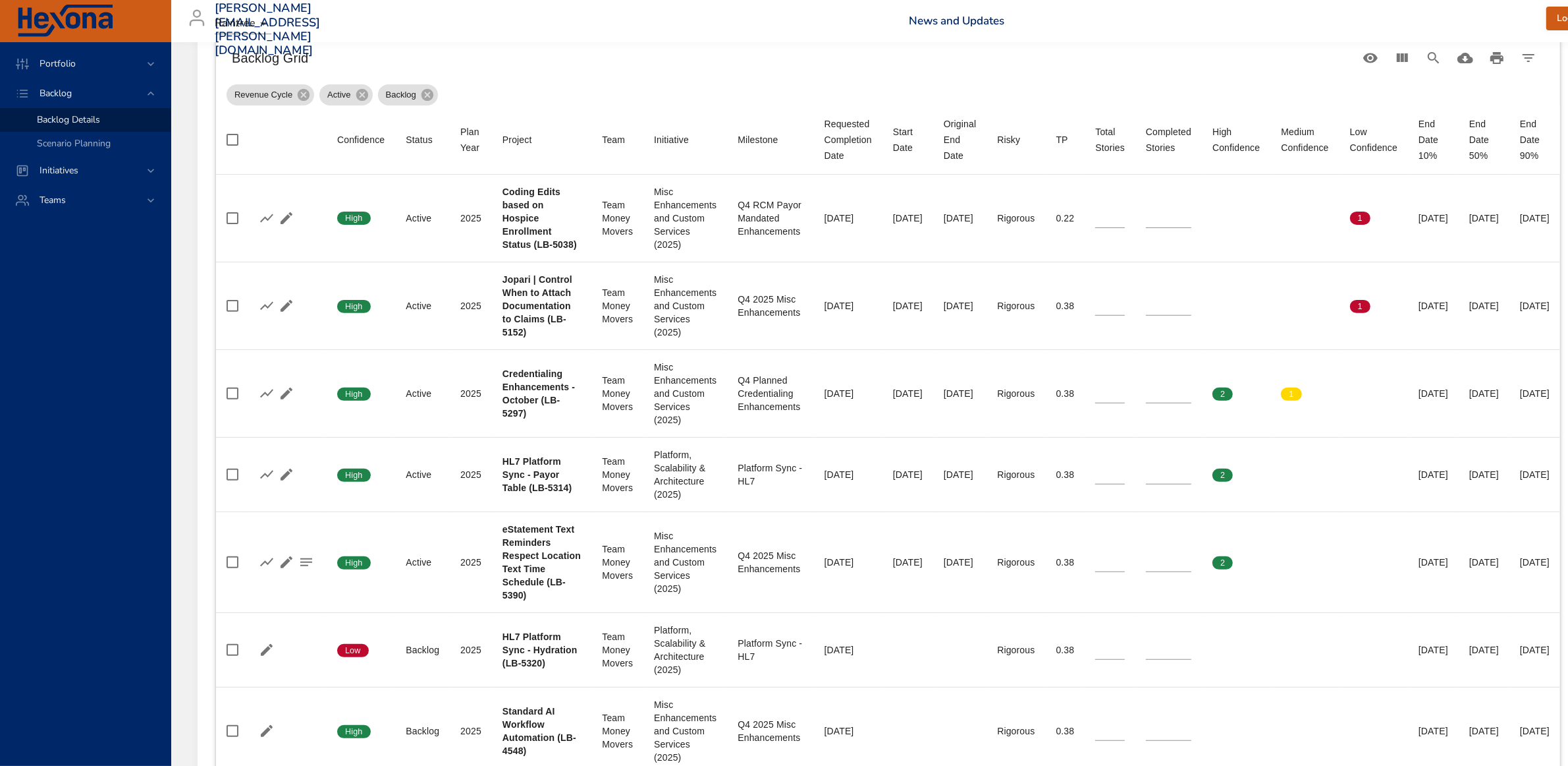
scroll to position [494, 0]
